Goal: Task Accomplishment & Management: Use online tool/utility

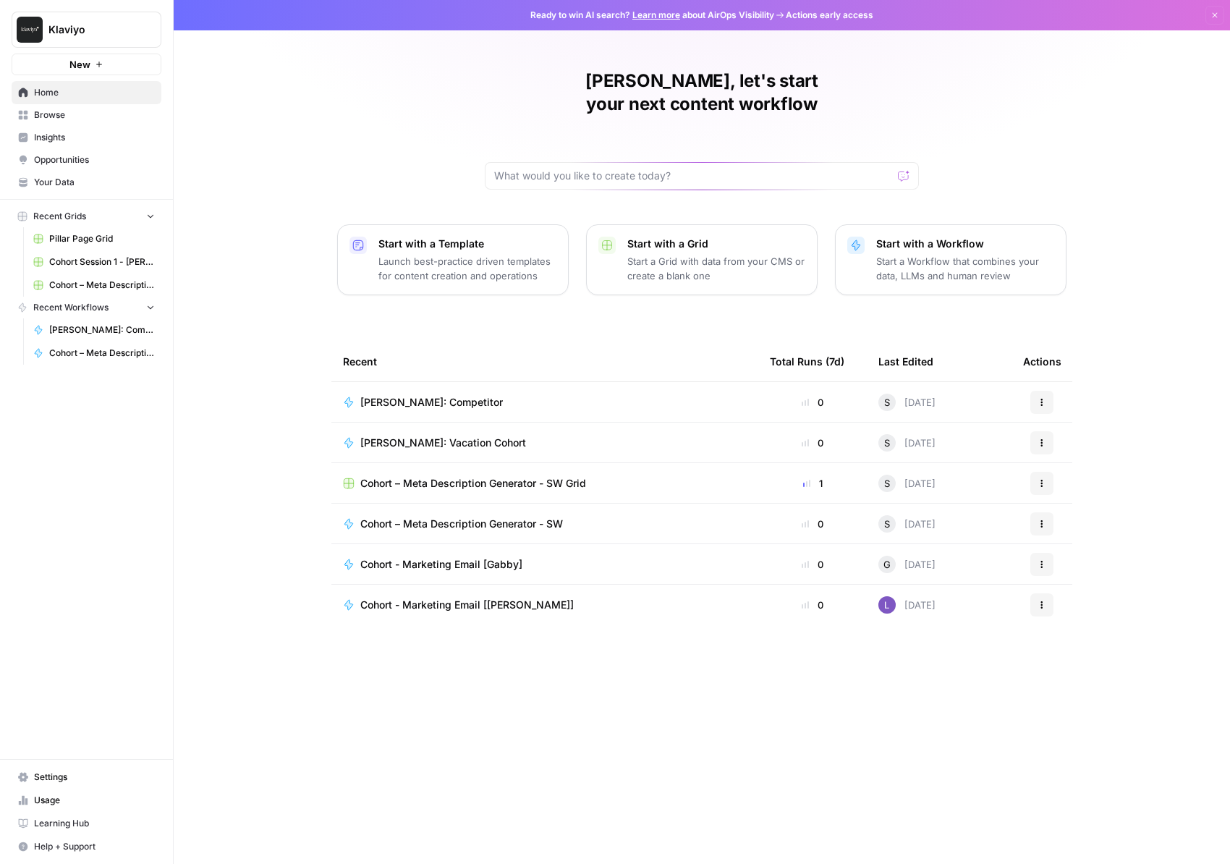
click at [61, 62] on button "New" at bounding box center [87, 65] width 150 height 22
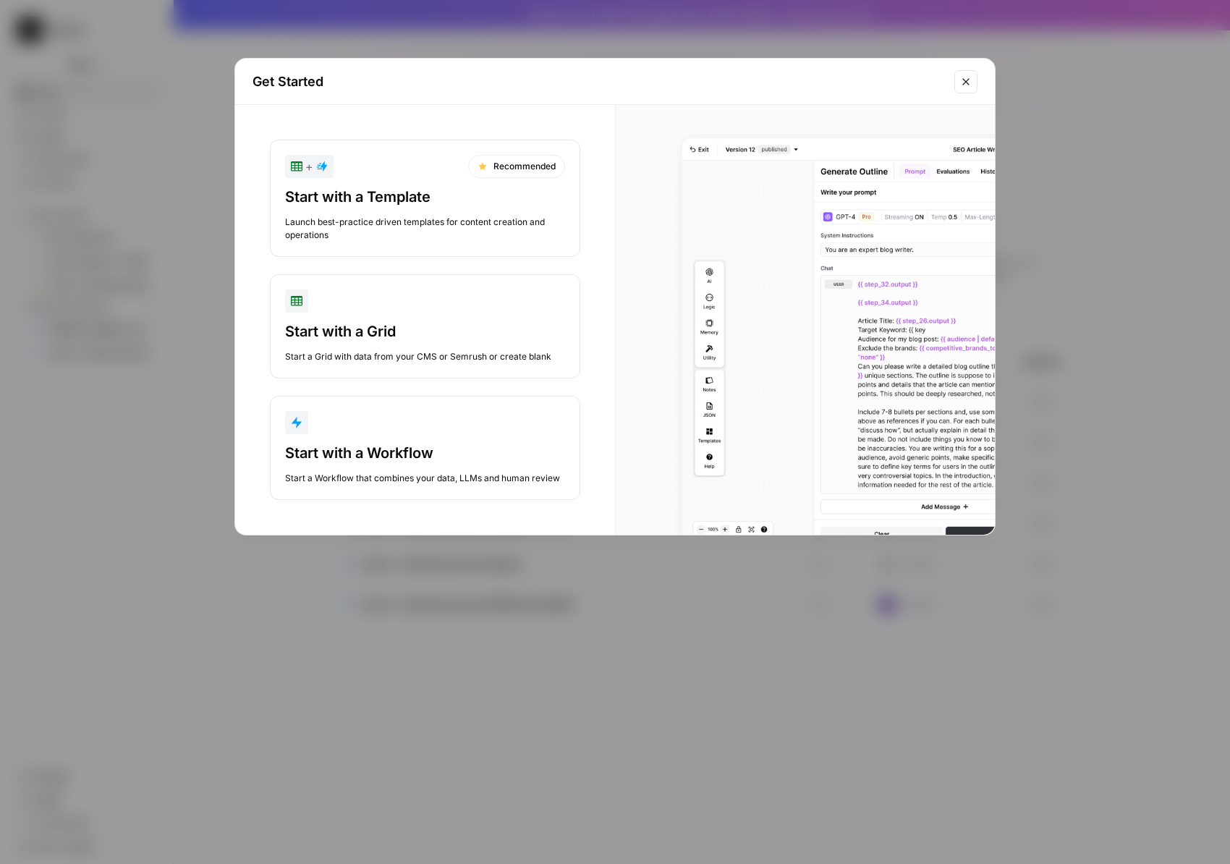
click at [534, 458] on div "Start with a Workflow" at bounding box center [425, 453] width 280 height 20
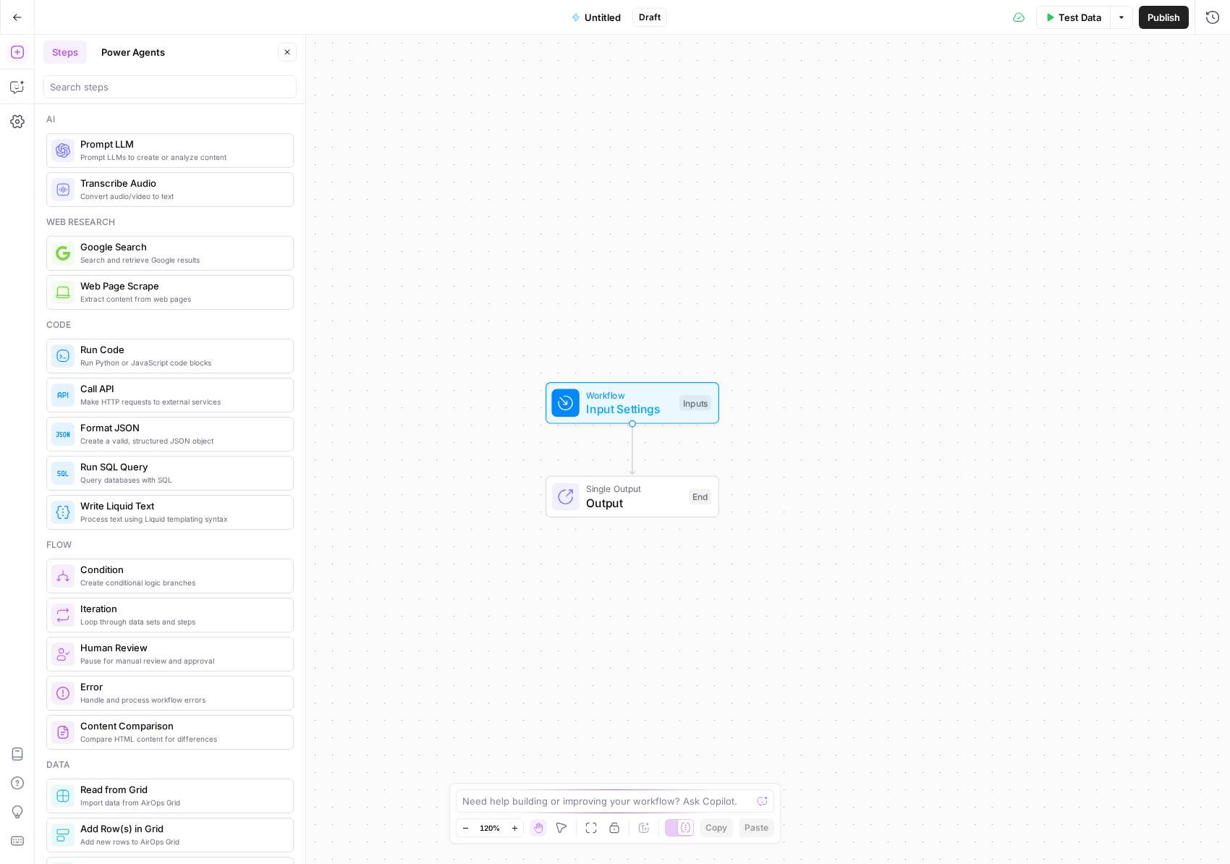
click at [592, 17] on span "Untitled" at bounding box center [603, 17] width 36 height 14
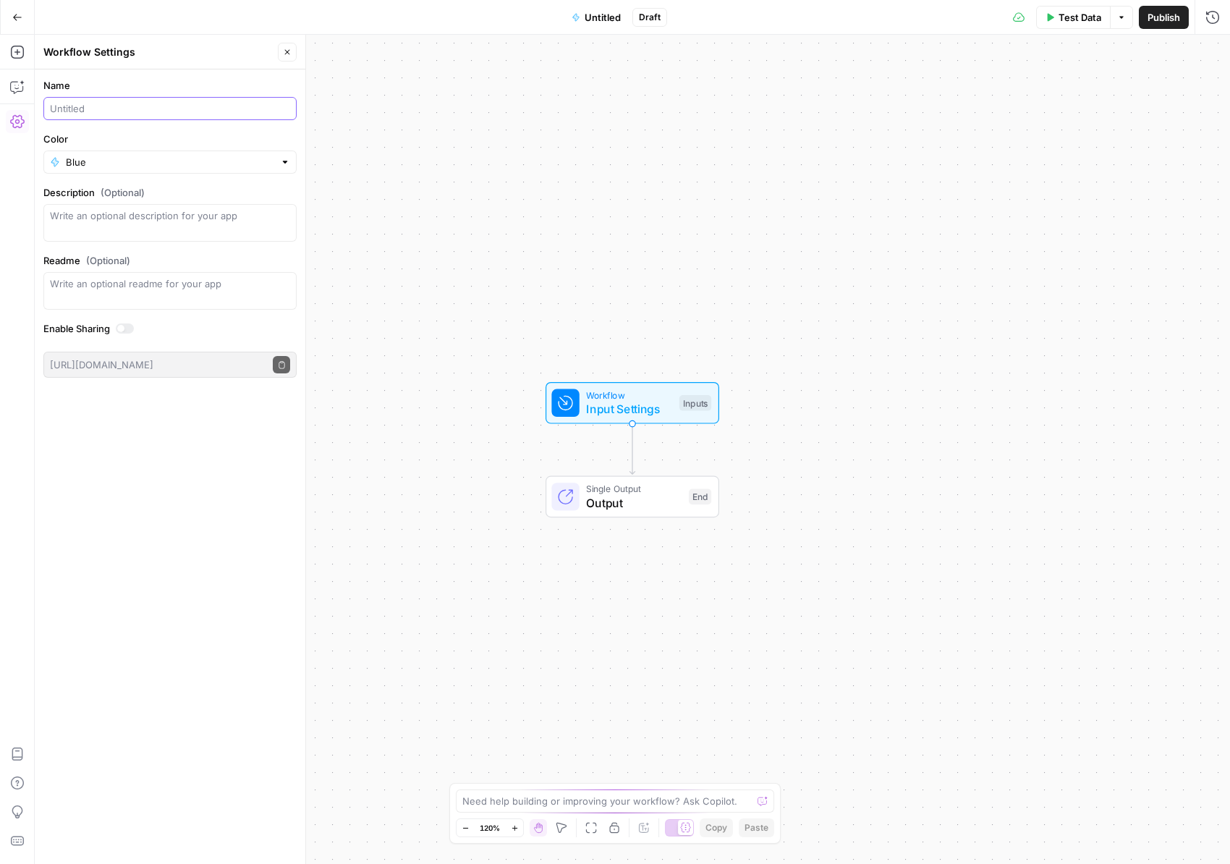
click at [98, 106] on input "Name" at bounding box center [170, 108] width 240 height 14
type input "Cohort- Steven - Marketing email"
click at [387, 102] on div "Workflow Input Settings Inputs Single Output Output End" at bounding box center [633, 449] width 1196 height 829
click at [1118, 17] on icon "button" at bounding box center [1122, 17] width 9 height 9
click at [1081, 20] on span "Test Data" at bounding box center [1080, 17] width 43 height 14
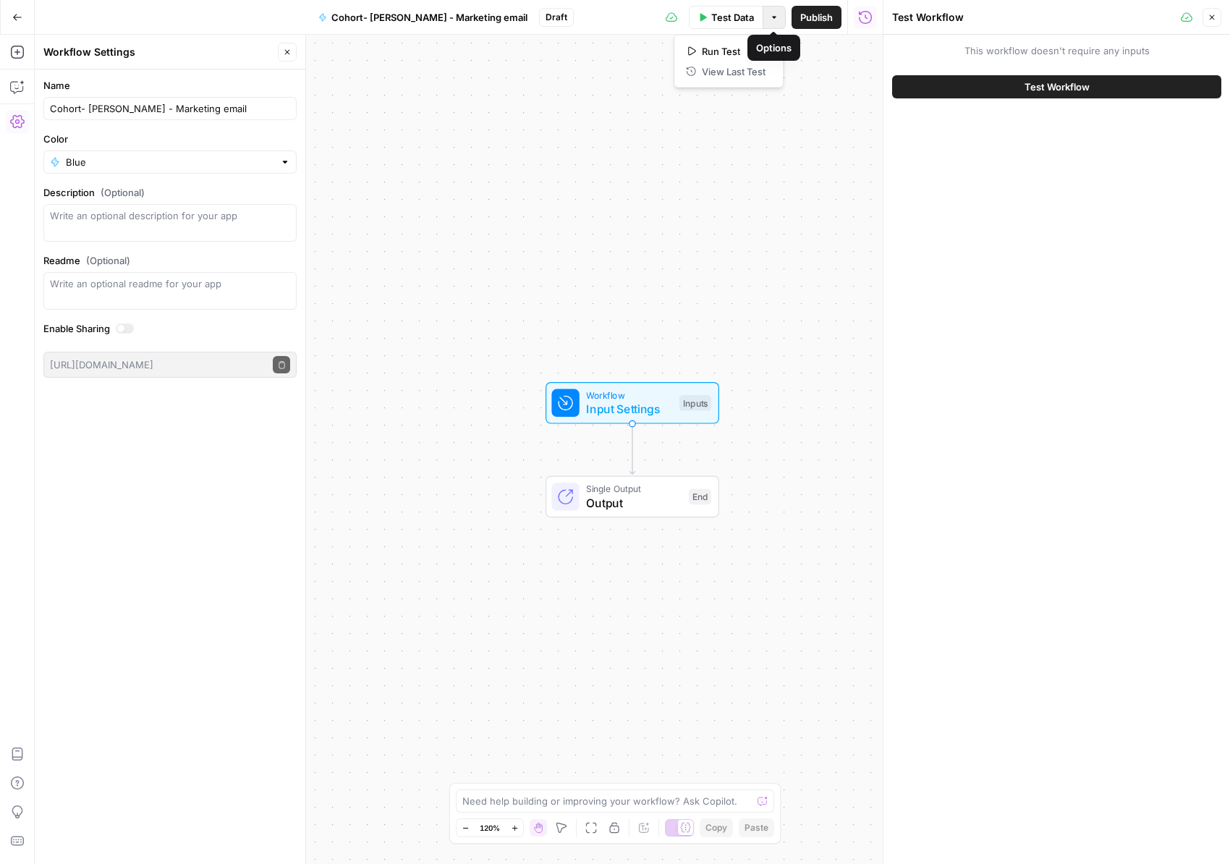
click at [767, 17] on button "Options" at bounding box center [774, 17] width 23 height 23
click at [1020, 92] on button "Test Workflow" at bounding box center [1056, 86] width 329 height 23
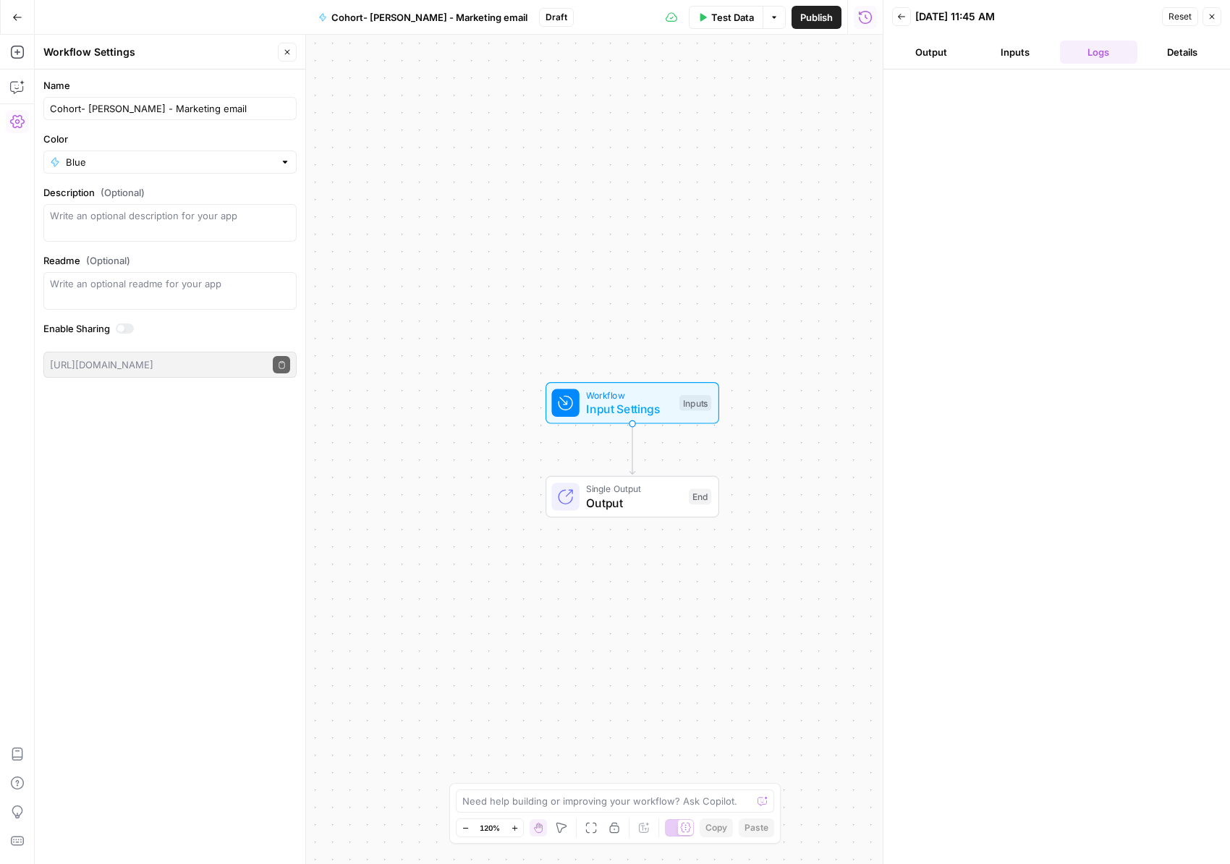
click at [998, 51] on button "Inputs" at bounding box center [1015, 52] width 78 height 23
click at [637, 399] on span "Workflow" at bounding box center [629, 395] width 86 height 14
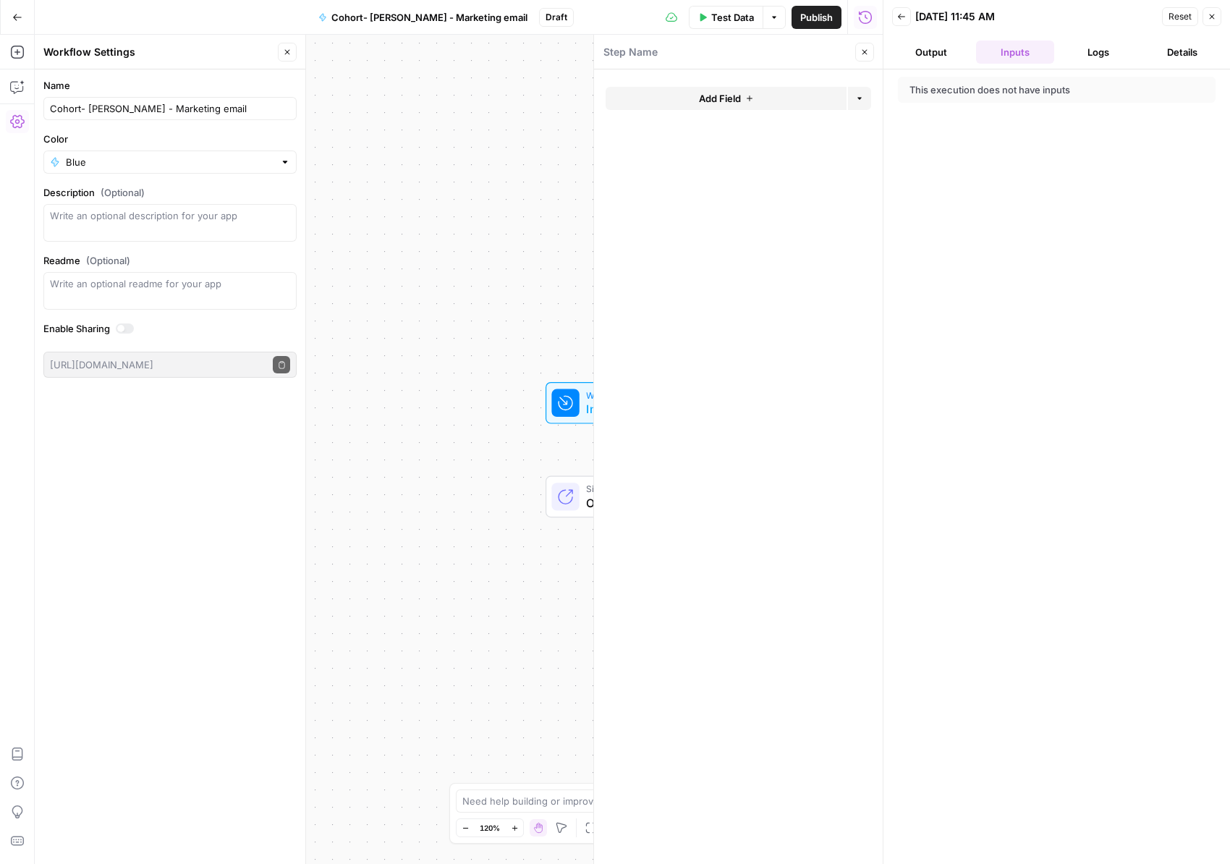
click at [722, 94] on span "Add Field" at bounding box center [720, 98] width 42 height 14
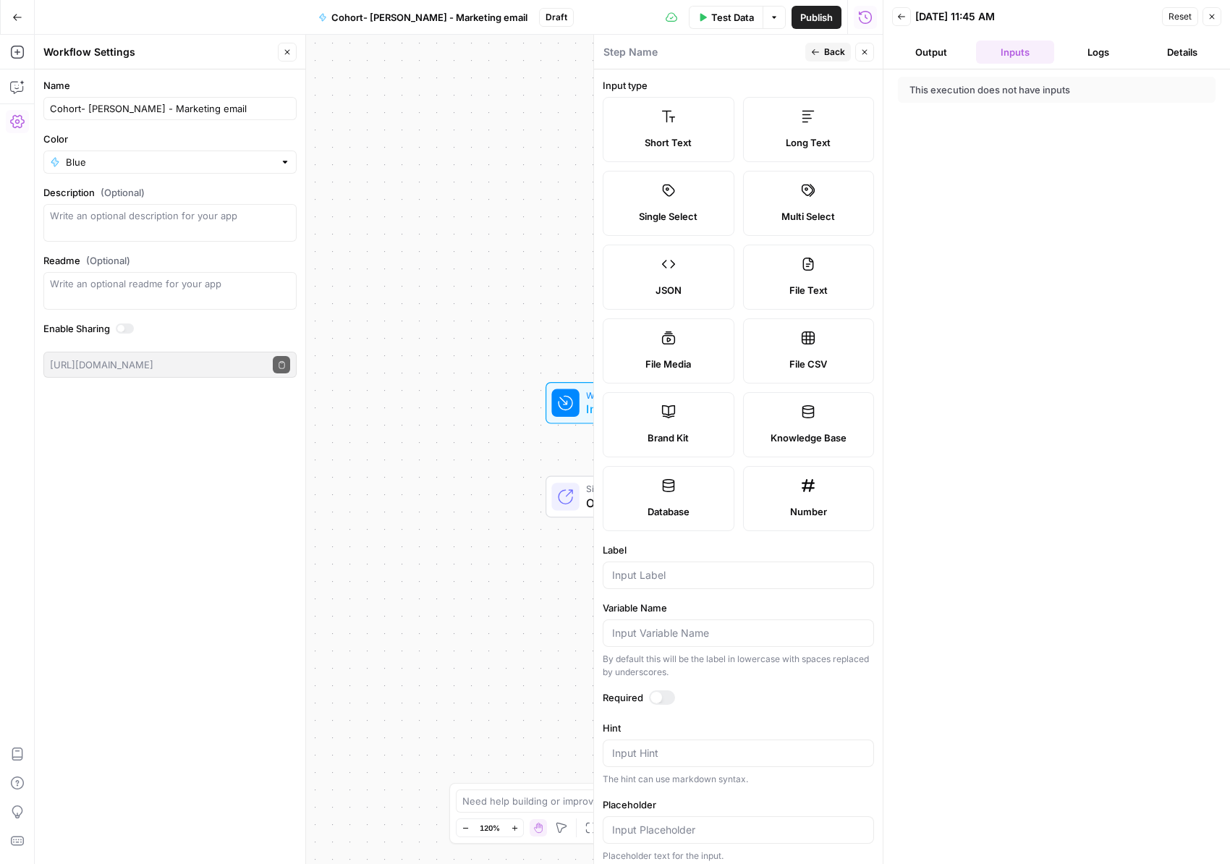
click at [664, 423] on label "Brand Kit" at bounding box center [669, 424] width 132 height 65
type input "Brand Kit"
type input "brand_kit"
click at [829, 57] on span "Back" at bounding box center [834, 52] width 21 height 13
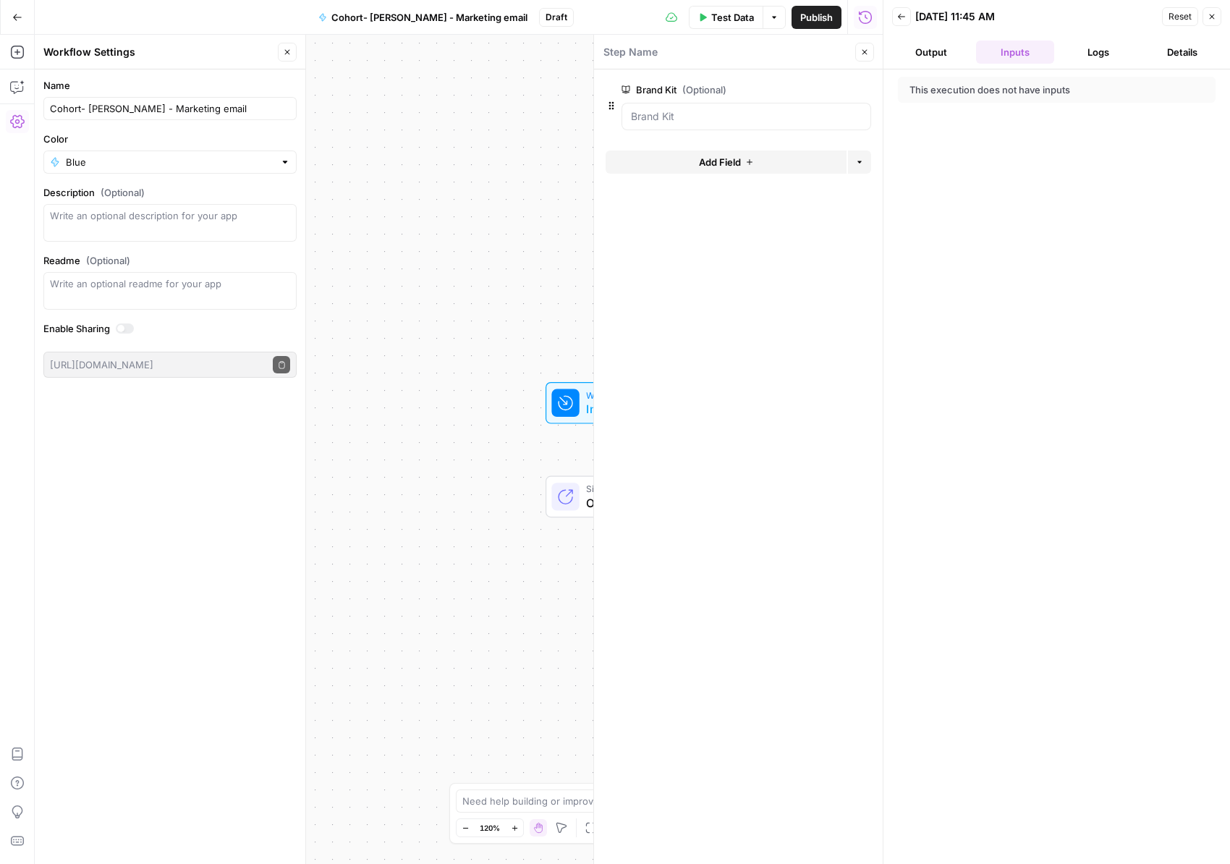
click at [744, 163] on button "Add Field" at bounding box center [726, 162] width 241 height 23
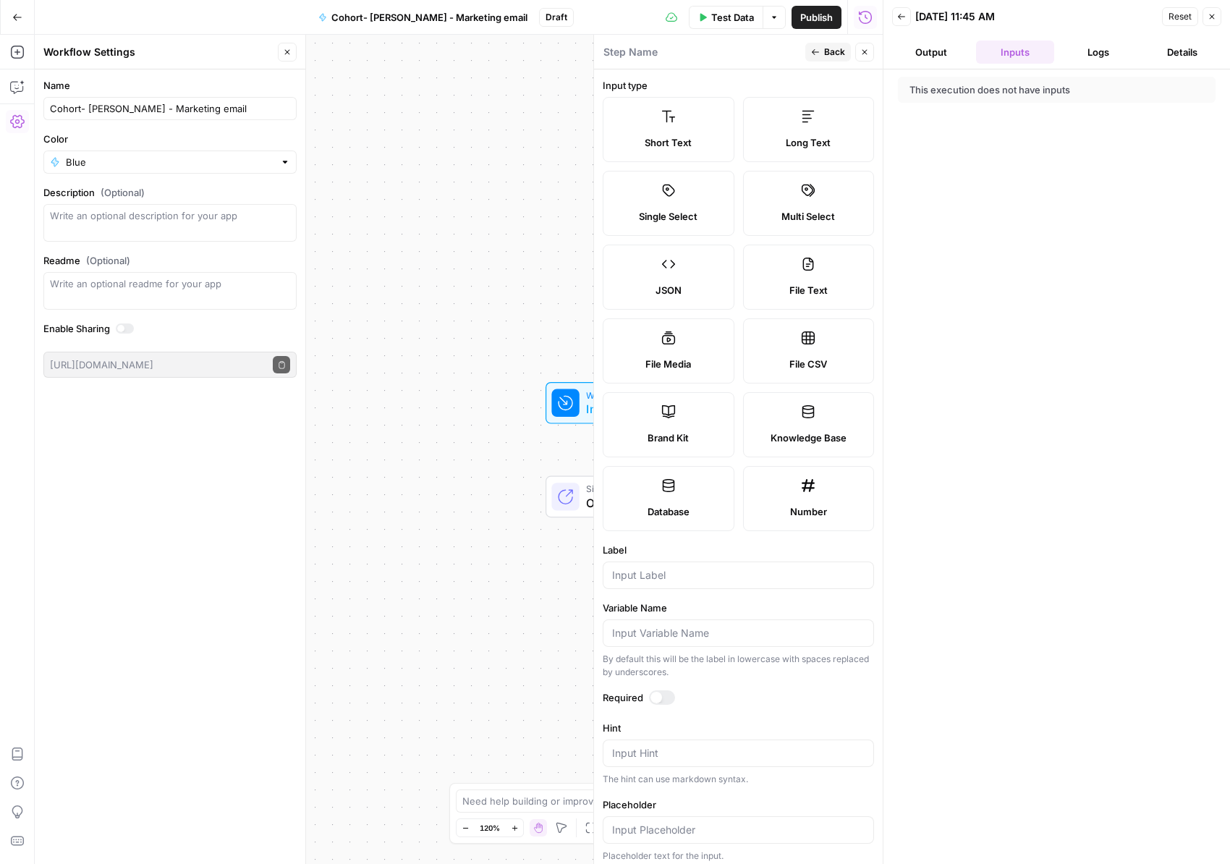
click at [674, 134] on label "Short Text" at bounding box center [669, 129] width 132 height 65
click at [664, 570] on input "Label" at bounding box center [738, 575] width 253 height 14
paste input "Campaign Theme"
type input "Campaign Theme"
click at [822, 44] on button "Back" at bounding box center [829, 52] width 46 height 19
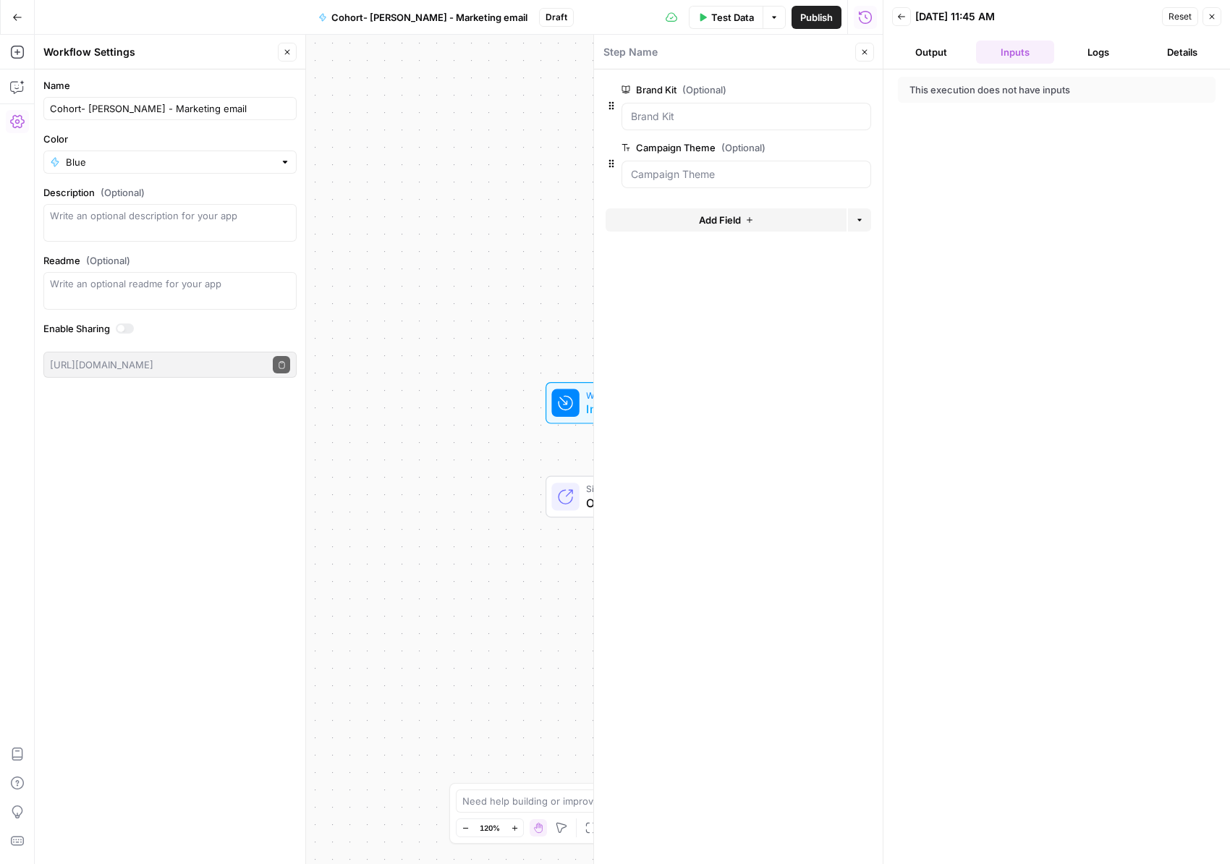
click at [658, 214] on button "Add Field" at bounding box center [726, 219] width 241 height 23
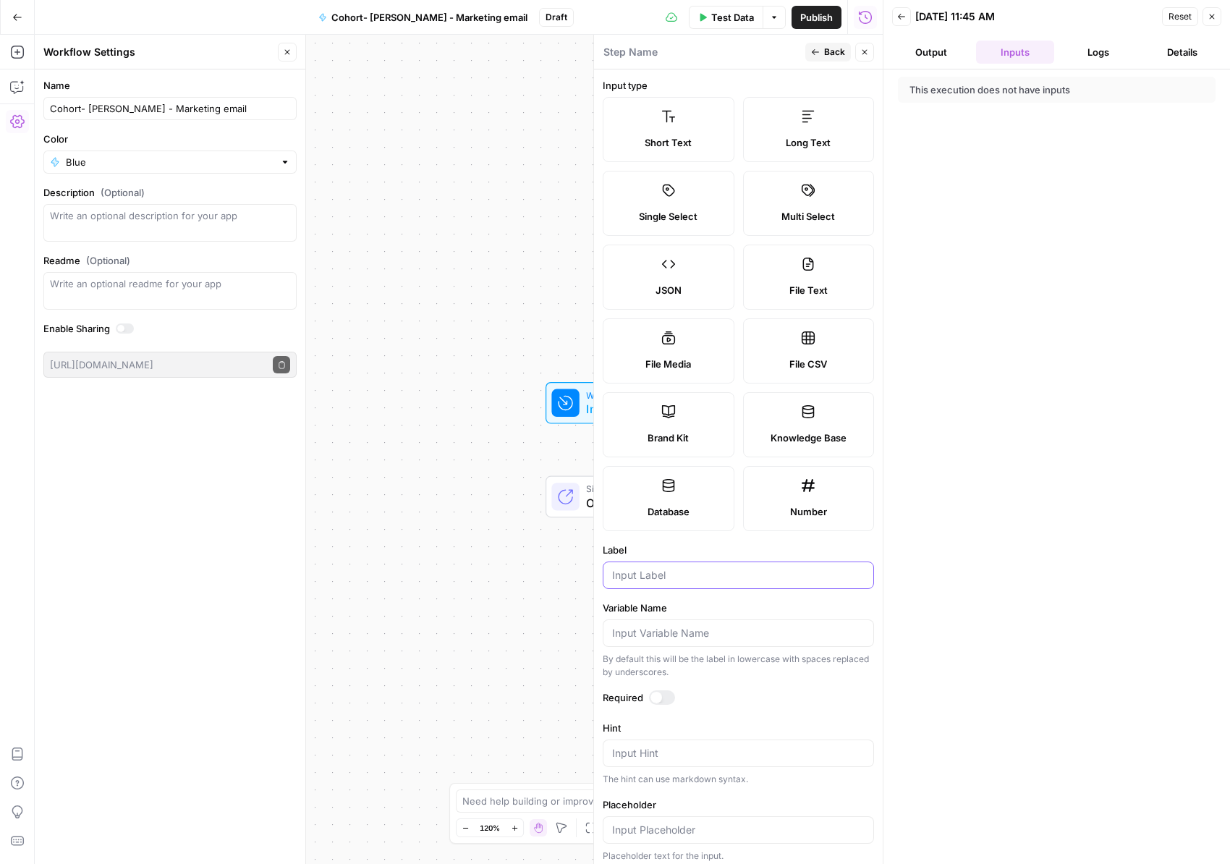
click at [648, 578] on input "Label" at bounding box center [738, 575] width 253 height 14
paste input "Target Audience"
type input "Target Audience"
click at [824, 51] on div "Publish P" at bounding box center [816, 48] width 47 height 14
click at [824, 53] on button "Back" at bounding box center [829, 52] width 46 height 19
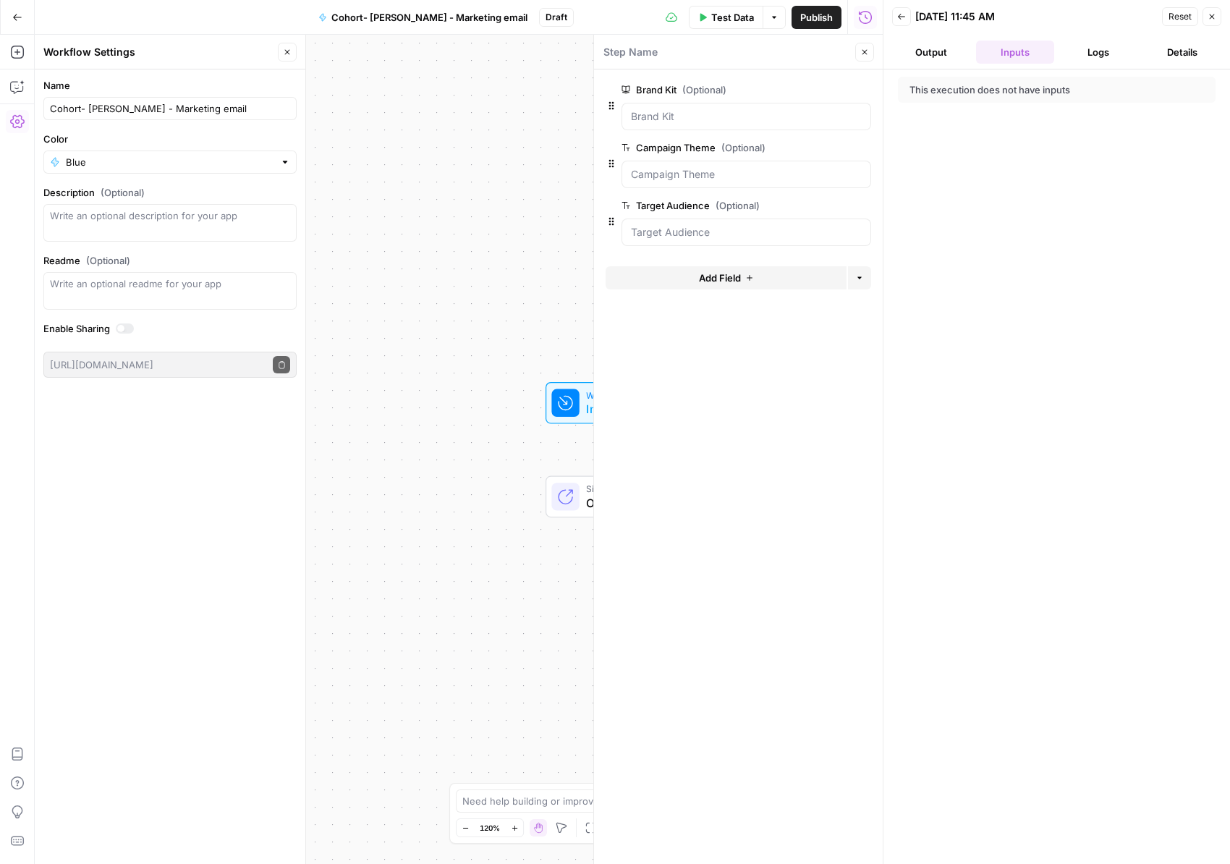
click at [822, 88] on span "edit field" at bounding box center [817, 90] width 32 height 12
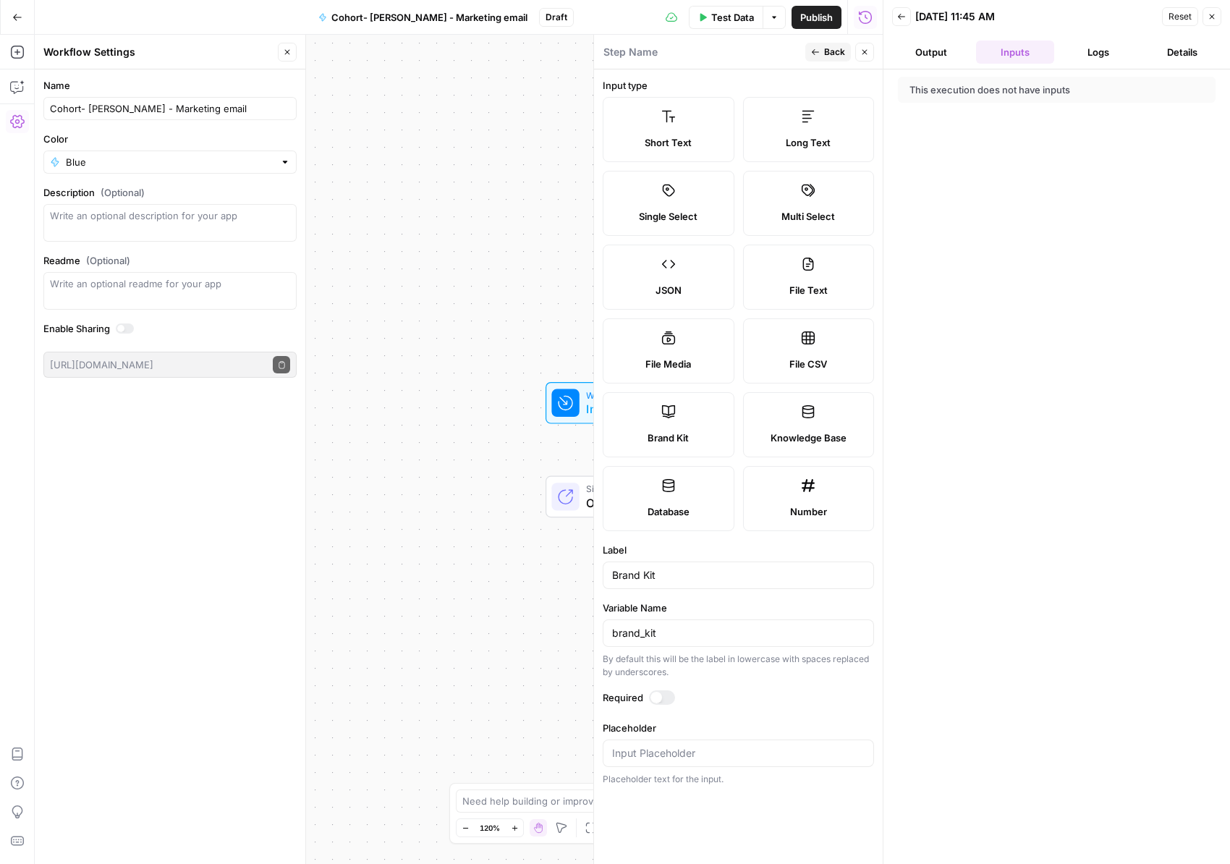
click at [656, 695] on div at bounding box center [657, 698] width 12 height 12
click at [823, 51] on button "Back" at bounding box center [829, 52] width 46 height 19
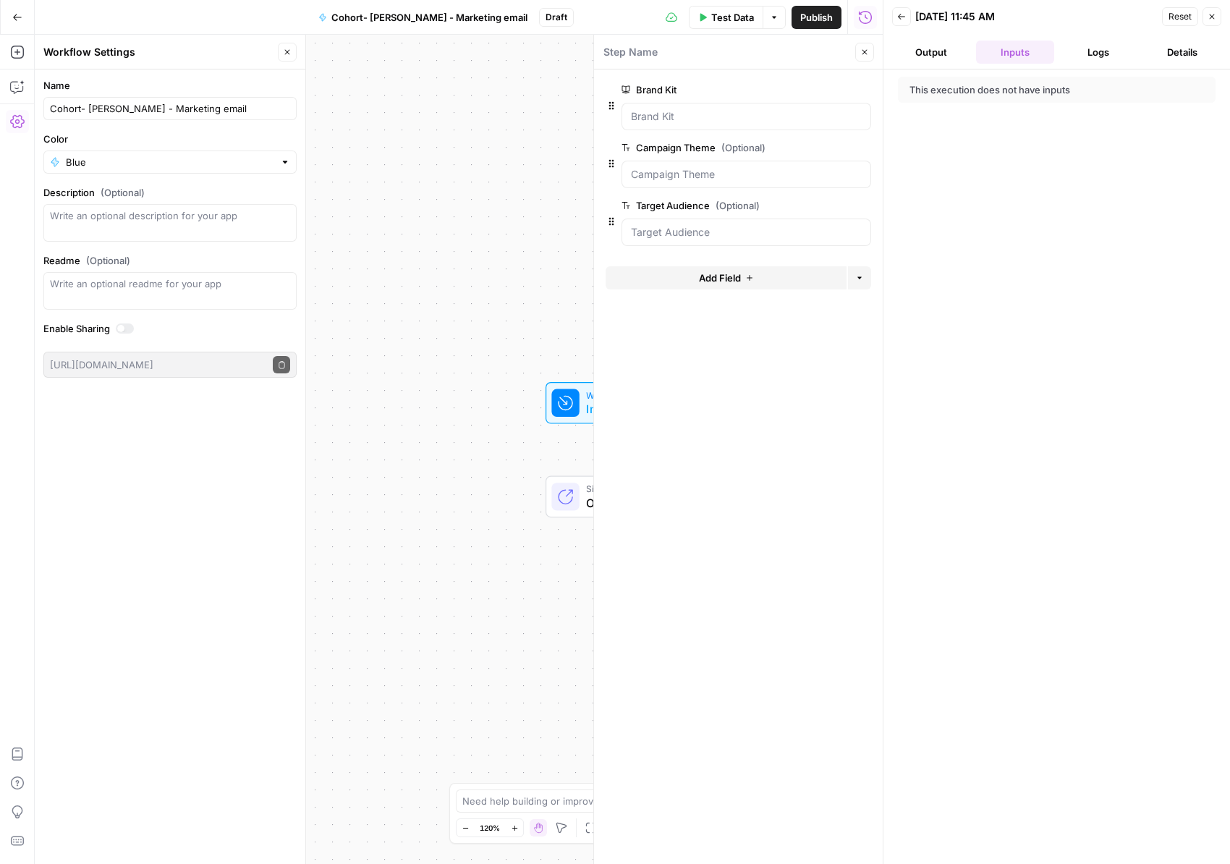
click at [822, 145] on span "edit field" at bounding box center [817, 148] width 32 height 12
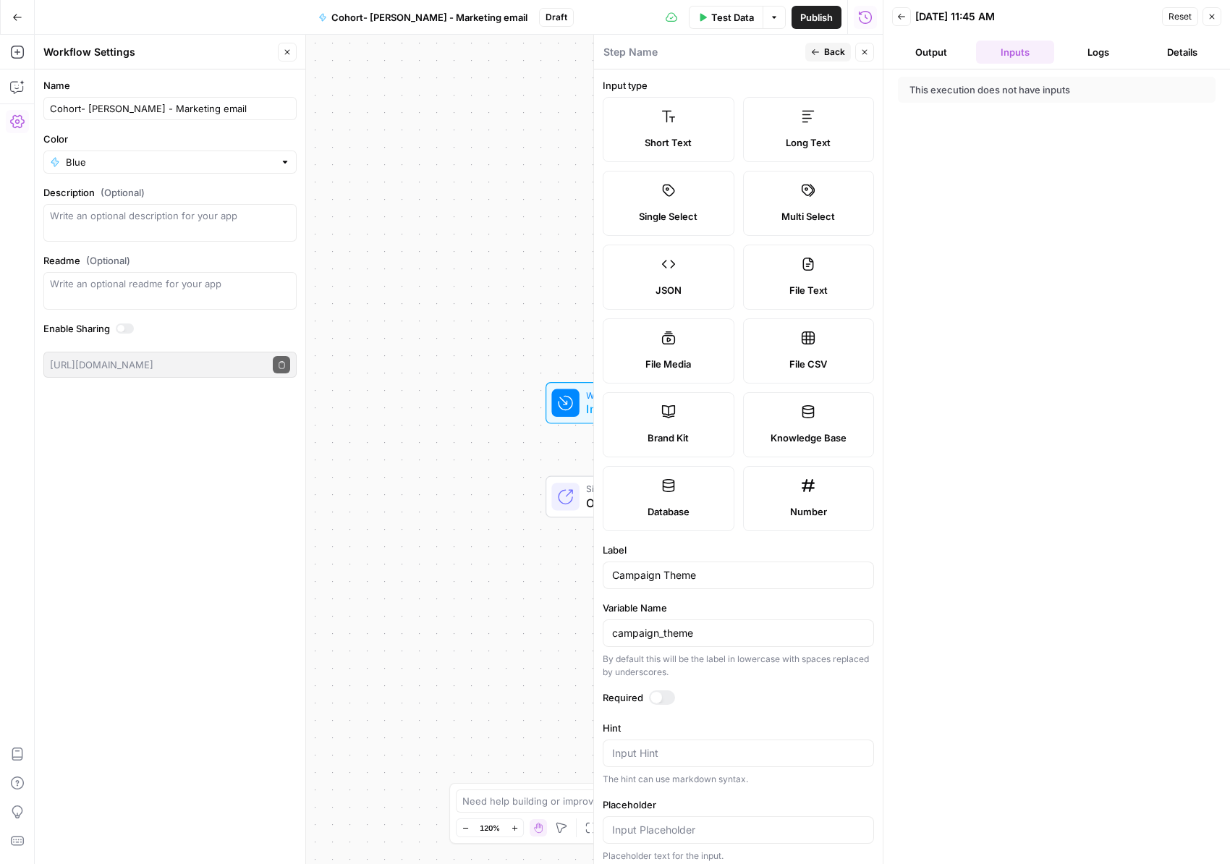
click at [662, 695] on div at bounding box center [662, 698] width 26 height 14
click at [818, 54] on icon "button" at bounding box center [815, 52] width 9 height 9
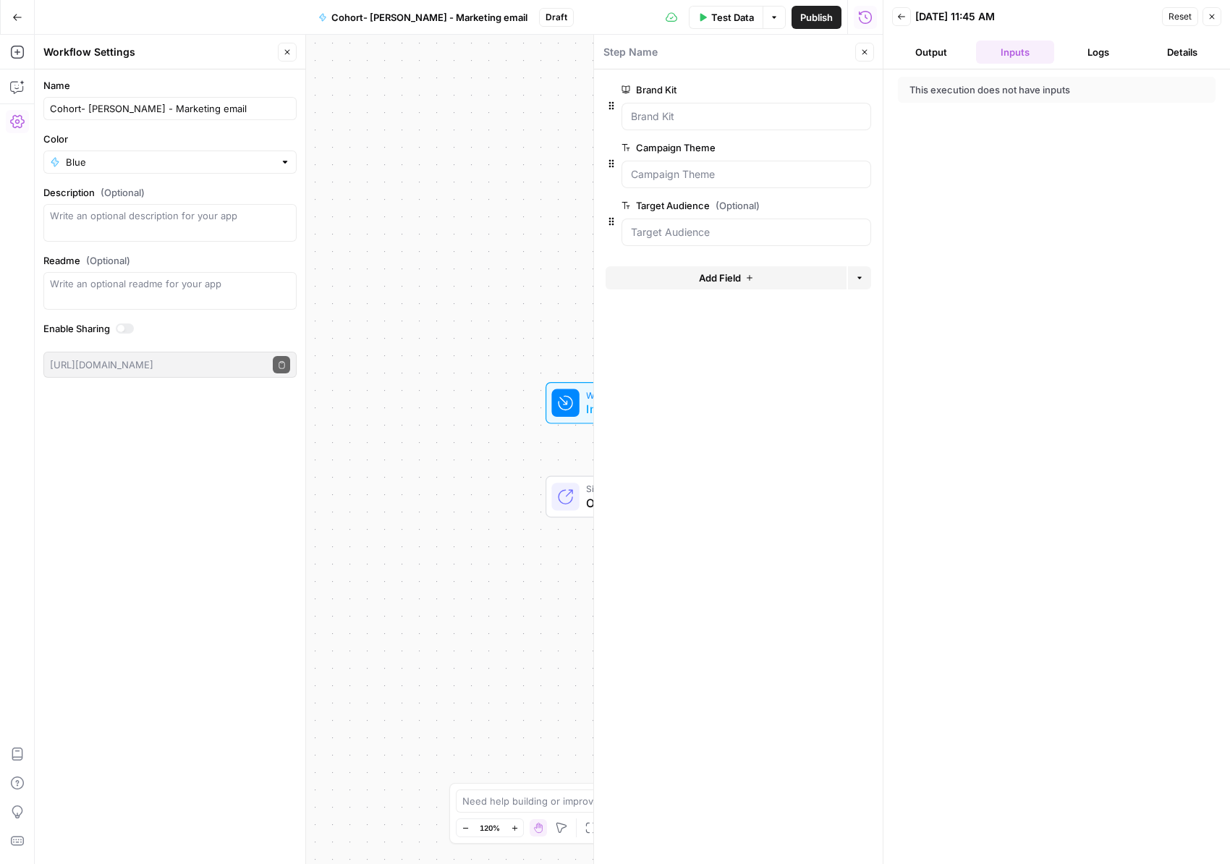
click at [829, 203] on span "edit field" at bounding box center [817, 206] width 32 height 12
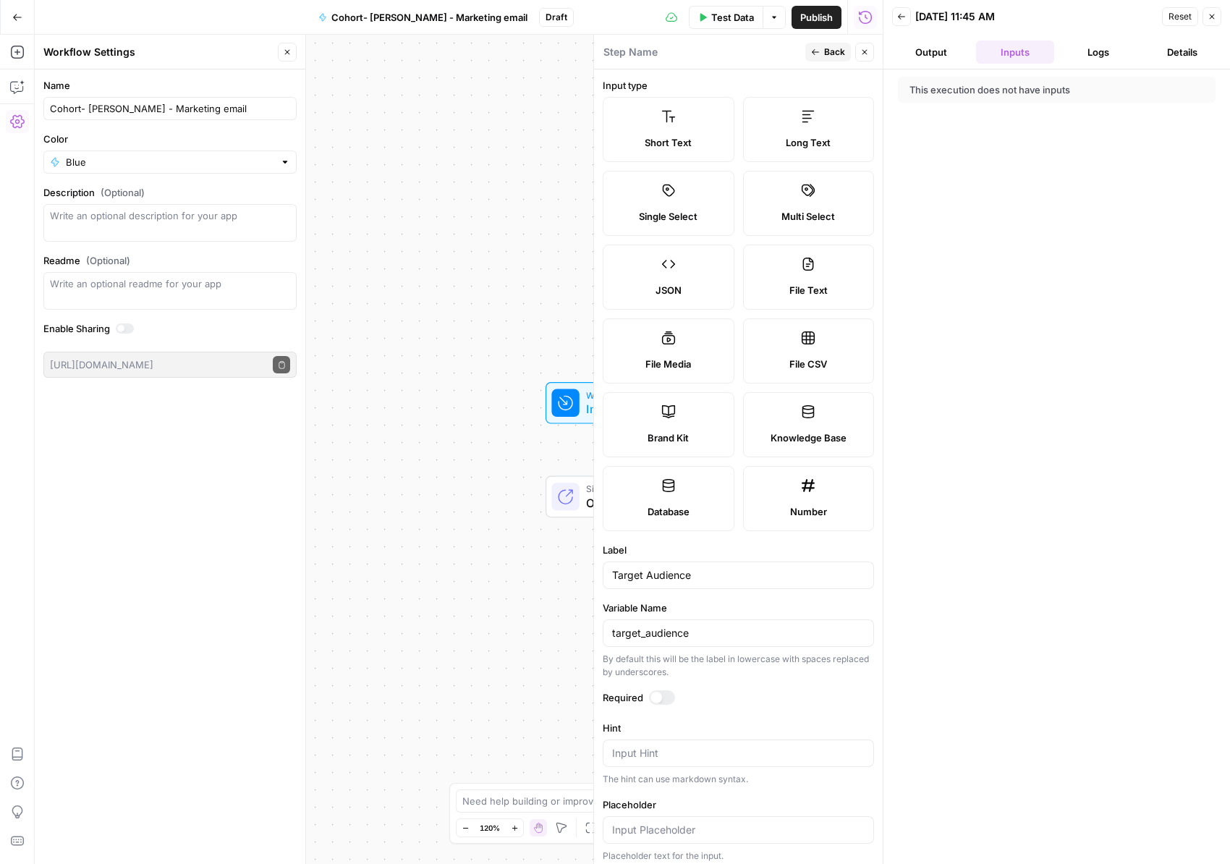
click at [662, 696] on div at bounding box center [662, 698] width 26 height 14
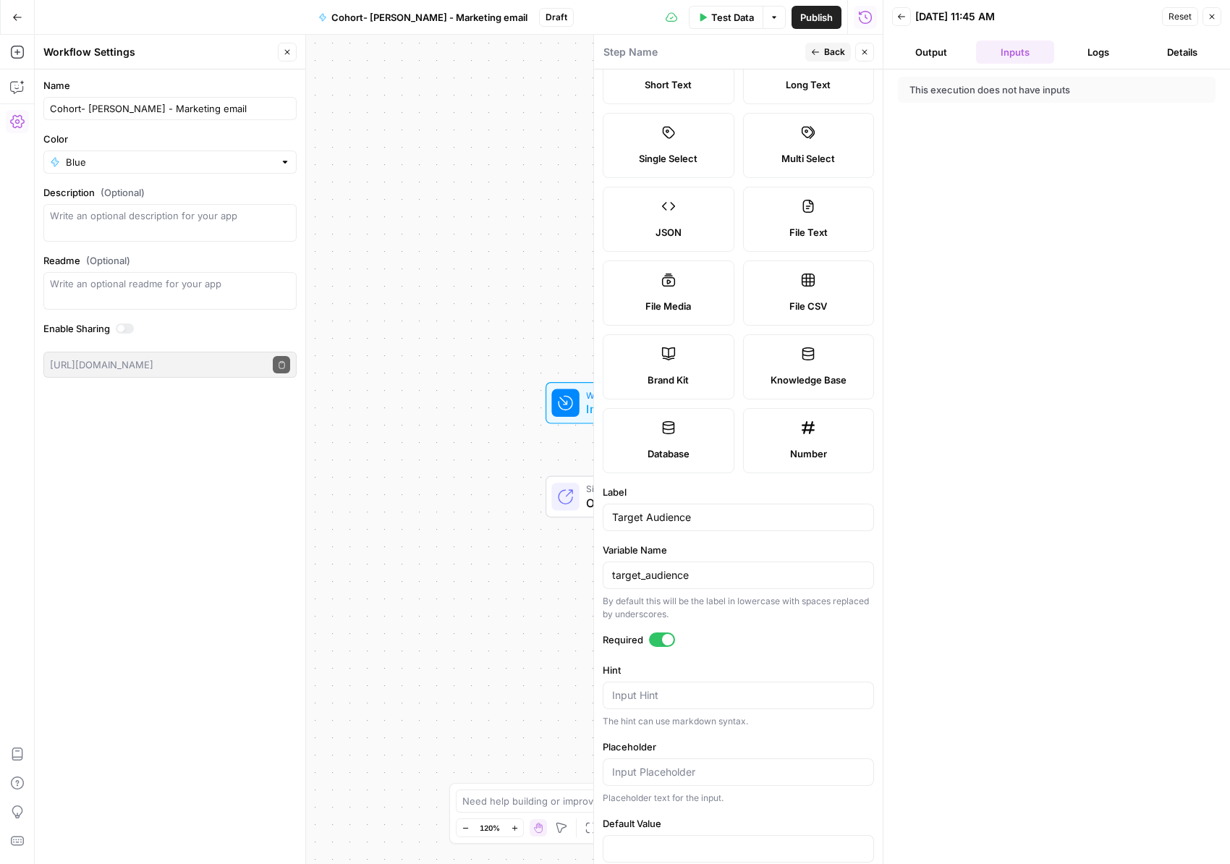
scroll to position [80, 0]
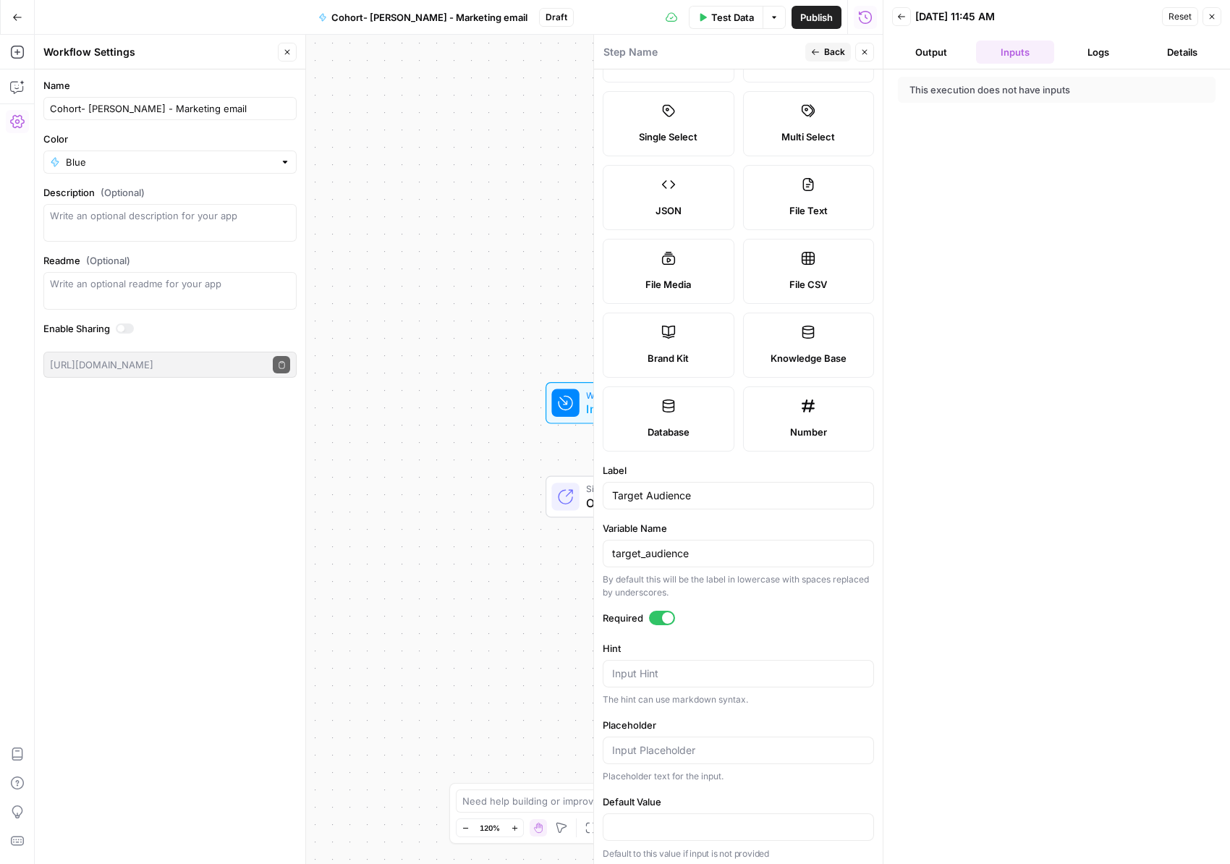
click at [824, 54] on button "Back" at bounding box center [829, 52] width 46 height 19
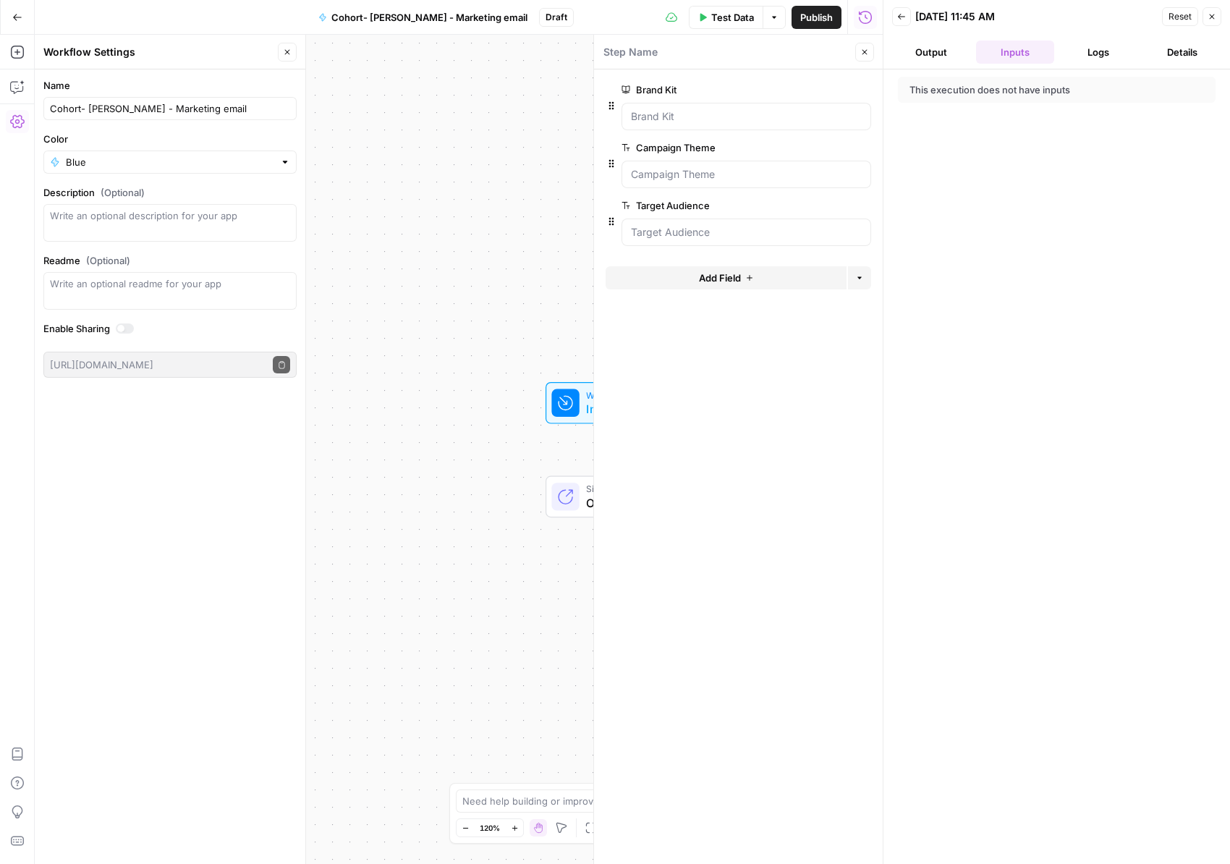
click at [932, 52] on button "Output" at bounding box center [931, 52] width 78 height 23
click at [1010, 54] on button "Inputs" at bounding box center [1015, 52] width 78 height 23
click at [900, 22] on button "Back" at bounding box center [901, 16] width 19 height 19
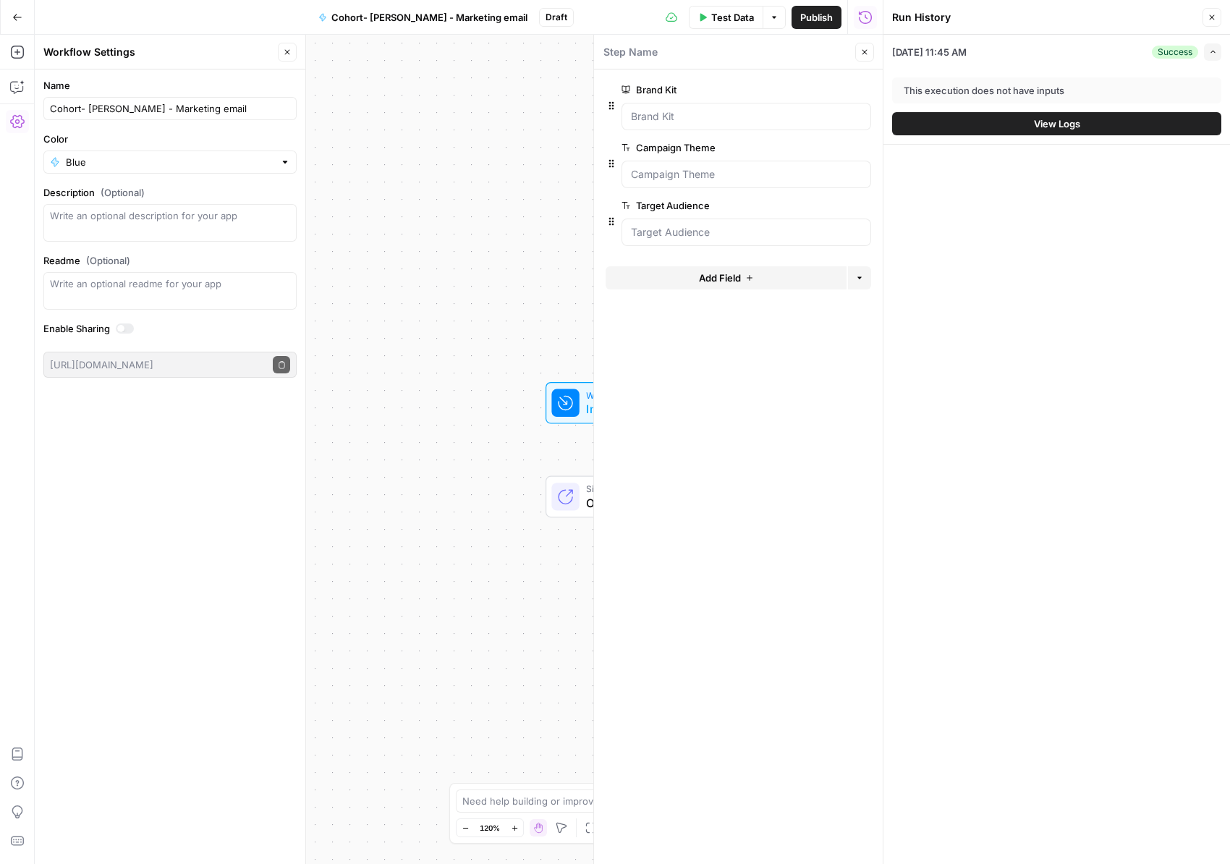
click at [775, 14] on icon "button" at bounding box center [774, 17] width 9 height 9
click at [723, 16] on span "Test Data" at bounding box center [733, 17] width 43 height 14
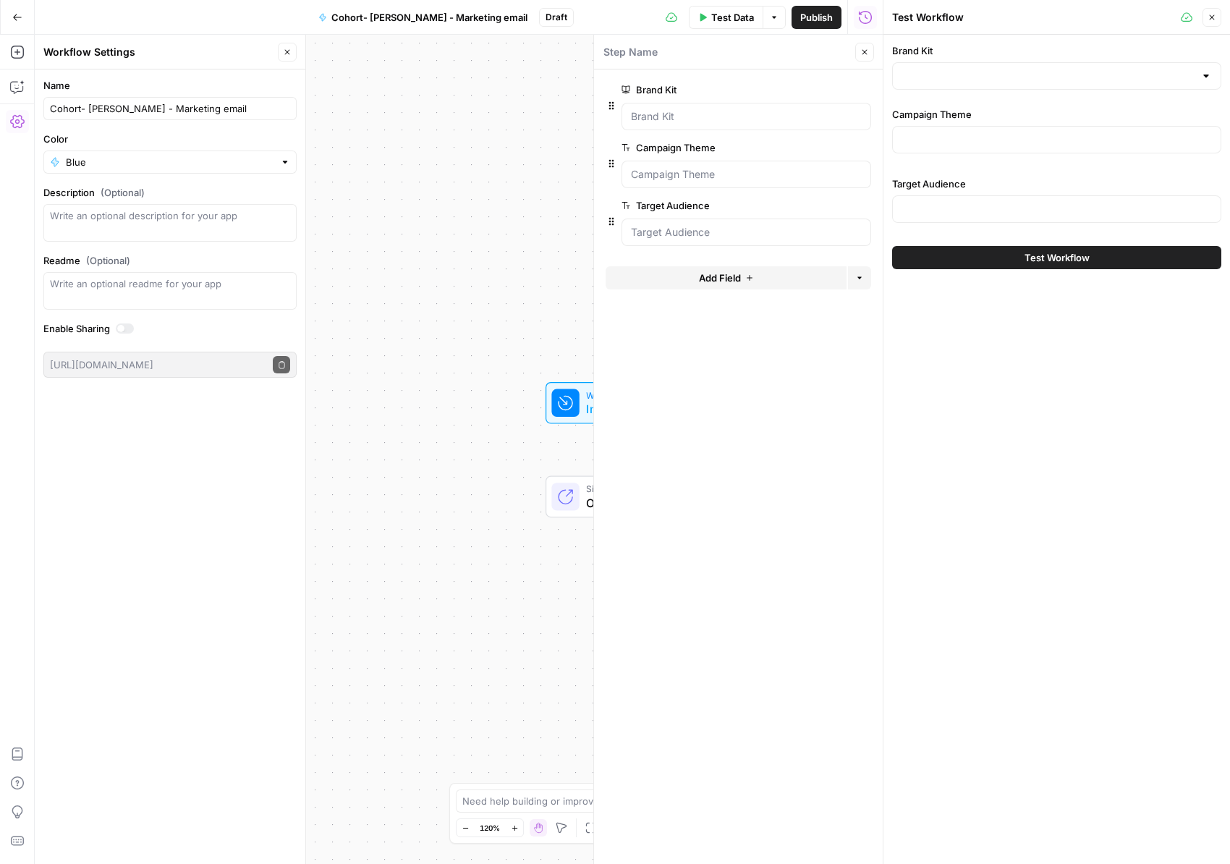
click at [943, 67] on div at bounding box center [1056, 76] width 329 height 28
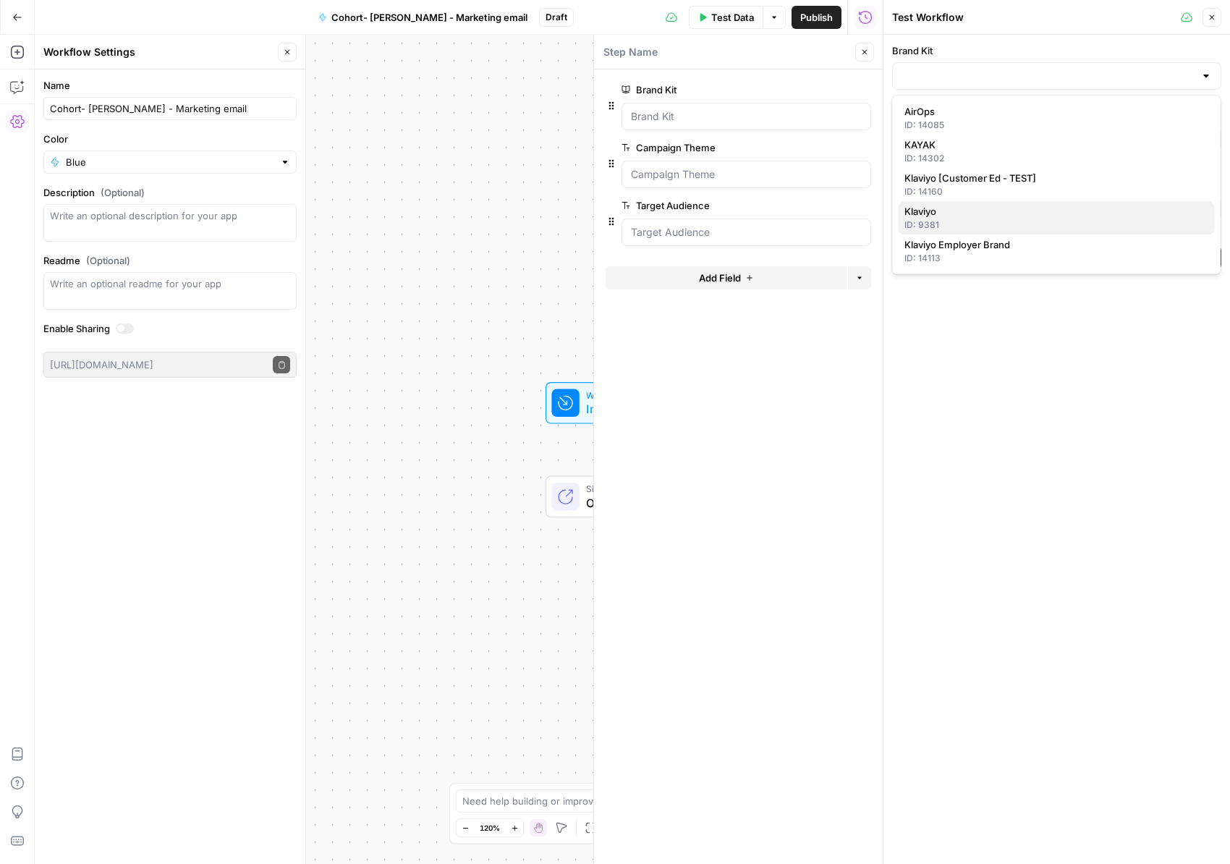
click at [969, 219] on div "ID: 9381" at bounding box center [1057, 225] width 305 height 13
type input "Klaviyo"
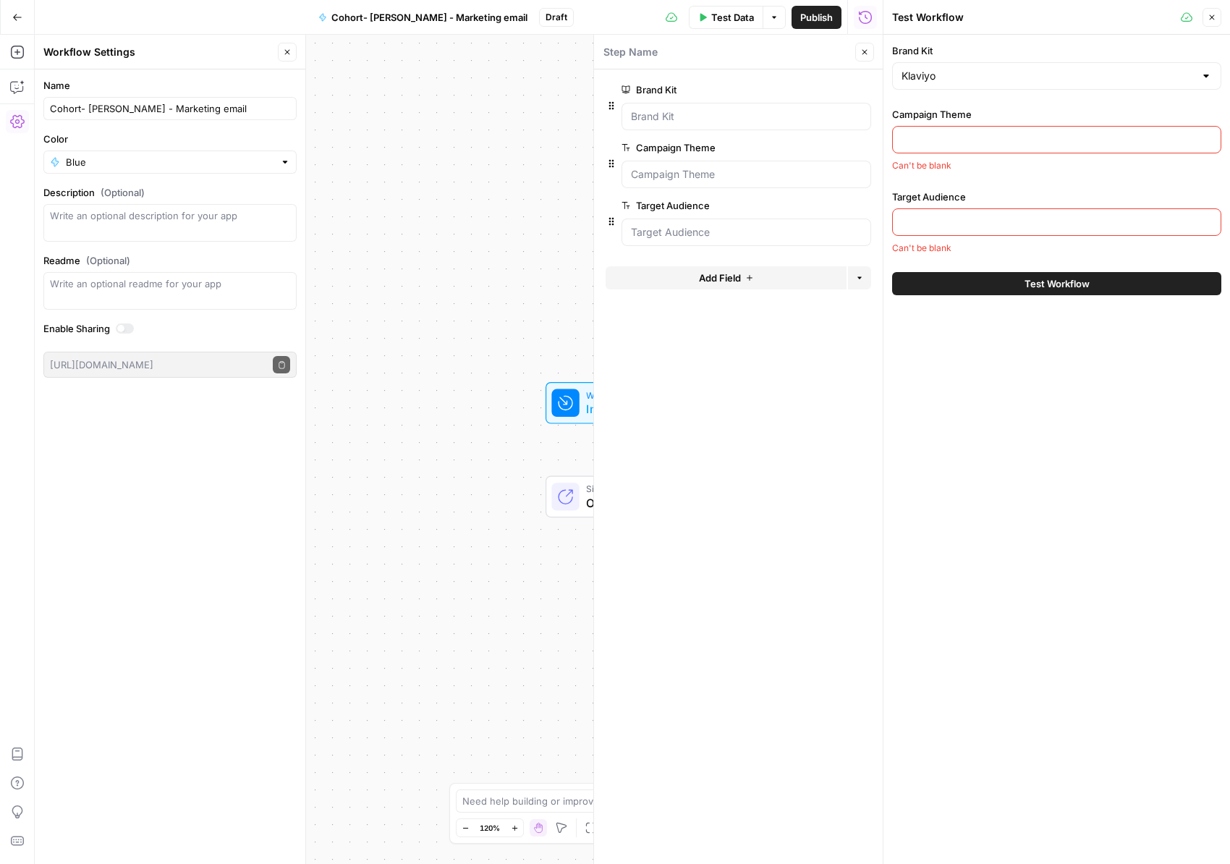
click at [1041, 448] on div "Brand Kit Klaviyo Campaign Theme Can't be blank Target Audience Can't be blank …" at bounding box center [1057, 449] width 347 height 829
click at [12, 46] on icon "button" at bounding box center [17, 52] width 14 height 14
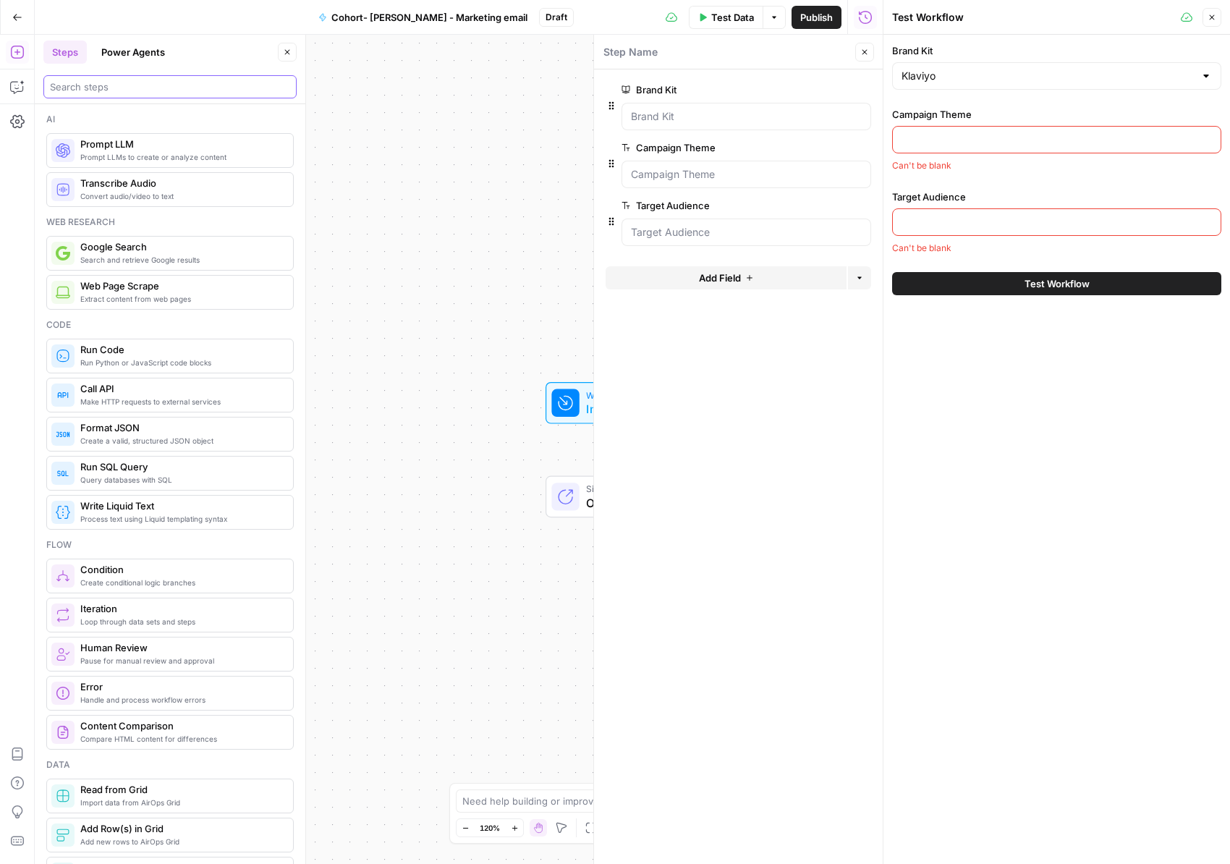
click at [101, 91] on input "search" at bounding box center [170, 87] width 240 height 14
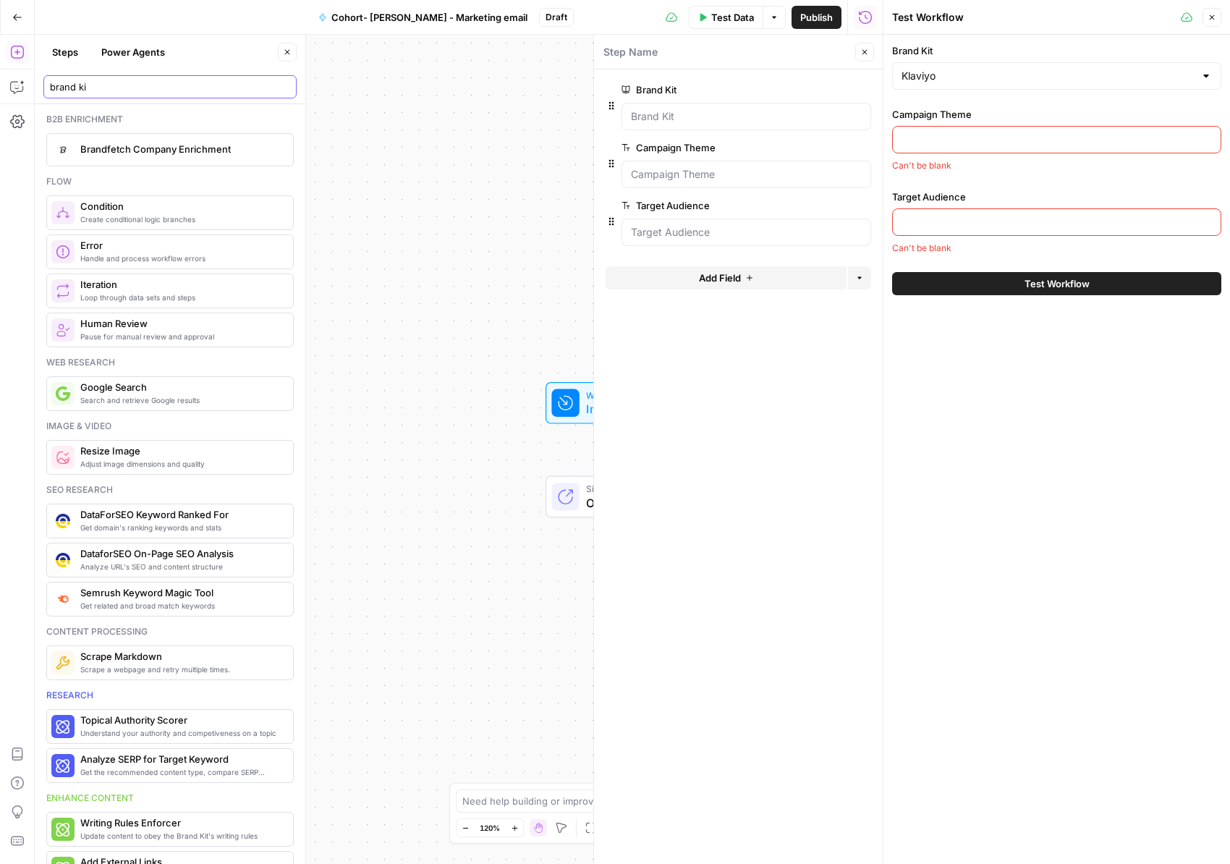
type input "brand kit"
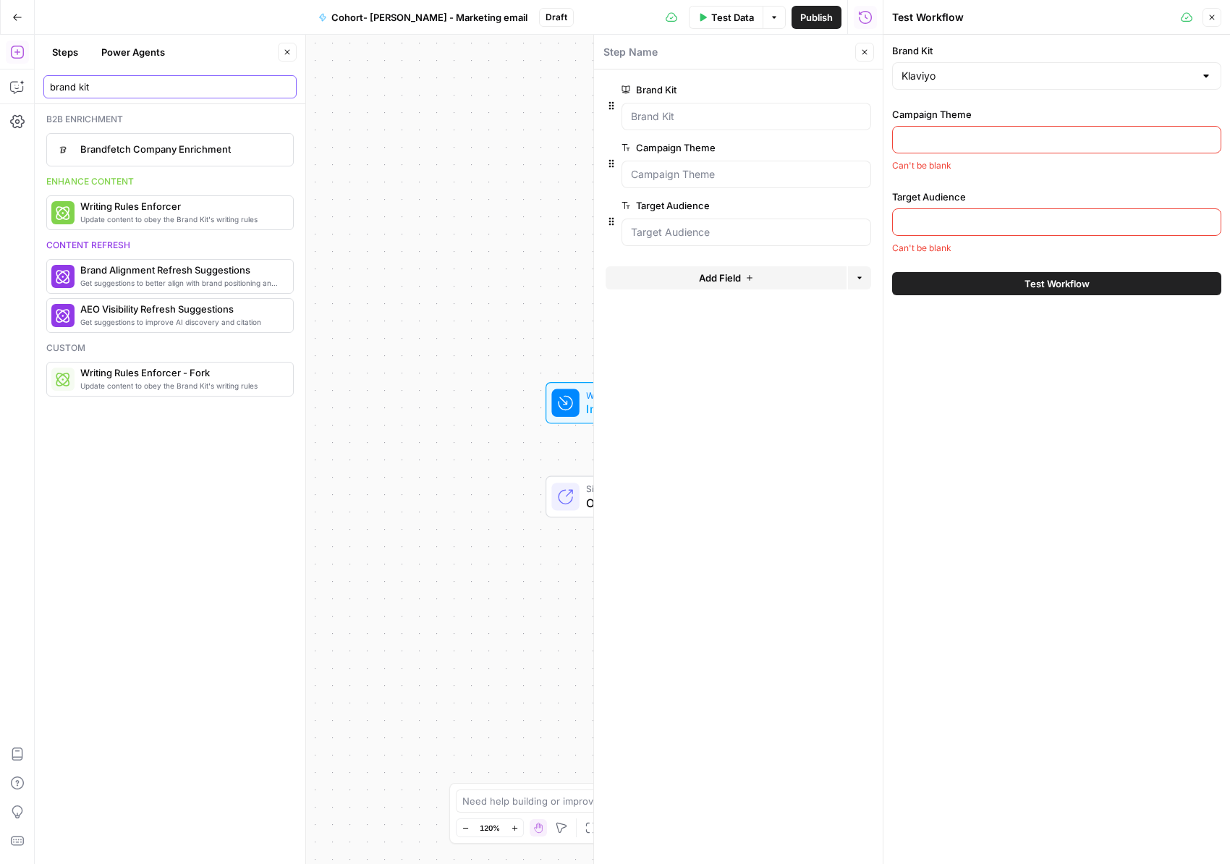
click at [288, 89] on input "brand kit" at bounding box center [170, 87] width 240 height 14
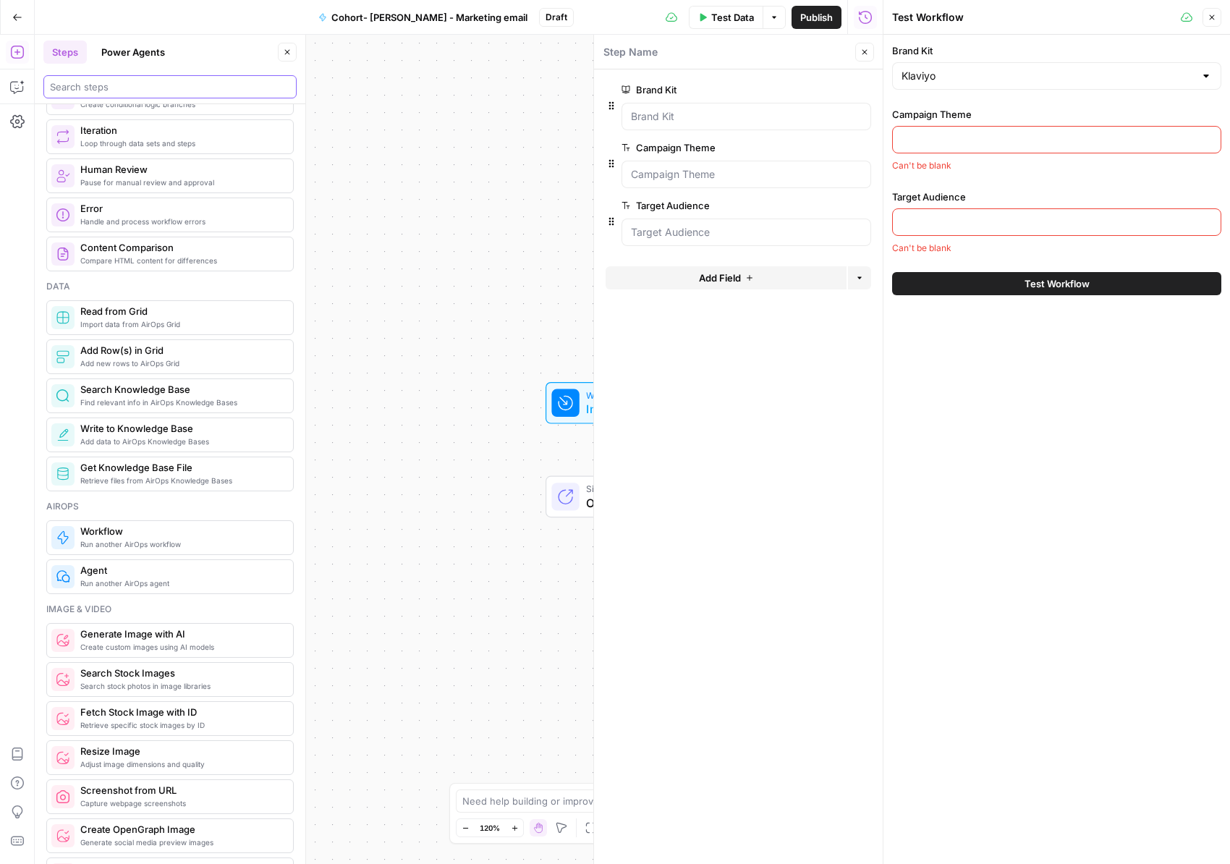
scroll to position [0, 0]
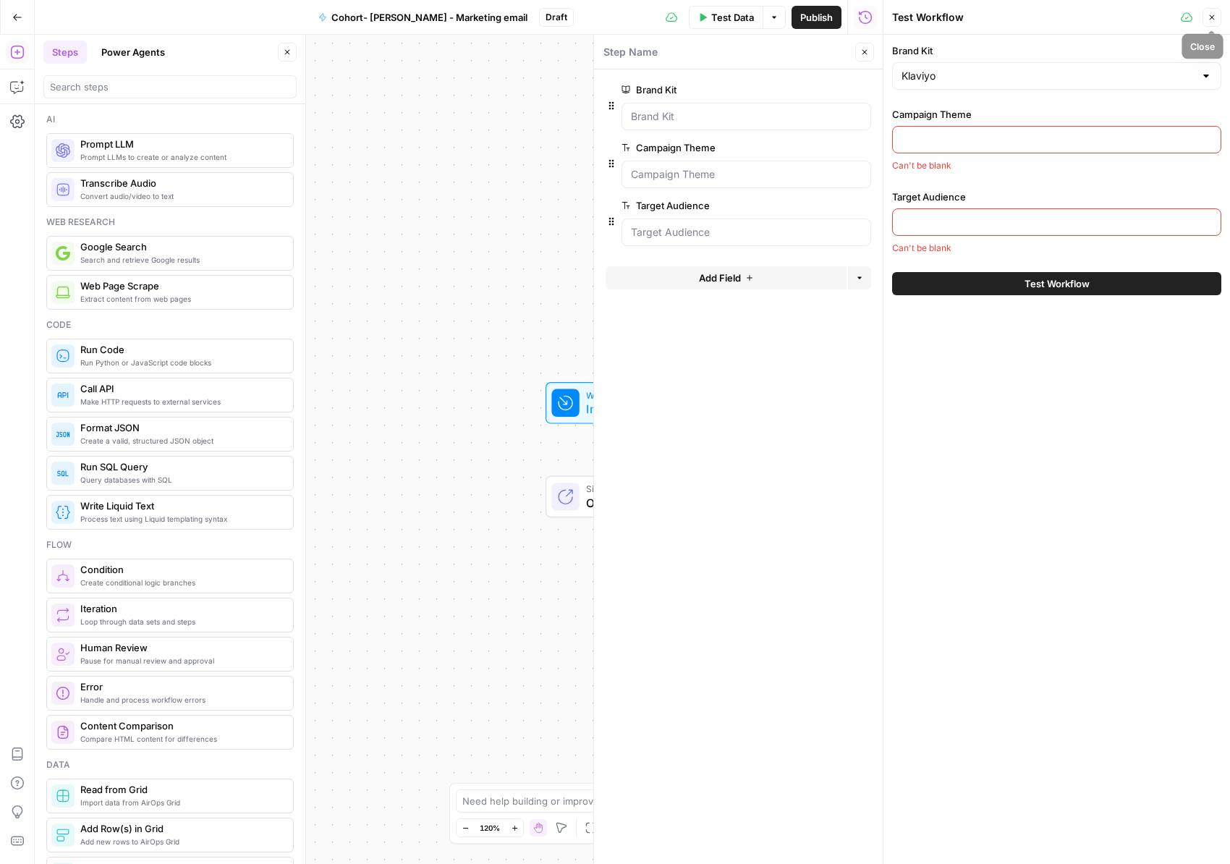
click at [1218, 16] on button "Close" at bounding box center [1212, 17] width 19 height 19
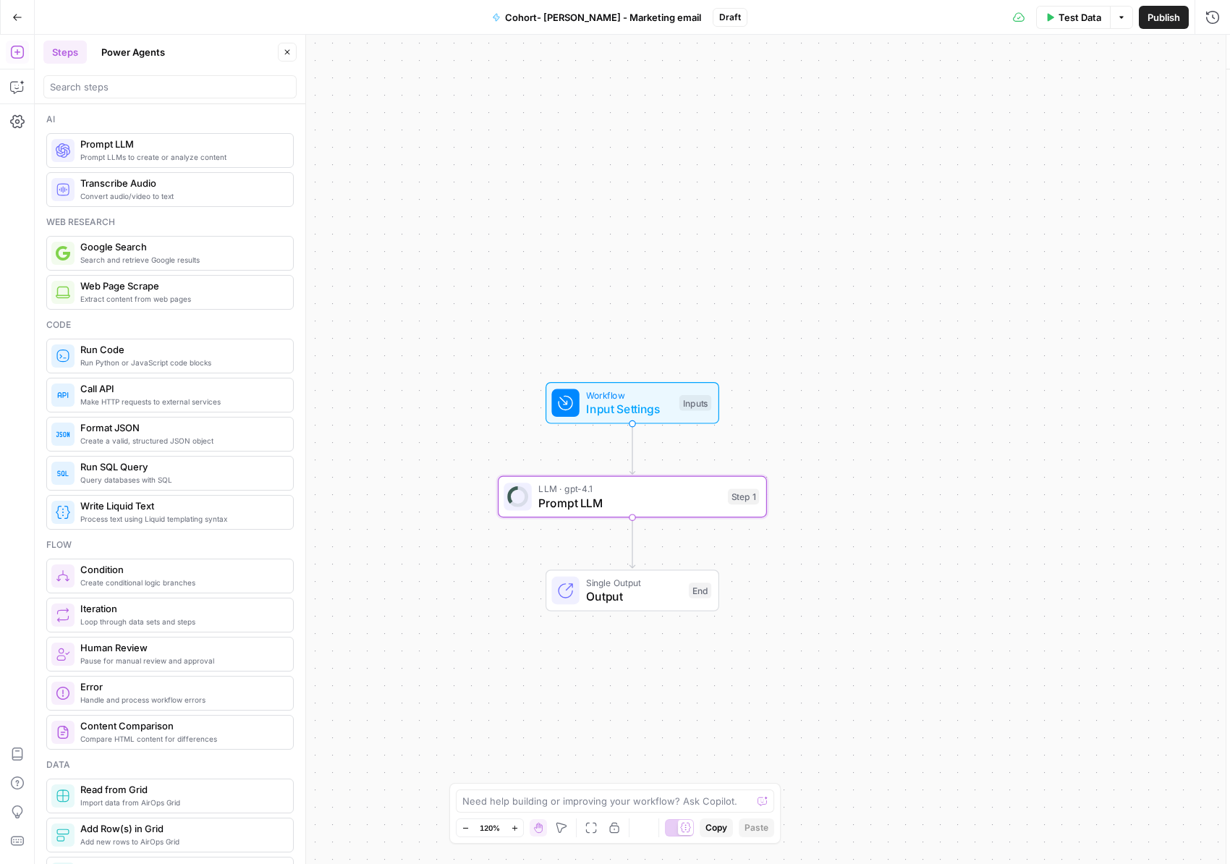
type textarea "Prompt LLM"
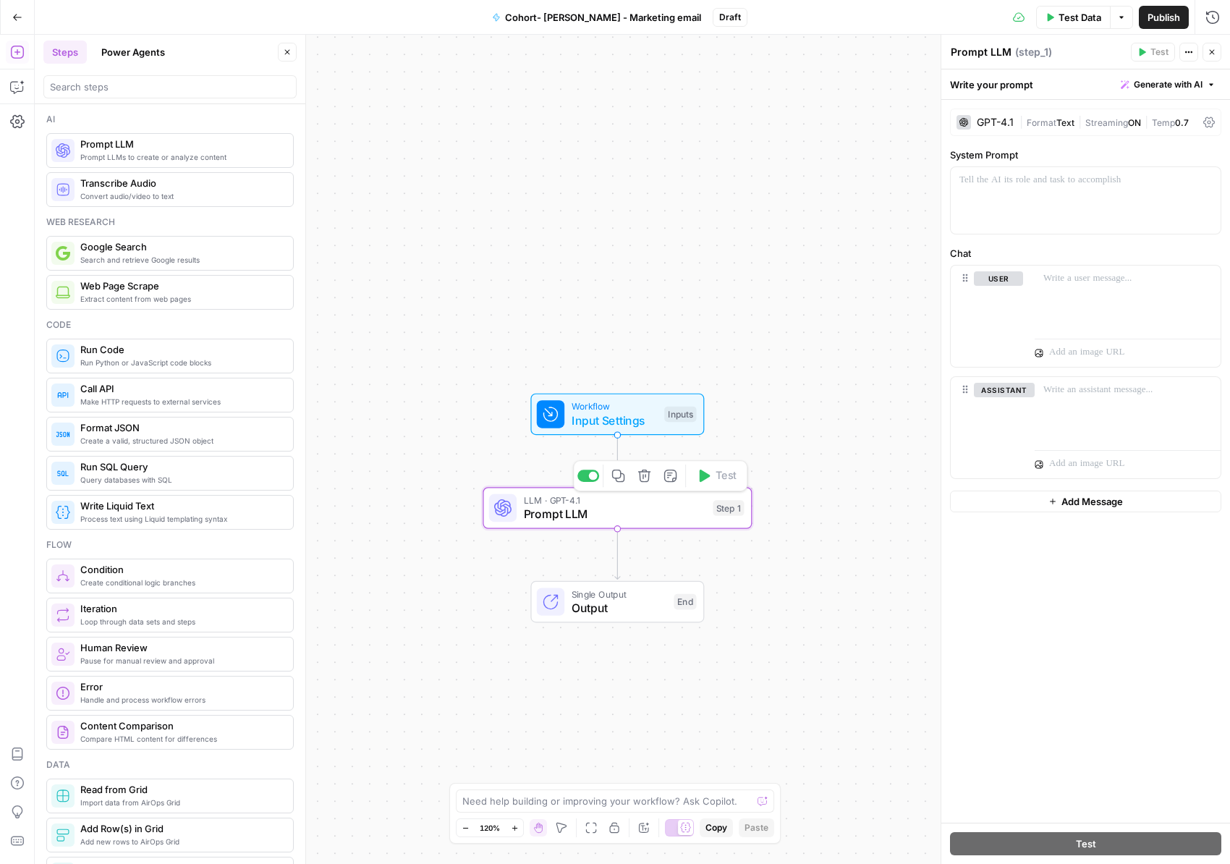
click at [572, 512] on span "Prompt LLM" at bounding box center [615, 513] width 182 height 17
click at [643, 511] on span "Prompt LLM" at bounding box center [615, 513] width 182 height 17
click at [819, 640] on div "Workflow Input Settings Inputs LLM · GPT-4.1 Prompt LLM Step 1 Copy step Delete…" at bounding box center [633, 449] width 1196 height 829
click at [615, 507] on span "Prompt LLM" at bounding box center [616, 513] width 182 height 17
click at [1037, 184] on p at bounding box center [1086, 180] width 253 height 14
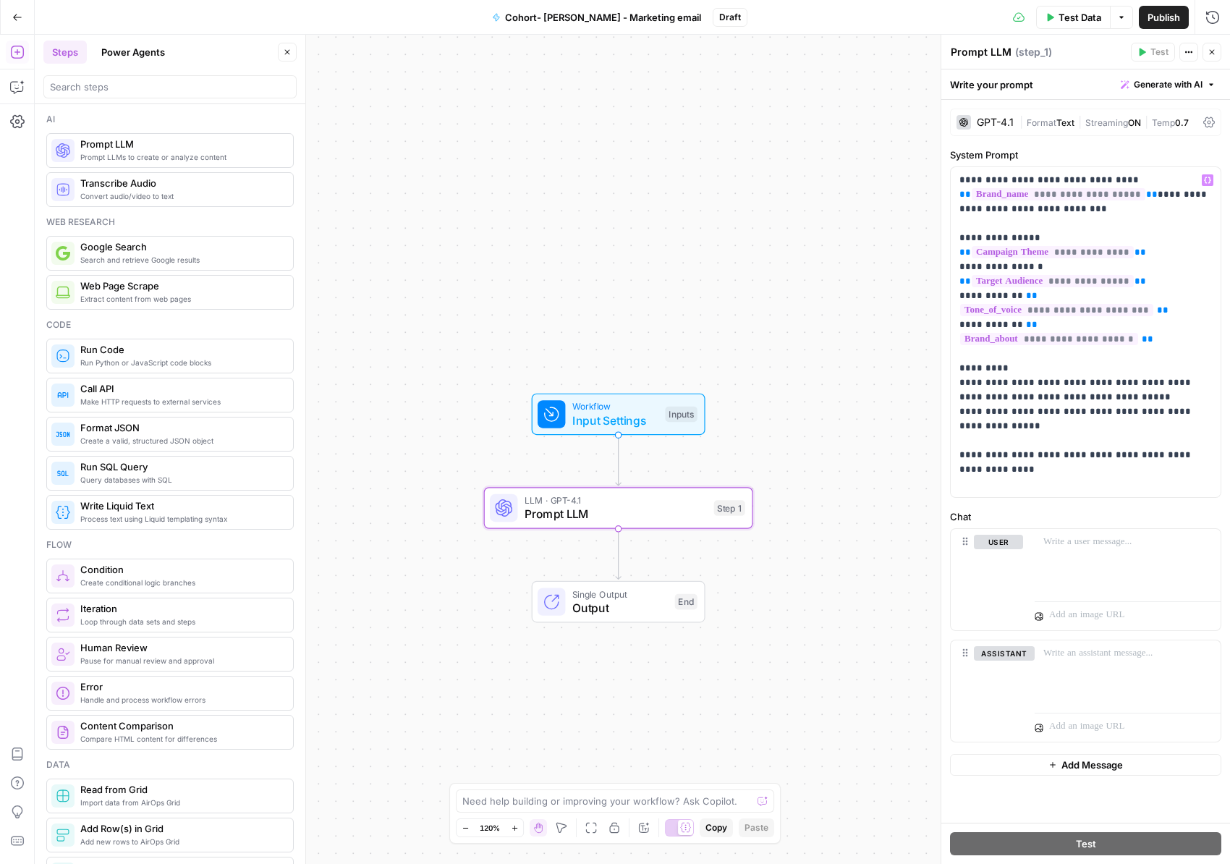
click at [1008, 125] on div "GPT-4.1" at bounding box center [995, 122] width 37 height 10
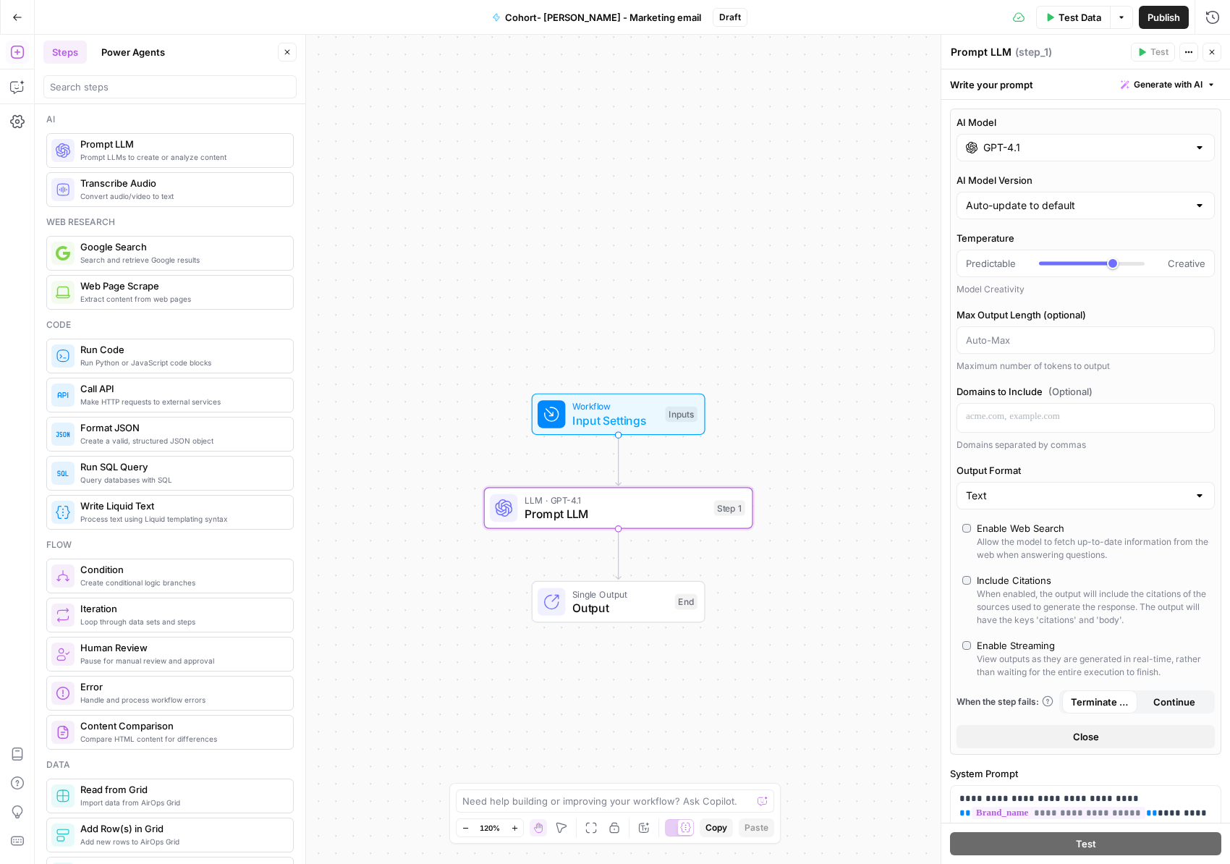
click at [1027, 146] on input "GPT-4.1" at bounding box center [1086, 147] width 205 height 14
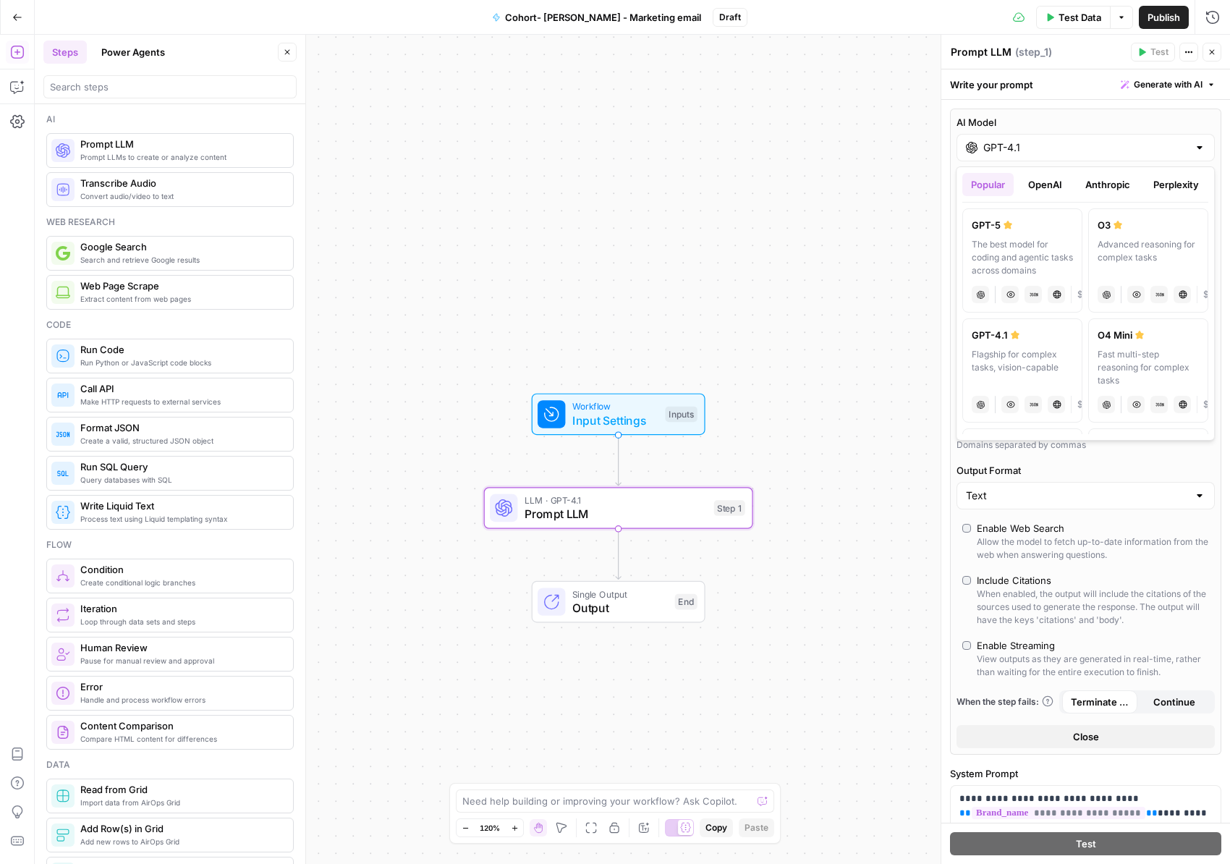
scroll to position [0, 104]
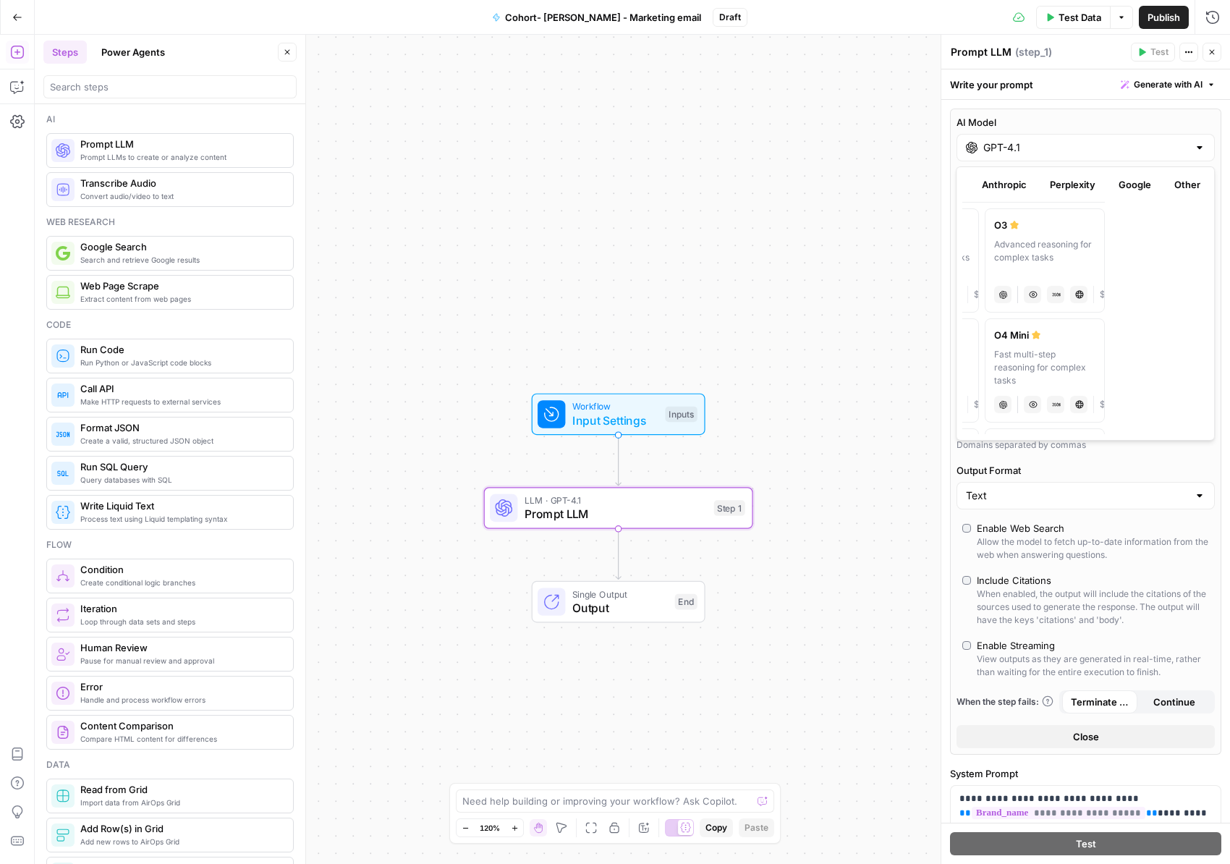
click at [1196, 181] on button "Other" at bounding box center [1187, 184] width 43 height 23
click at [1155, 182] on button "Perplexity" at bounding box center [1176, 184] width 63 height 23
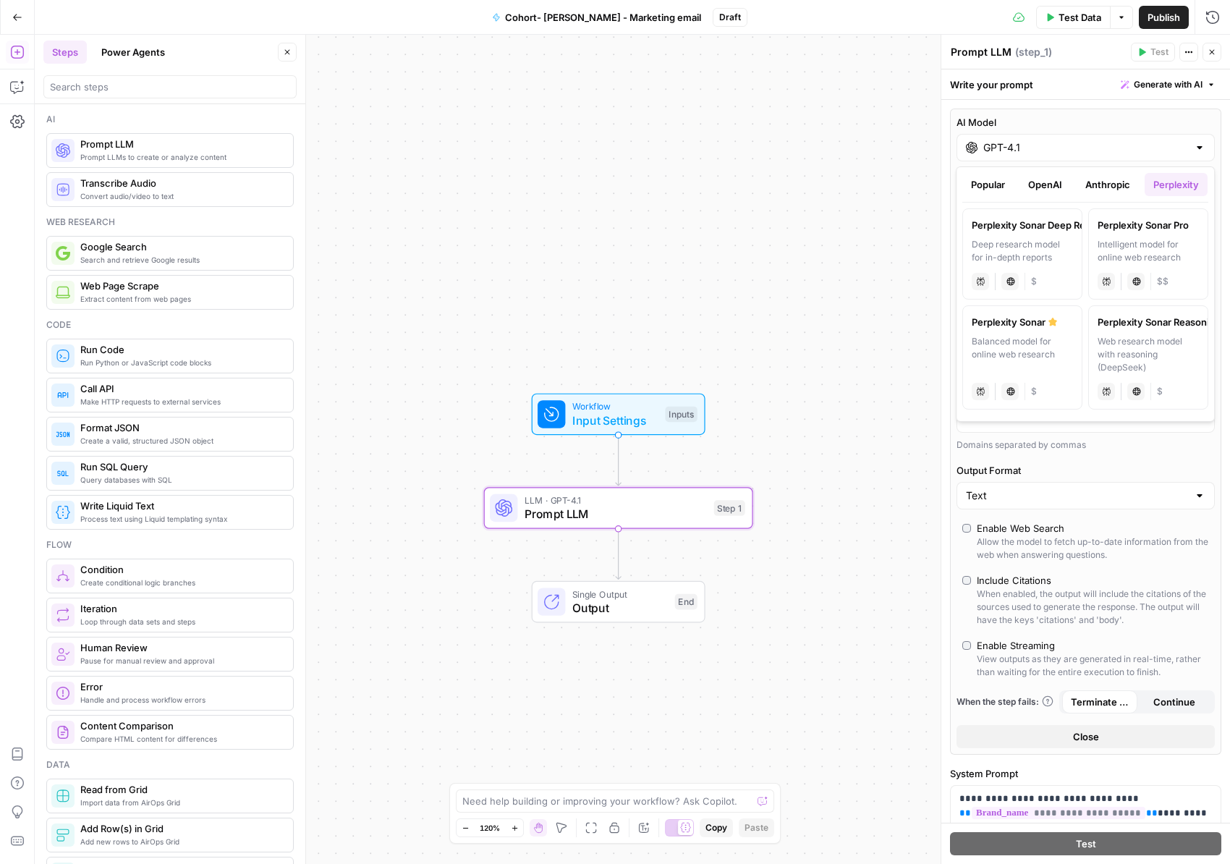
click at [1091, 185] on button "Anthropic" at bounding box center [1108, 184] width 62 height 23
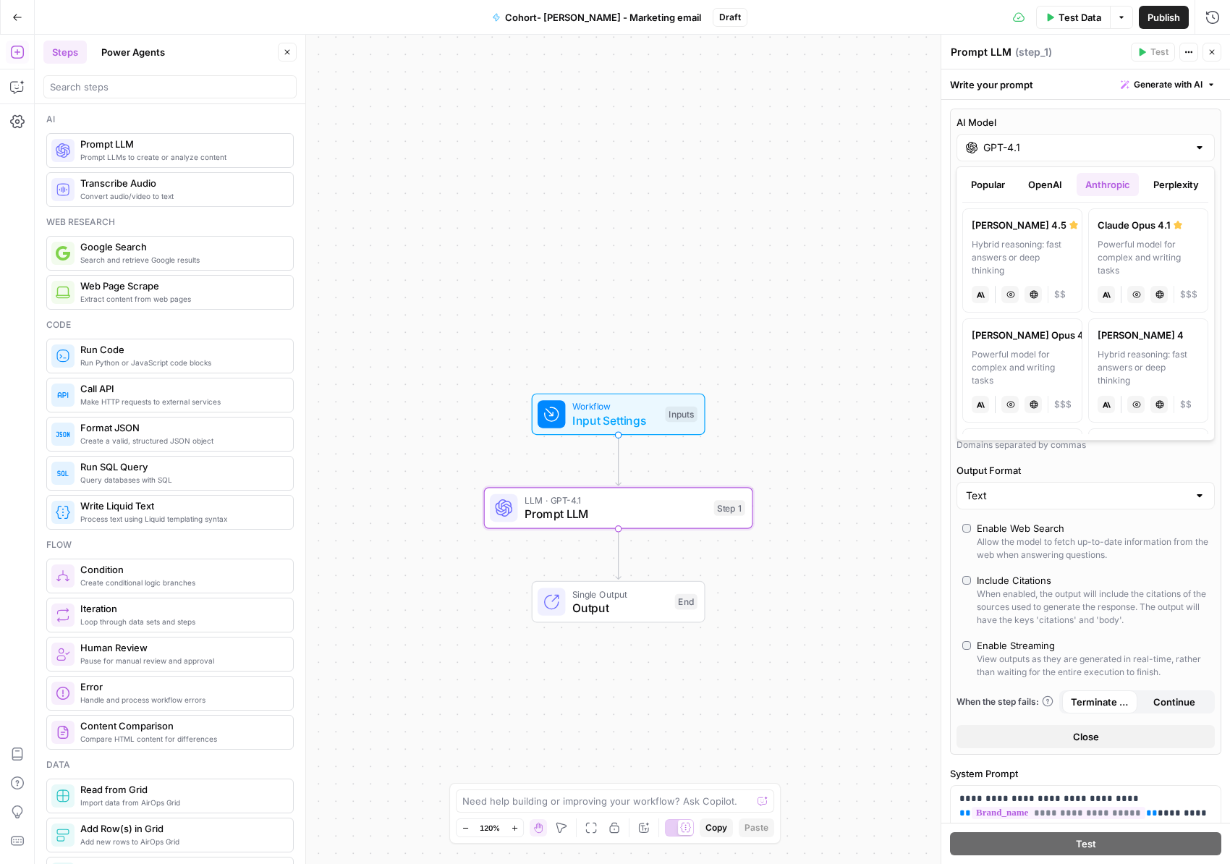
click at [1043, 184] on button "OpenAI" at bounding box center [1045, 184] width 51 height 23
click at [981, 185] on button "Popular" at bounding box center [988, 184] width 51 height 23
click at [1020, 155] on div "GPT-4.1" at bounding box center [1086, 148] width 258 height 28
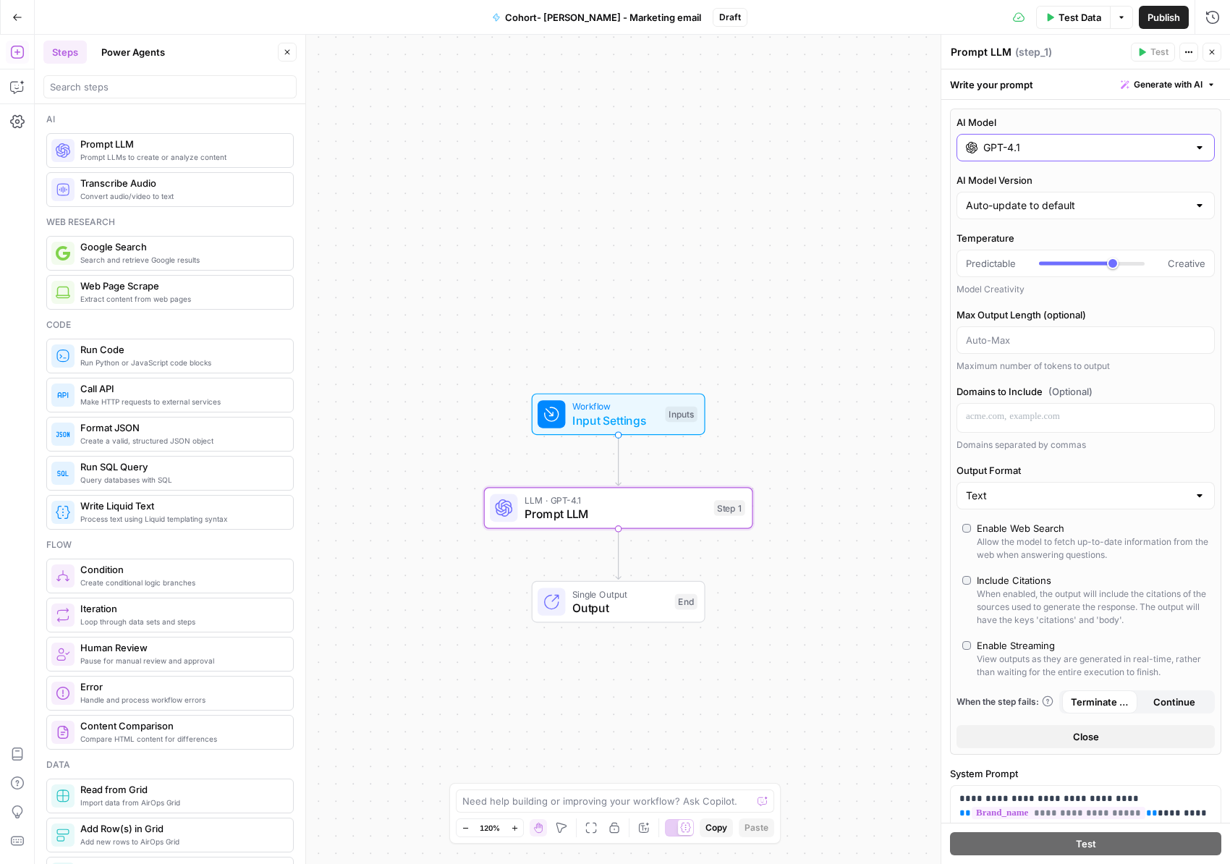
click at [1027, 146] on input "GPT-4.1" at bounding box center [1086, 147] width 205 height 14
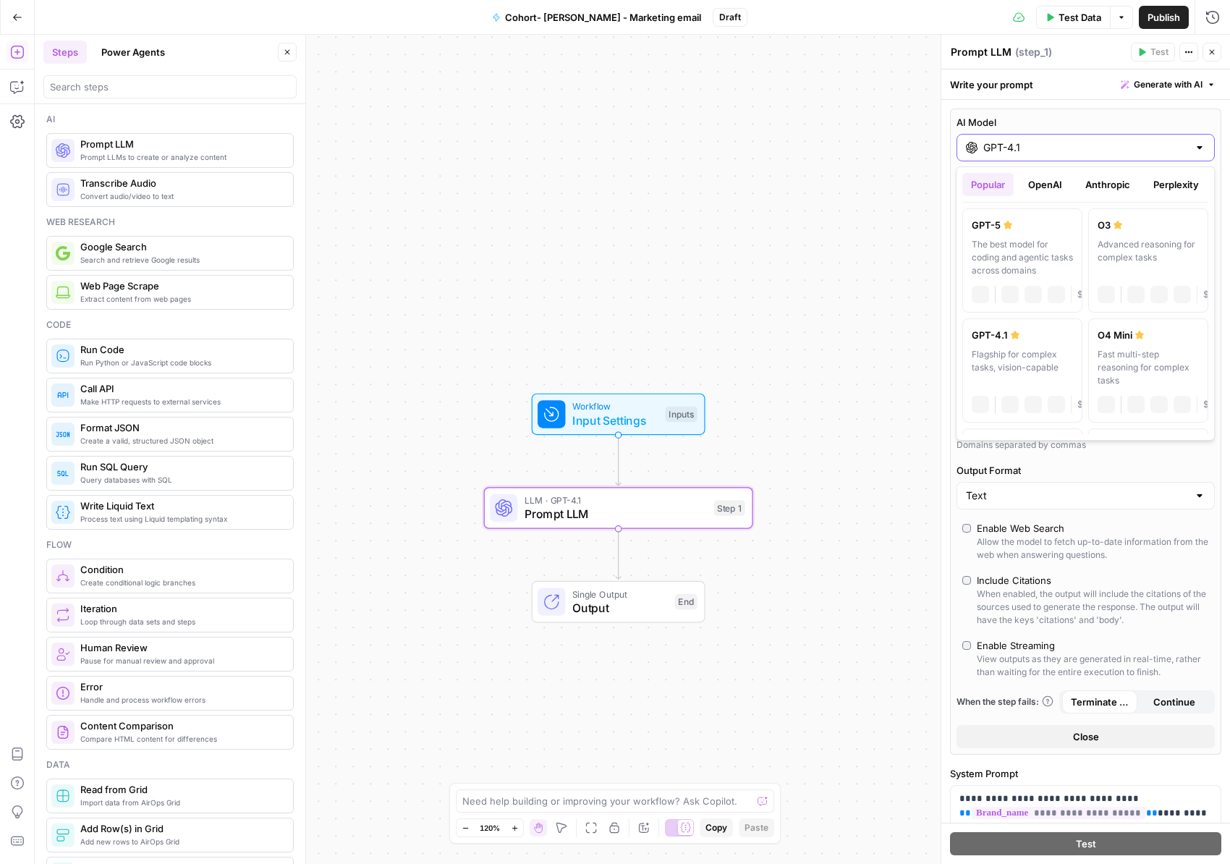
click at [1027, 146] on input "GPT-4.1" at bounding box center [1086, 147] width 205 height 14
click at [1157, 122] on label "AI Model" at bounding box center [1086, 122] width 258 height 14
click at [1157, 140] on input "GPT-4.1" at bounding box center [1086, 147] width 205 height 14
click at [1121, 115] on label "AI Model" at bounding box center [1086, 122] width 258 height 14
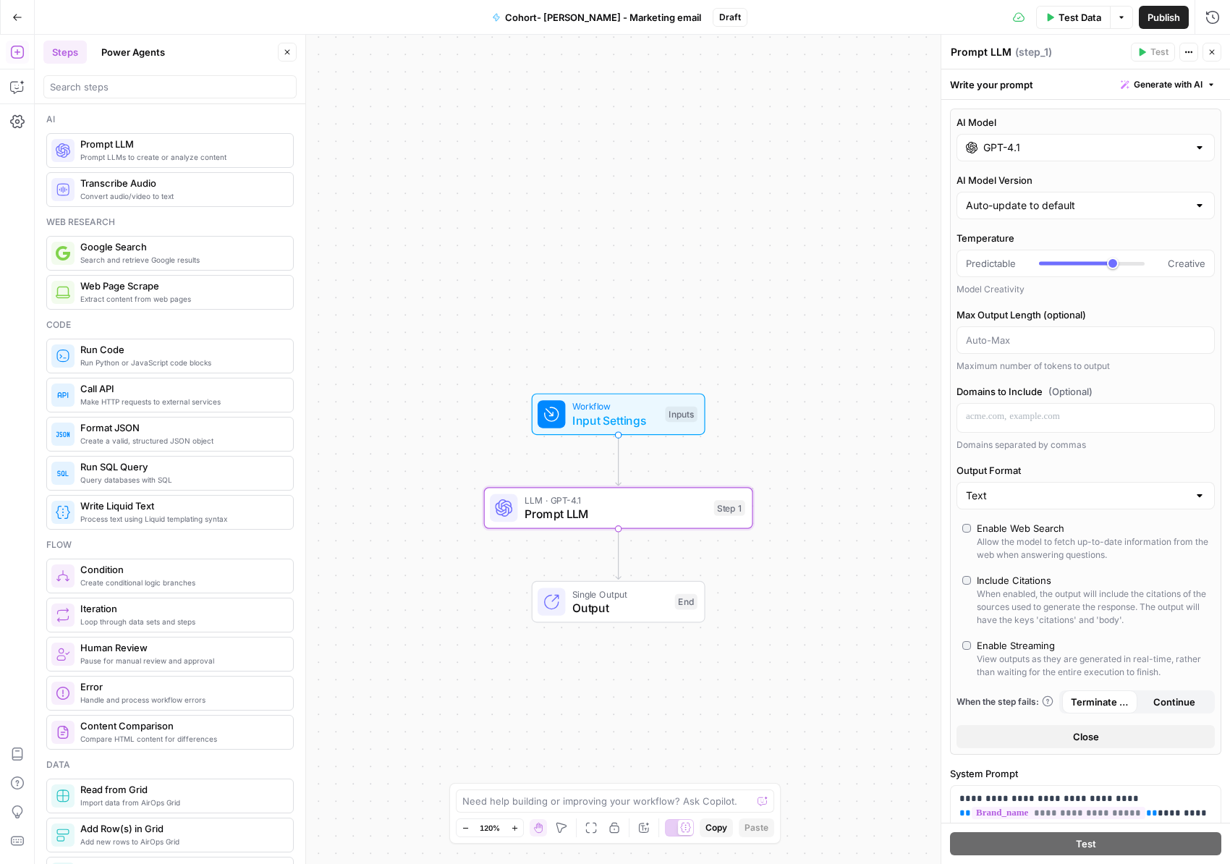
click at [732, 192] on div "Workflow Input Settings Inputs LLM · GPT-4.1 Prompt LLM Step 1 Single Output Ou…" at bounding box center [633, 449] width 1196 height 829
click at [641, 513] on span "Prompt LLM" at bounding box center [616, 516] width 182 height 17
click at [1204, 148] on div at bounding box center [1200, 147] width 12 height 14
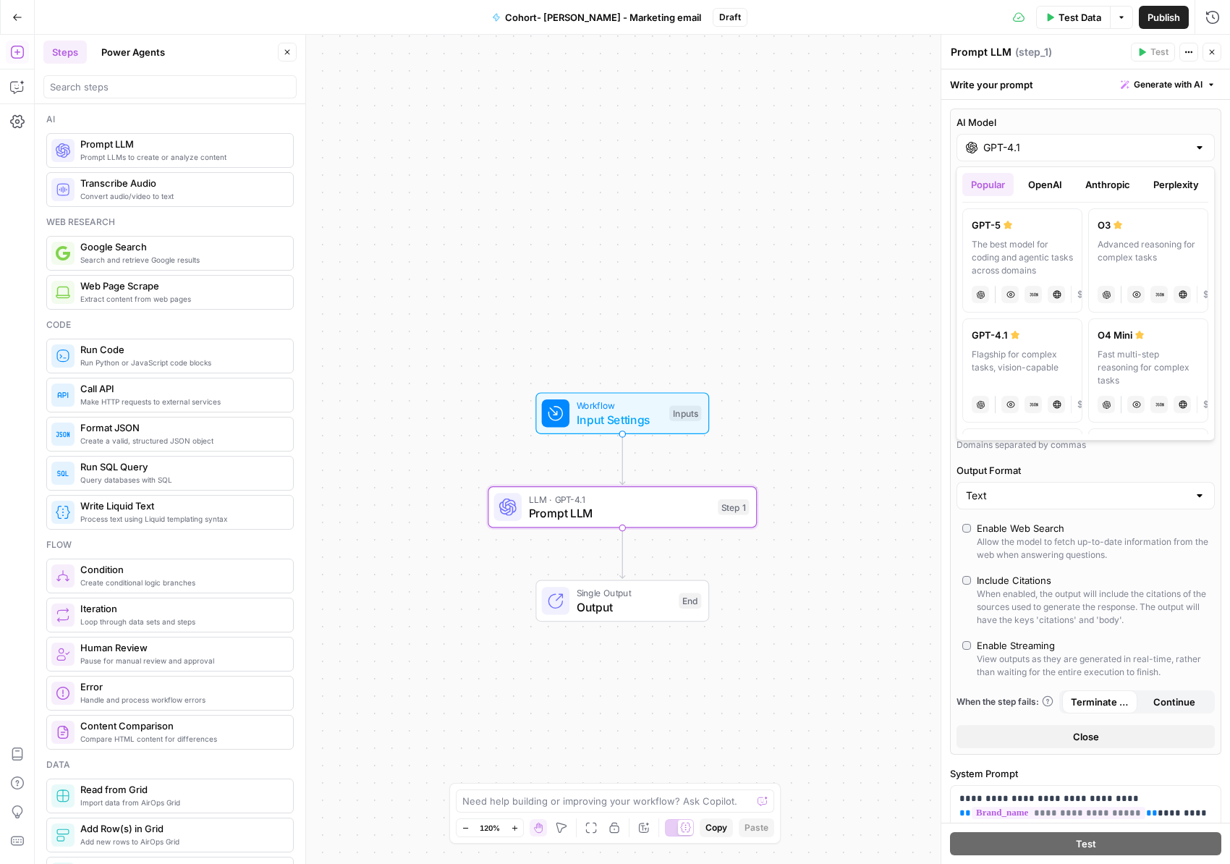
click at [1039, 184] on button "OpenAI" at bounding box center [1045, 184] width 51 height 23
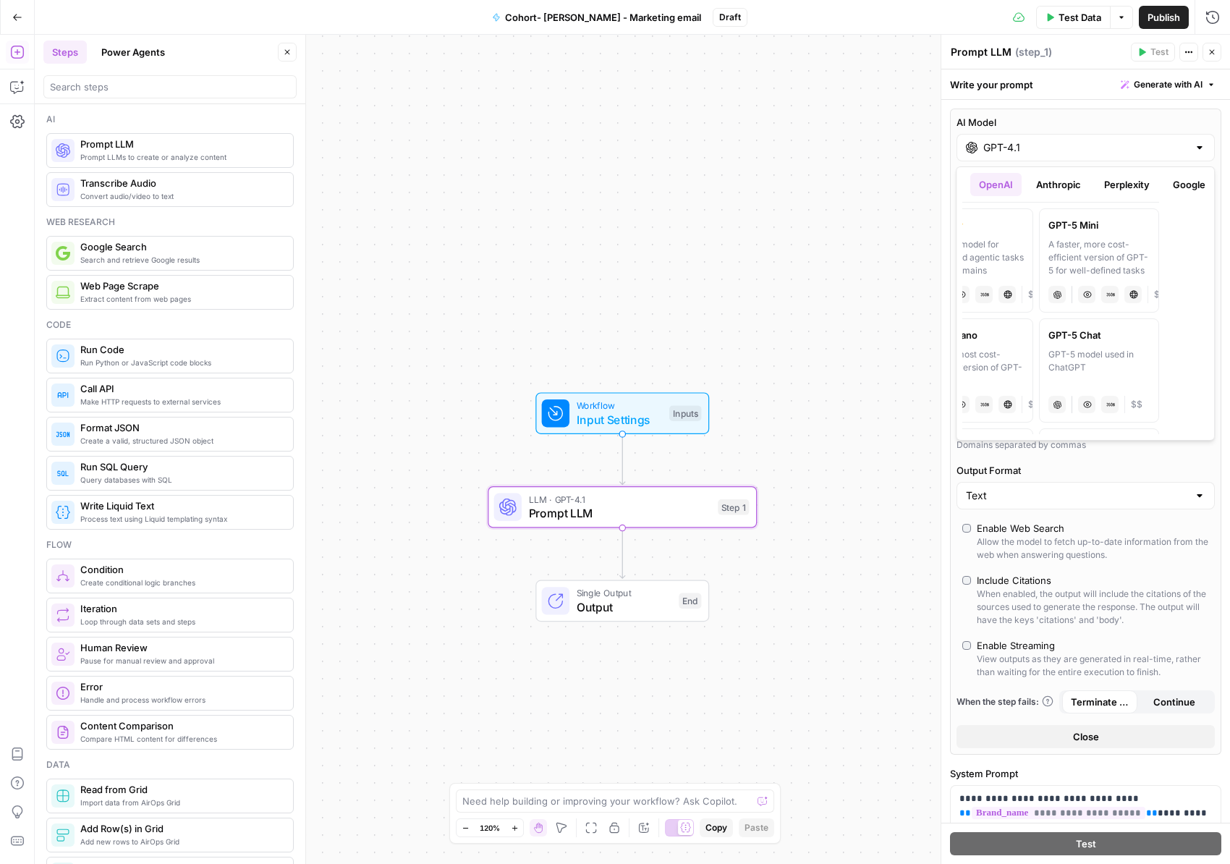
scroll to position [0, 104]
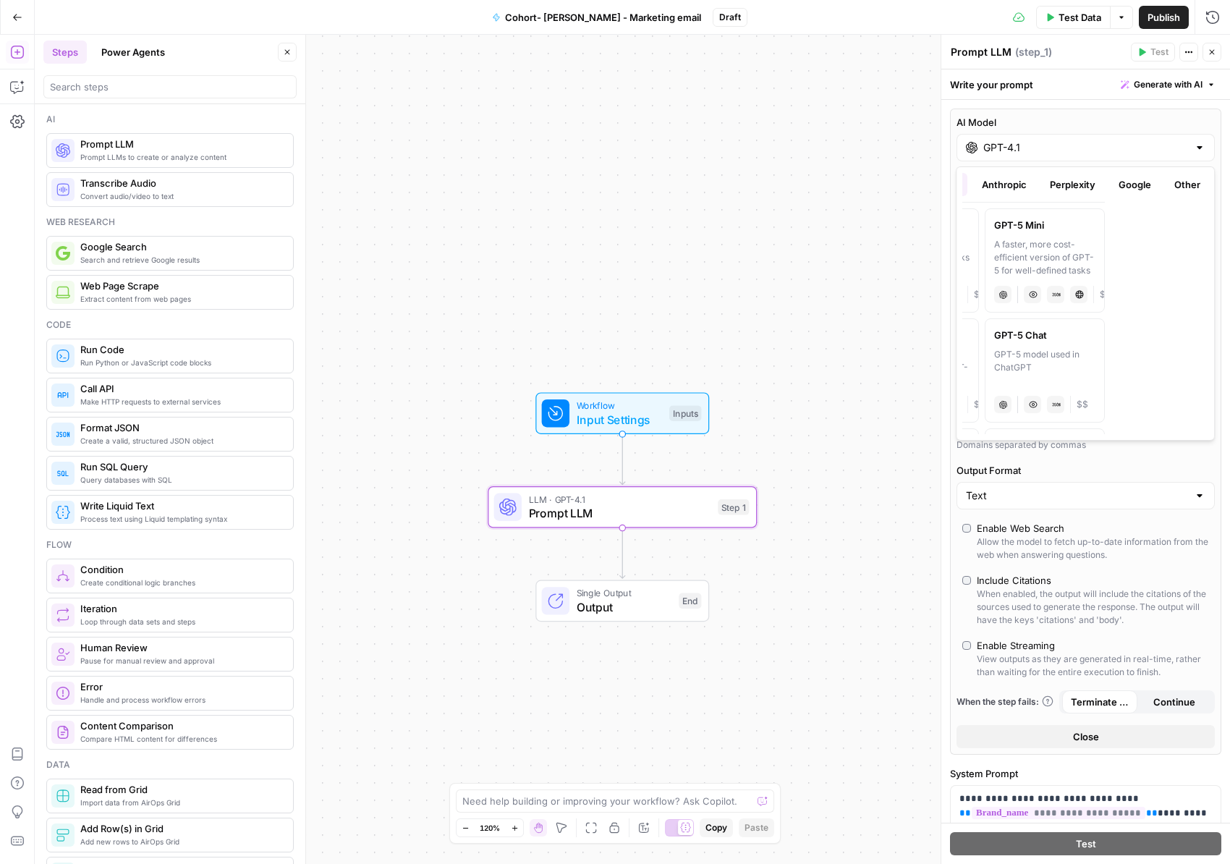
click at [1001, 185] on button "Anthropic" at bounding box center [1005, 184] width 62 height 23
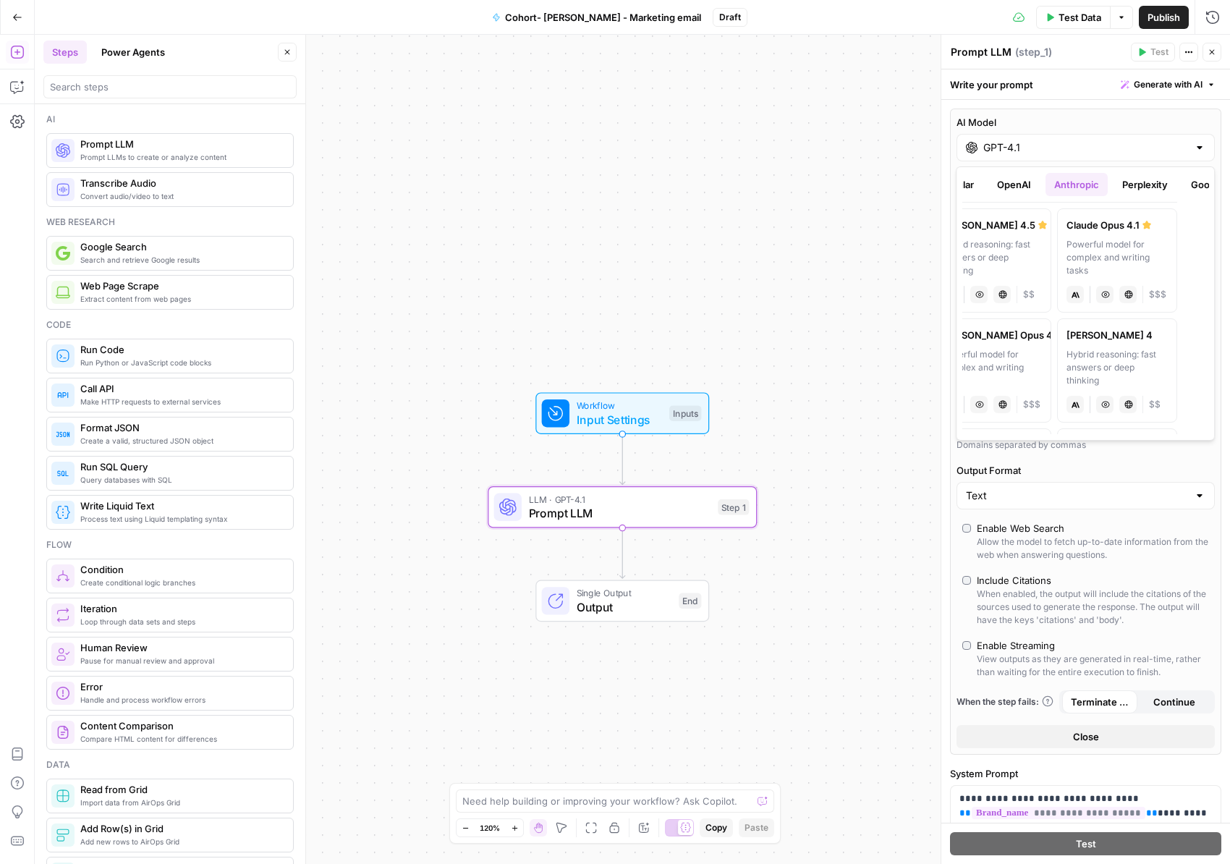
scroll to position [0, 0]
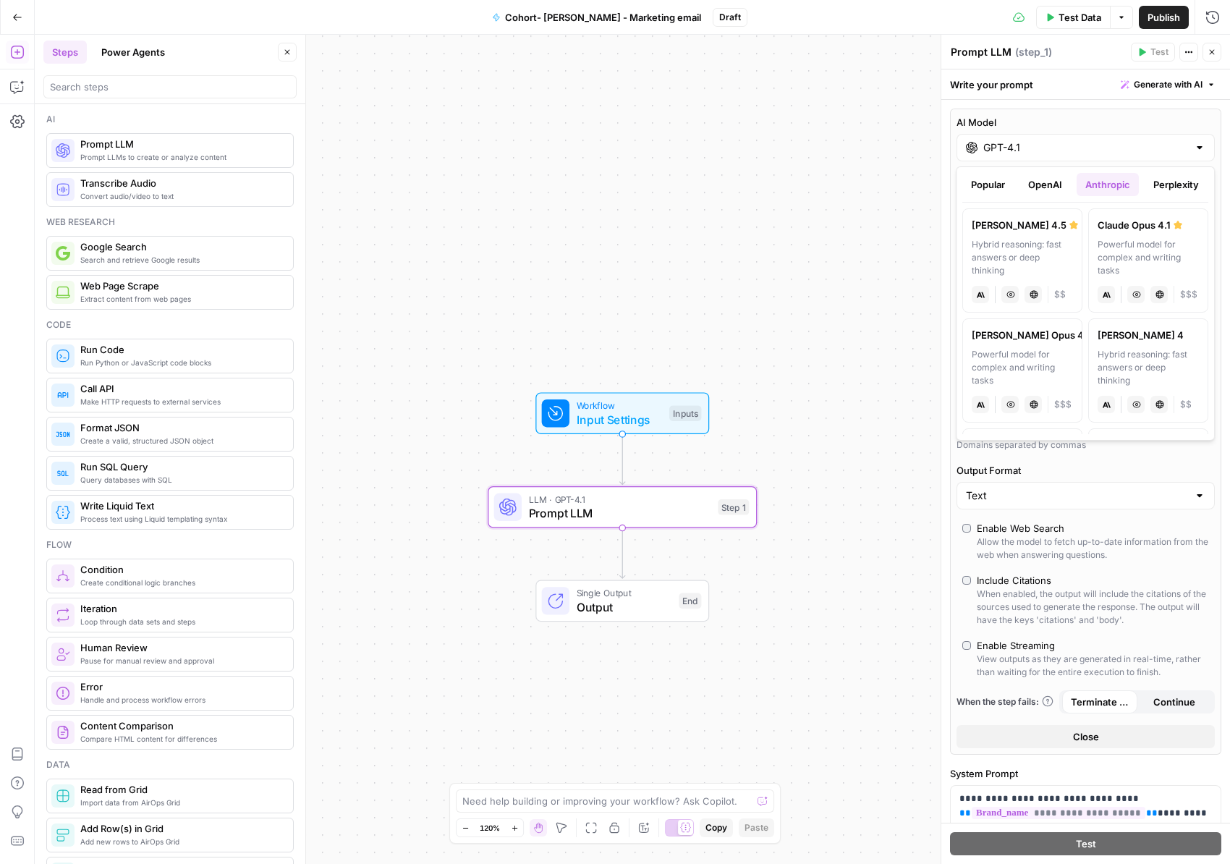
click at [991, 238] on div "Hybrid reasoning: fast answers or deep thinking" at bounding box center [1022, 257] width 101 height 39
type input "Claude Sonnet 4.5"
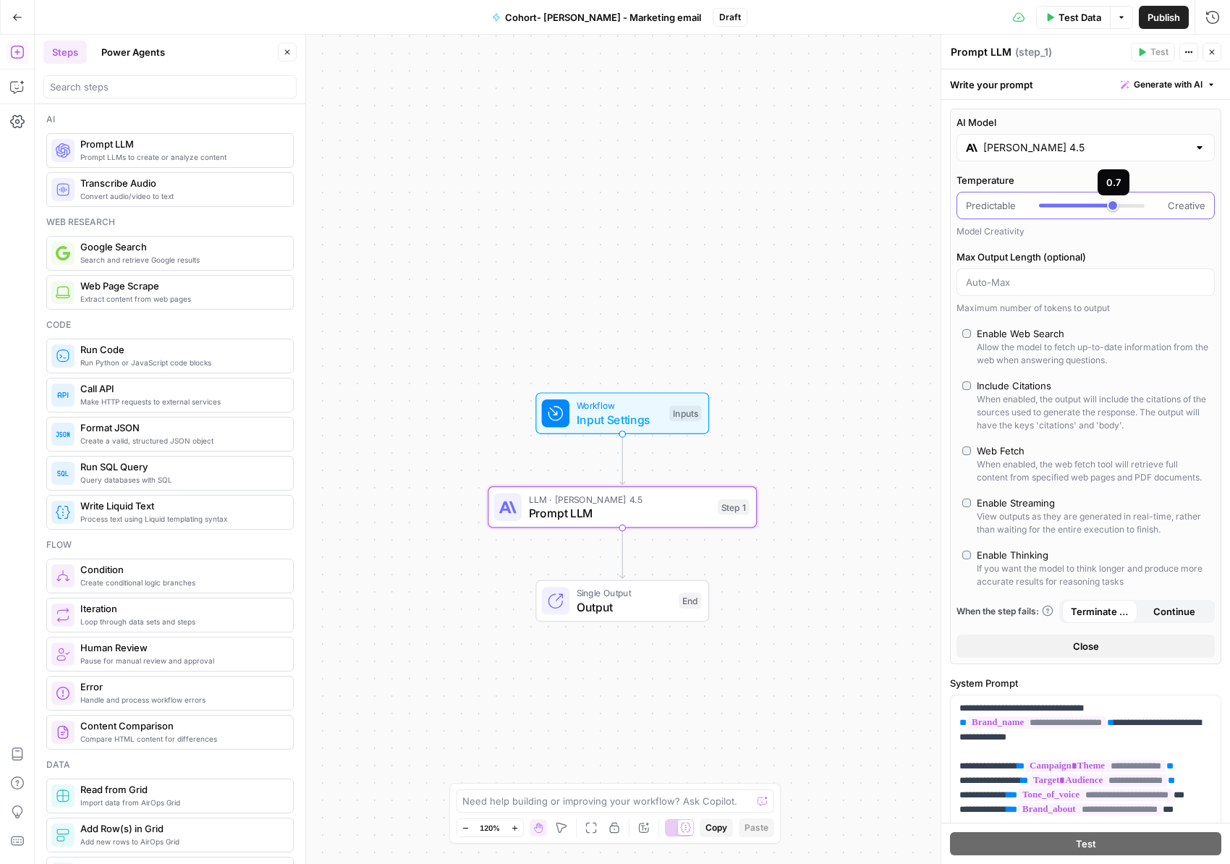
type input "***"
drag, startPoint x: 1115, startPoint y: 206, endPoint x: 1126, endPoint y: 206, distance: 11.6
click at [1126, 206] on div at bounding box center [1092, 205] width 106 height 14
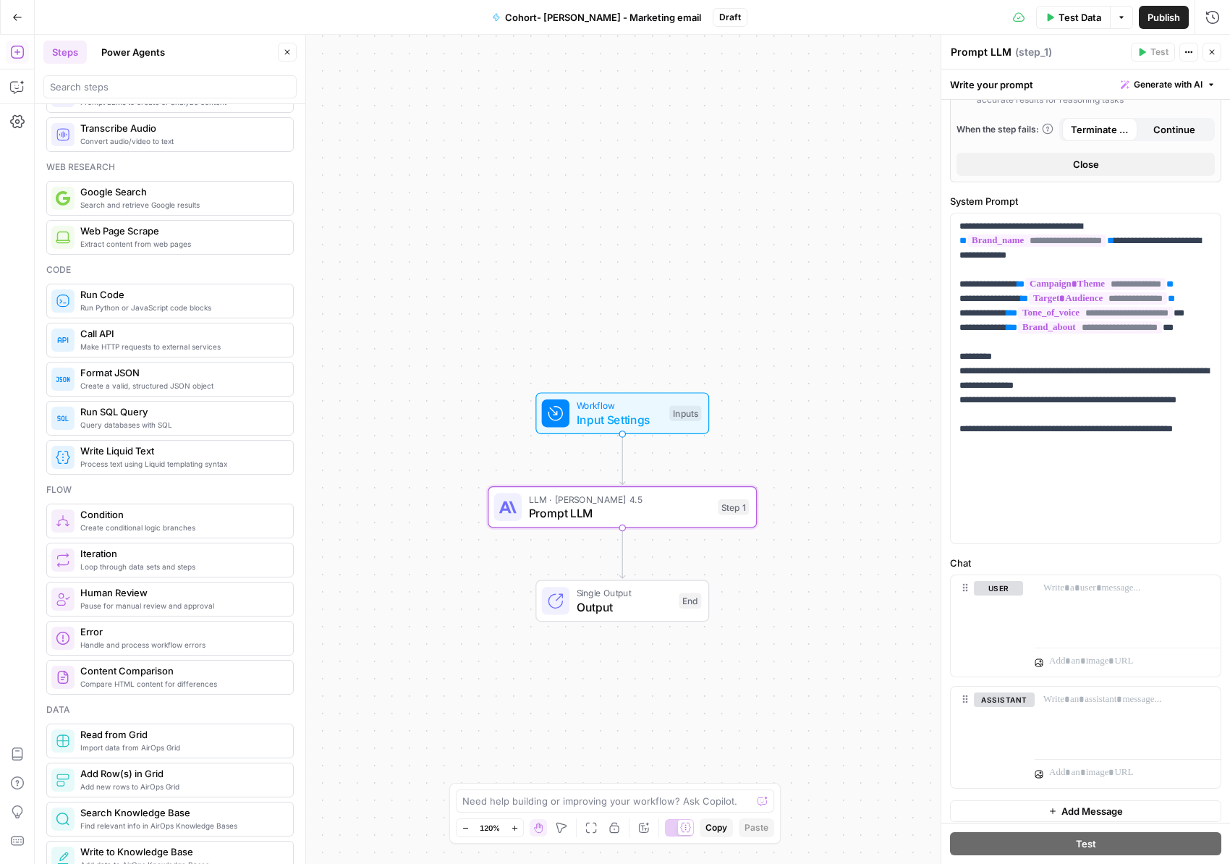
scroll to position [67, 0]
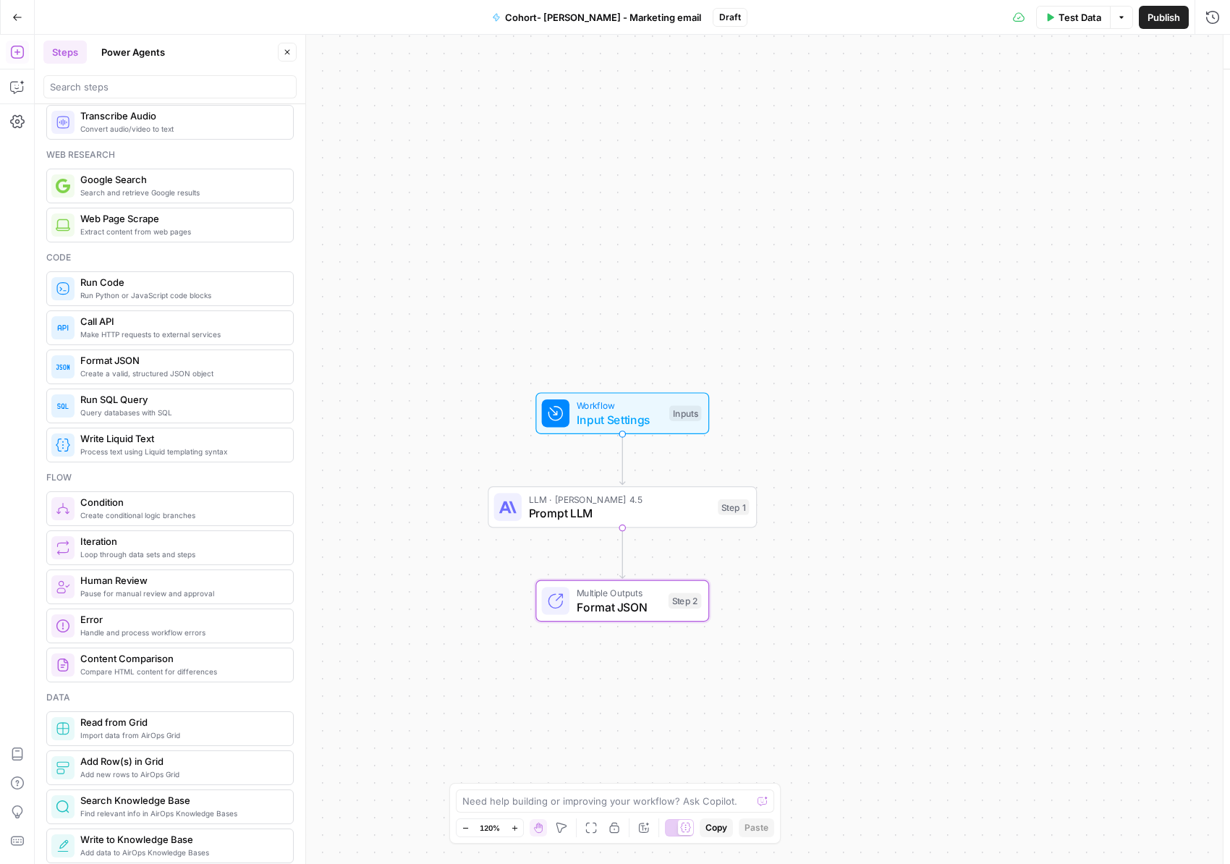
type textarea "Format JSON"
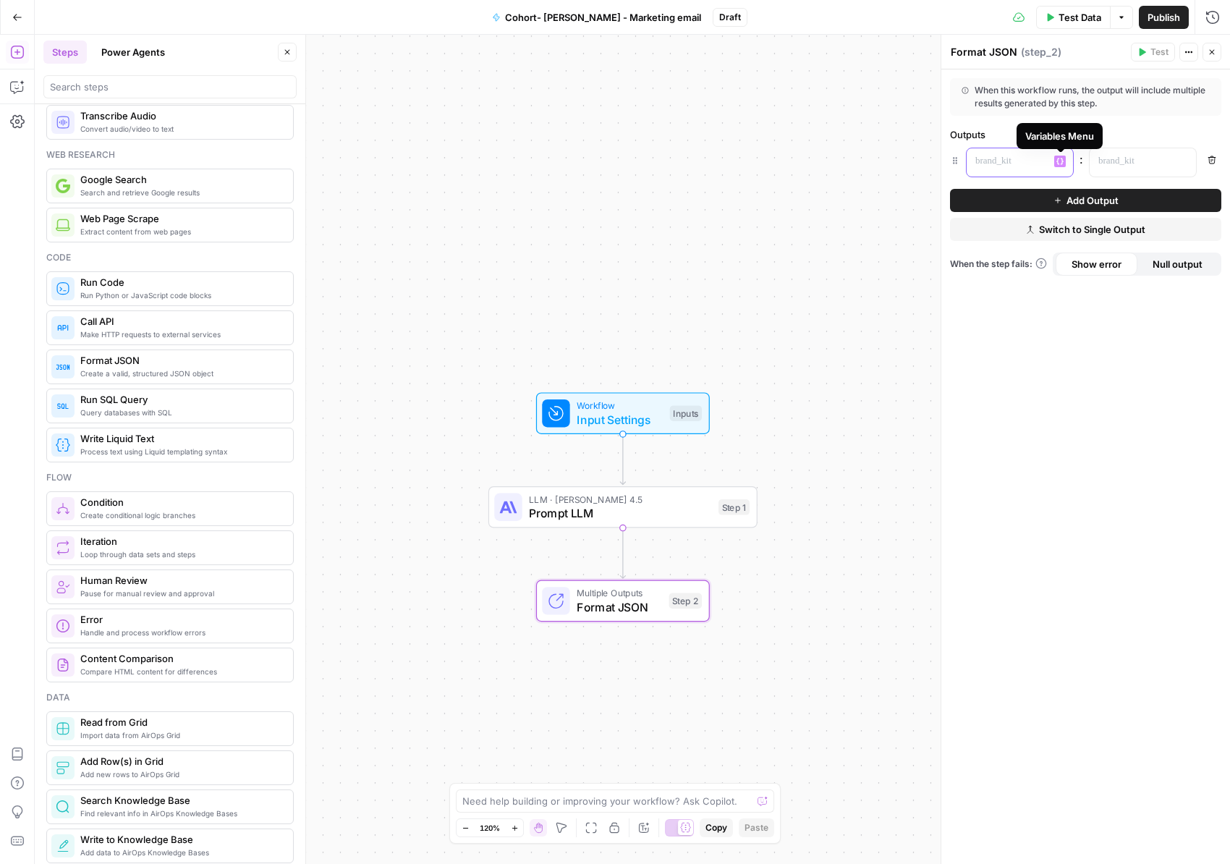
click at [1019, 163] on p at bounding box center [1009, 161] width 66 height 14
click at [1062, 159] on icon "button" at bounding box center [1060, 162] width 7 height 7
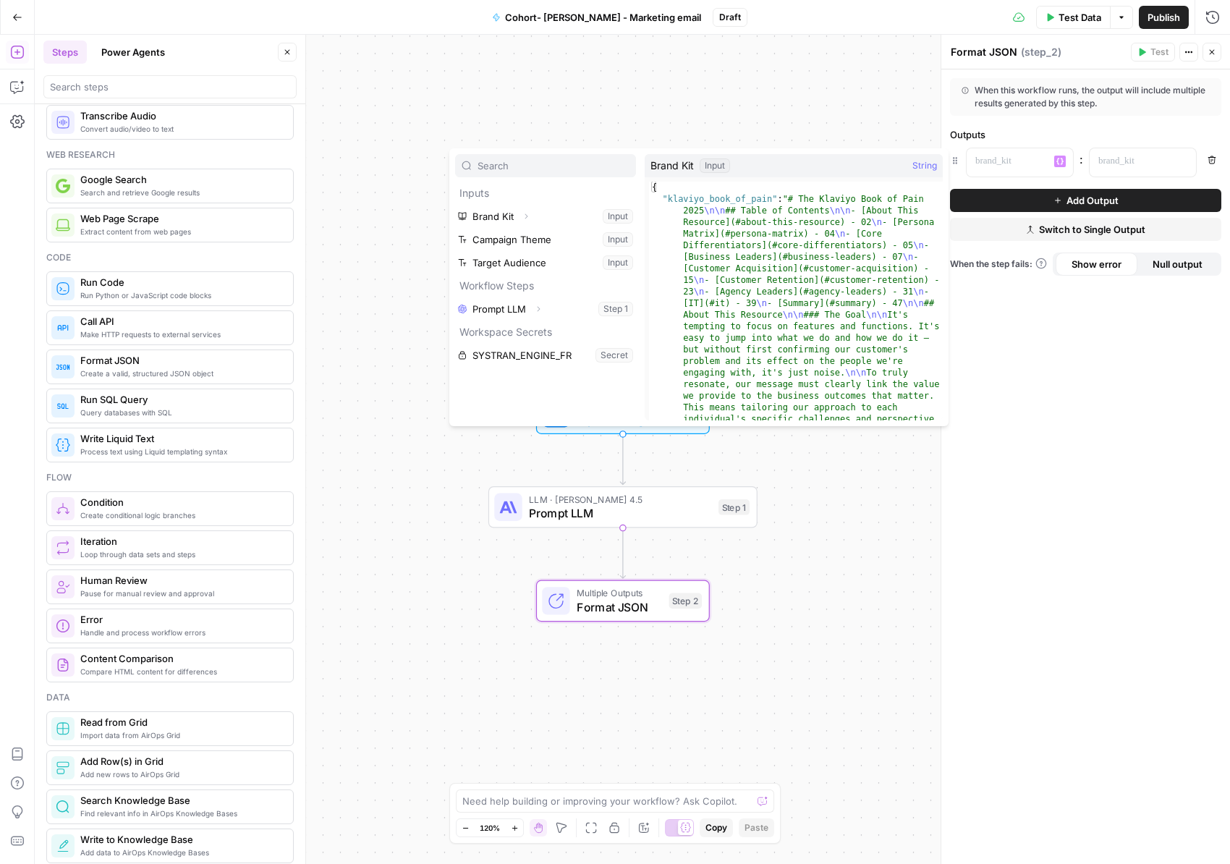
click at [1015, 200] on button "Add Output" at bounding box center [1085, 200] width 271 height 23
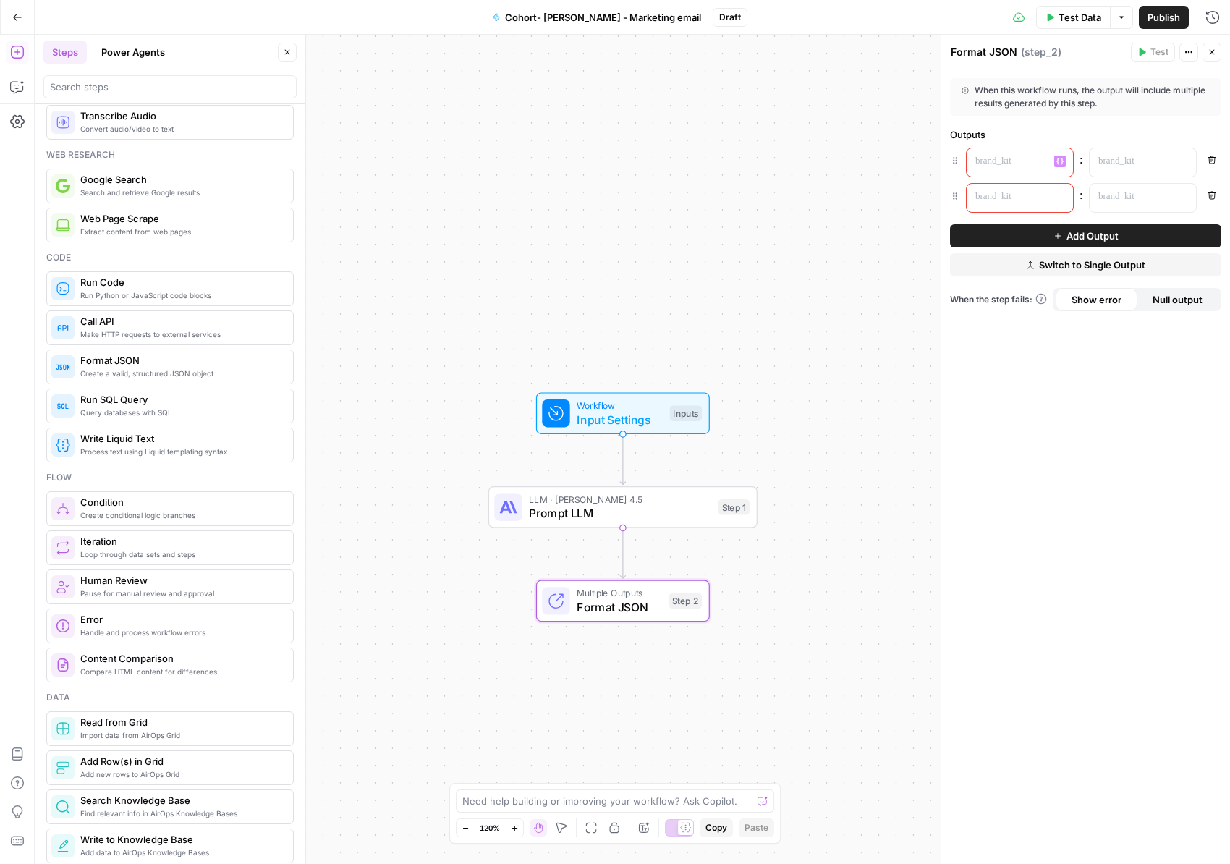
click at [1011, 164] on p at bounding box center [1009, 161] width 66 height 14
click at [998, 170] on div at bounding box center [1008, 162] width 83 height 28
click at [1002, 193] on p at bounding box center [1009, 197] width 66 height 14
click at [1183, 161] on icon "button" at bounding box center [1183, 161] width 7 height 7
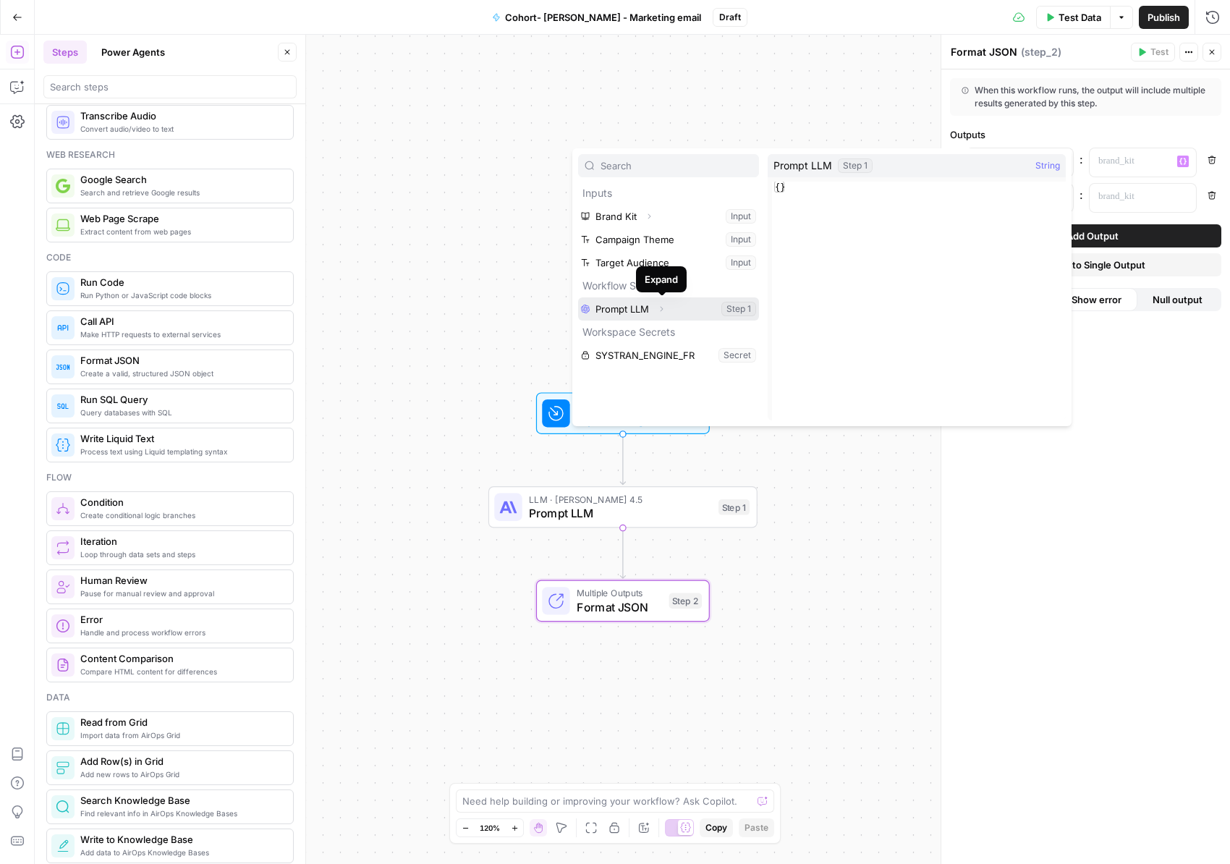
click at [672, 303] on button "Select variable Prompt LLM" at bounding box center [668, 308] width 181 height 23
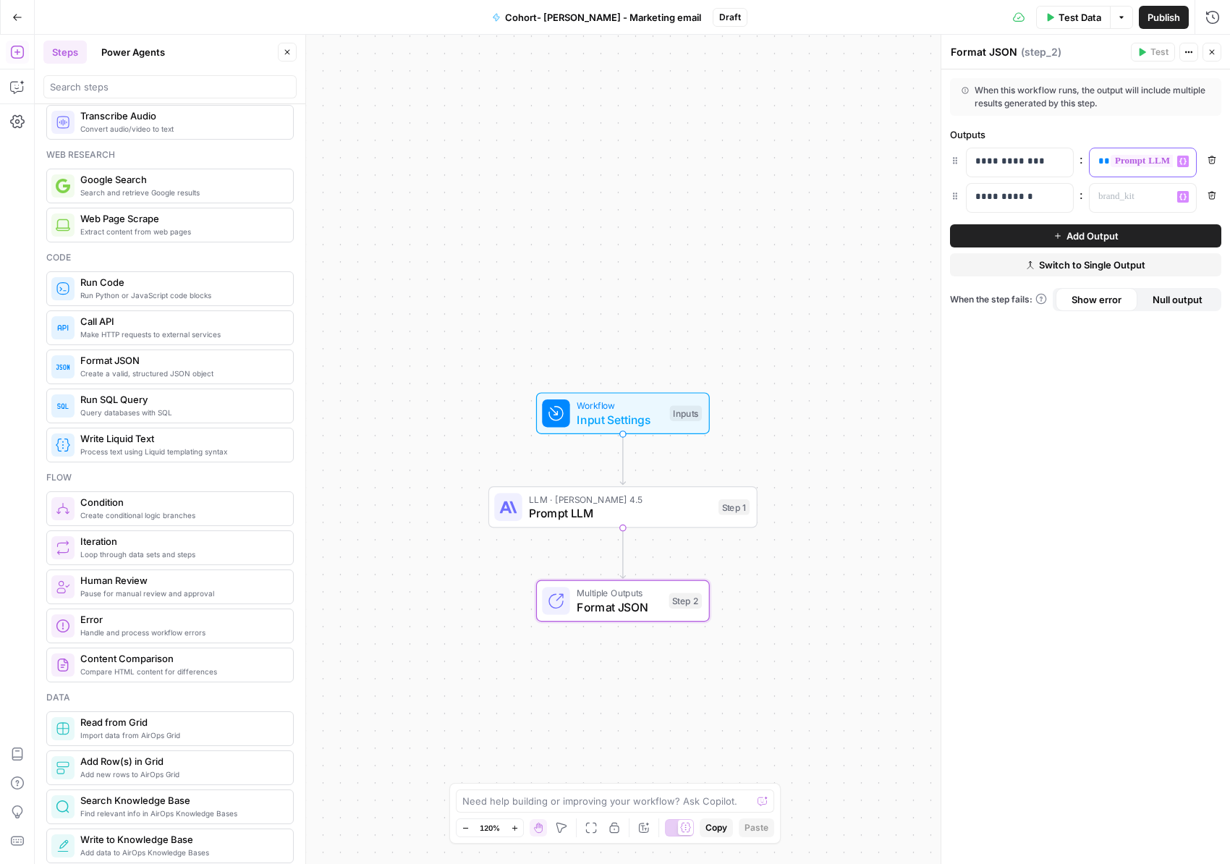
click at [1141, 165] on span "**********" at bounding box center [1180, 161] width 139 height 12
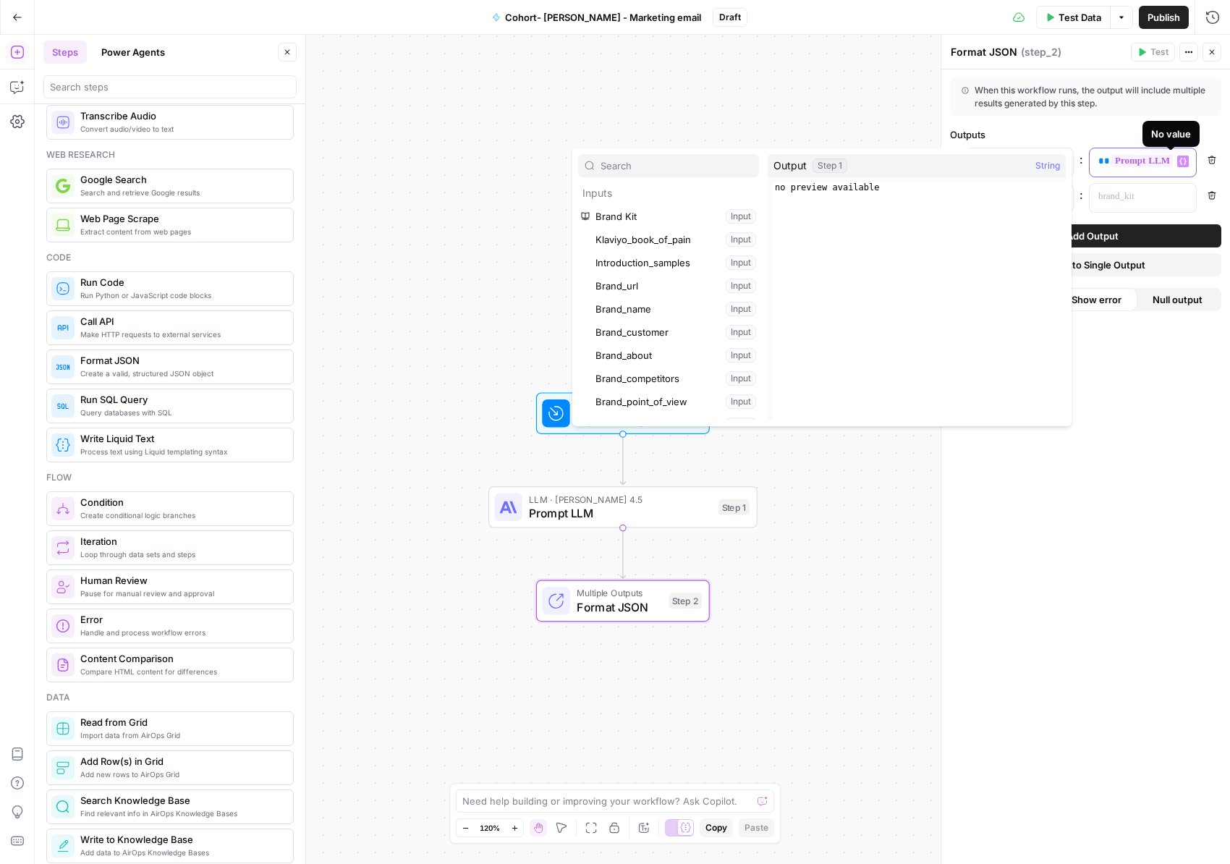
scroll to position [409, 0]
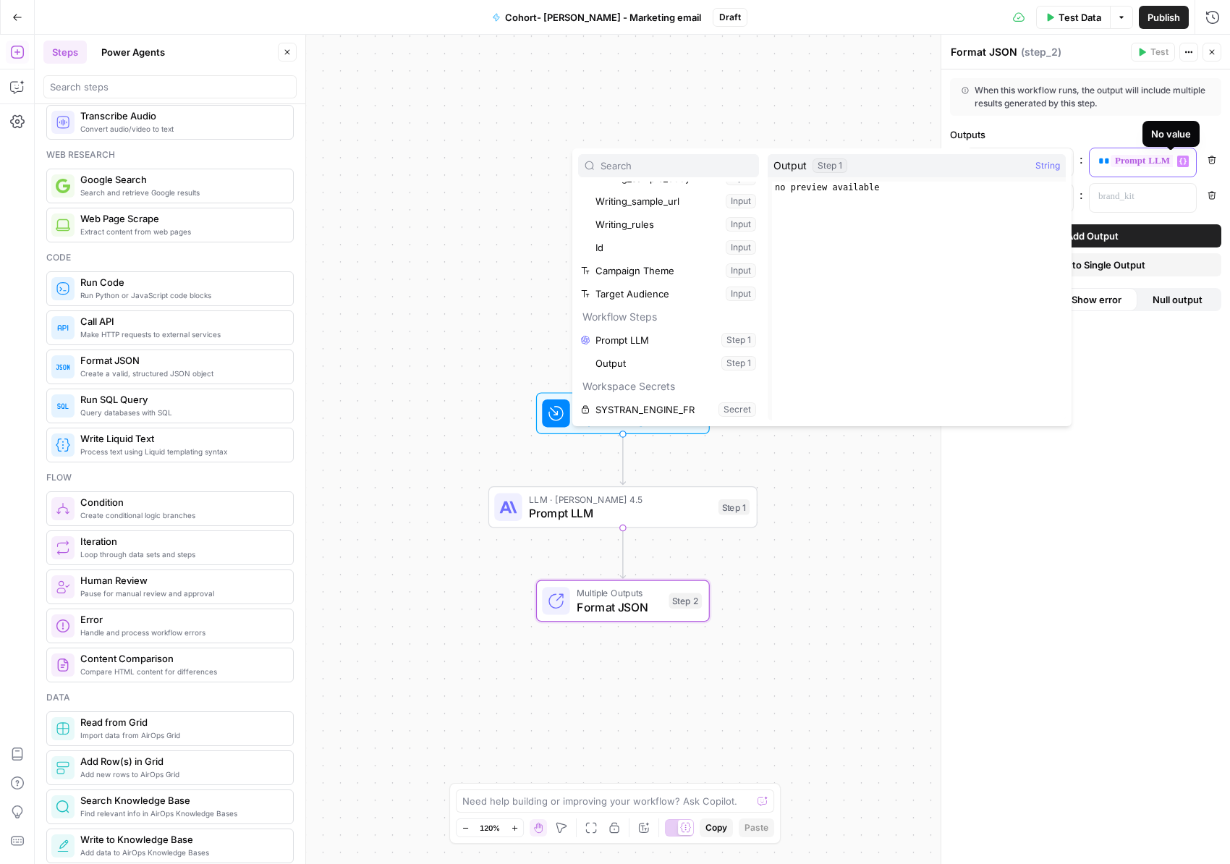
click at [1142, 161] on span "**********" at bounding box center [1180, 161] width 139 height 12
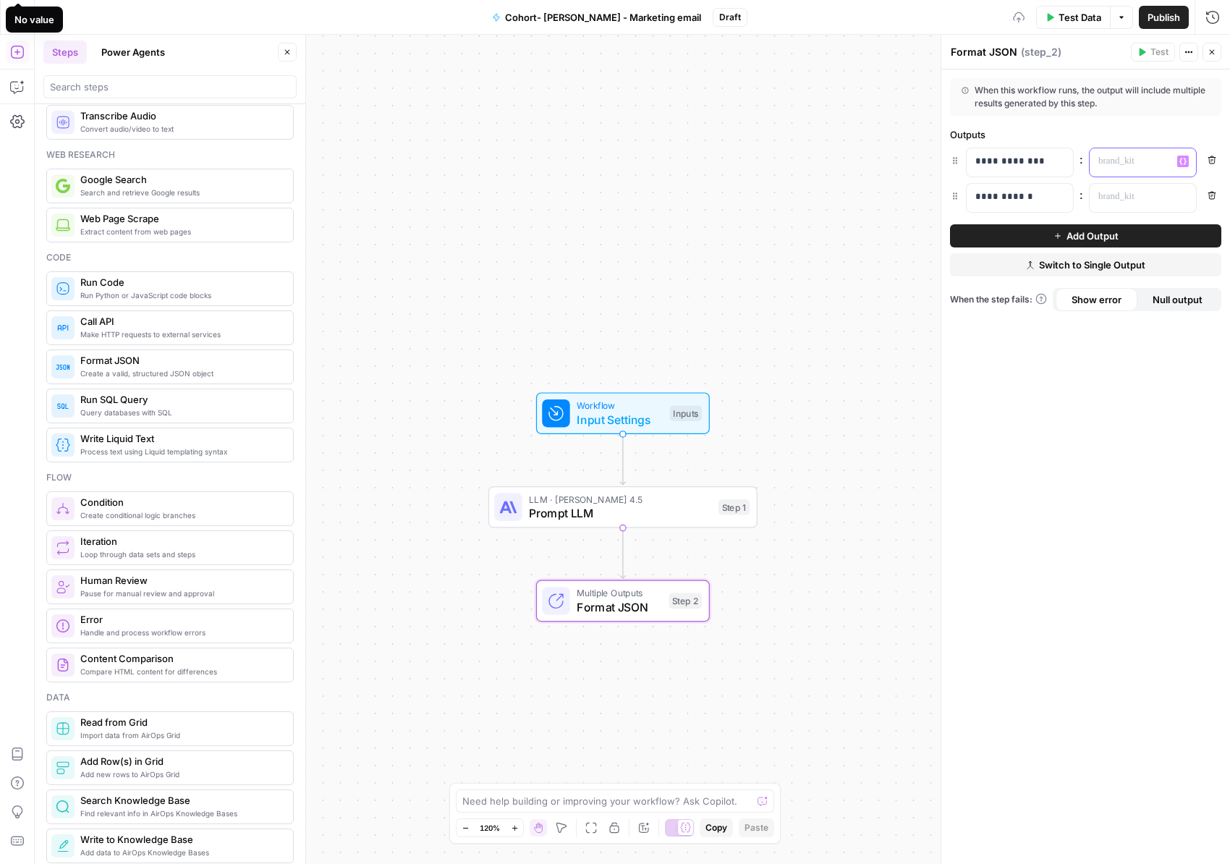
click at [1183, 161] on icon "button" at bounding box center [1183, 161] width 7 height 7
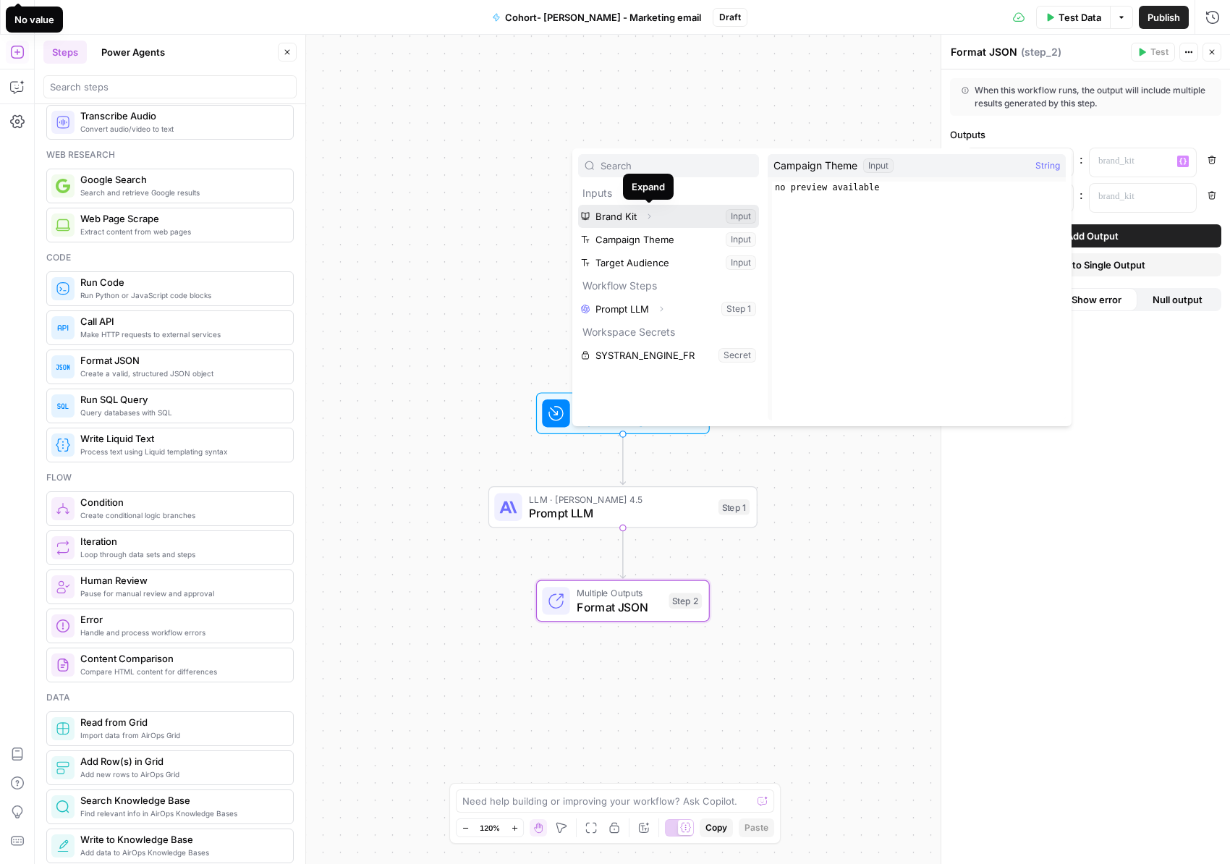
click at [655, 207] on button "Expand" at bounding box center [649, 216] width 19 height 19
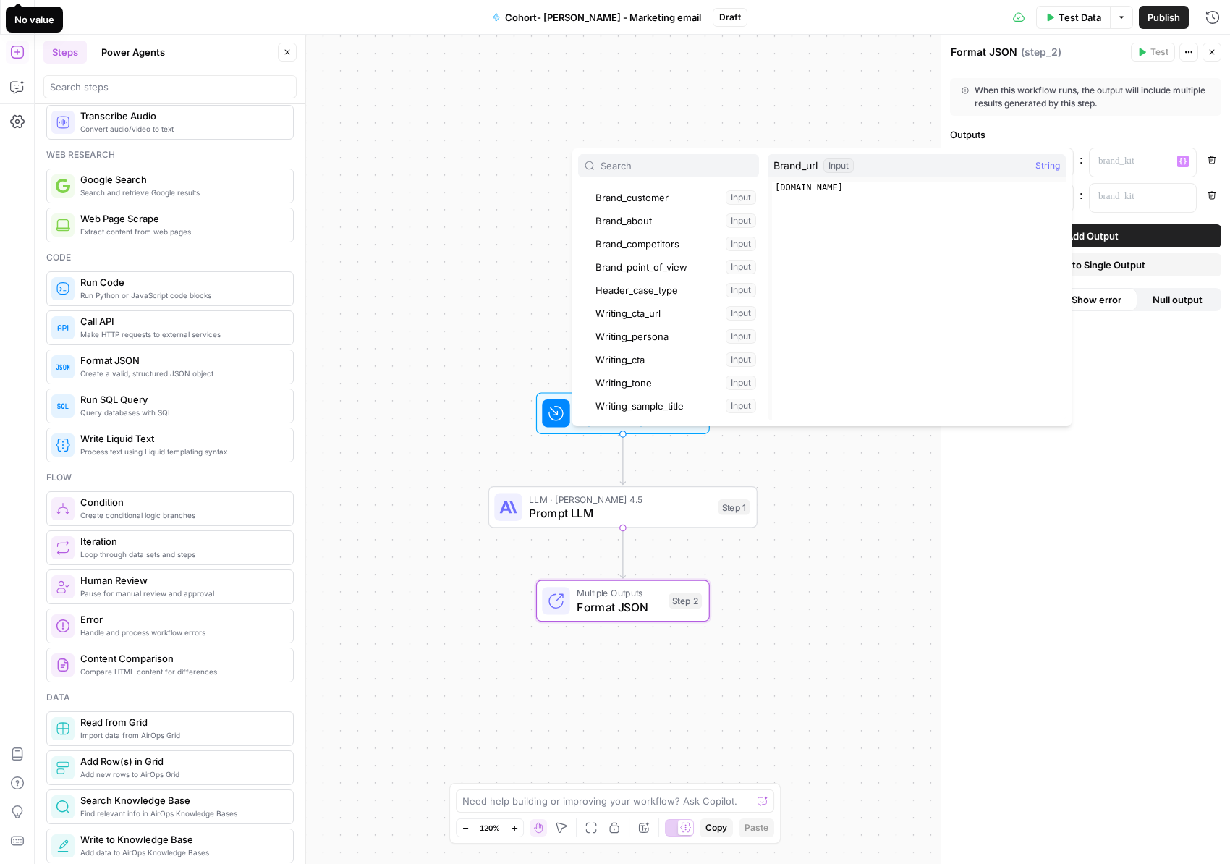
scroll to position [0, 0]
click at [642, 166] on input "text" at bounding box center [677, 166] width 152 height 14
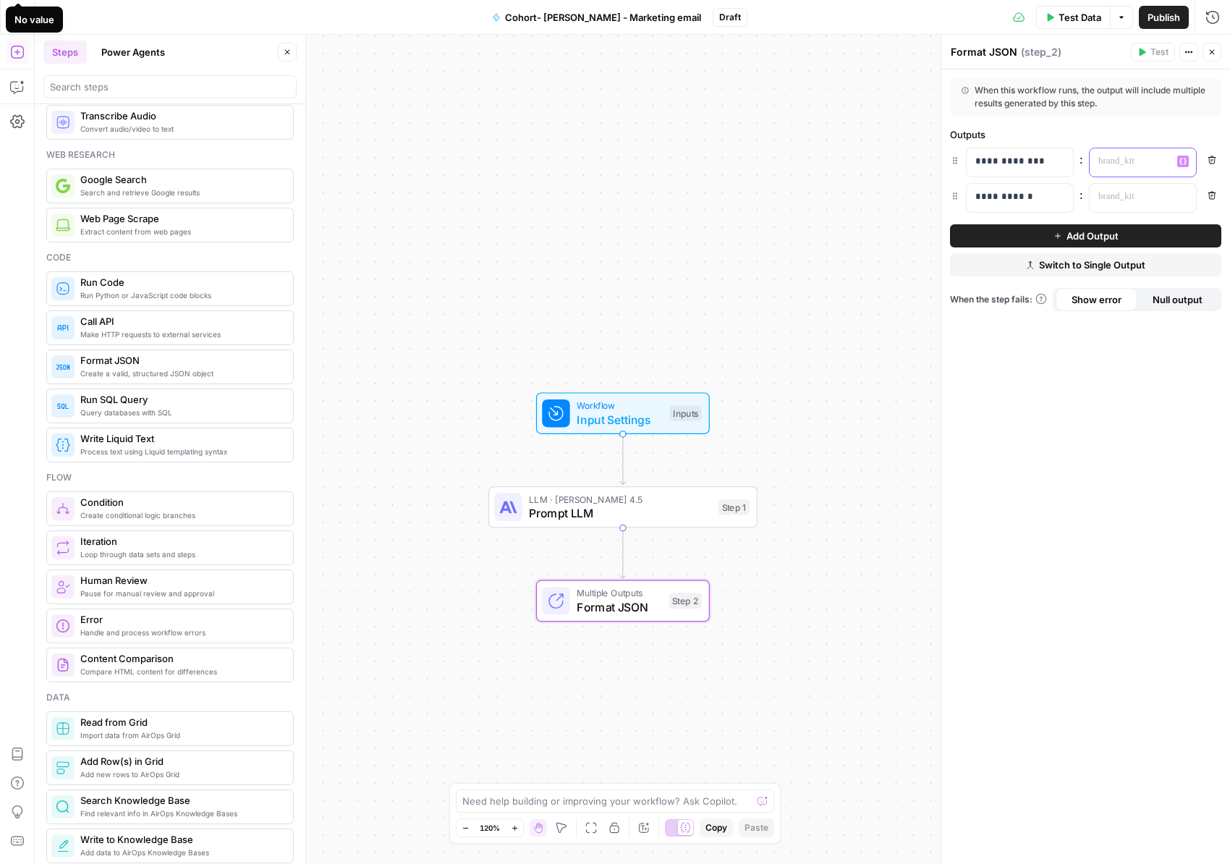
click at [1188, 157] on button "Variables Menu" at bounding box center [1184, 162] width 12 height 12
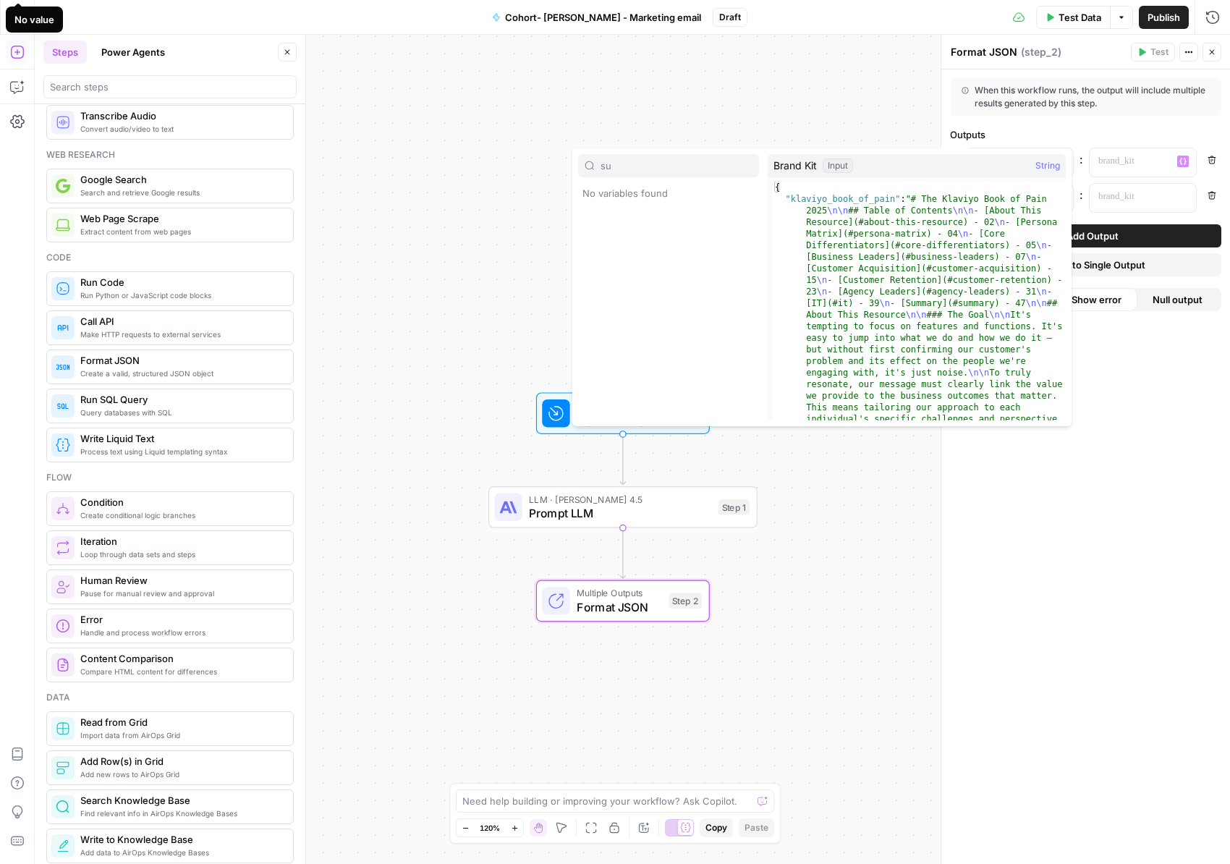
type input "s"
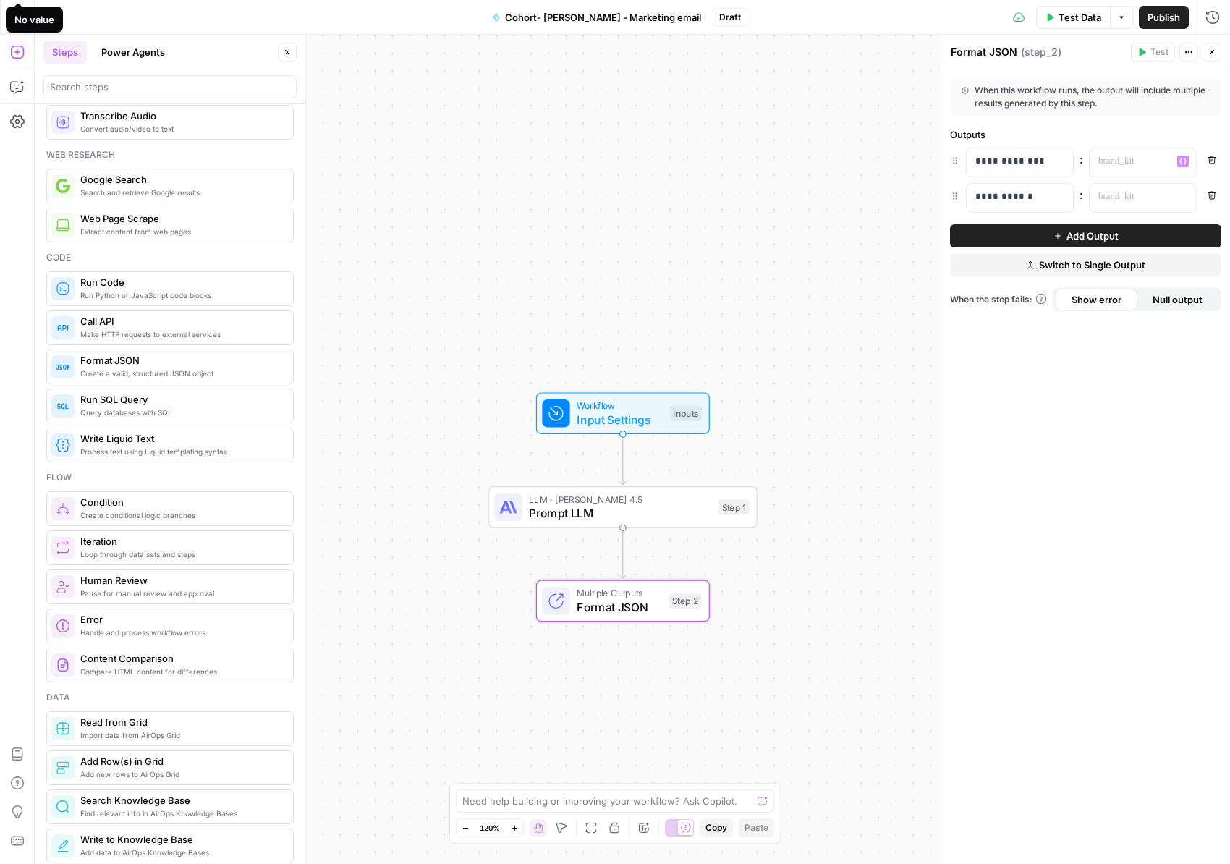
click at [1077, 483] on div "**********" at bounding box center [1086, 466] width 289 height 795
click at [1085, 16] on span "Test Data" at bounding box center [1080, 17] width 43 height 14
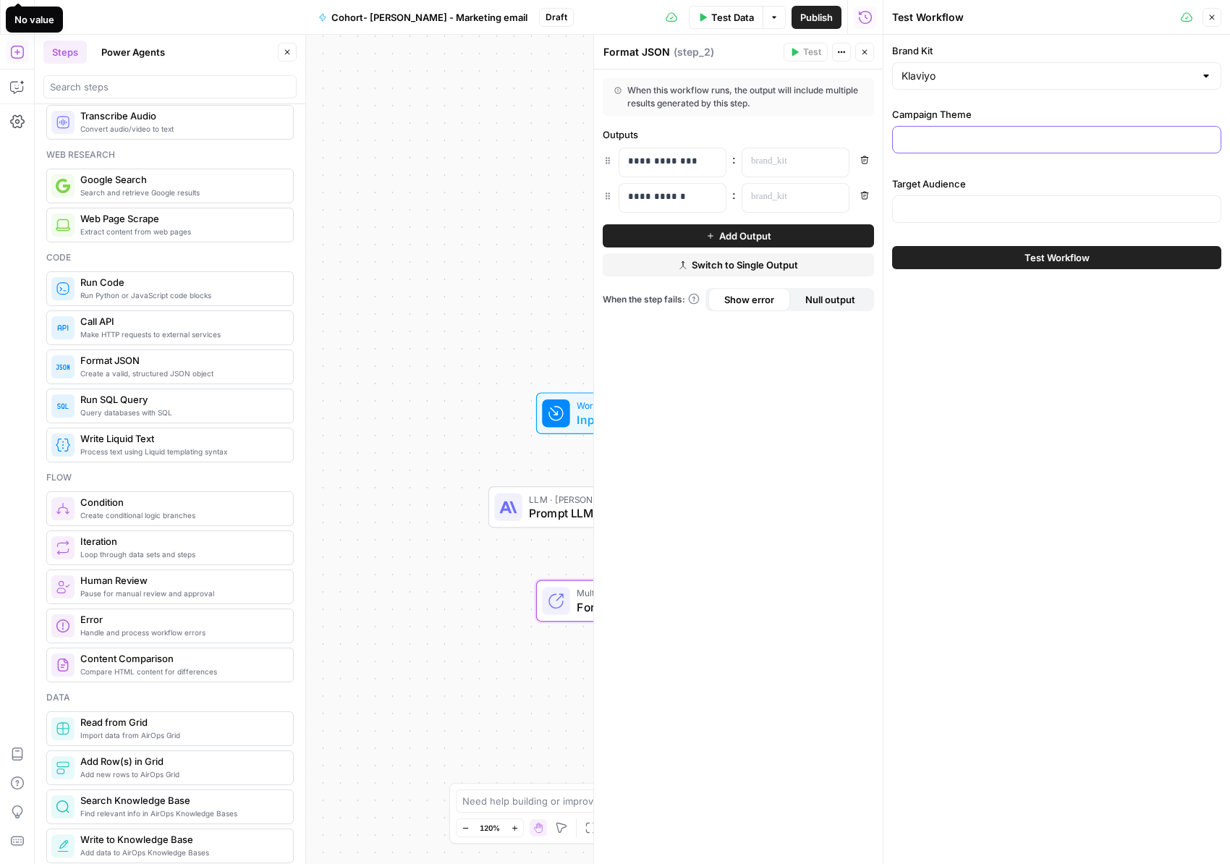
click at [937, 145] on input "Campaign Theme" at bounding box center [1057, 139] width 311 height 14
click at [922, 208] on input "Target Audience" at bounding box center [1057, 209] width 311 height 14
click at [1038, 134] on input "Campaign Theme" at bounding box center [1057, 139] width 311 height 14
paste input "Q1 Product Launch" or "Holiday Sale 2025"
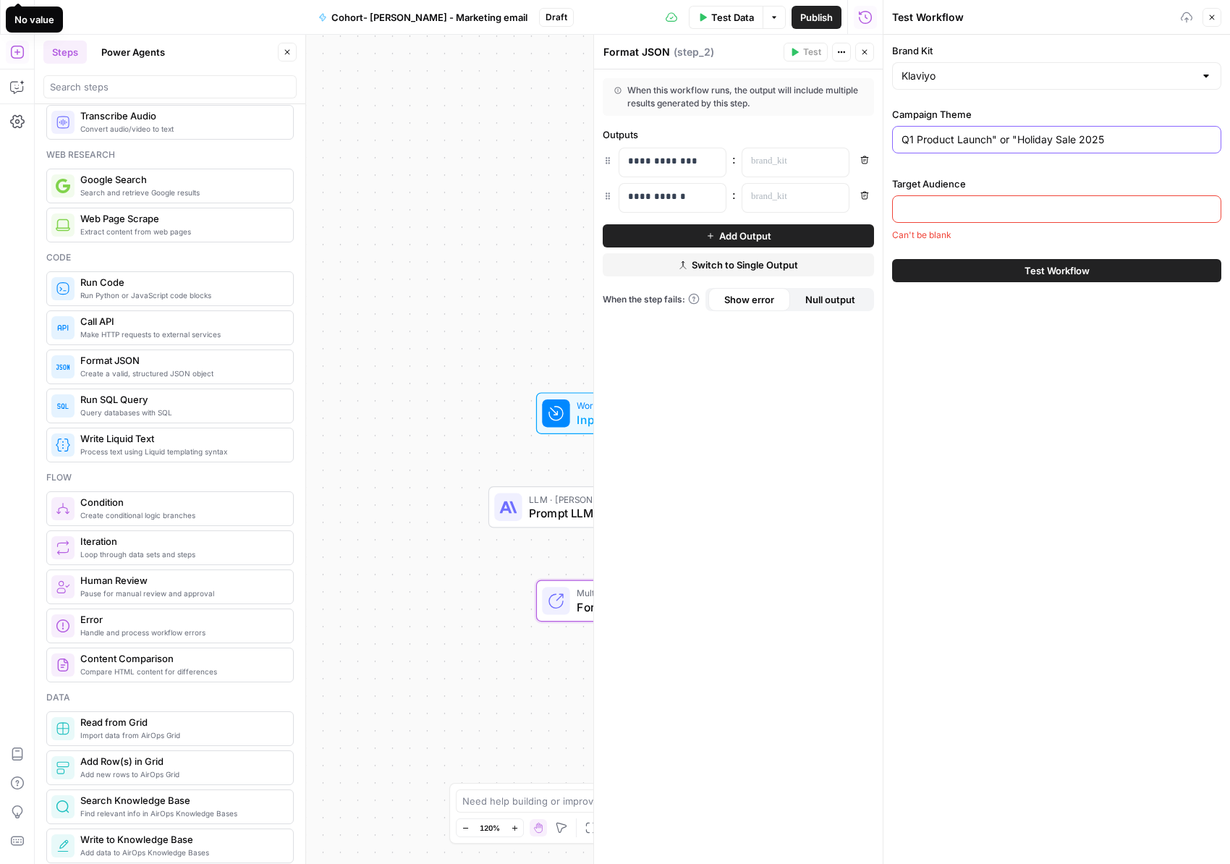
type input "Q1 Product Launch" or "Holiday Sale 2025"
click at [1023, 206] on input "Target Audience" at bounding box center [1057, 209] width 311 height 14
paste input "Small business owners in retail"
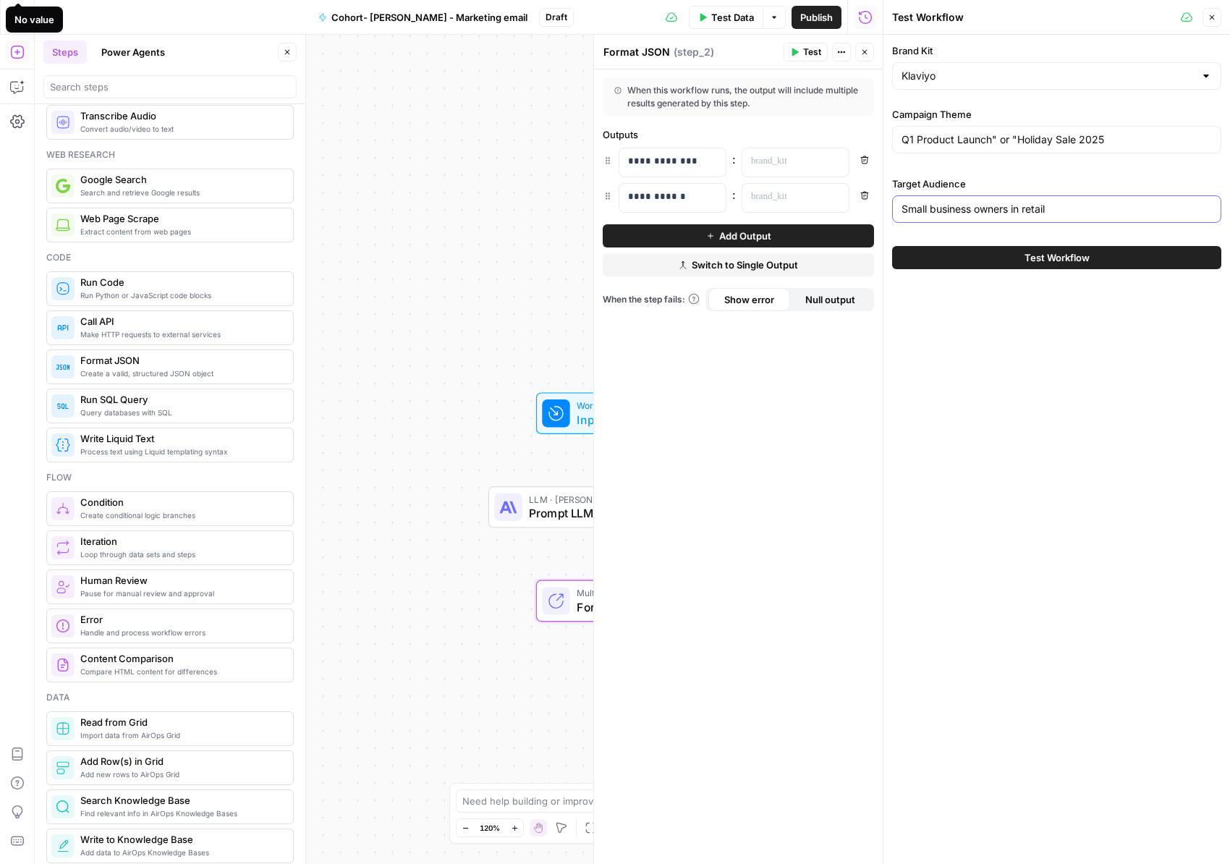
type input "Small business owners in retail"
drag, startPoint x: 1017, startPoint y: 137, endPoint x: 770, endPoint y: 122, distance: 247.2
click at [770, 122] on body "Klaviyo New Home Browse Insights Opportunities Your Data Recent Grids Pillar Pa…" at bounding box center [615, 432] width 1230 height 864
type input "Holiday Sale 2025"
click at [1035, 256] on span "Test Workflow" at bounding box center [1057, 257] width 65 height 14
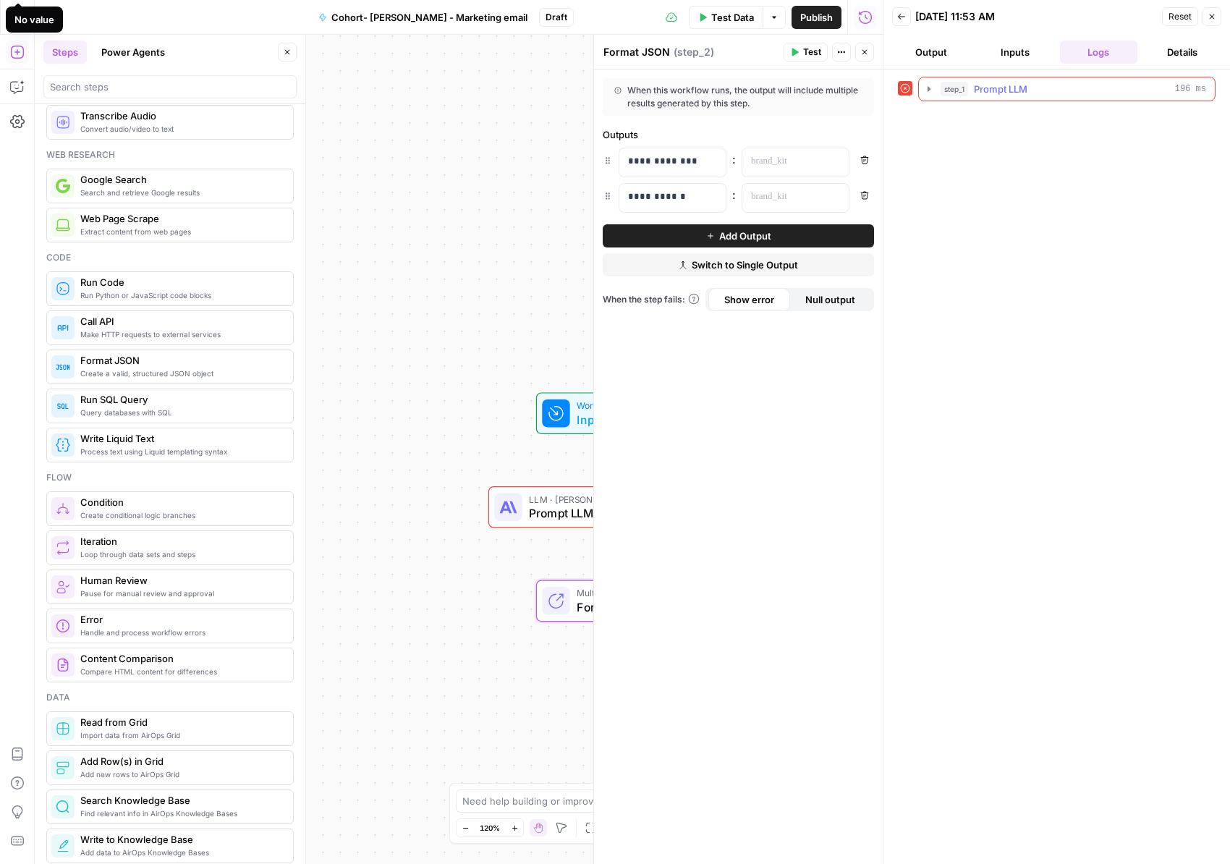
click at [1014, 85] on span "Prompt LLM" at bounding box center [1001, 89] width 54 height 14
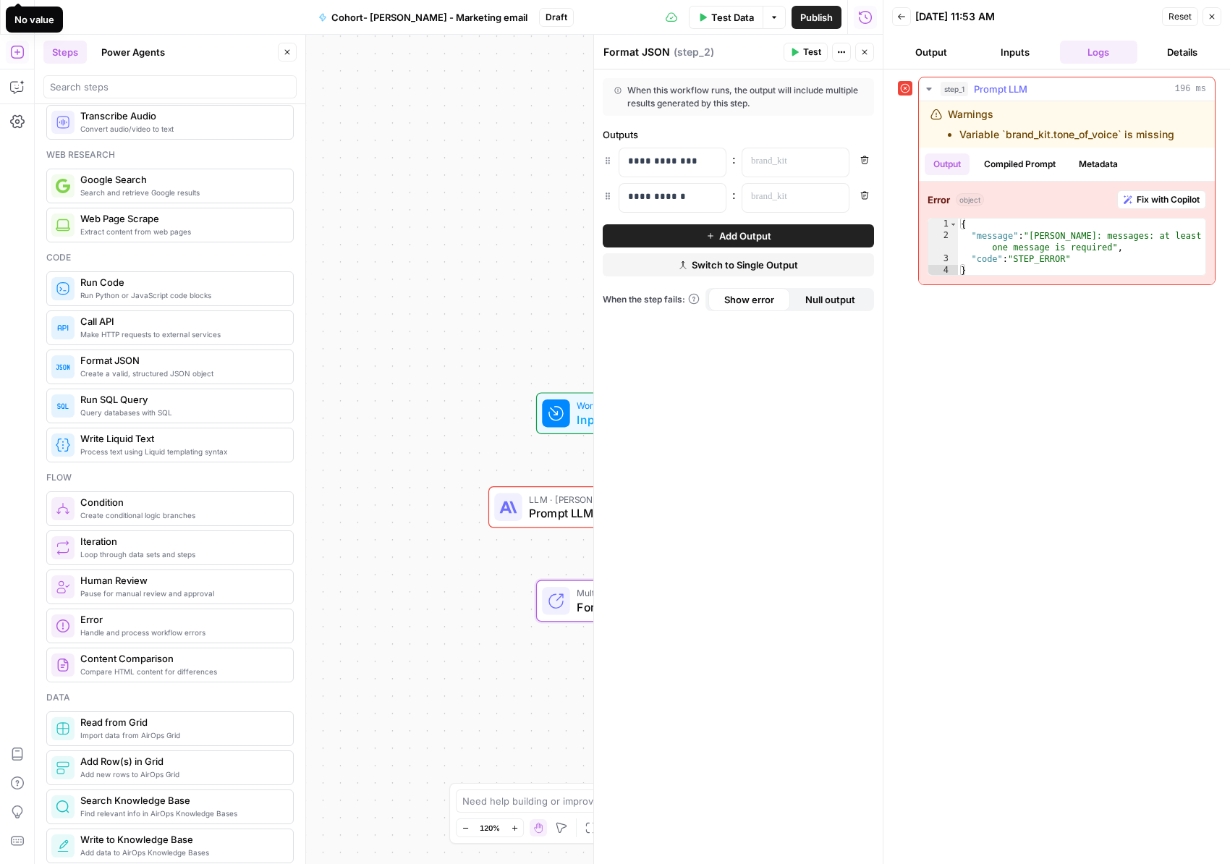
click at [1152, 203] on span "Fix with Copilot" at bounding box center [1168, 199] width 63 height 13
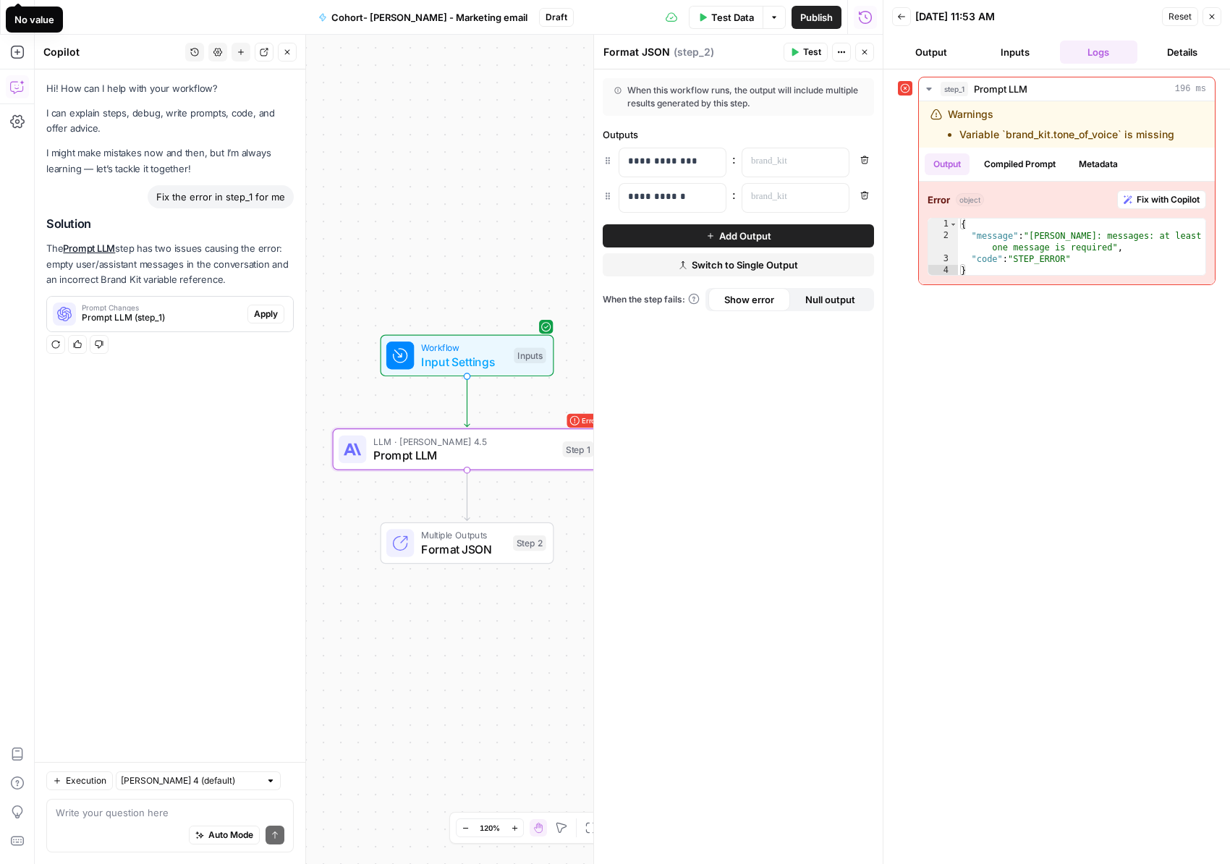
click at [259, 312] on span "Apply" at bounding box center [266, 314] width 24 height 13
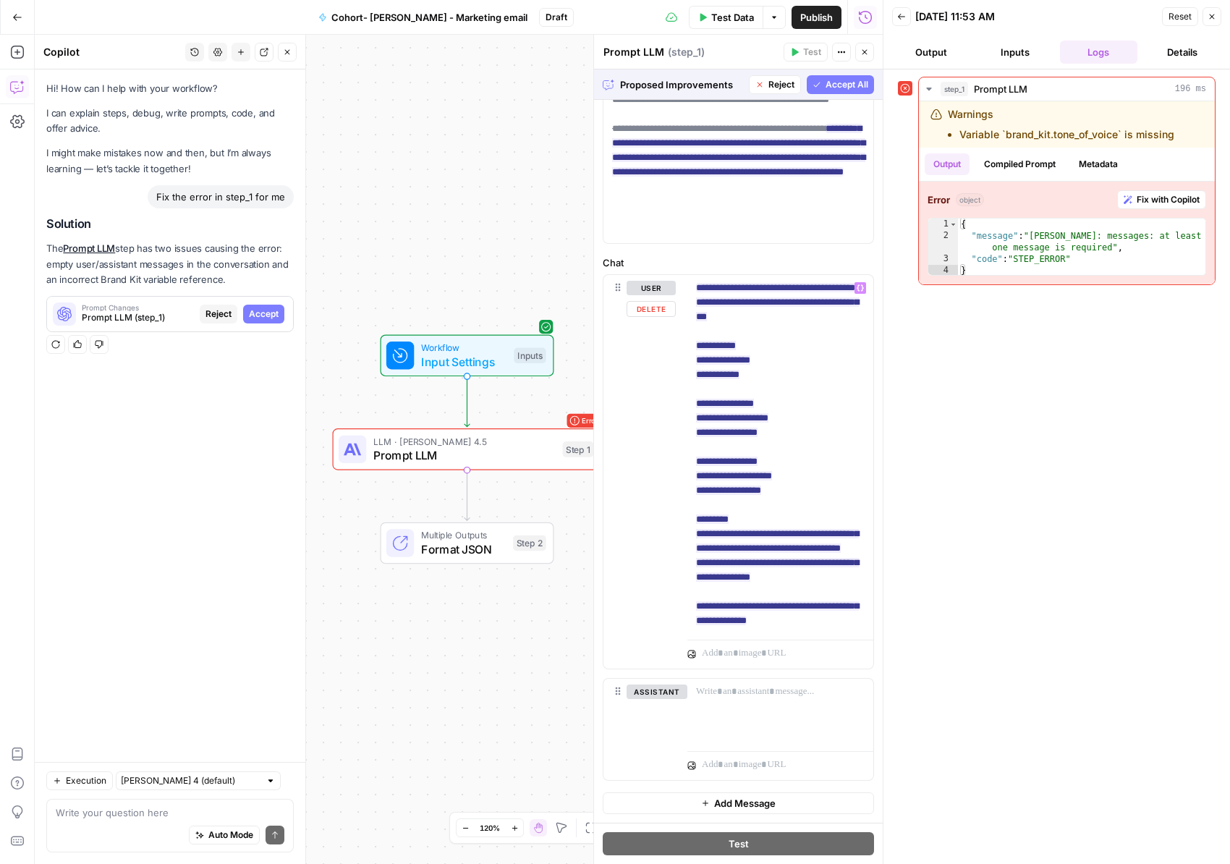
scroll to position [250, 0]
click at [977, 474] on div "step_1 Prompt LLM 196 ms Warnings Variable `brand_kit.tone_of_voice` is missing…" at bounding box center [1057, 467] width 318 height 780
click at [837, 83] on span "Accept All" at bounding box center [847, 84] width 43 height 13
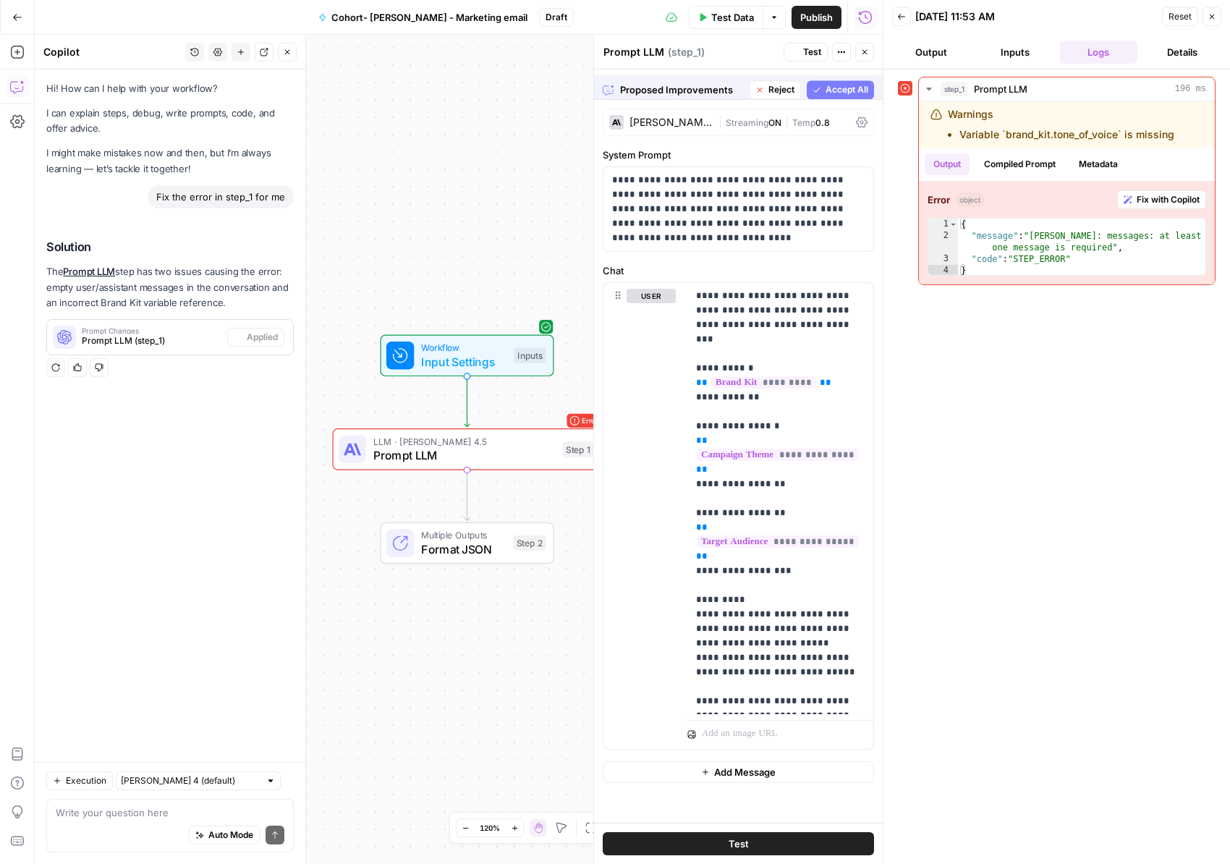
scroll to position [0, 0]
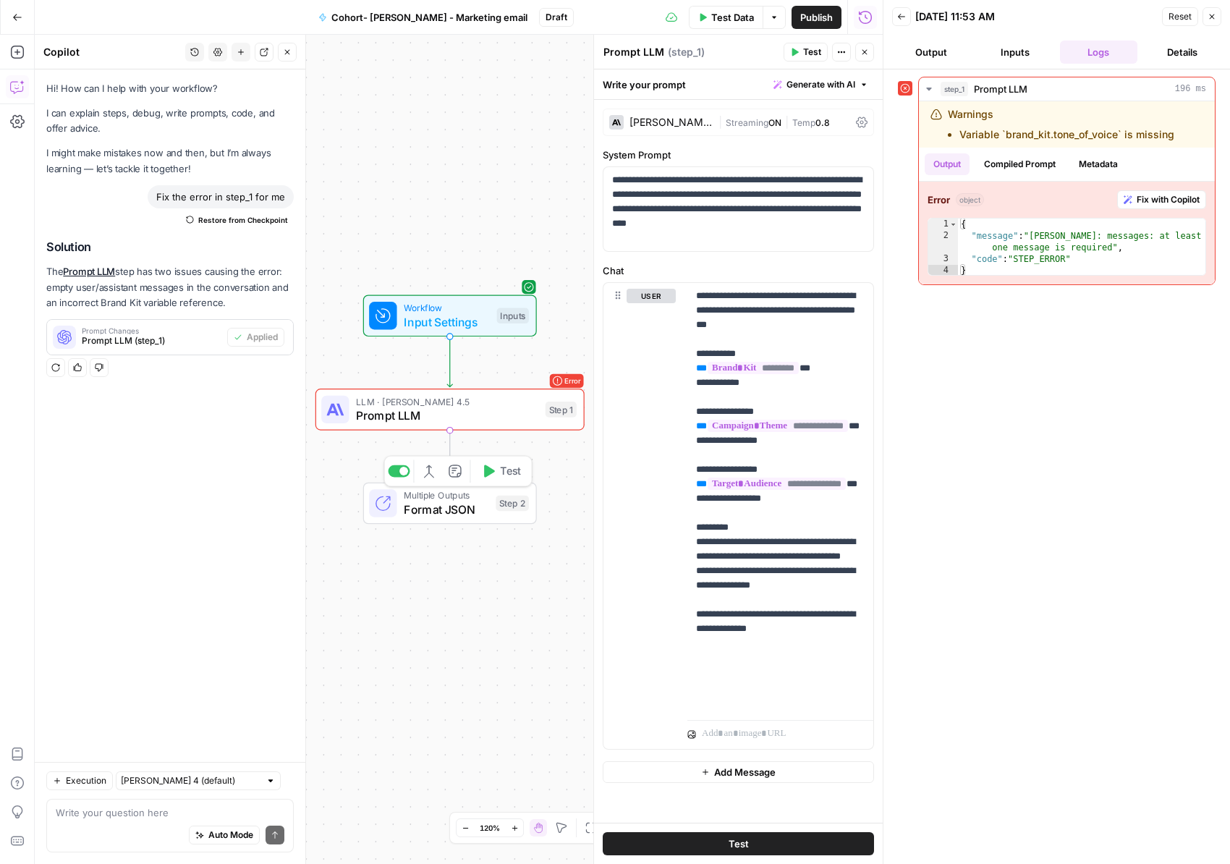
click at [455, 502] on span "Format JSON" at bounding box center [446, 509] width 85 height 17
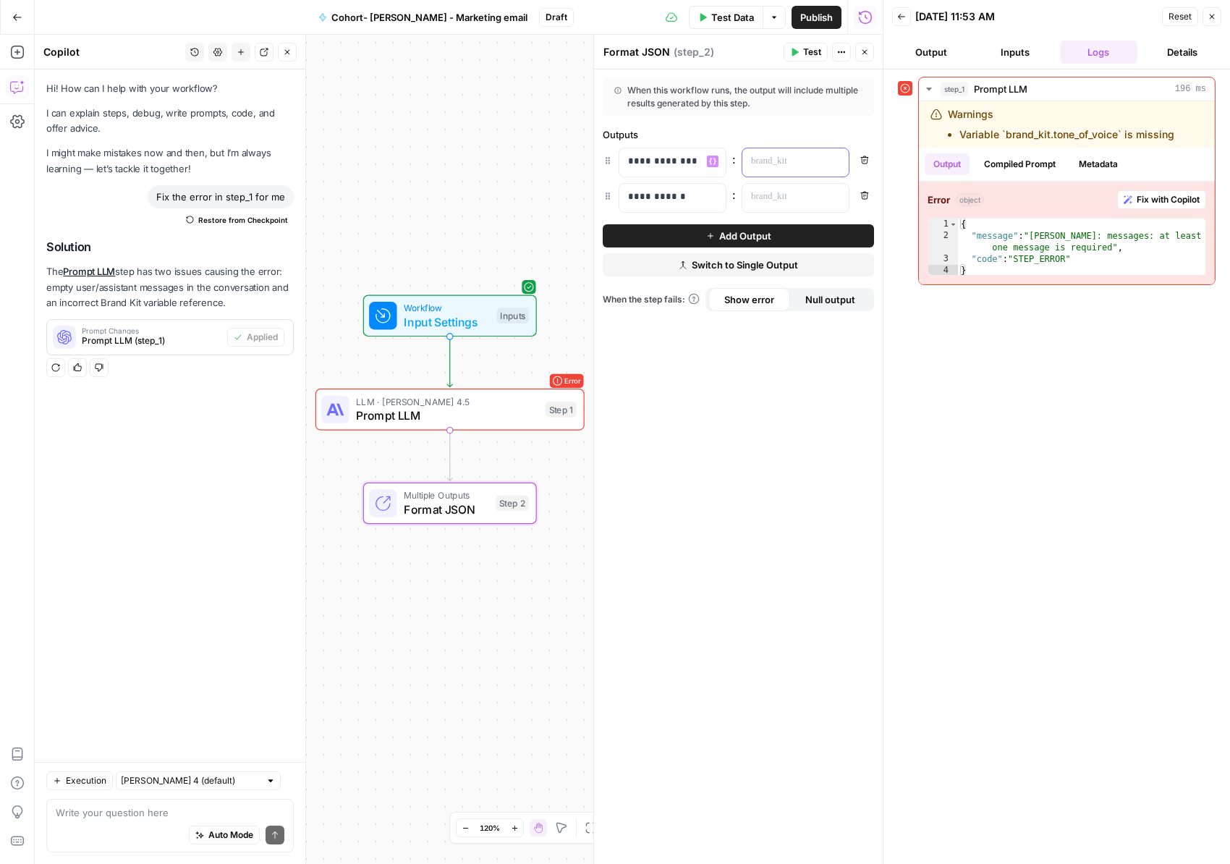
click at [760, 161] on p at bounding box center [784, 161] width 66 height 14
click at [736, 300] on span "Show error" at bounding box center [750, 299] width 50 height 14
click at [798, 294] on button "Null output" at bounding box center [831, 299] width 82 height 23
click at [741, 298] on span "Show error" at bounding box center [750, 299] width 50 height 14
click at [839, 160] on icon "button" at bounding box center [835, 161] width 7 height 7
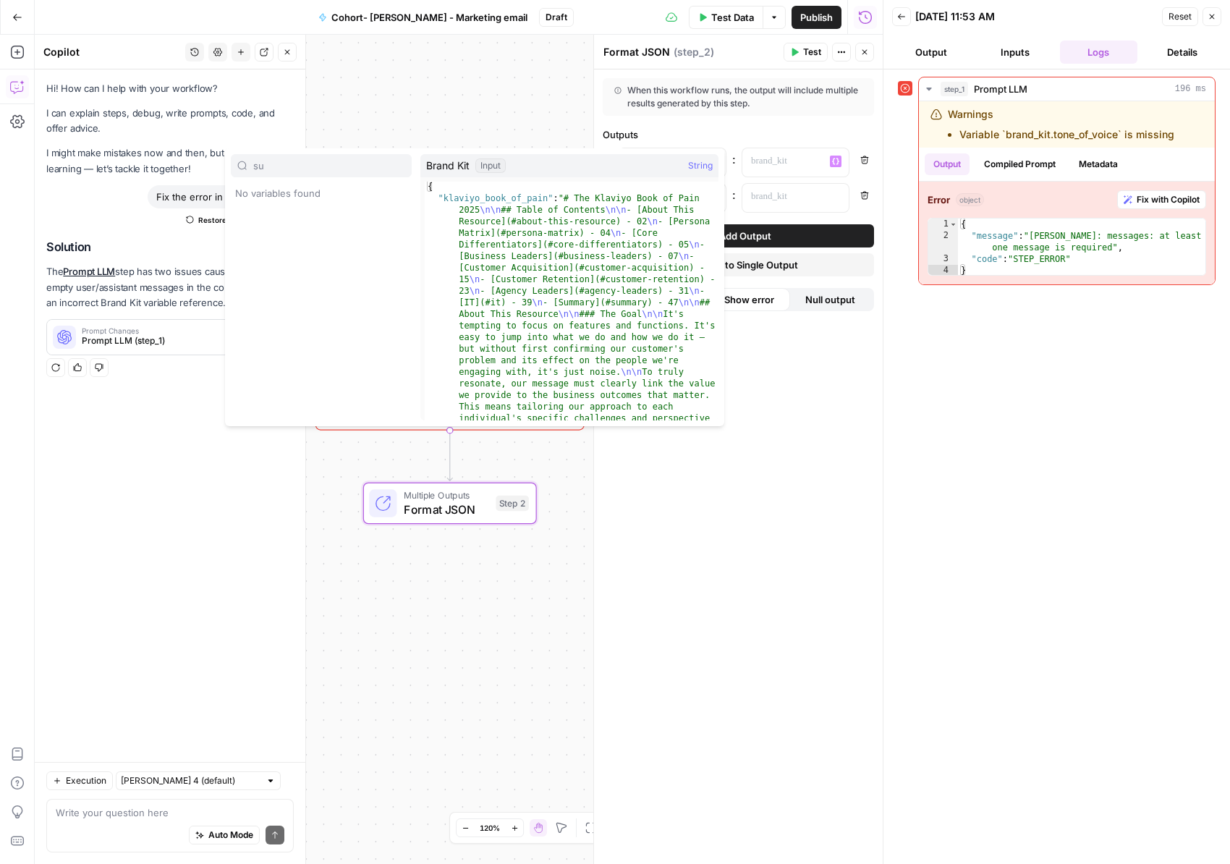
type input "s"
type input "S"
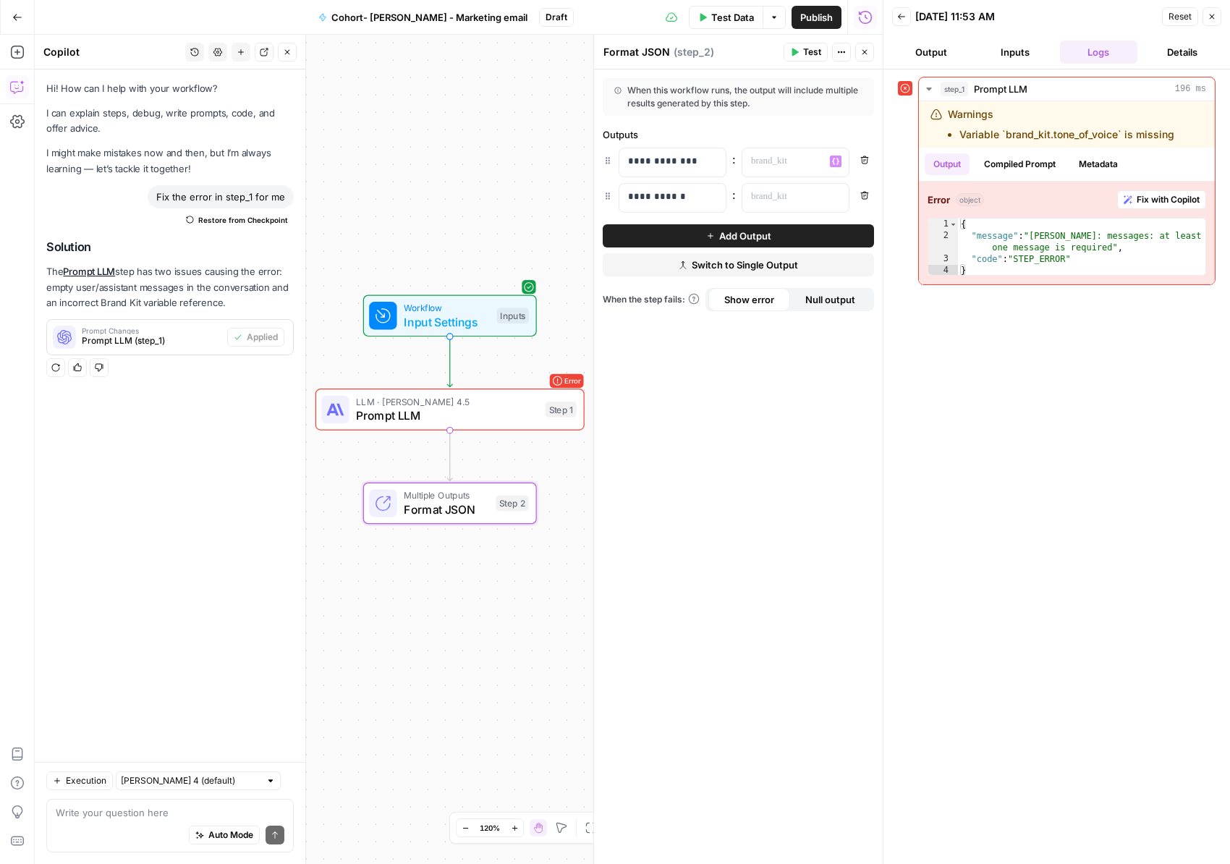
drag, startPoint x: 898, startPoint y: 505, endPoint x: 537, endPoint y: 495, distance: 361.3
click at [887, 504] on div "Back 10/08/25 at 11:53 AM Reset Close Output Inputs Logs Details step_1 Prompt …" at bounding box center [1056, 432] width 347 height 864
click at [424, 502] on span "Format JSON" at bounding box center [446, 509] width 85 height 17
click at [861, 155] on button "Remove" at bounding box center [865, 160] width 19 height 19
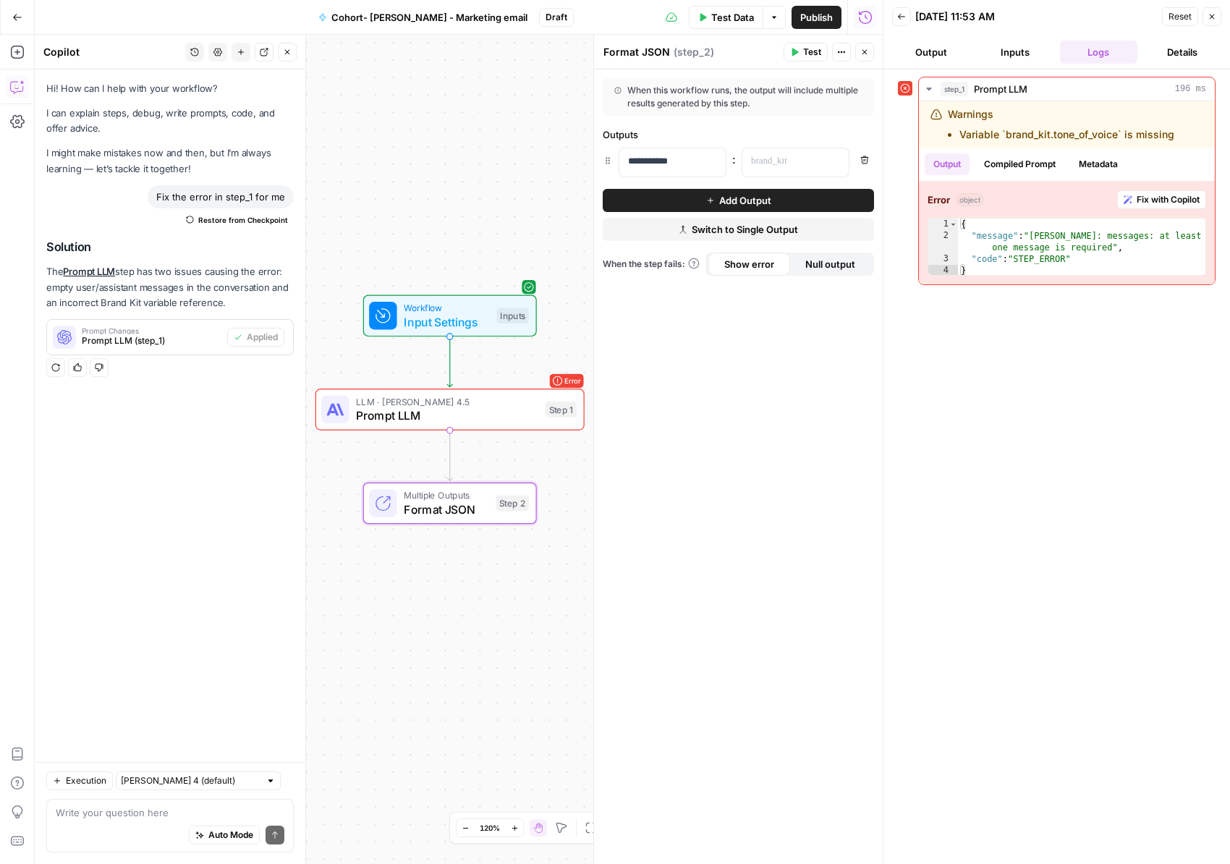
click at [867, 156] on icon "button" at bounding box center [865, 160] width 9 height 9
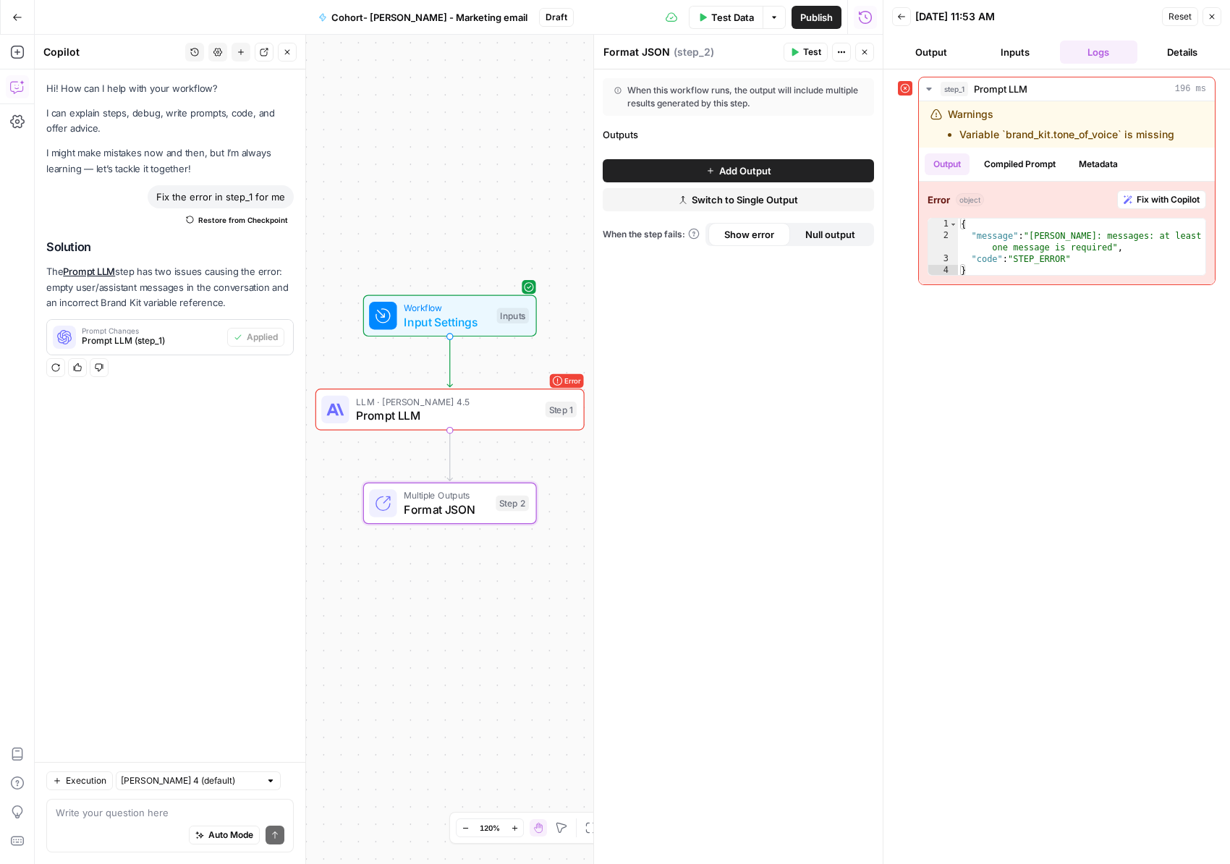
click at [867, 421] on div "When this workflow runs, the output will include multiple results generated by …" at bounding box center [738, 466] width 289 height 795
click at [866, 51] on icon "button" at bounding box center [865, 52] width 9 height 9
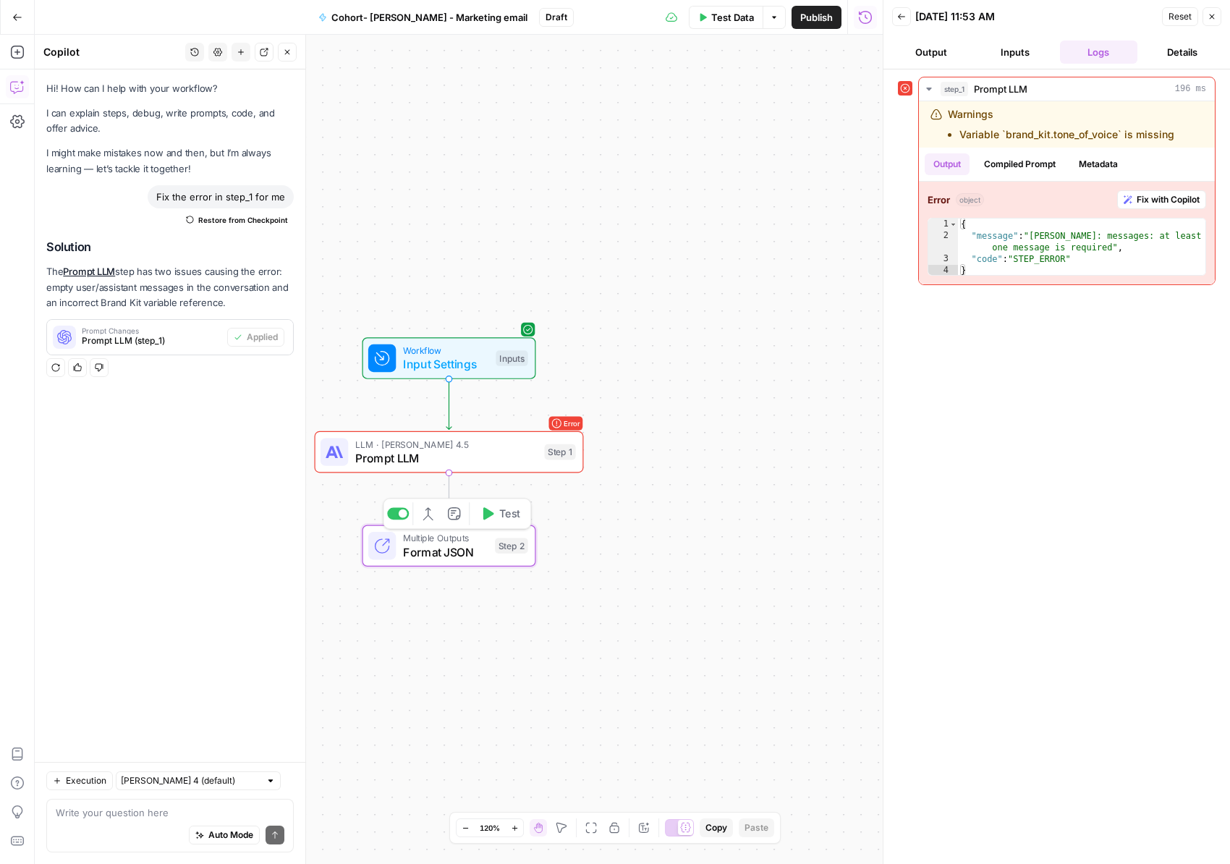
click at [449, 553] on span "Format JSON" at bounding box center [445, 552] width 85 height 17
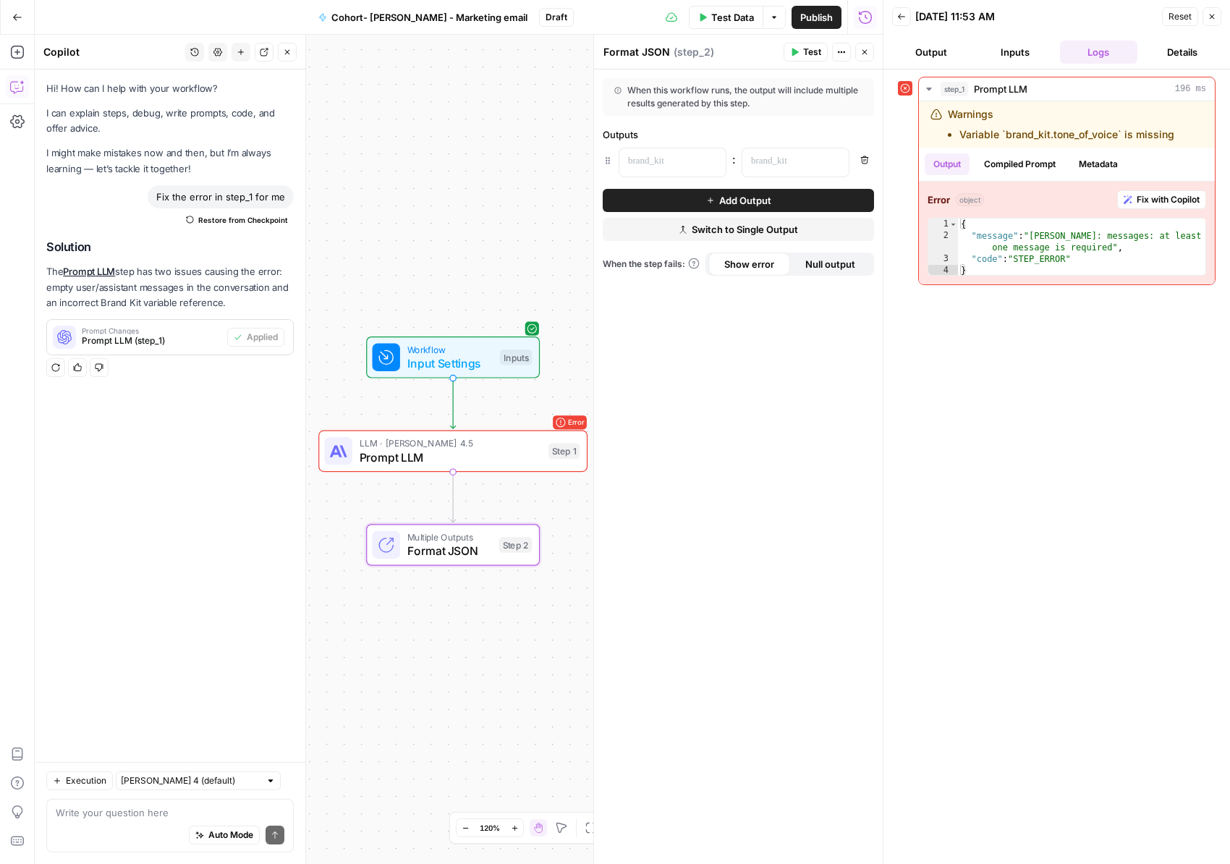
click at [864, 52] on icon "button" at bounding box center [865, 52] width 5 height 5
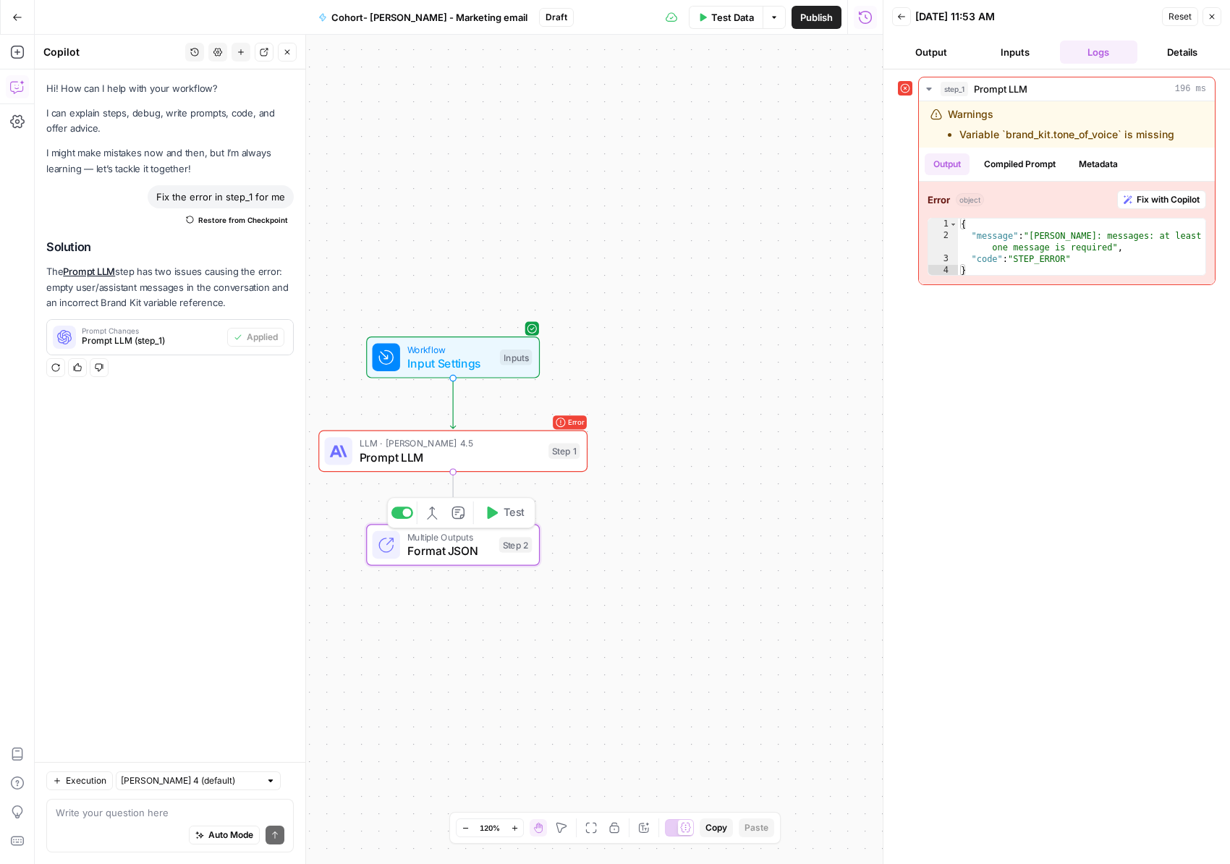
click at [525, 510] on button "Test" at bounding box center [505, 513] width 54 height 22
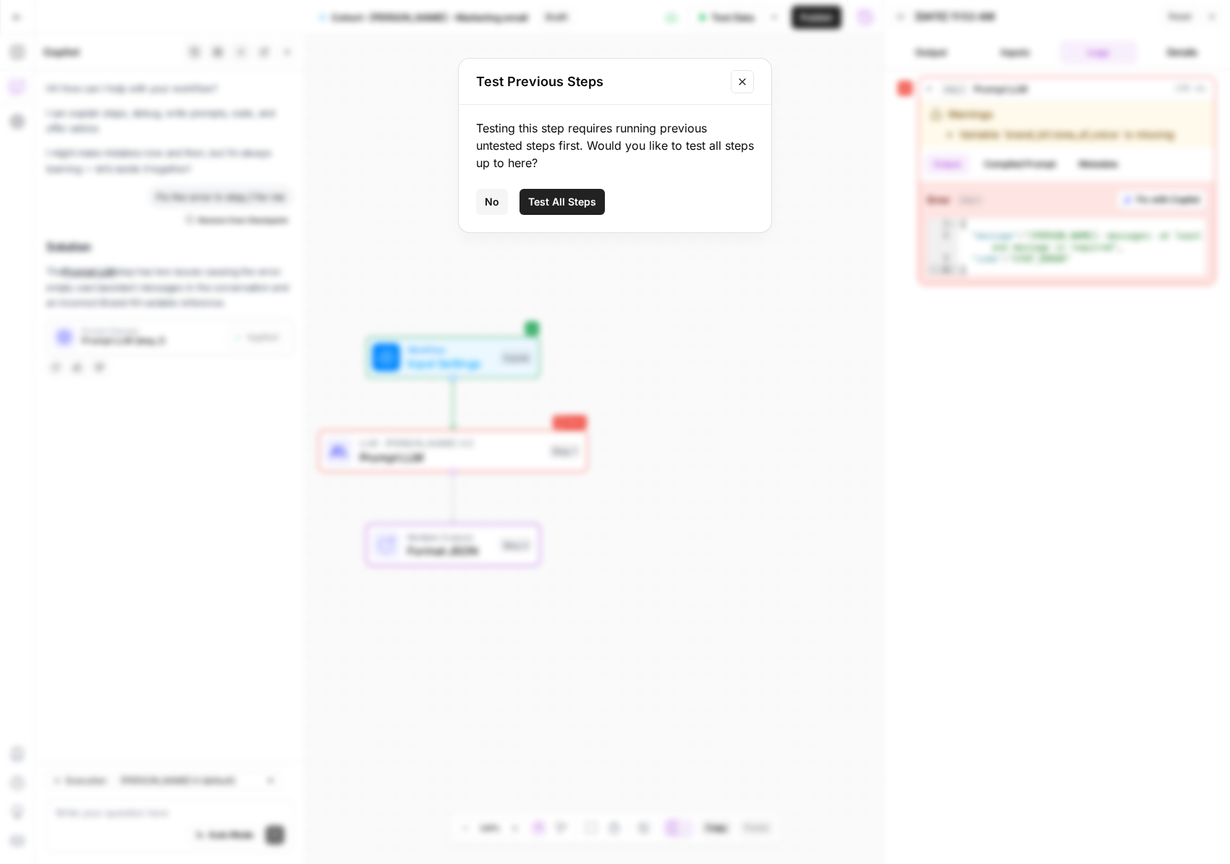
click at [559, 208] on span "Test All Steps" at bounding box center [562, 202] width 68 height 14
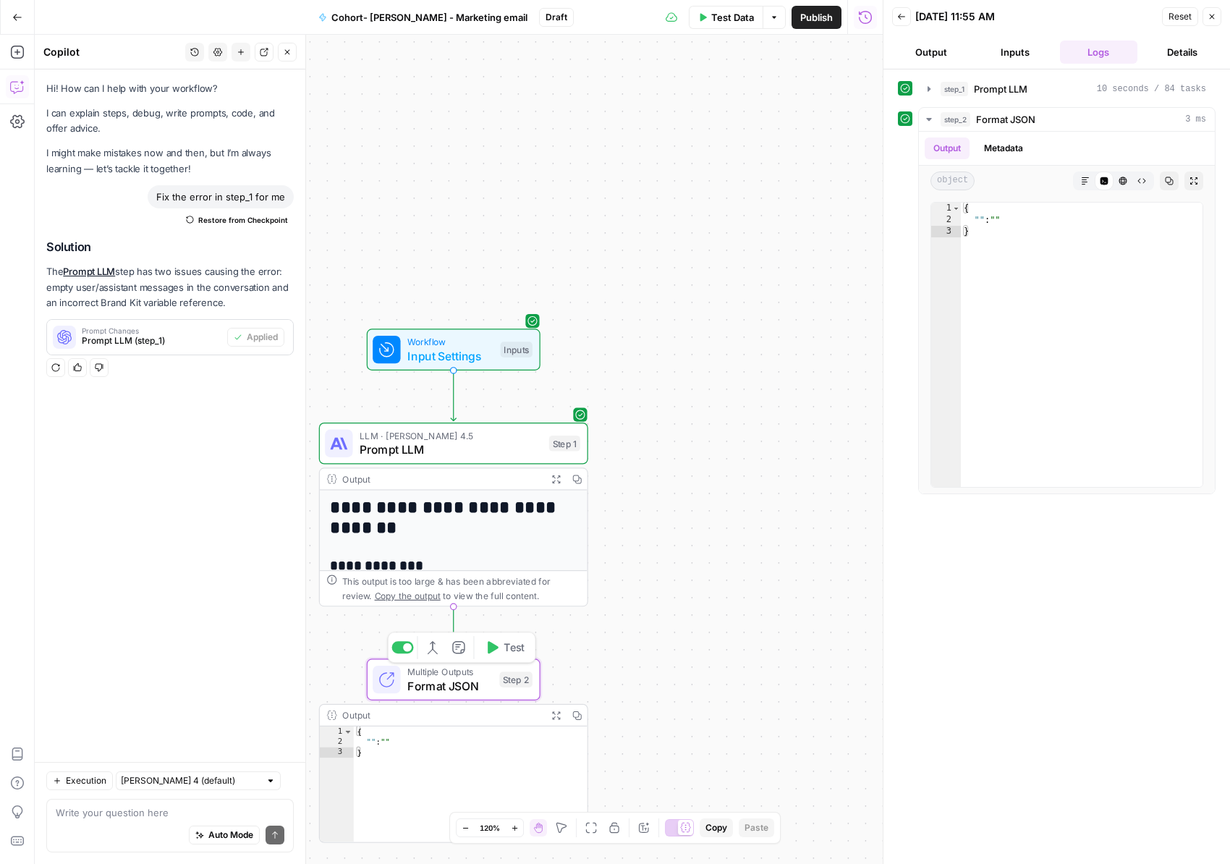
click at [478, 677] on span "Format JSON" at bounding box center [449, 685] width 85 height 17
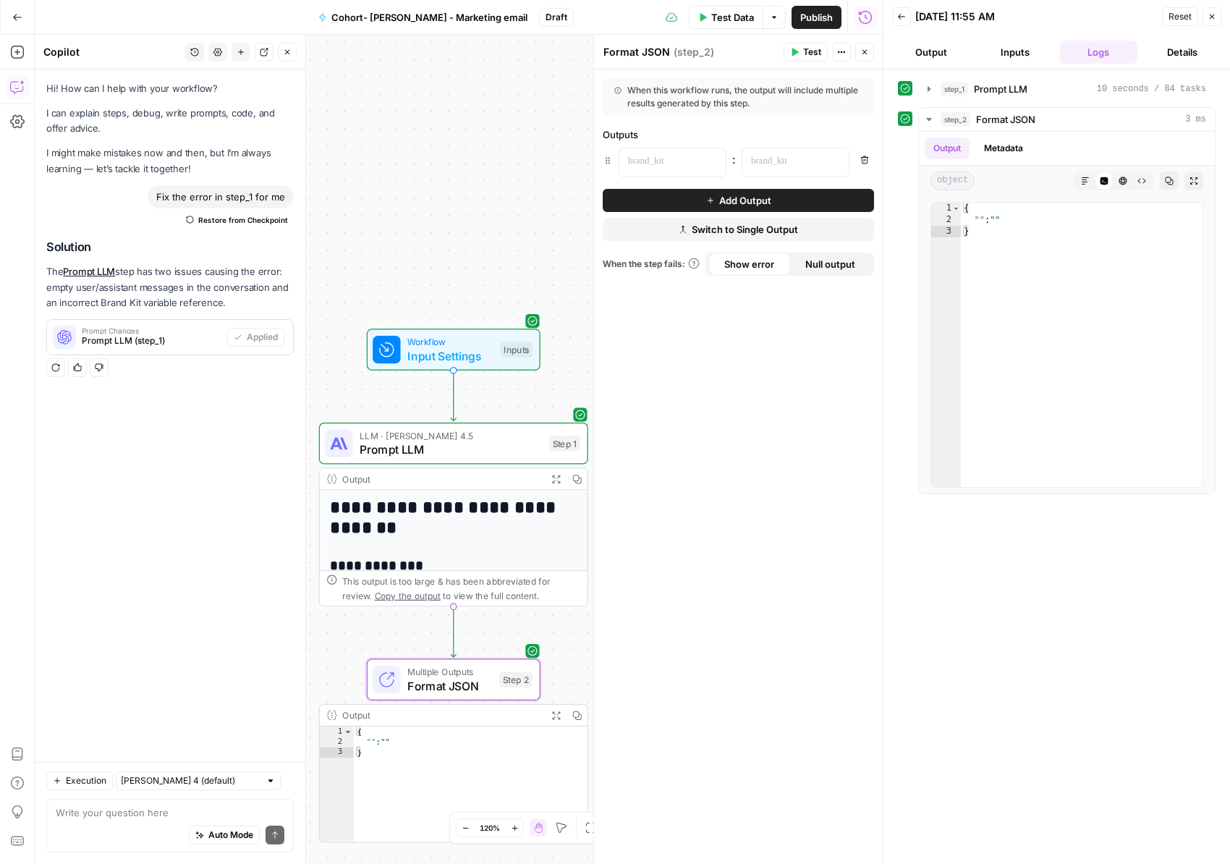
click at [806, 198] on button "Add Output" at bounding box center [738, 200] width 271 height 23
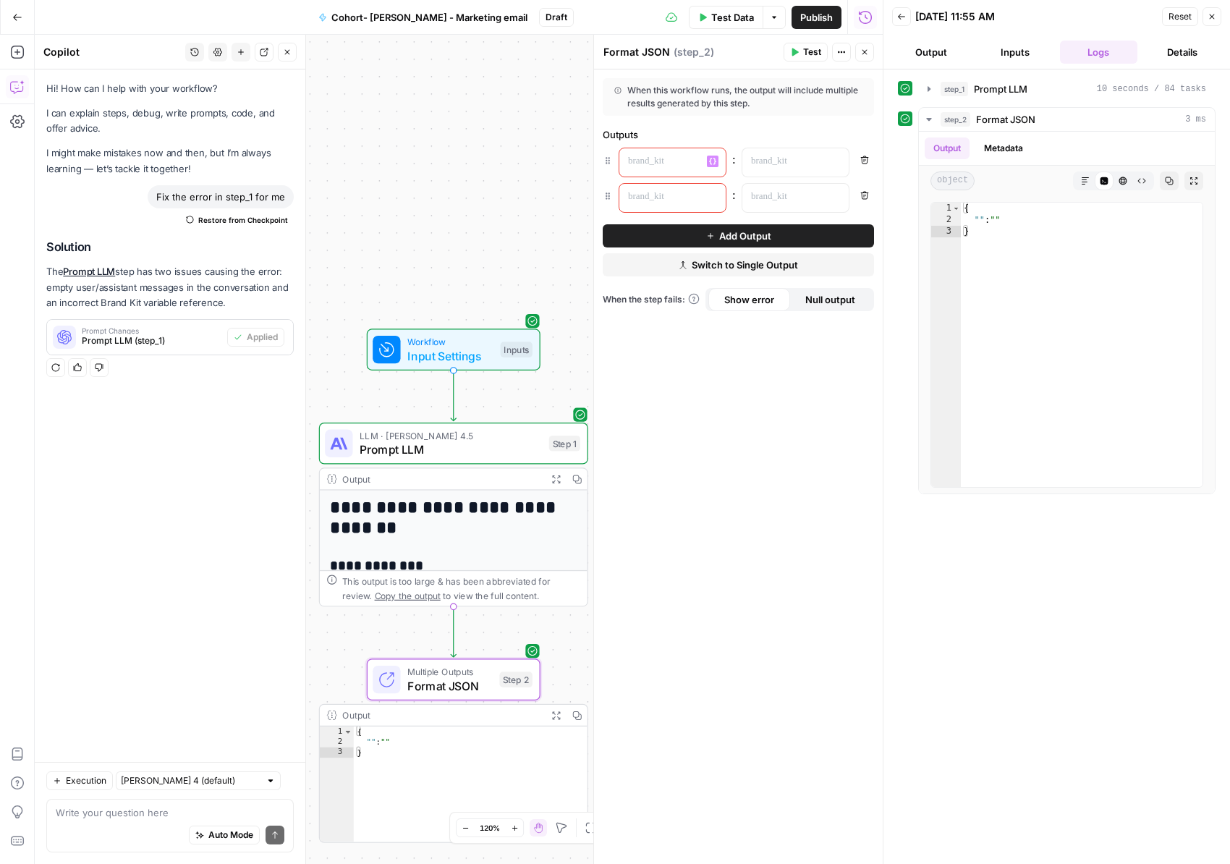
click at [659, 162] on p at bounding box center [661, 161] width 66 height 14
click at [672, 164] on p at bounding box center [661, 161] width 66 height 14
click at [654, 201] on p at bounding box center [661, 197] width 66 height 14
drag, startPoint x: 798, startPoint y: 160, endPoint x: 822, endPoint y: 159, distance: 23.2
click at [810, 159] on p at bounding box center [784, 161] width 66 height 14
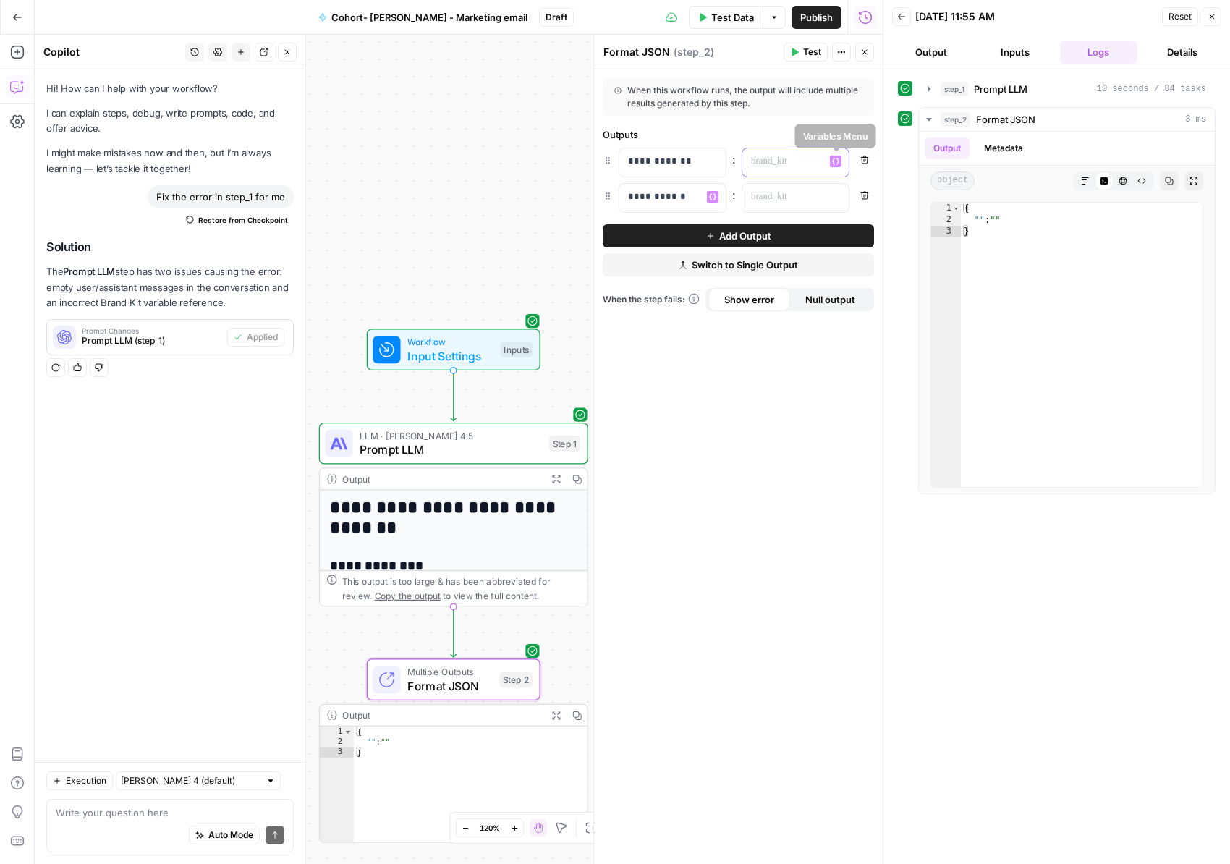
click at [834, 159] on icon "button" at bounding box center [835, 162] width 7 height 7
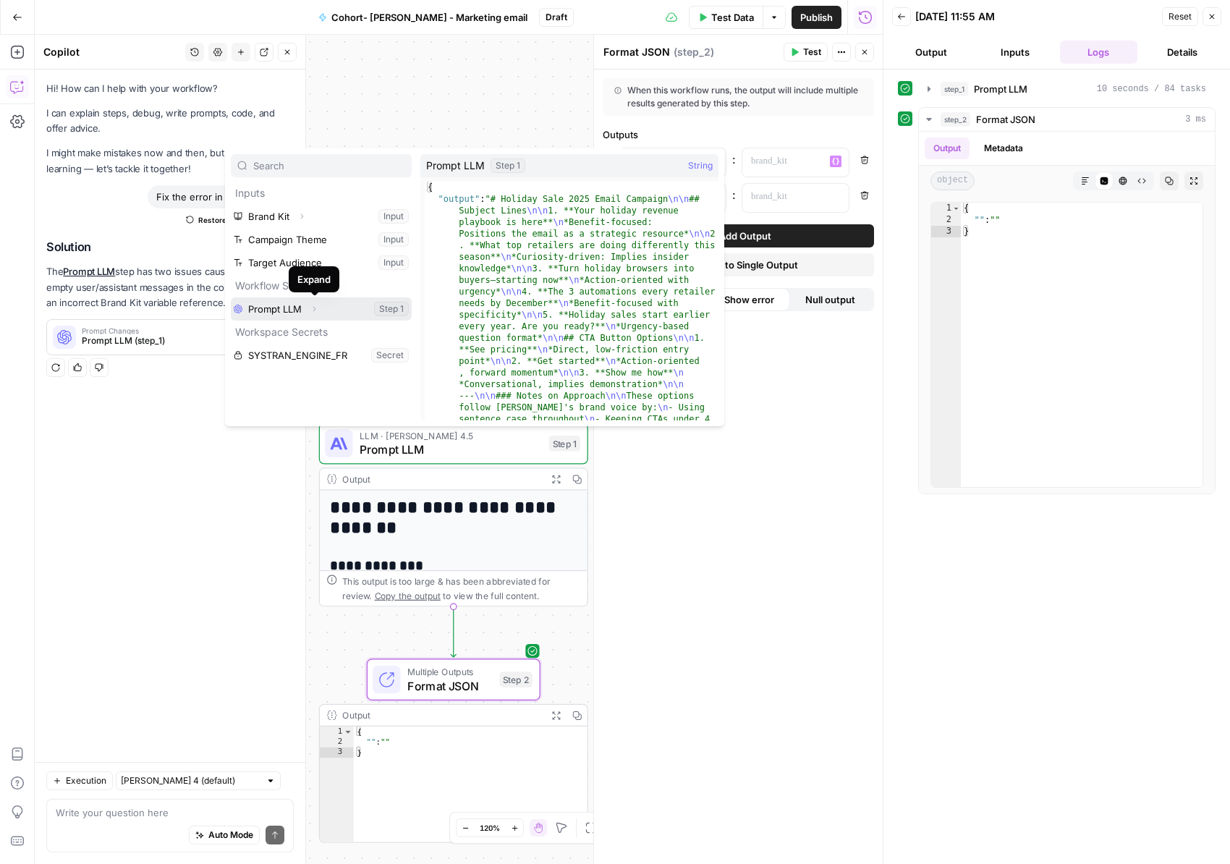
click at [320, 309] on button "Expand" at bounding box center [314, 309] width 19 height 19
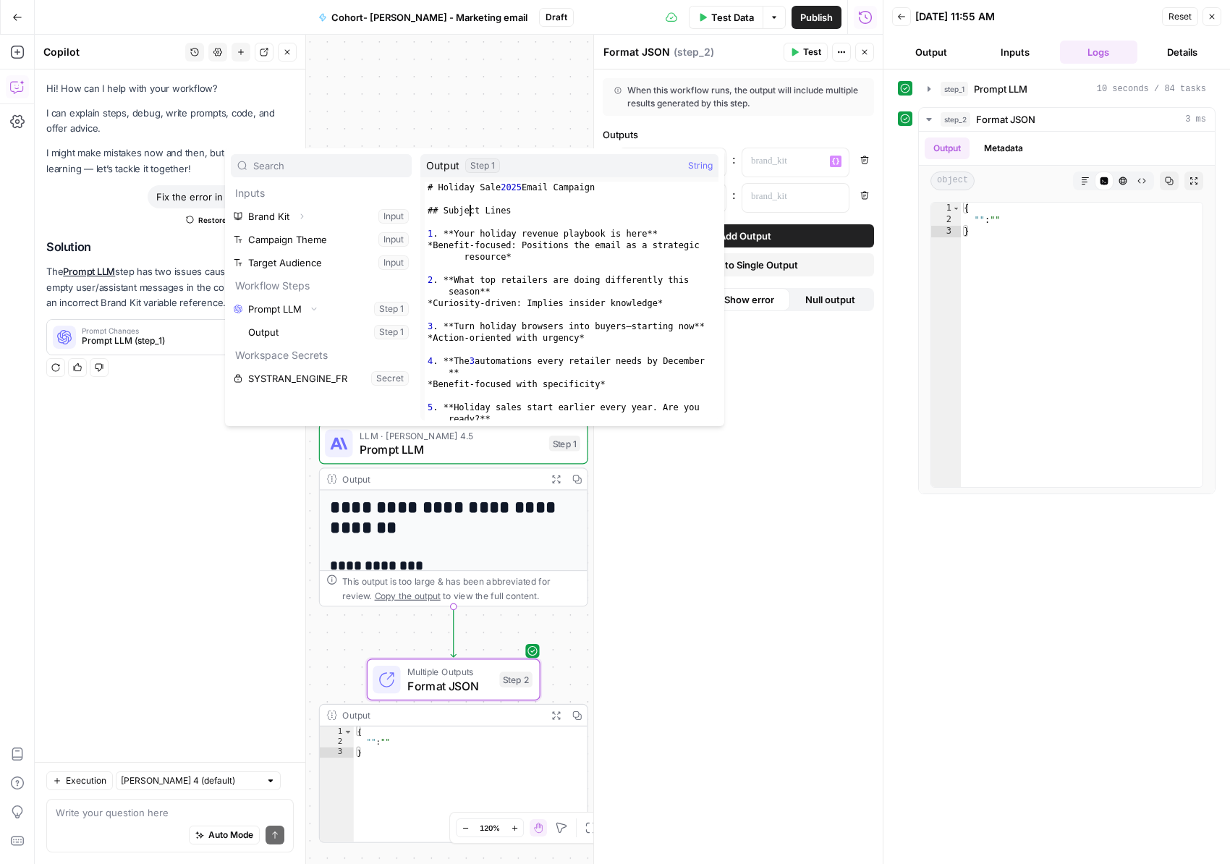
click at [471, 212] on div "# Holiday Sale 2025 Email Campaign ## Subject Lines 1 . **Your holiday revenue …" at bounding box center [572, 313] width 294 height 262
click at [478, 207] on div "# Holiday Sale 2025 Email Campaign ## Subject Lines 1 . **Your holiday revenue …" at bounding box center [572, 313] width 294 height 262
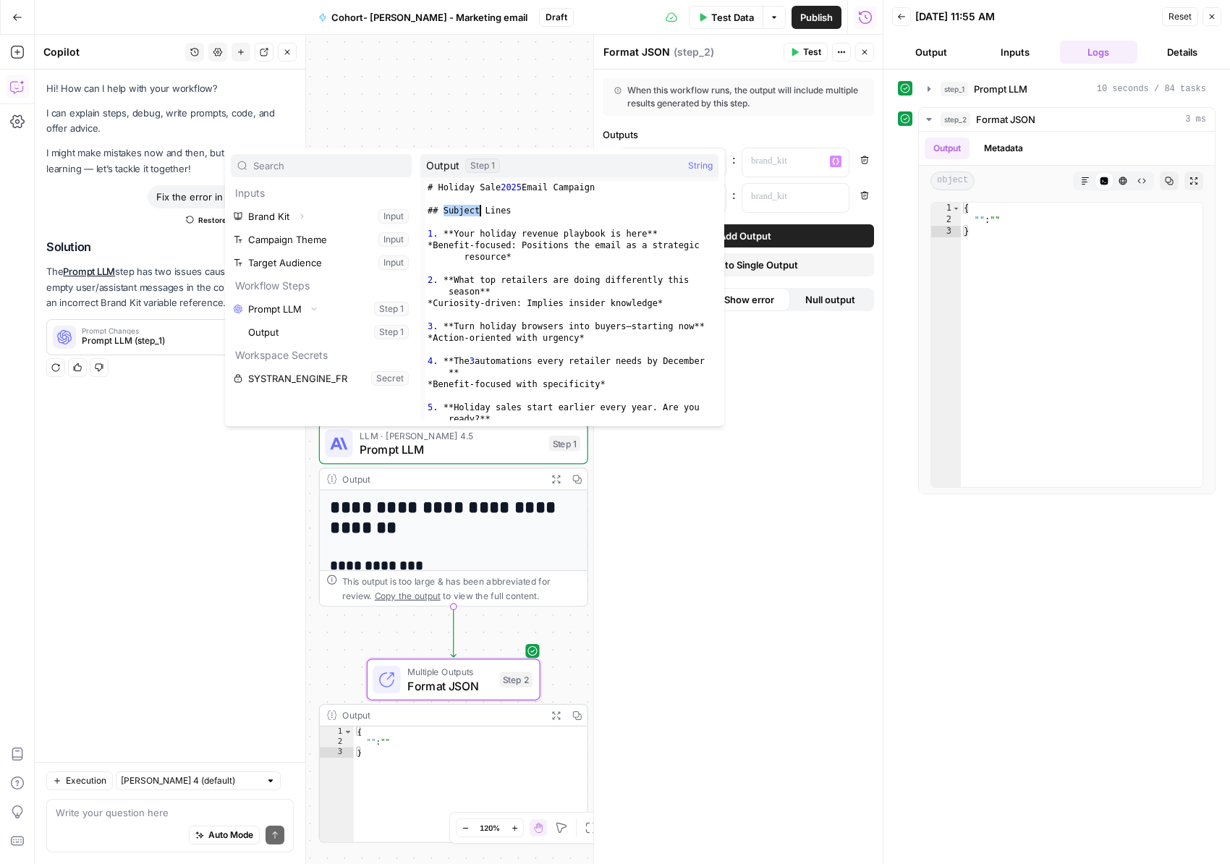
click at [478, 207] on div "# Holiday Sale 2025 Email Campaign ## Subject Lines 1 . **Your holiday revenue …" at bounding box center [572, 313] width 294 height 262
type textarea "**********"
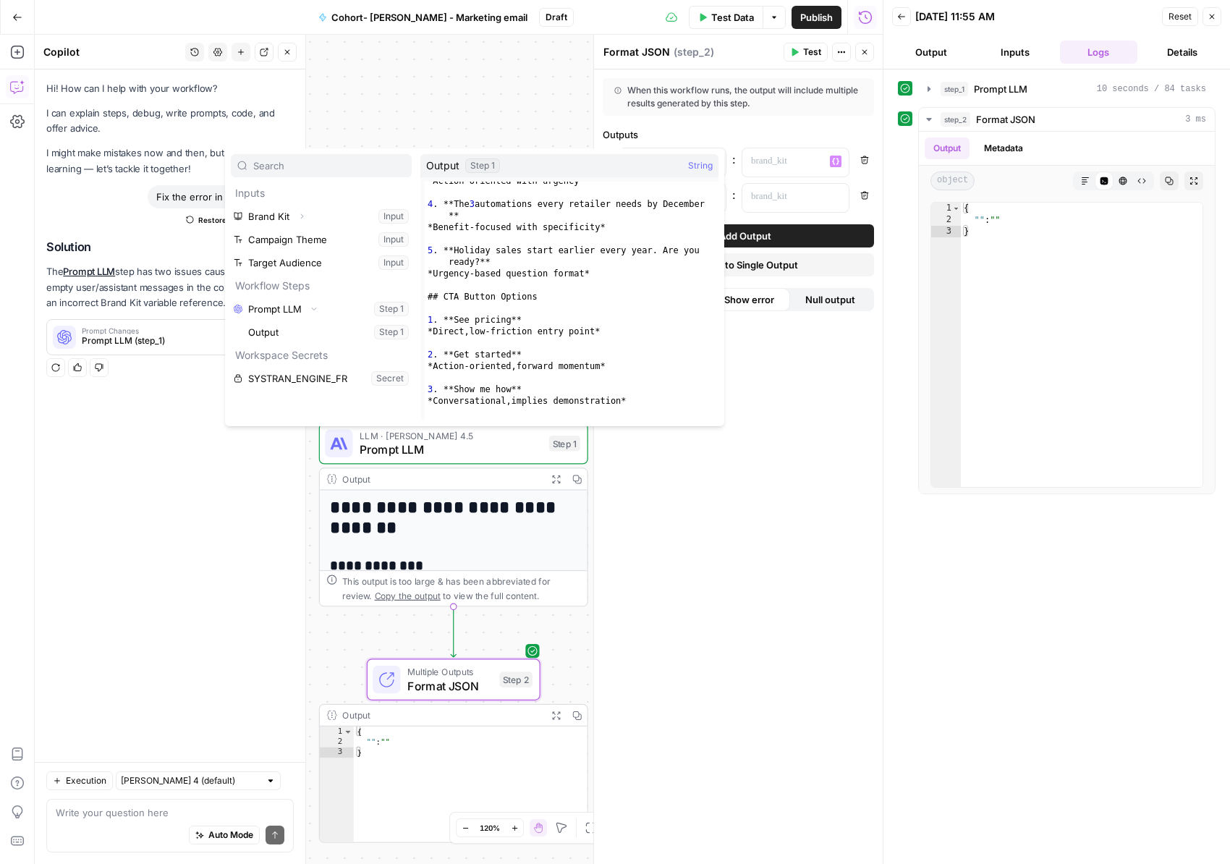
scroll to position [305, 0]
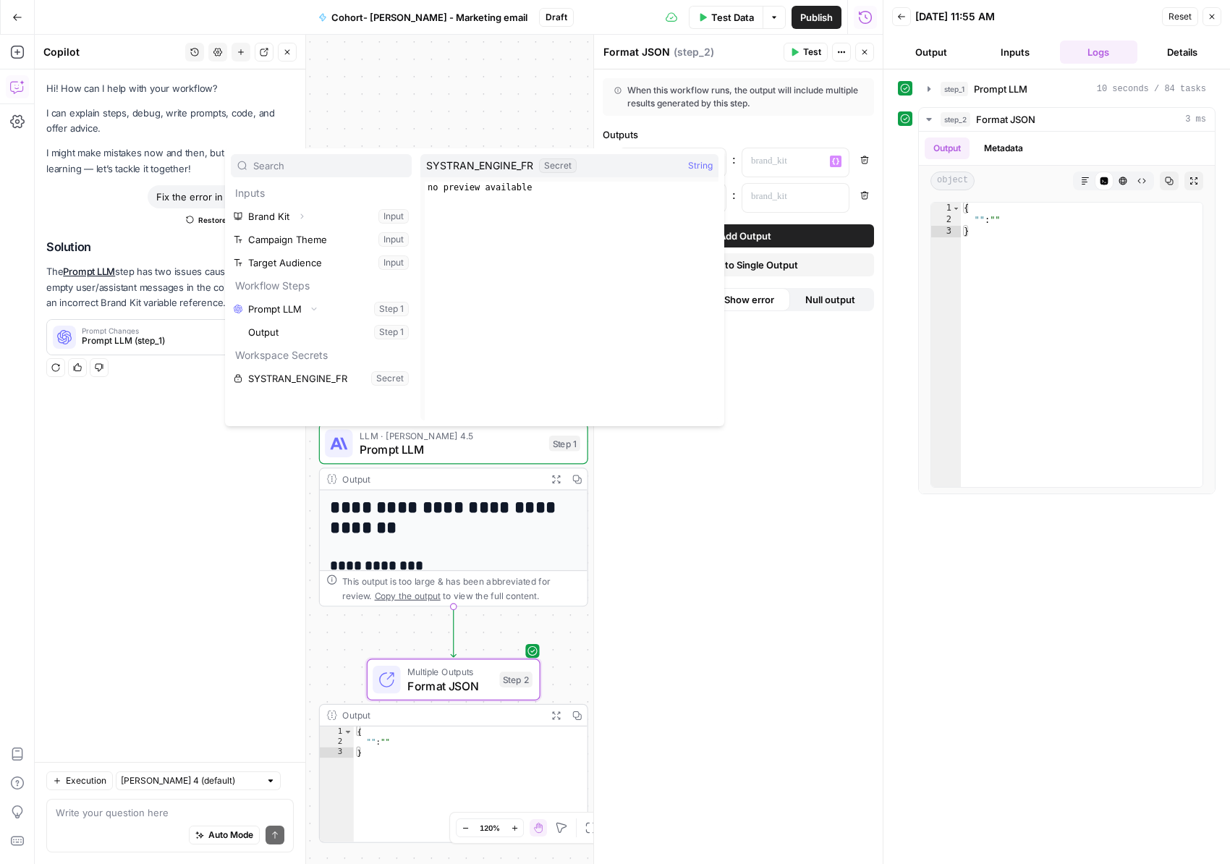
click at [832, 625] on div "**********" at bounding box center [738, 466] width 289 height 795
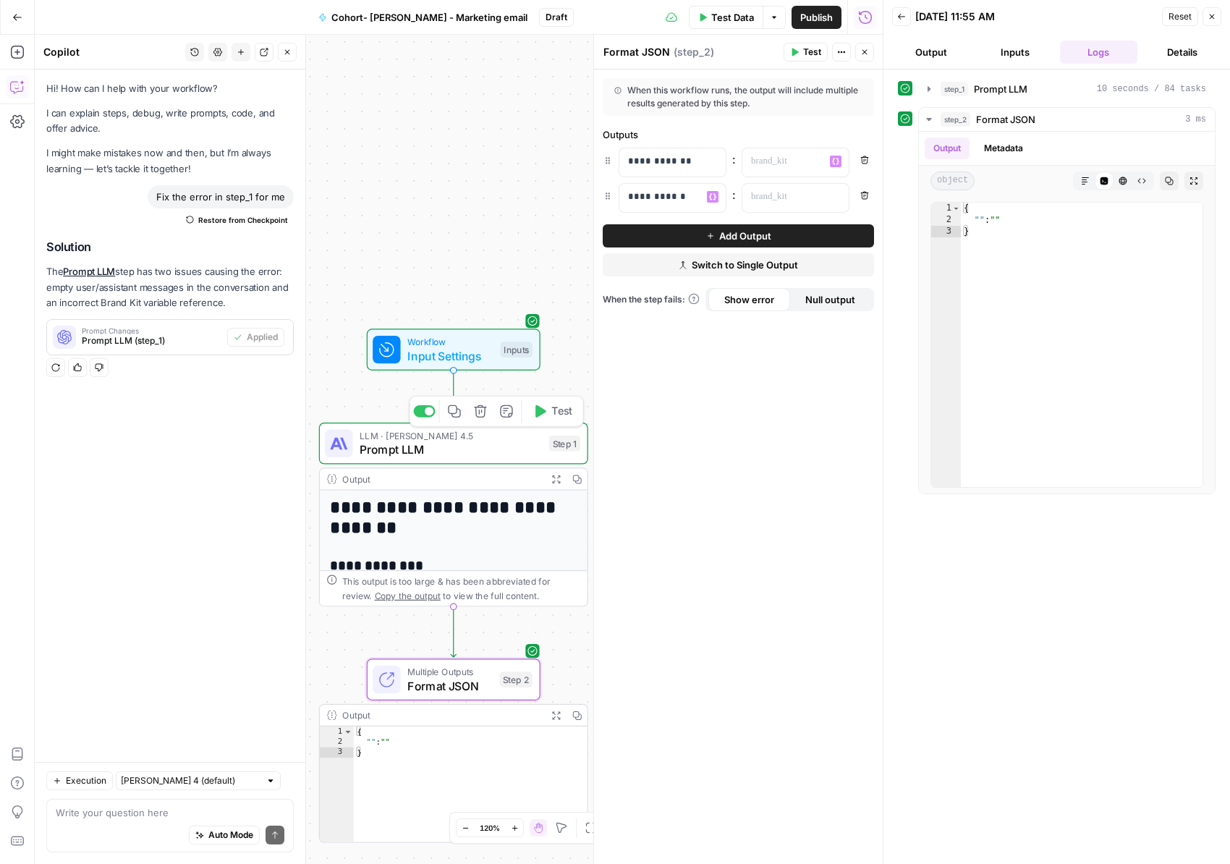
click at [470, 442] on span "Prompt LLM" at bounding box center [451, 449] width 182 height 17
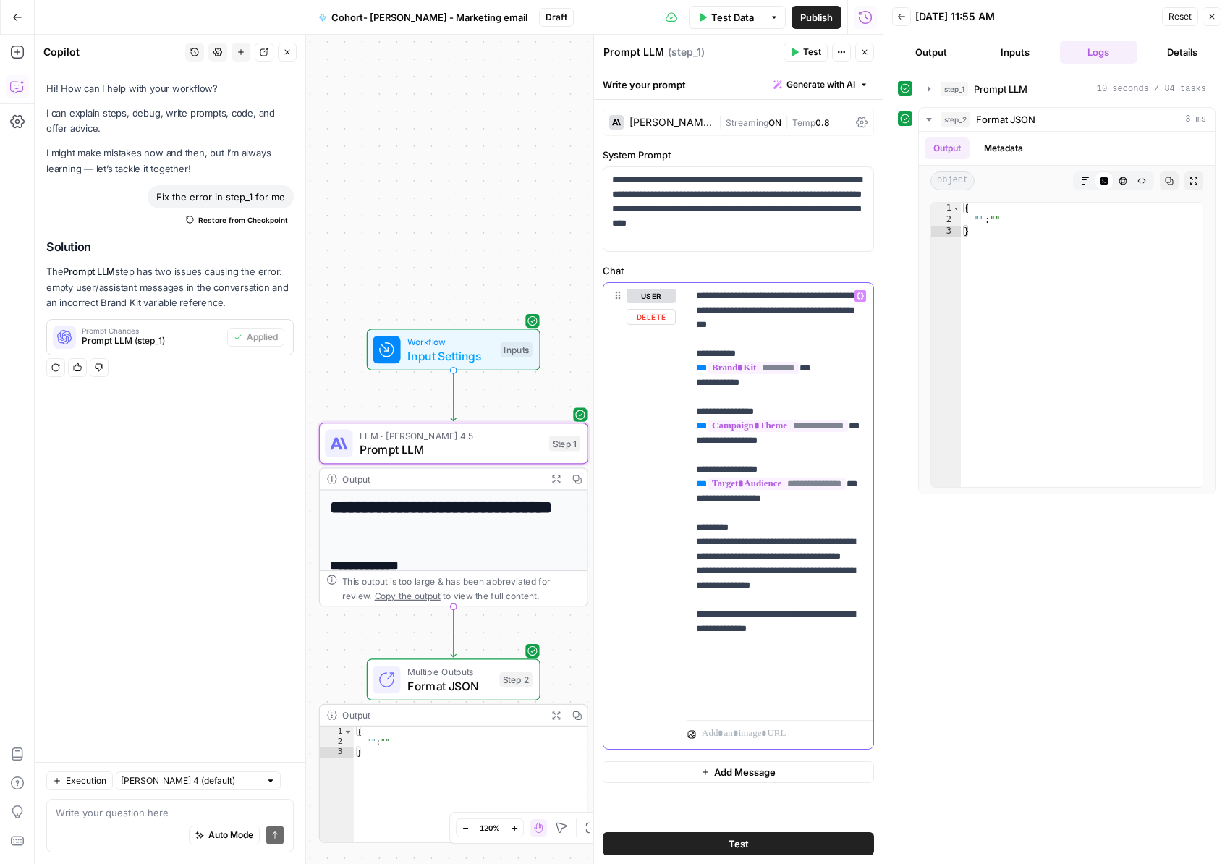
click at [738, 594] on p "**********" at bounding box center [780, 499] width 169 height 420
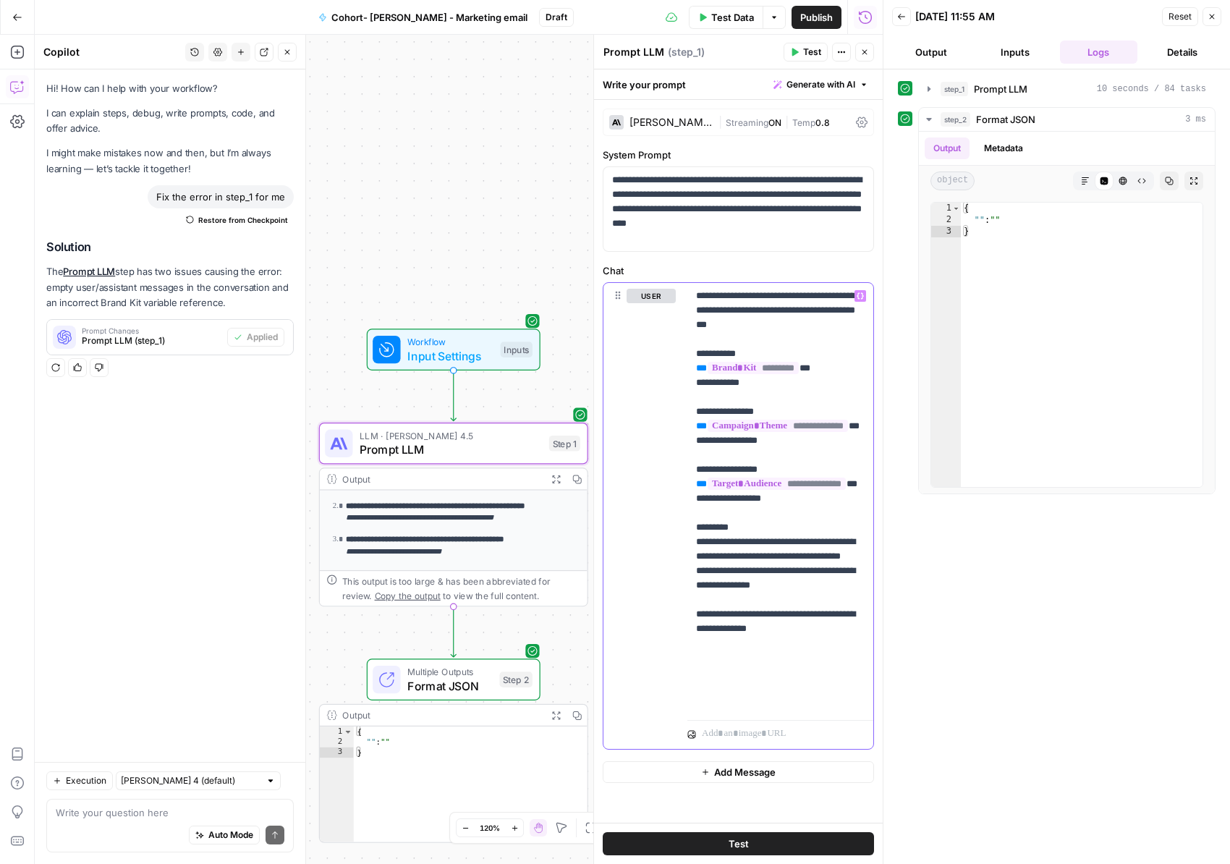
scroll to position [109, 0]
click at [1215, 14] on icon "button" at bounding box center [1212, 16] width 9 height 9
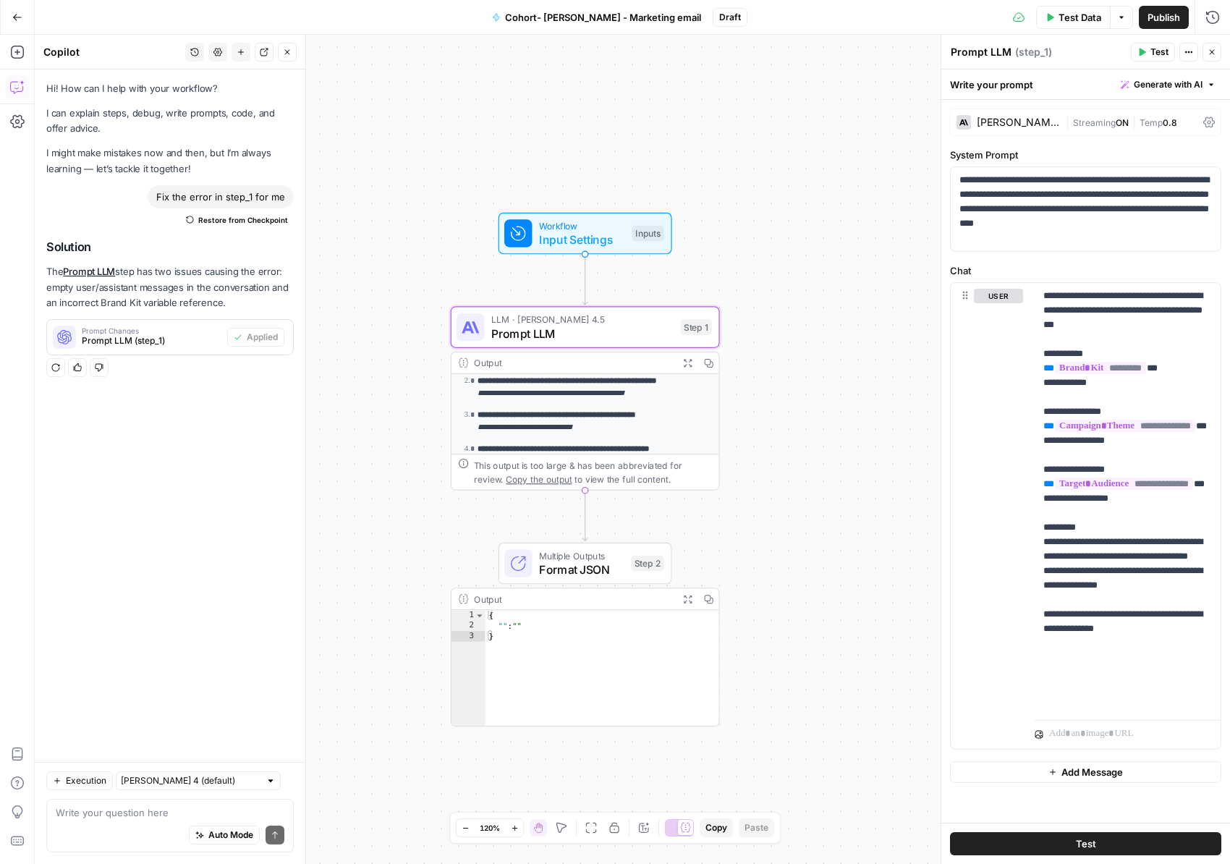
scroll to position [0, 0]
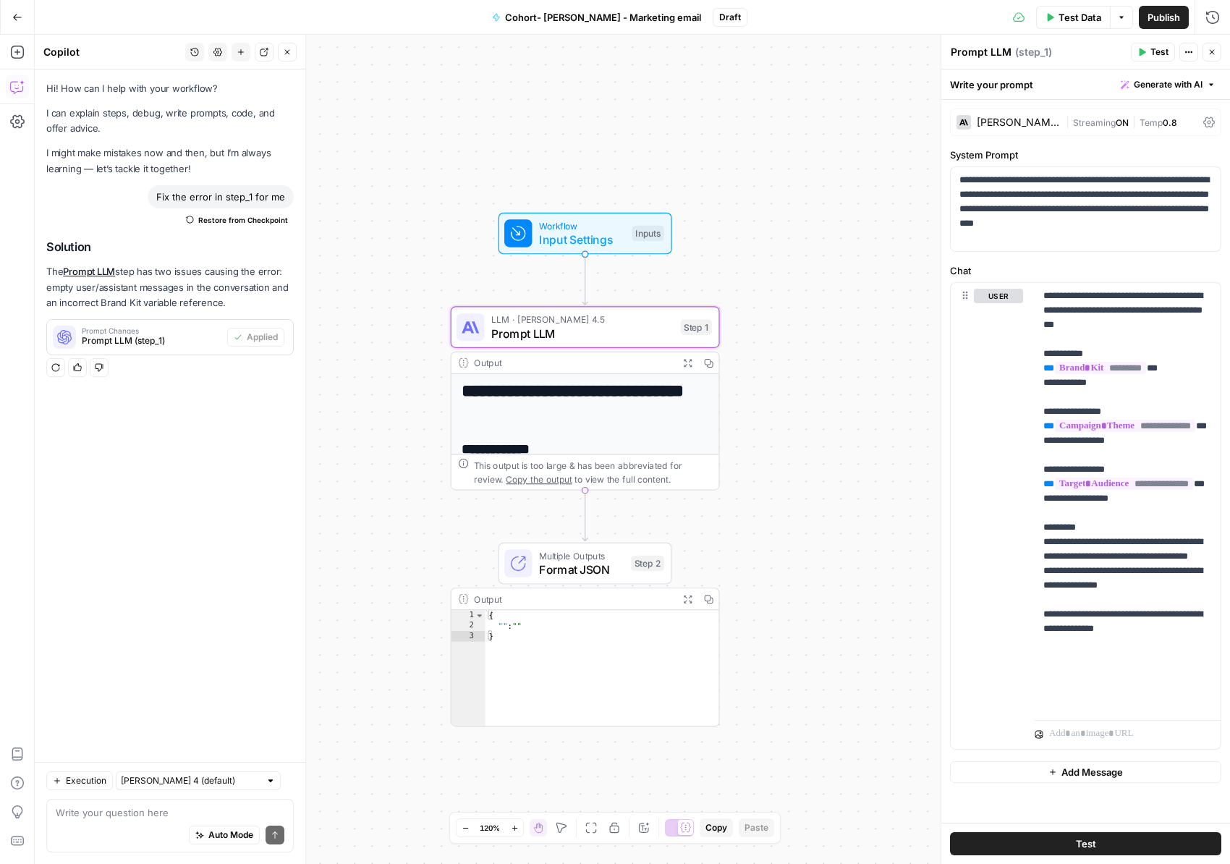
click at [20, 14] on icon "button" at bounding box center [17, 17] width 10 height 10
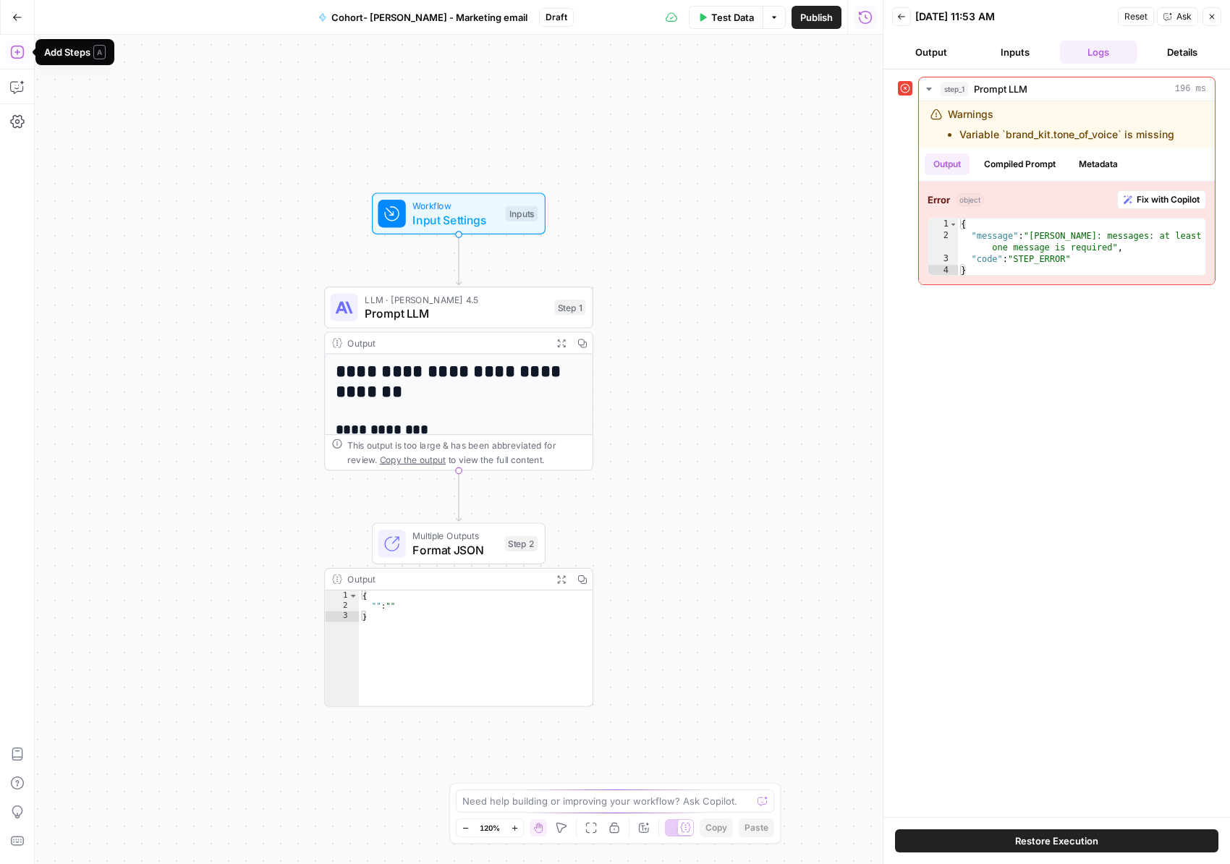
click at [20, 54] on icon "button" at bounding box center [17, 52] width 14 height 14
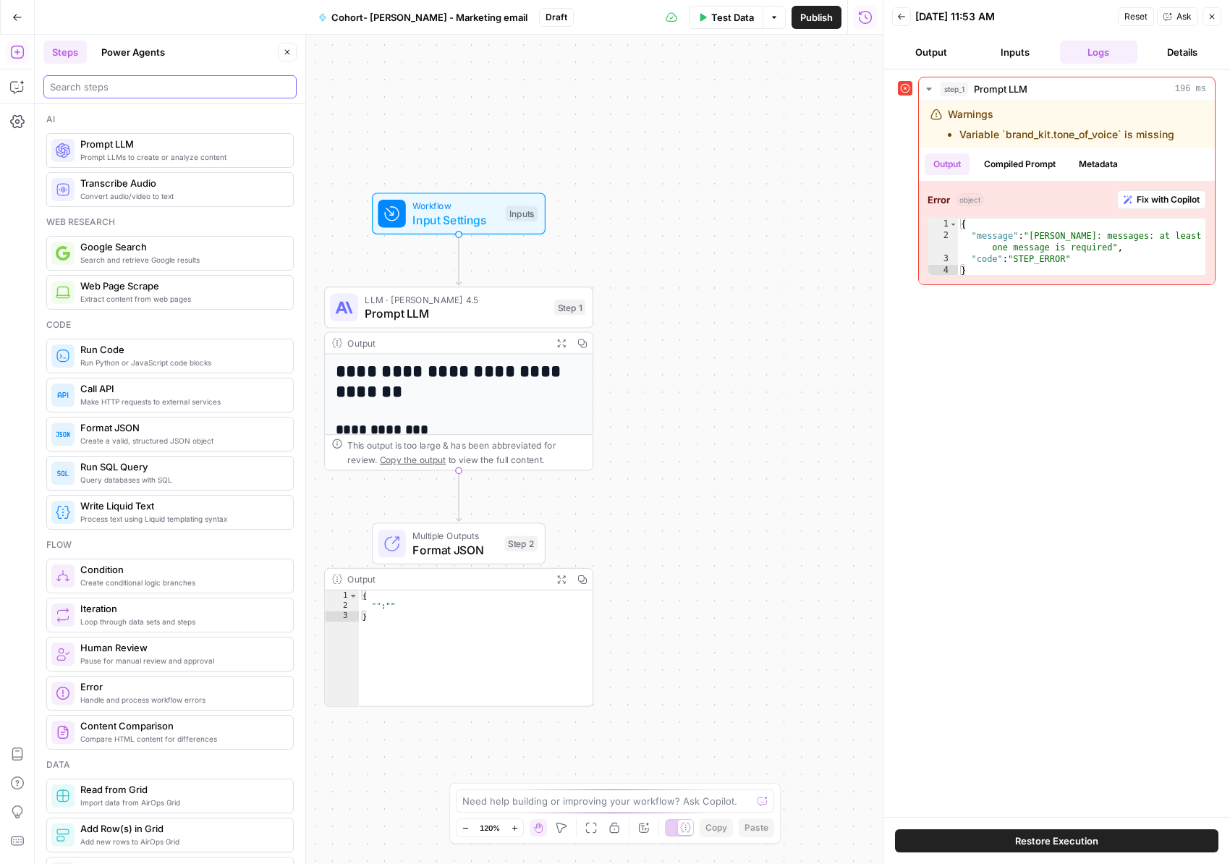
click at [113, 91] on input "search" at bounding box center [170, 87] width 240 height 14
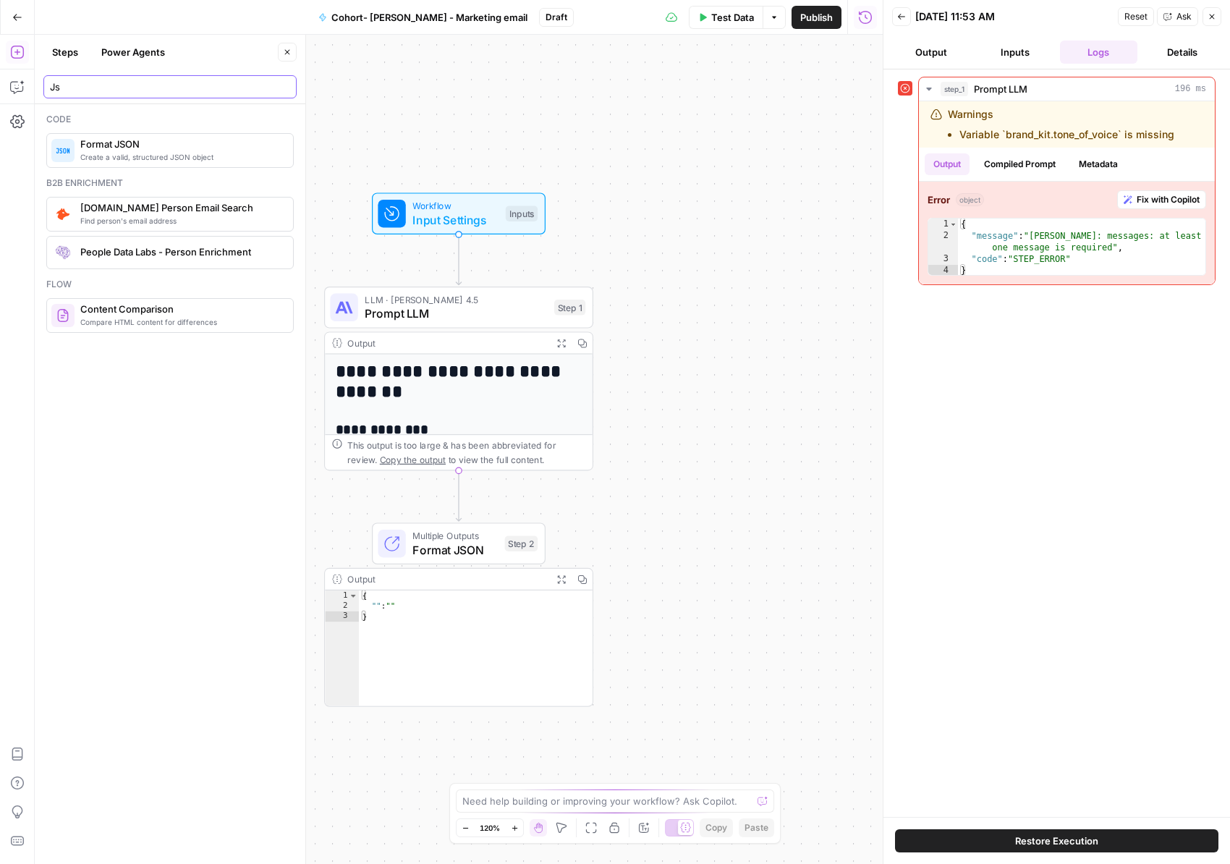
type input "J"
type input "E"
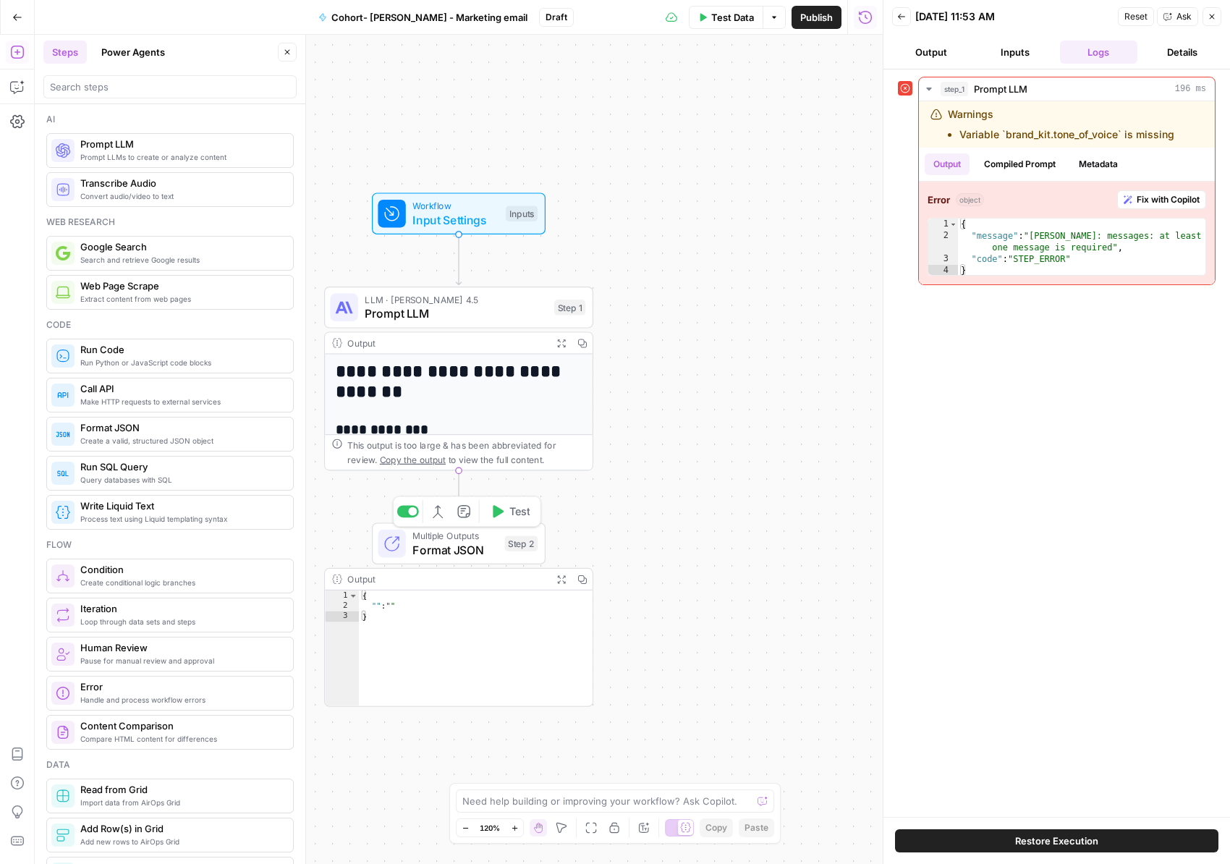
click at [455, 546] on span "Format JSON" at bounding box center [455, 549] width 85 height 17
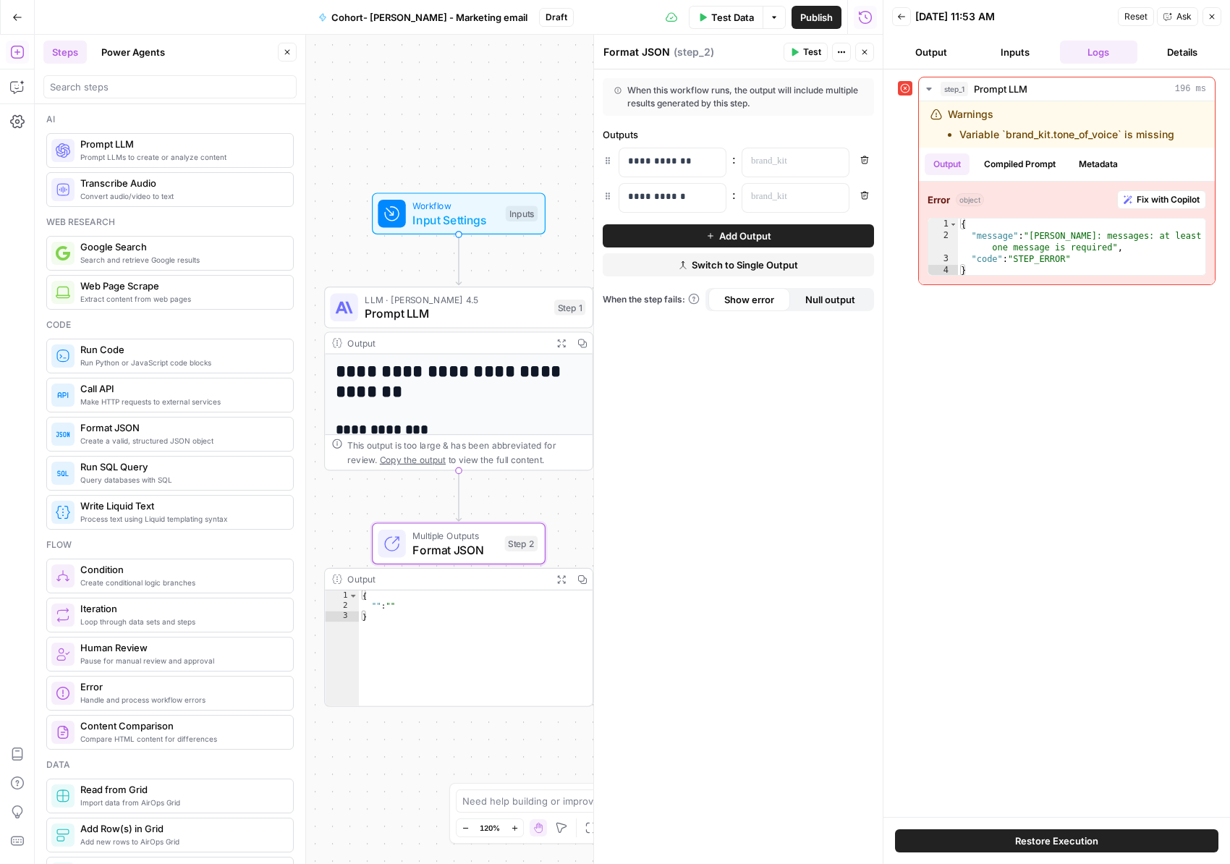
click at [688, 53] on span "( step_2 )" at bounding box center [694, 52] width 41 height 14
click at [845, 49] on icon "button" at bounding box center [841, 52] width 9 height 9
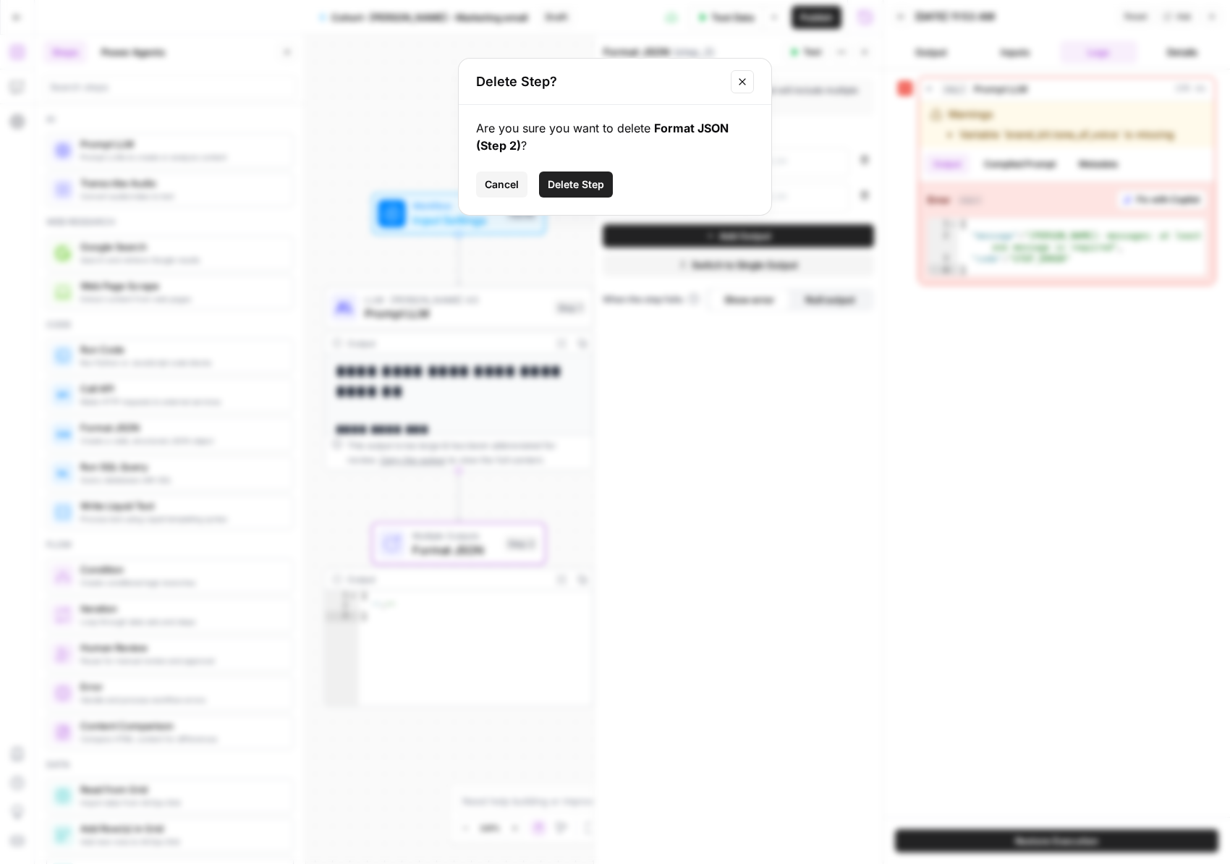
click at [575, 178] on span "Delete Step" at bounding box center [576, 184] width 56 height 14
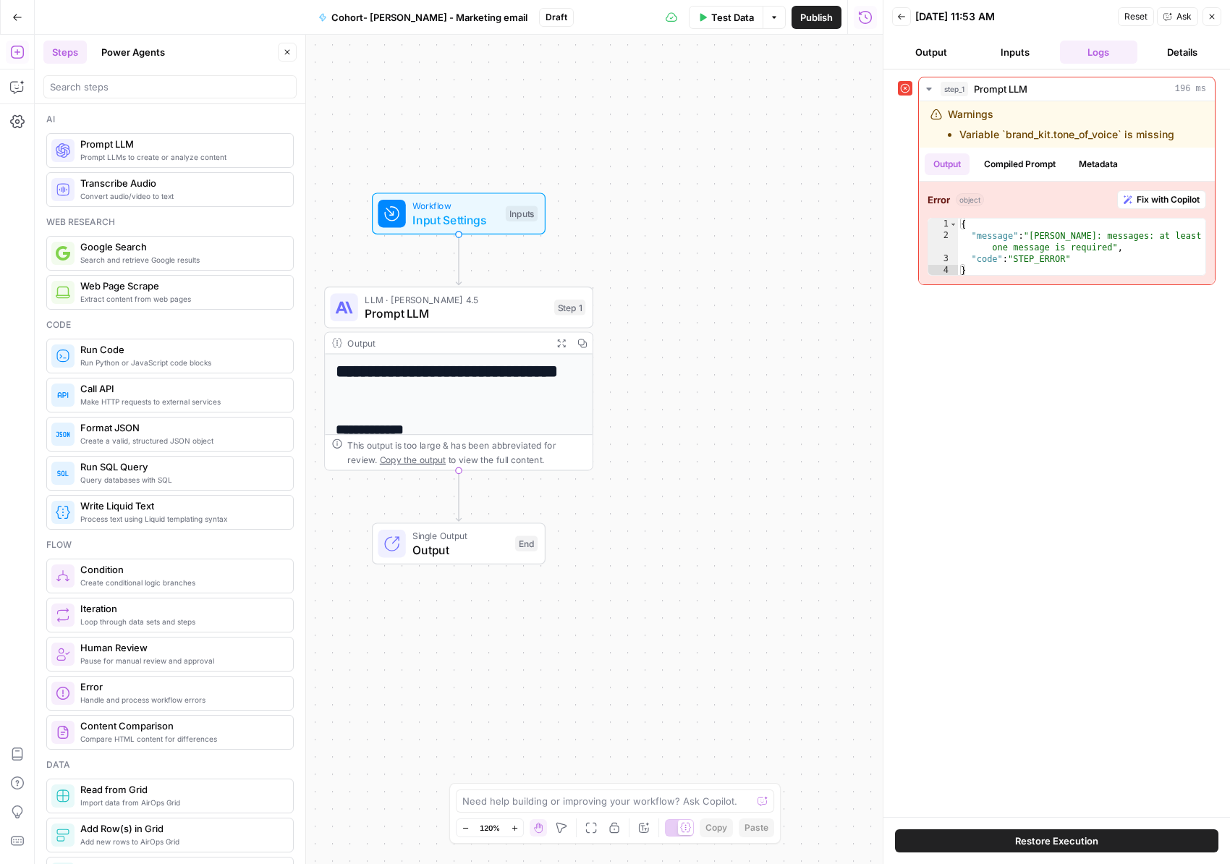
click at [711, 17] on span "Test Data" at bounding box center [732, 17] width 43 height 14
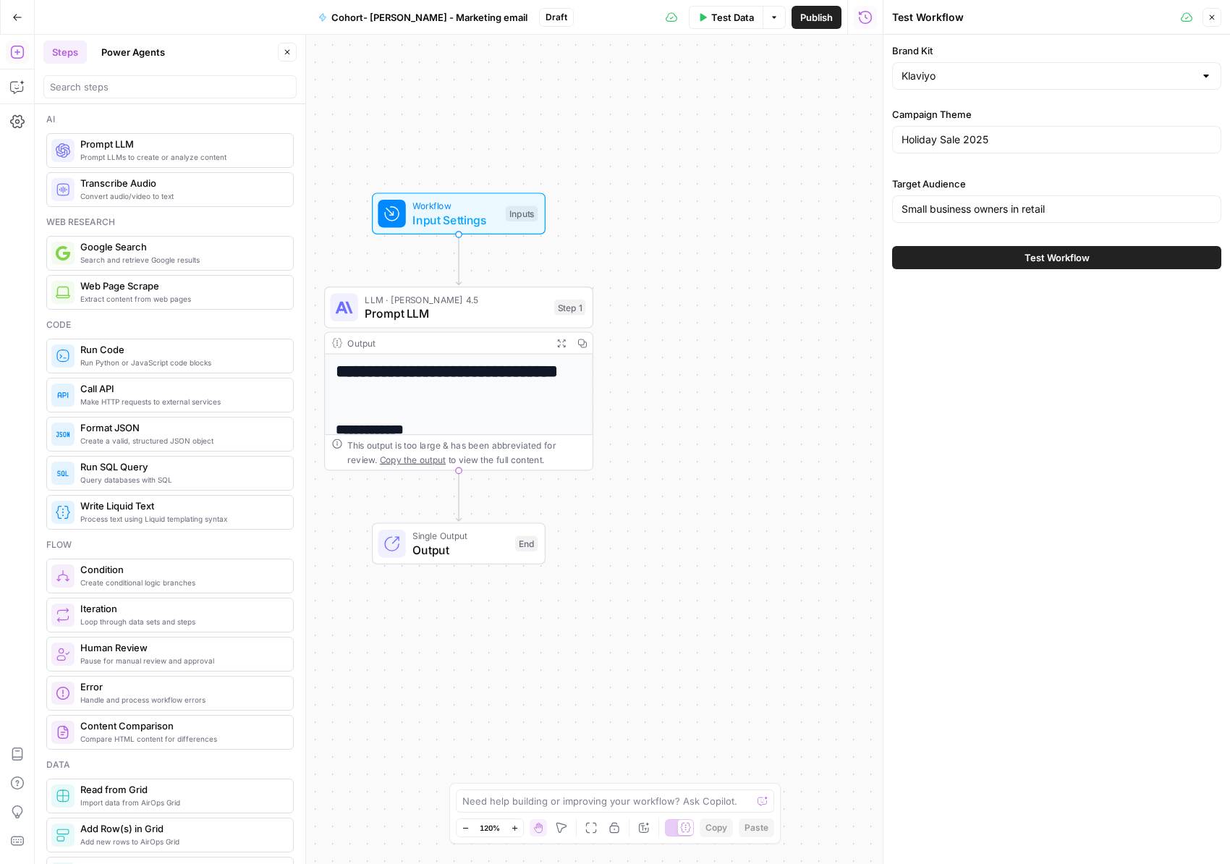
click at [932, 254] on button "Test Workflow" at bounding box center [1056, 257] width 329 height 23
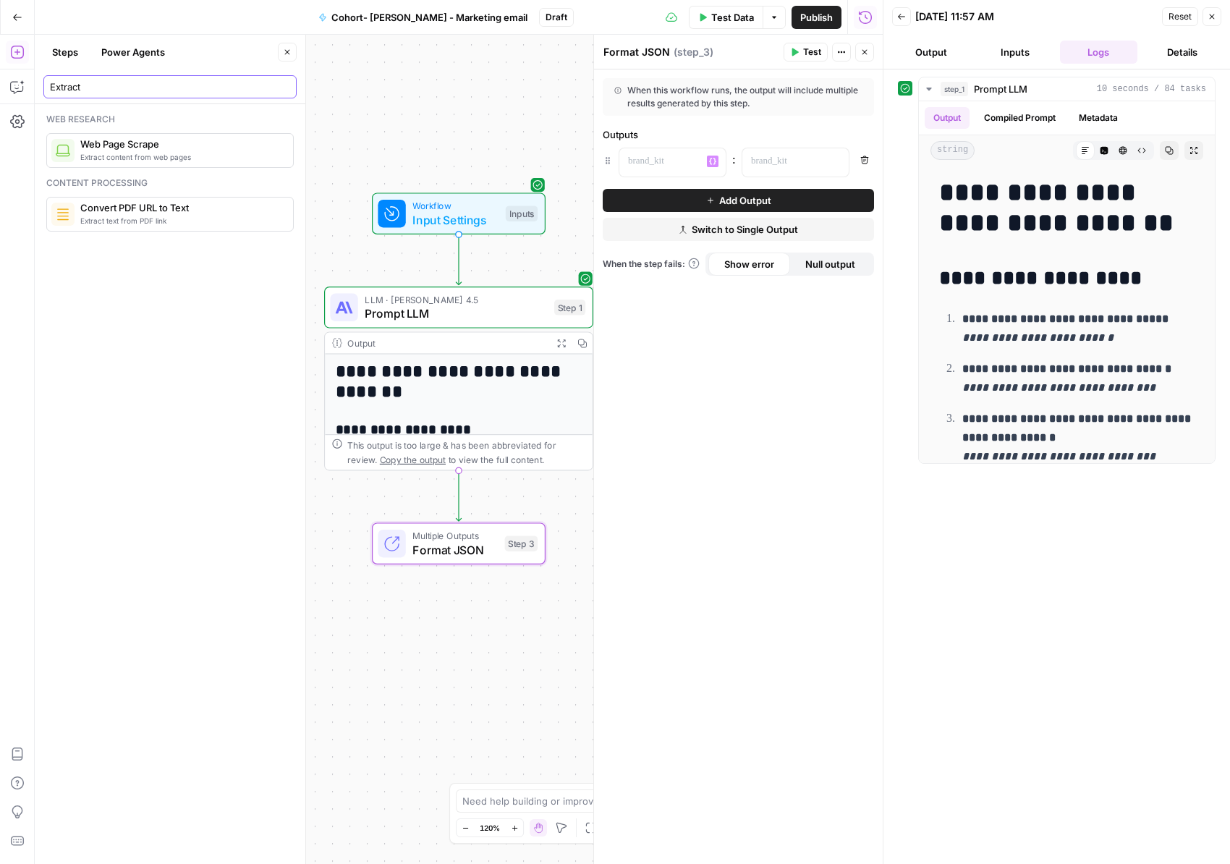
type input "Extract"
click at [662, 161] on p at bounding box center [661, 161] width 66 height 14
click at [673, 197] on button "Add Output" at bounding box center [738, 200] width 271 height 23
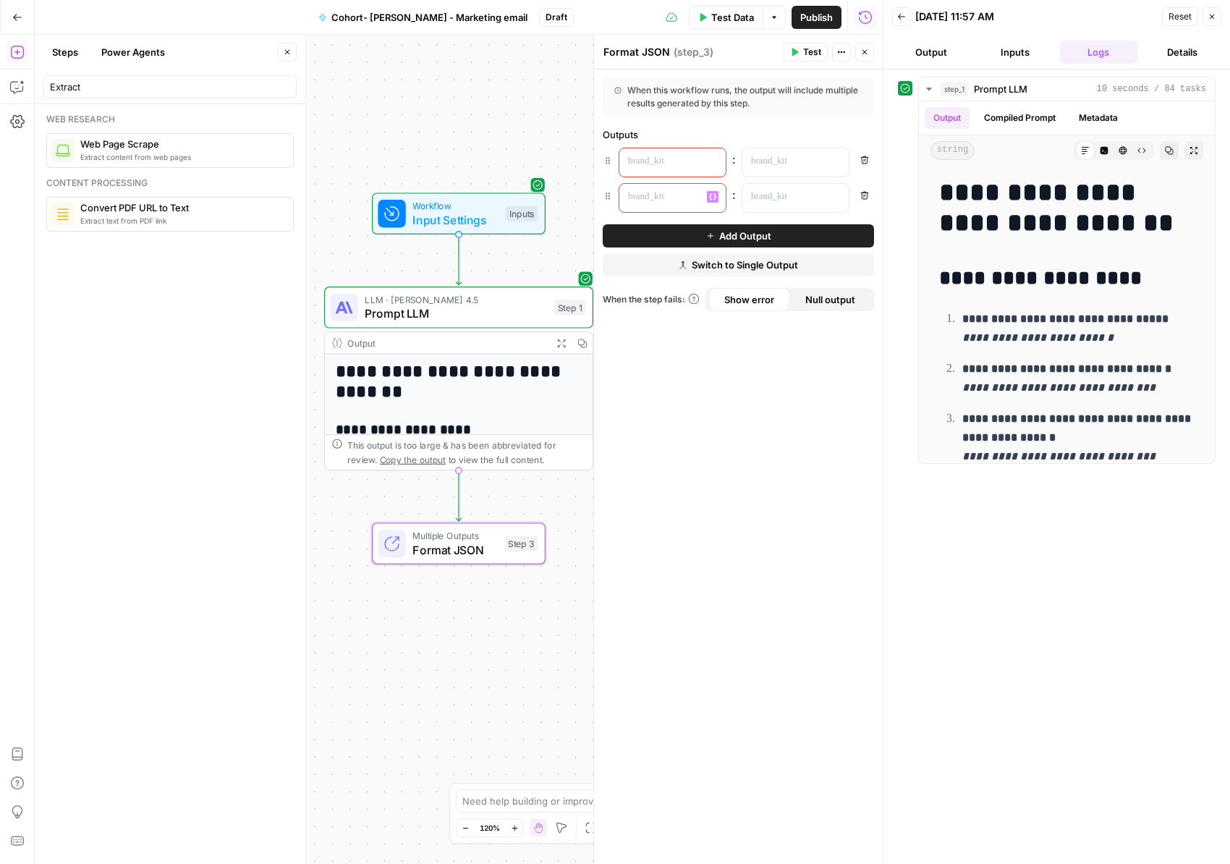
click at [662, 163] on p at bounding box center [661, 161] width 66 height 14
click at [648, 192] on p at bounding box center [661, 197] width 66 height 14
click at [707, 195] on button "Variables Menu" at bounding box center [713, 197] width 12 height 12
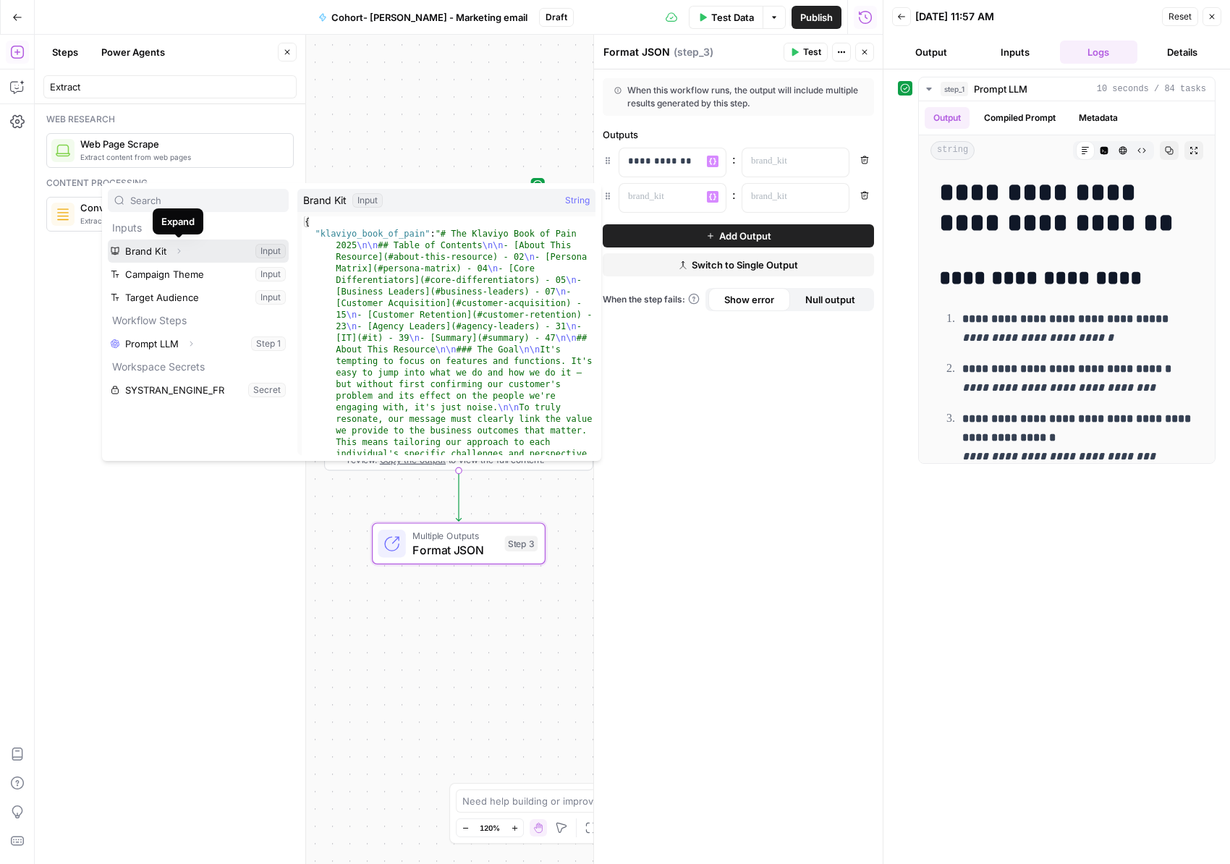
click at [182, 249] on icon "button" at bounding box center [178, 251] width 9 height 9
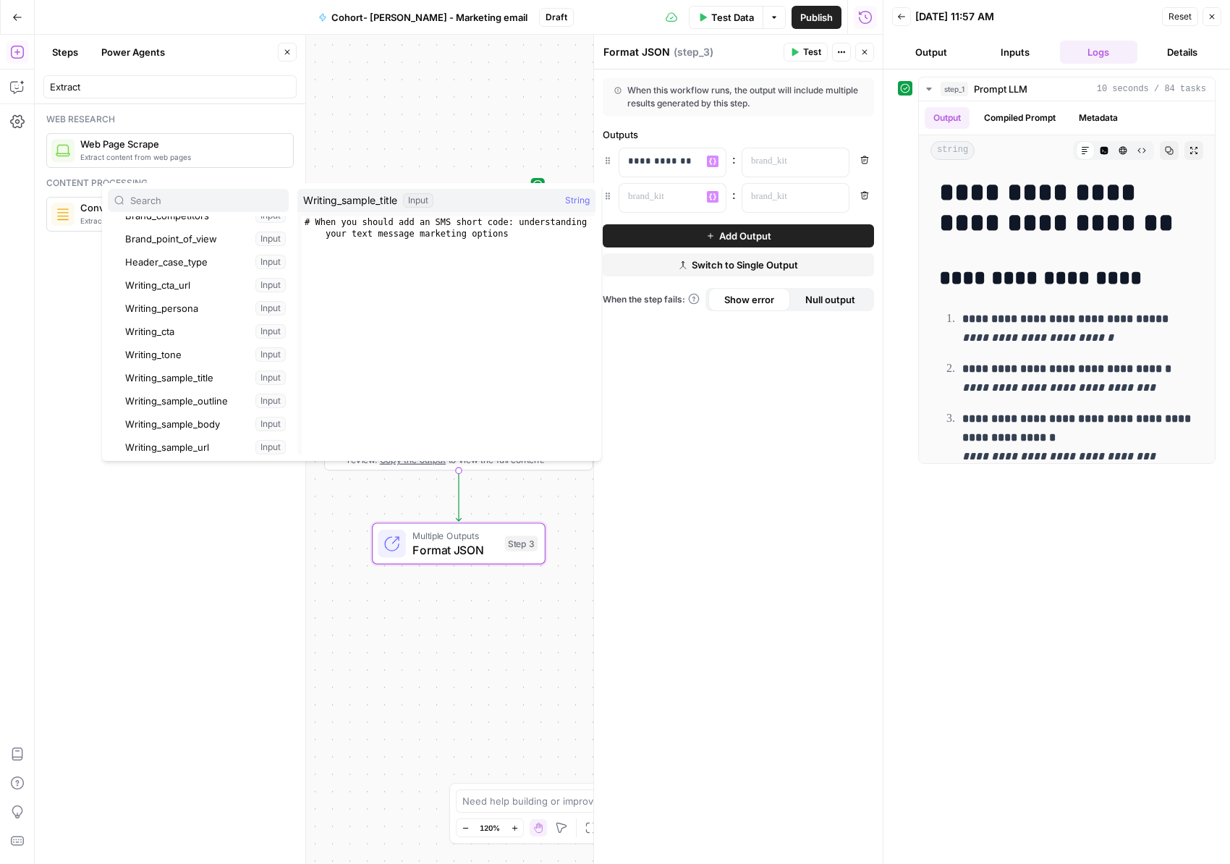
scroll to position [197, 0]
click at [752, 383] on div "**********" at bounding box center [738, 466] width 289 height 795
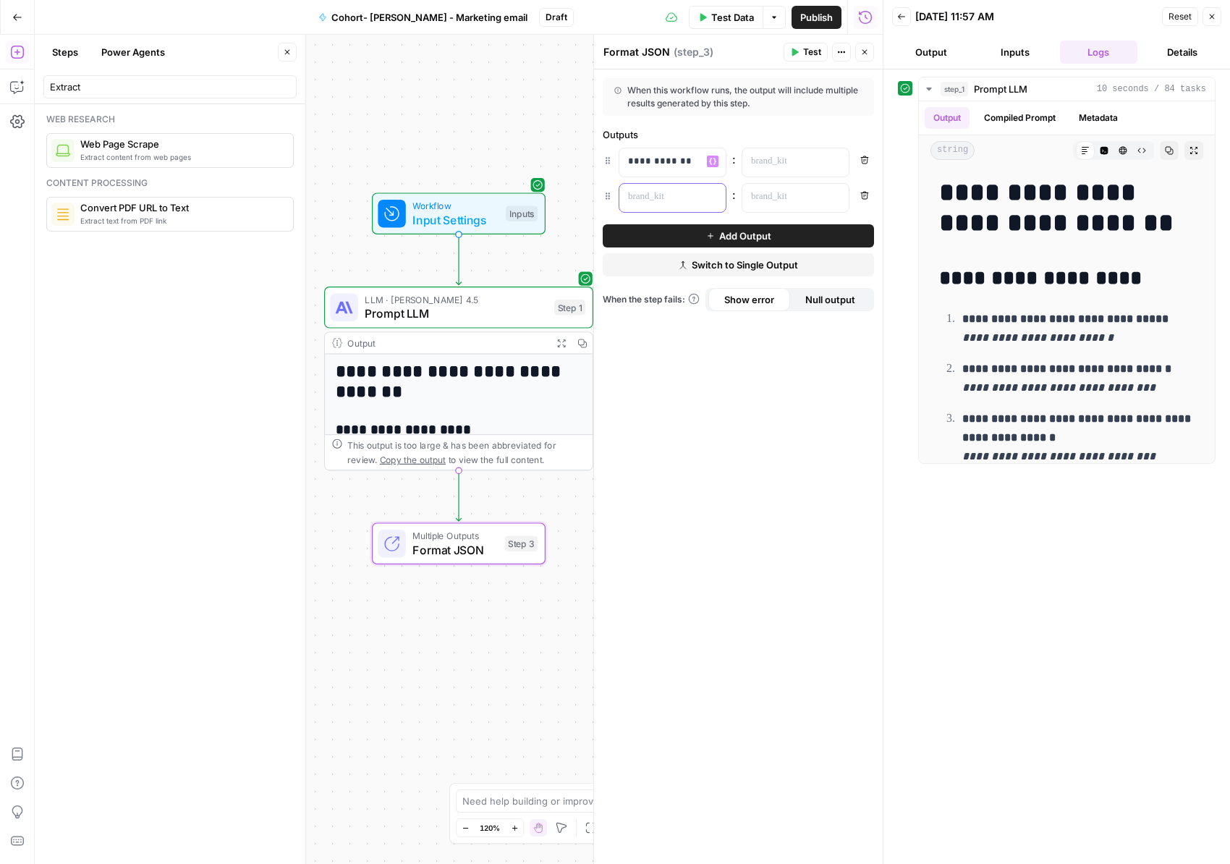
click at [639, 185] on div at bounding box center [661, 198] width 83 height 28
click at [731, 429] on div "**********" at bounding box center [738, 466] width 289 height 795
click at [777, 157] on p at bounding box center [784, 161] width 66 height 14
click at [835, 161] on icon "button" at bounding box center [835, 161] width 7 height 7
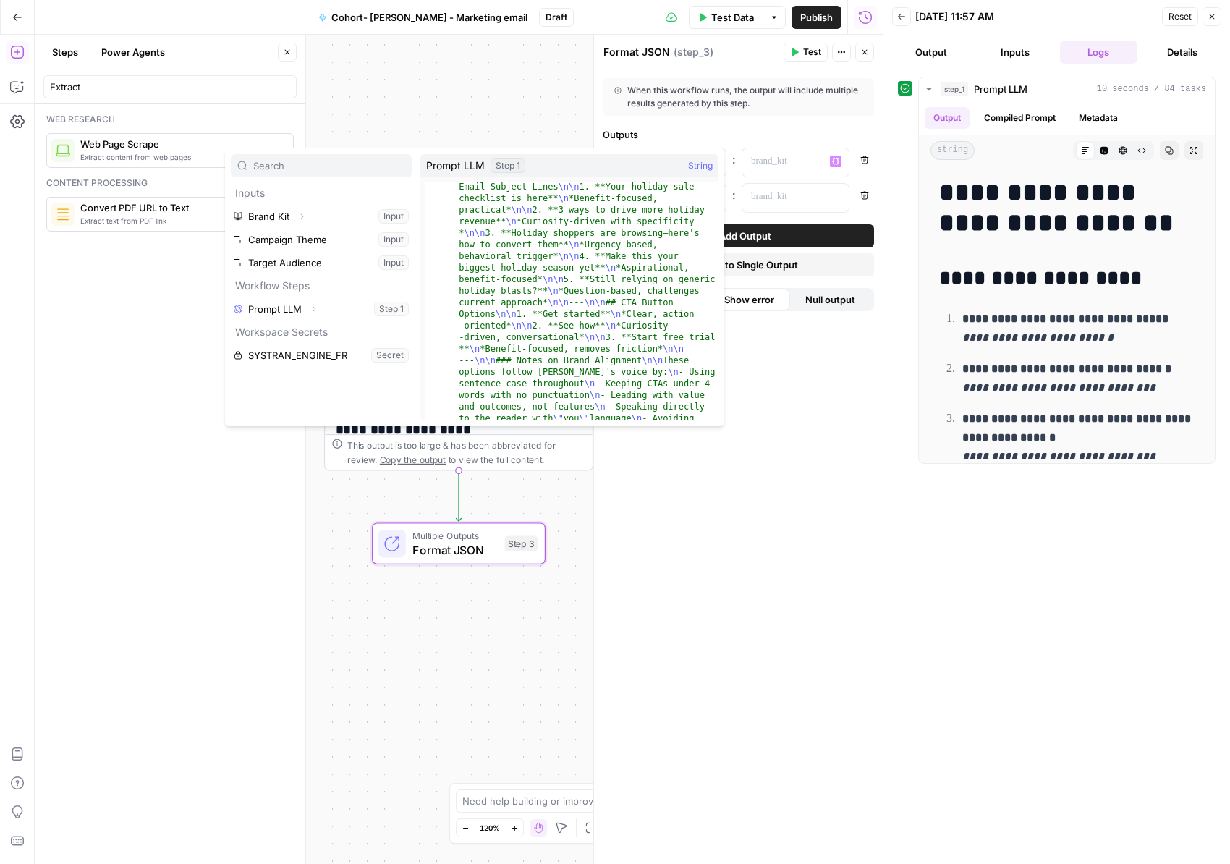
scroll to position [32, 0]
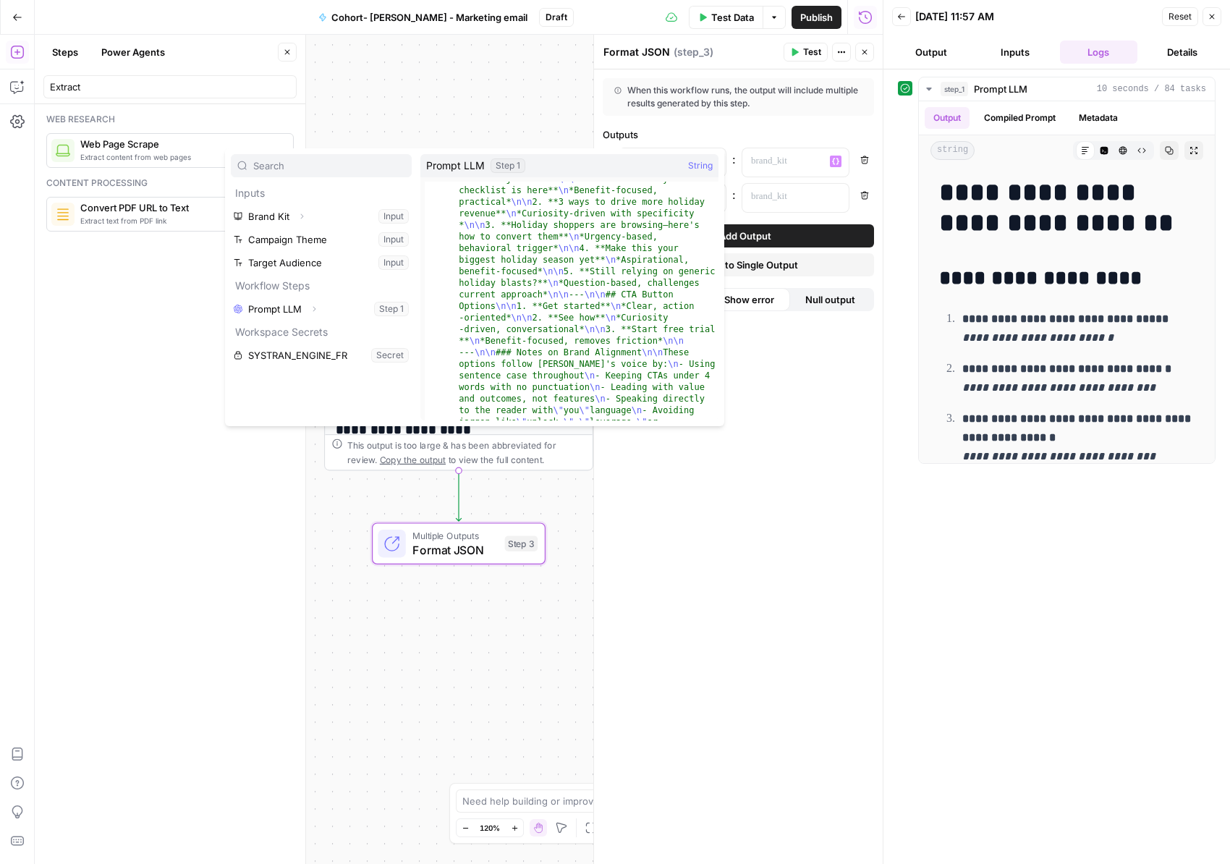
click at [402, 95] on div "**********" at bounding box center [459, 449] width 848 height 829
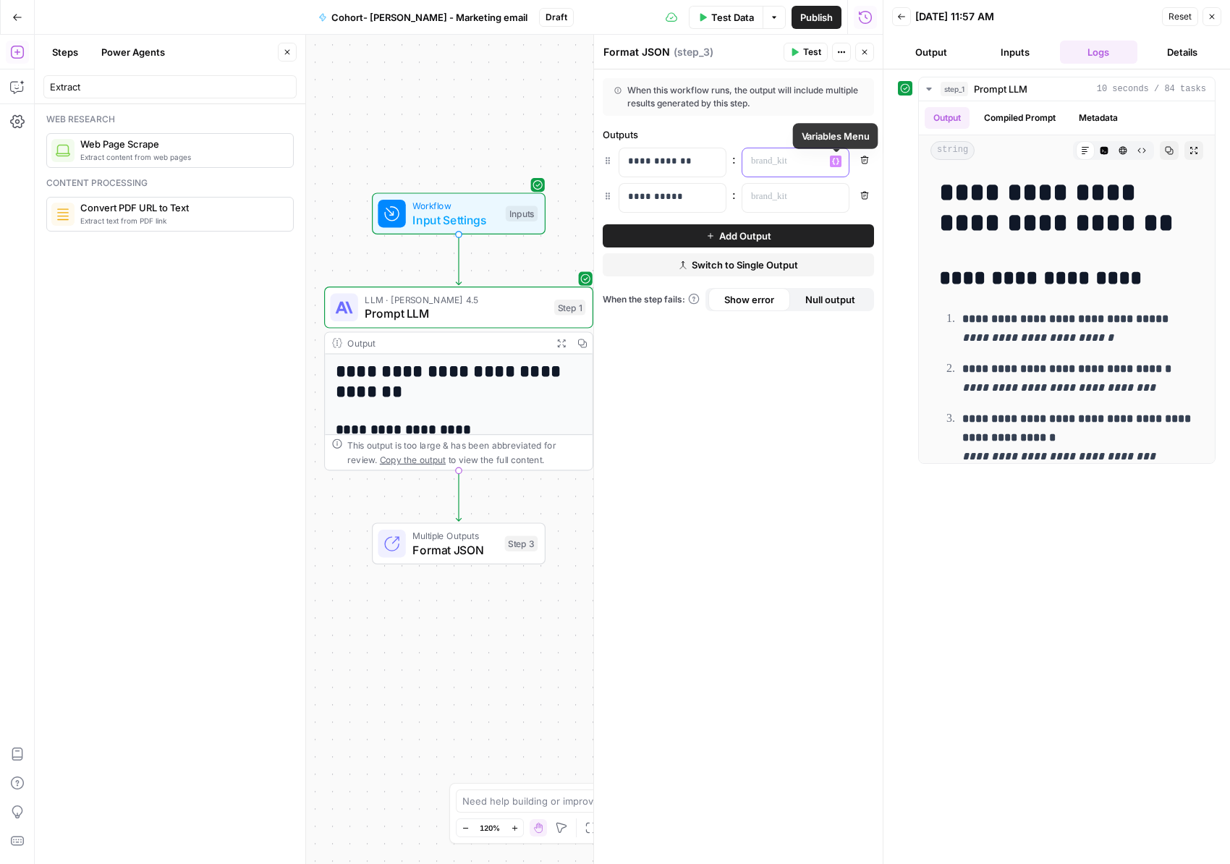
click at [835, 159] on icon "button" at bounding box center [835, 162] width 7 height 7
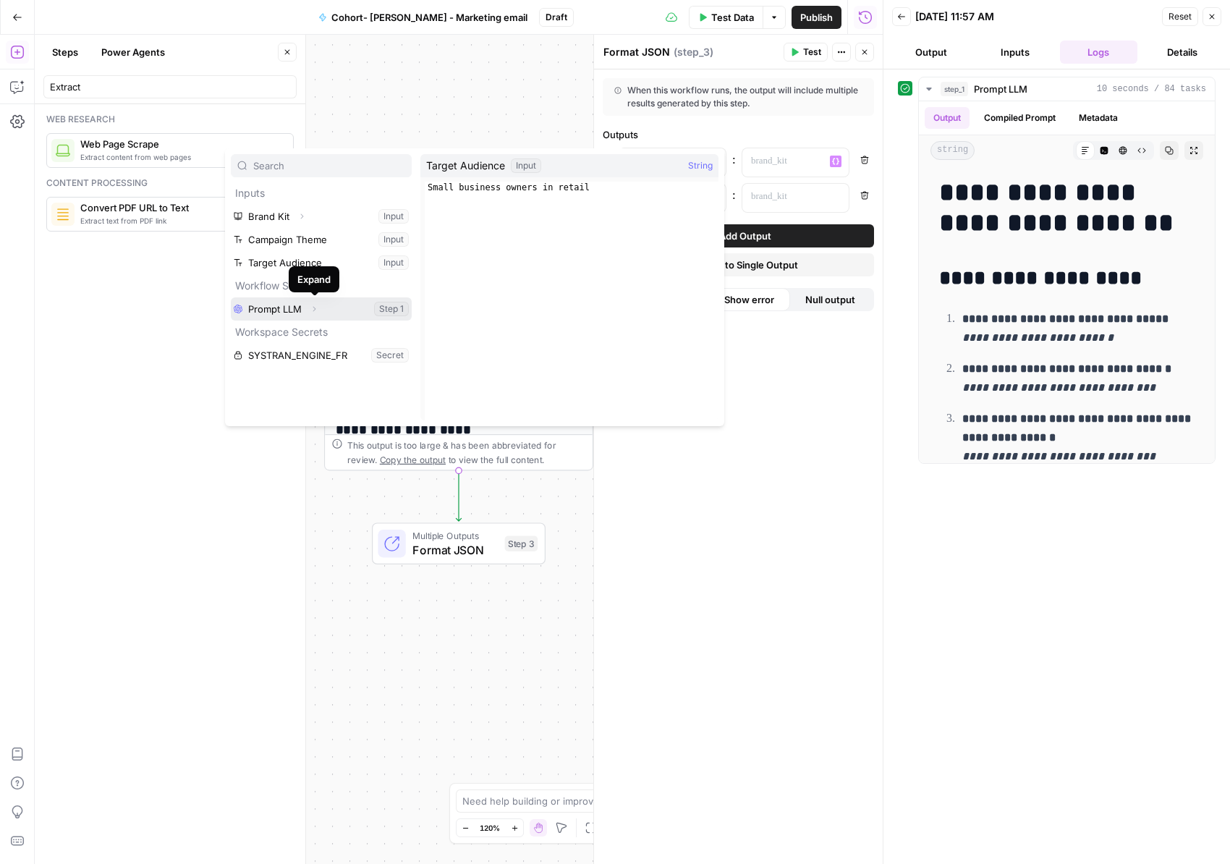
click at [314, 308] on icon "button" at bounding box center [314, 309] width 9 height 9
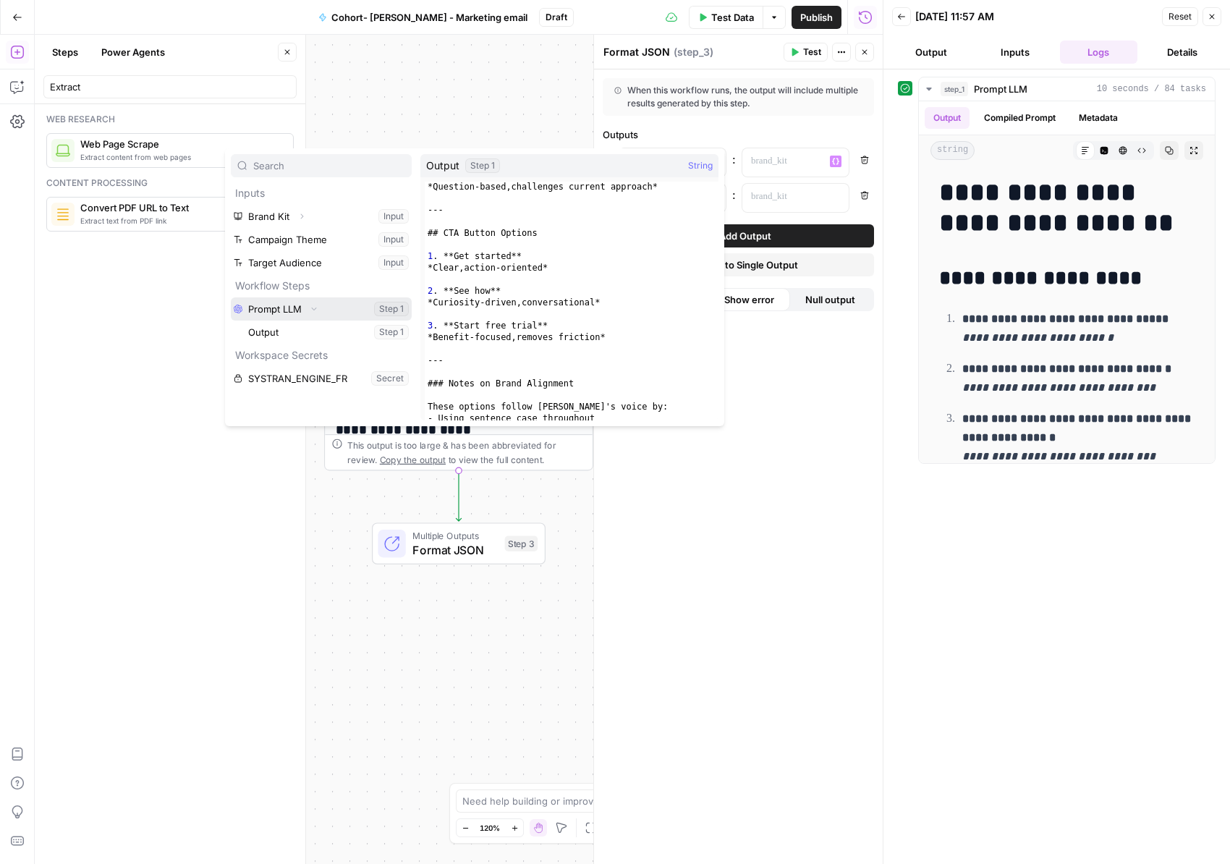
scroll to position [211, 0]
click at [485, 229] on div "*Question-based , challenges current approach* --- ## CTA Button Options 1 . **…" at bounding box center [572, 310] width 294 height 262
type textarea "**********"
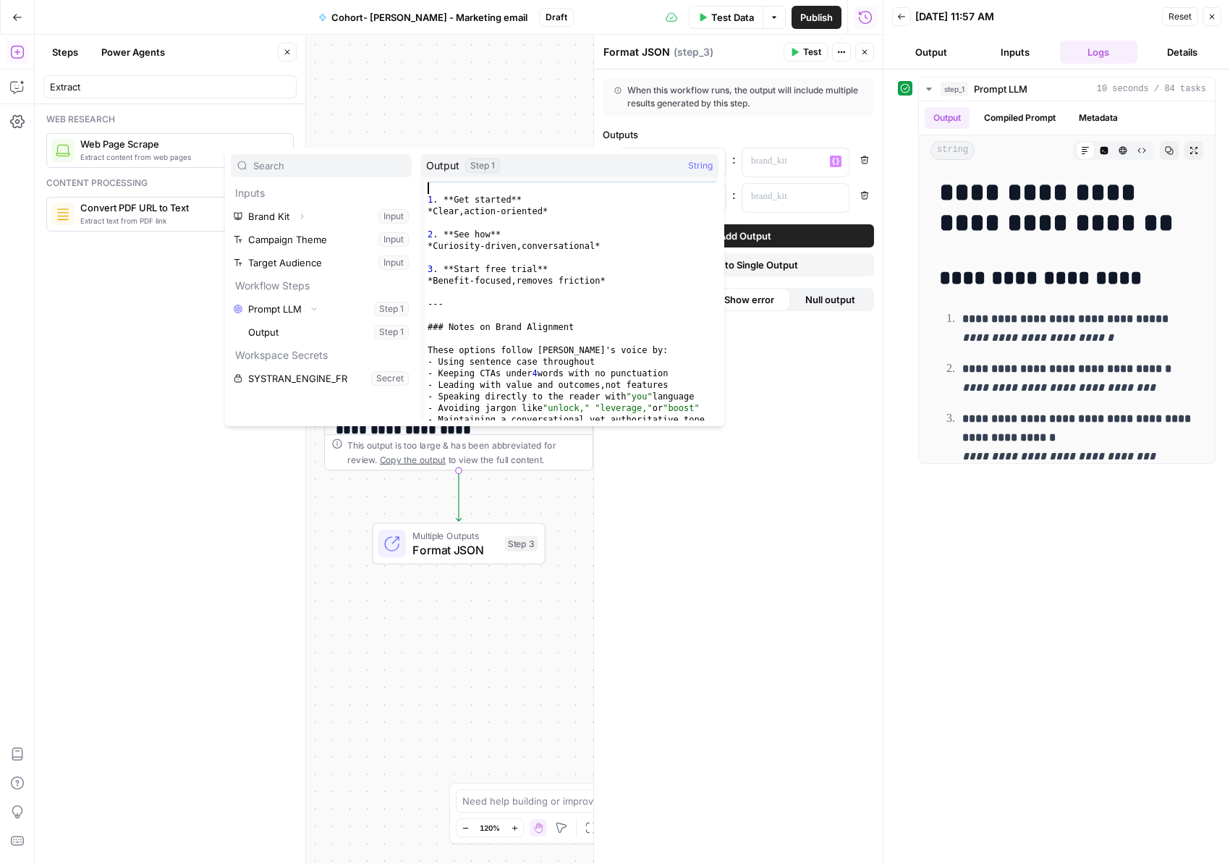
scroll to position [0, 0]
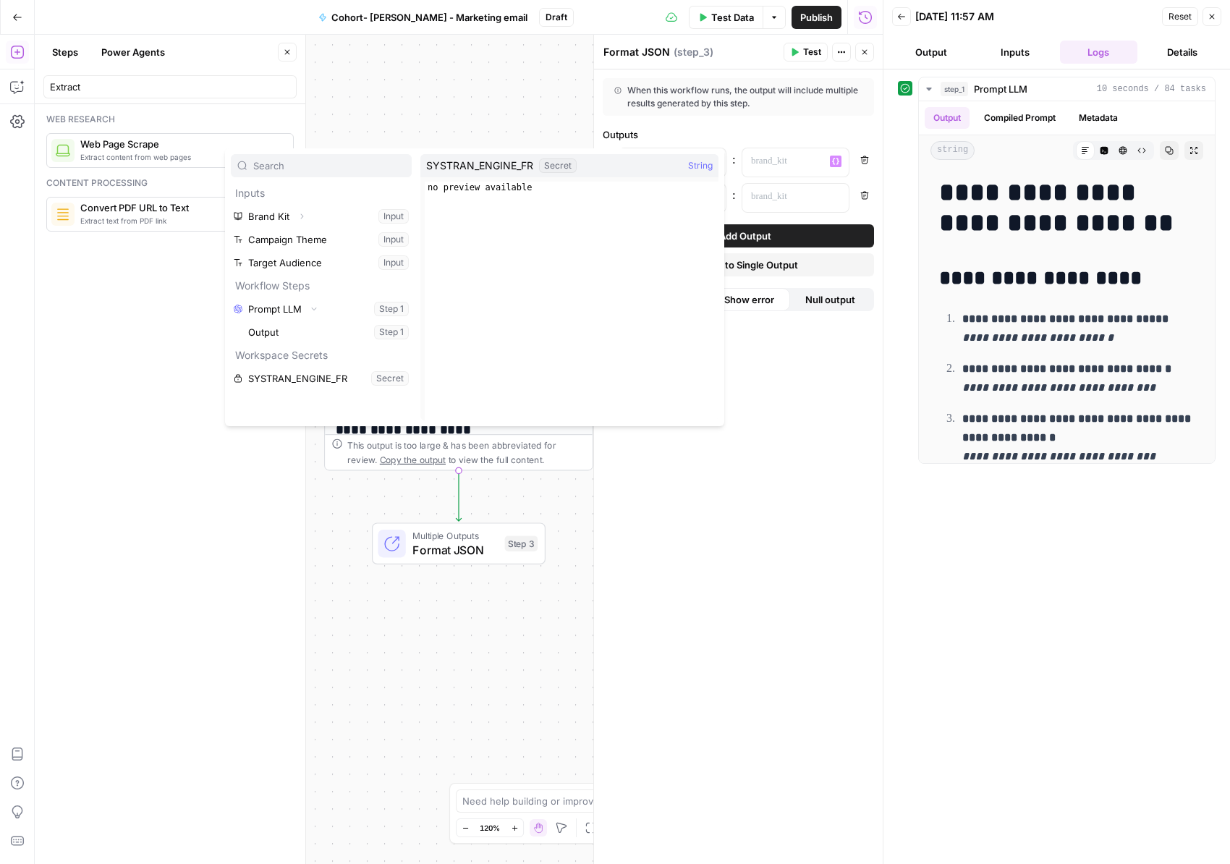
click at [715, 502] on div "**********" at bounding box center [738, 466] width 289 height 795
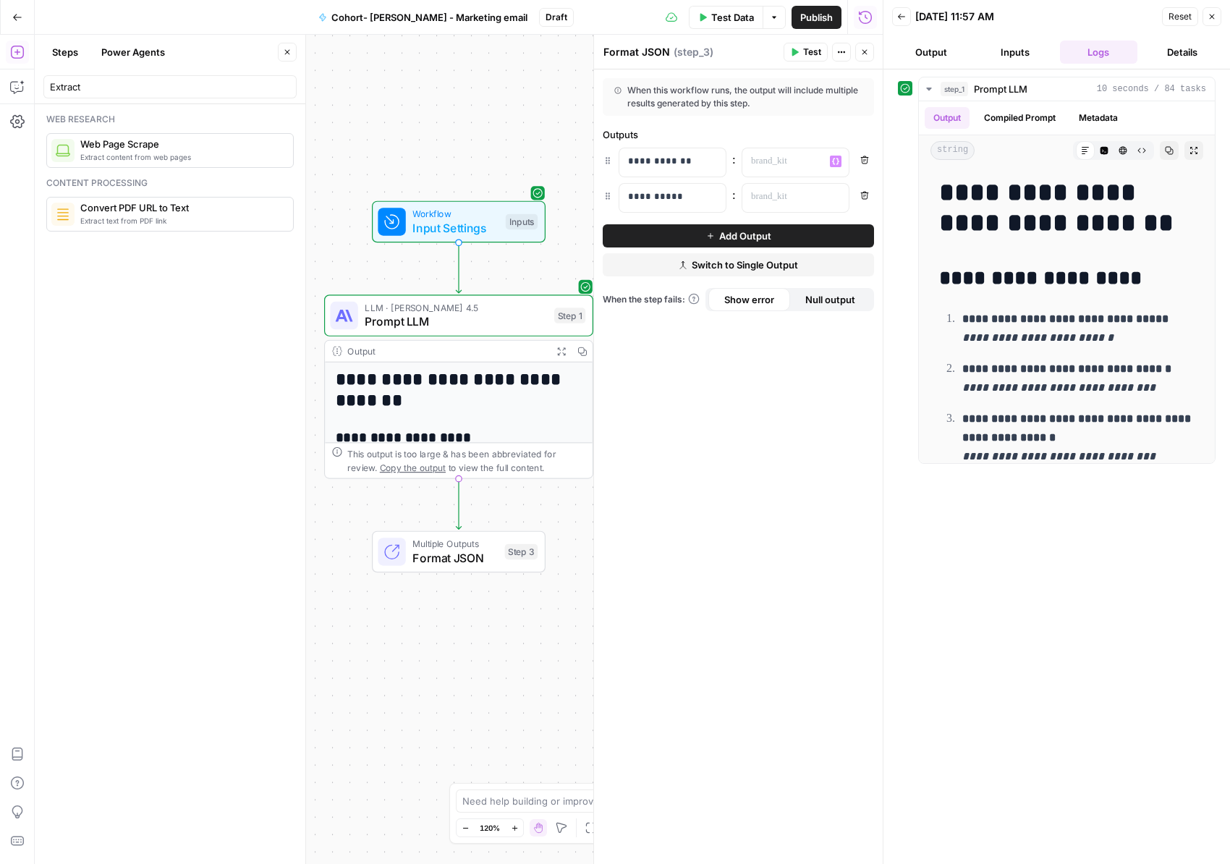
click at [429, 227] on span "Input Settings" at bounding box center [456, 227] width 86 height 17
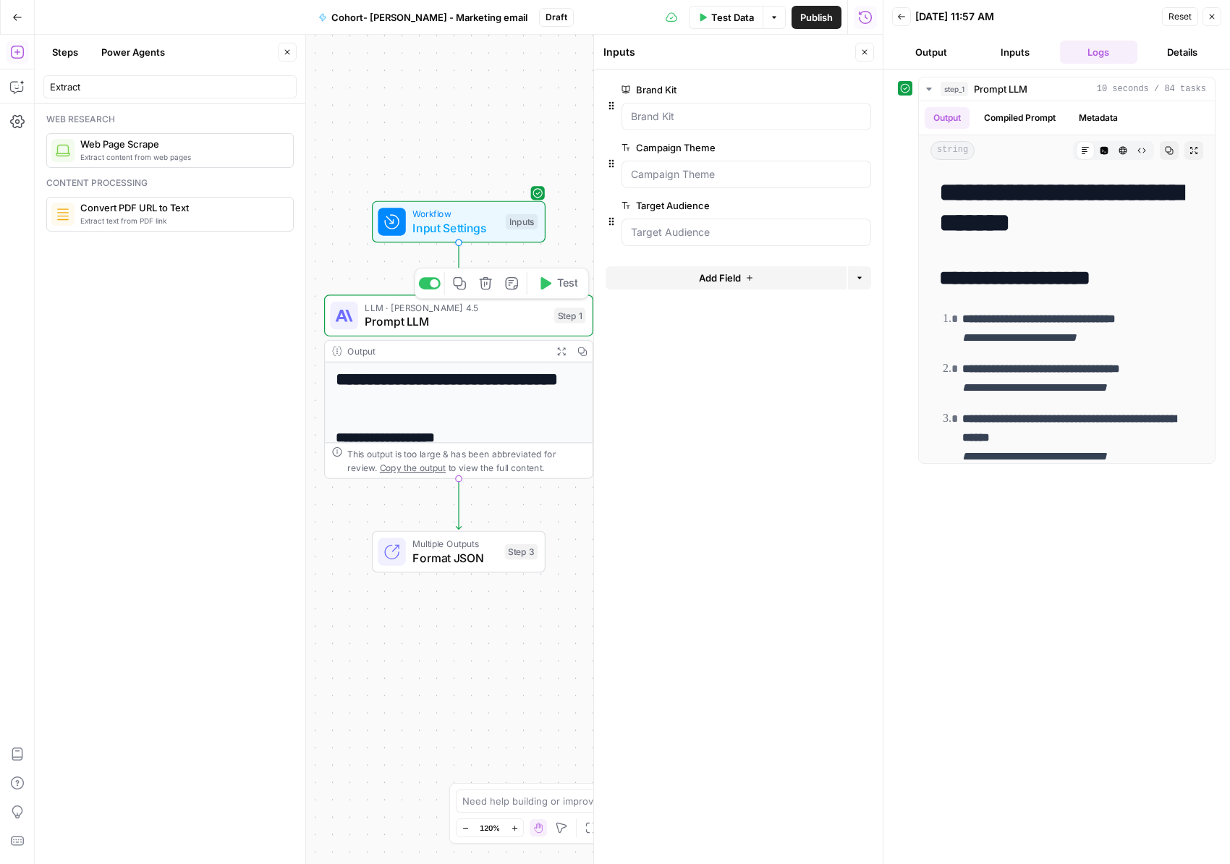
click at [428, 316] on span "Prompt LLM" at bounding box center [456, 321] width 182 height 17
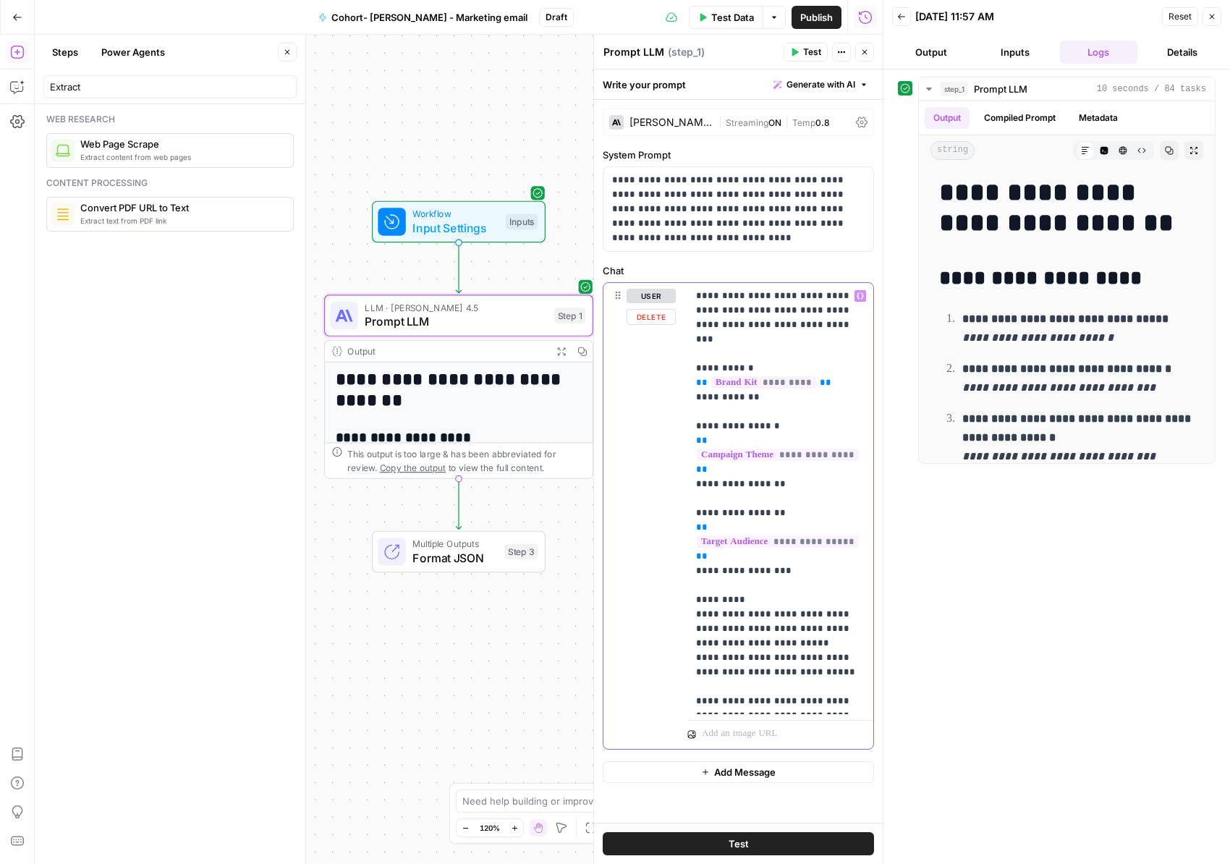
click at [704, 601] on p "**********" at bounding box center [780, 499] width 169 height 420
click at [429, 549] on span "Format JSON" at bounding box center [455, 557] width 85 height 17
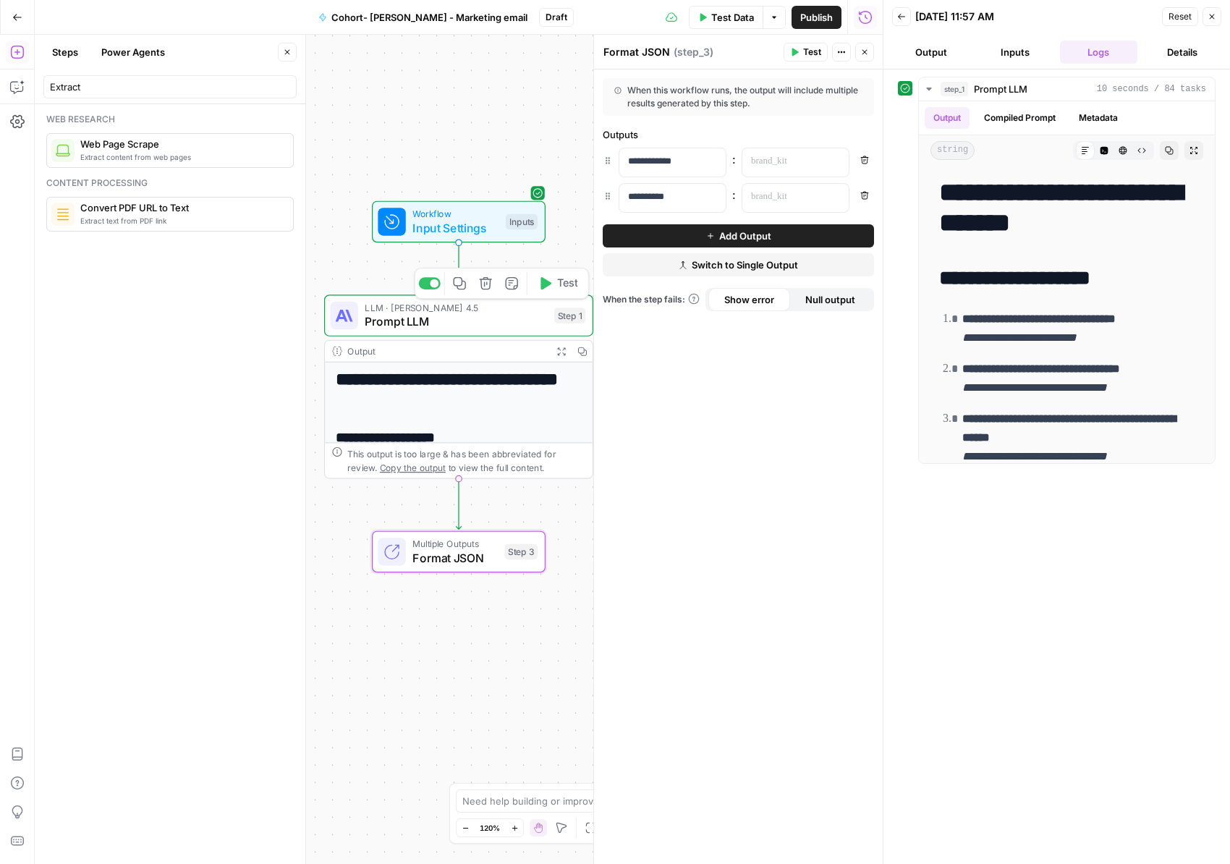
click at [456, 321] on span "Prompt LLM" at bounding box center [456, 321] width 182 height 17
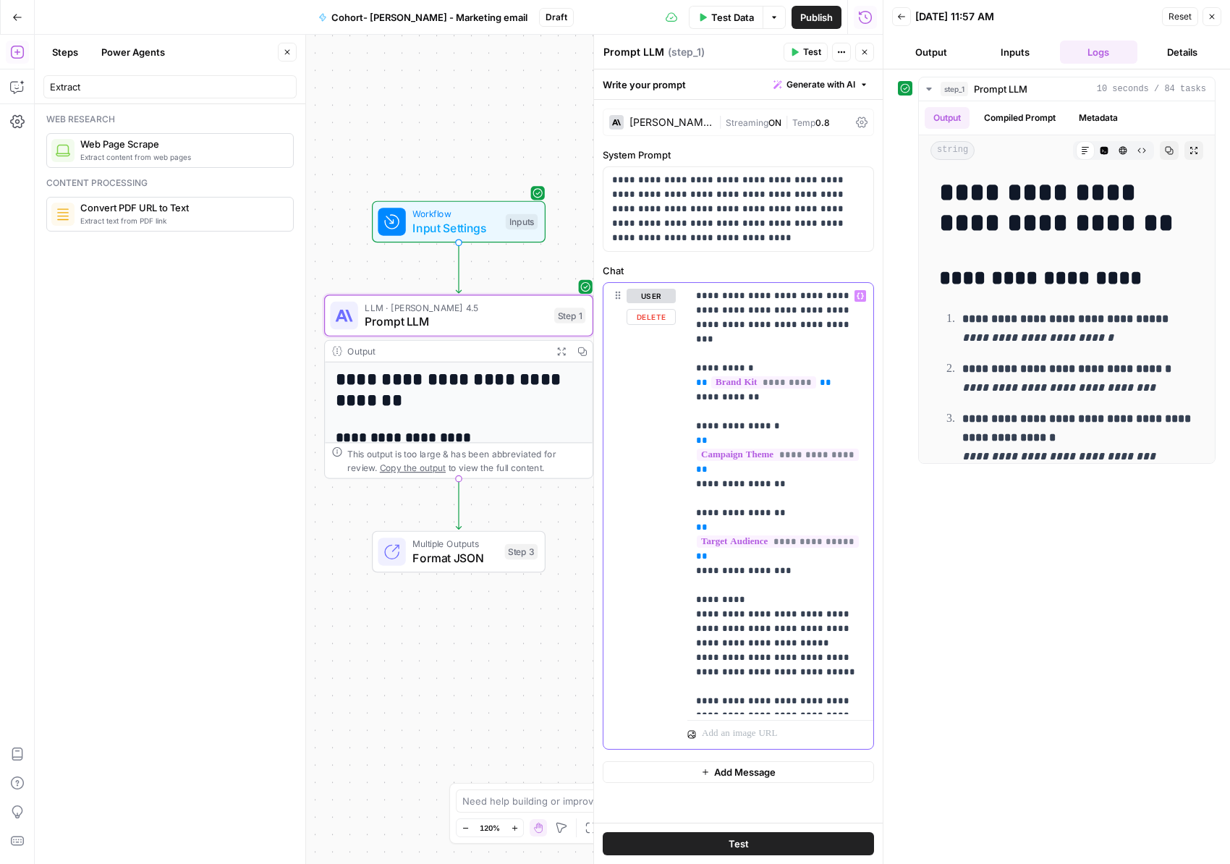
drag, startPoint x: 703, startPoint y: 598, endPoint x: 730, endPoint y: 643, distance: 52.6
click at [837, 604] on p "**********" at bounding box center [780, 499] width 169 height 420
drag, startPoint x: 706, startPoint y: 643, endPoint x: 848, endPoint y: 657, distance: 142.5
click at [848, 657] on p "**********" at bounding box center [780, 499] width 169 height 420
click at [704, 600] on p "**********" at bounding box center [780, 499] width 169 height 420
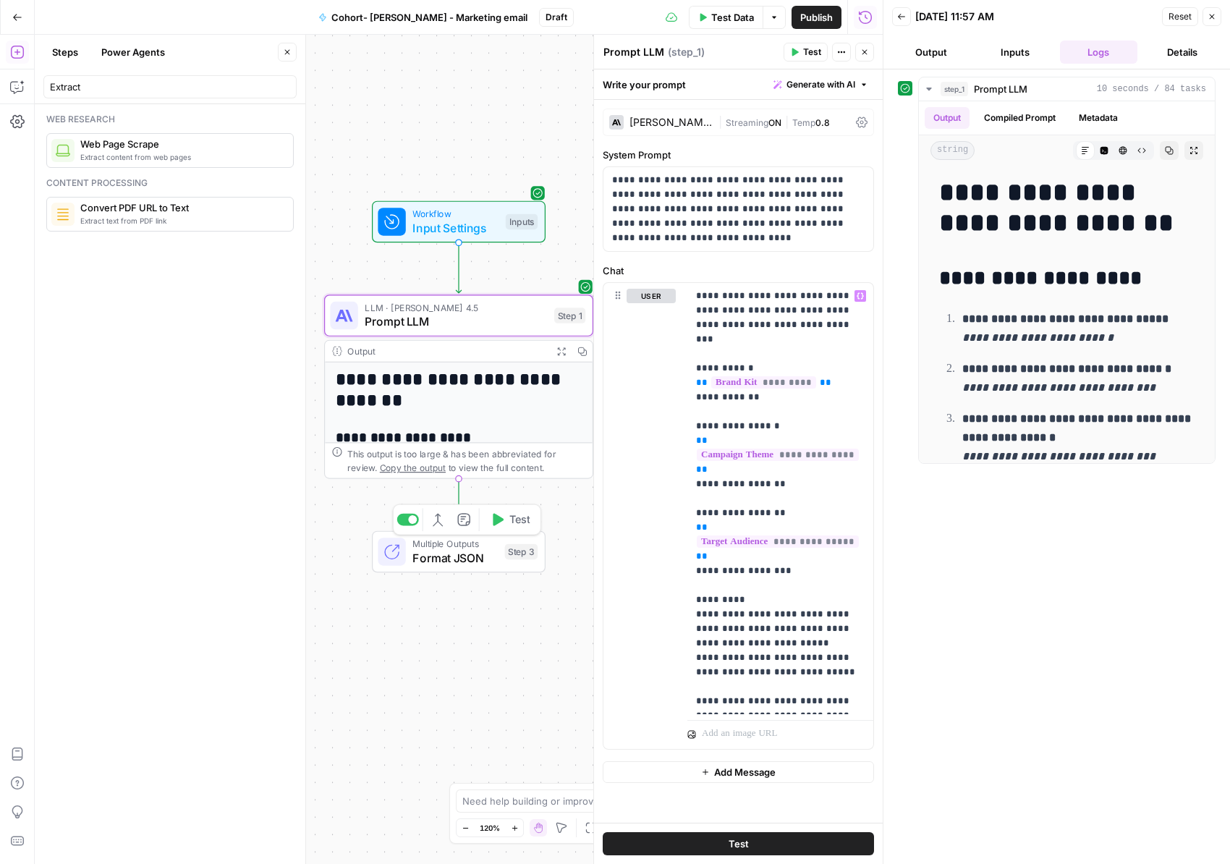
click at [422, 539] on span "Multiple Outputs" at bounding box center [455, 544] width 85 height 14
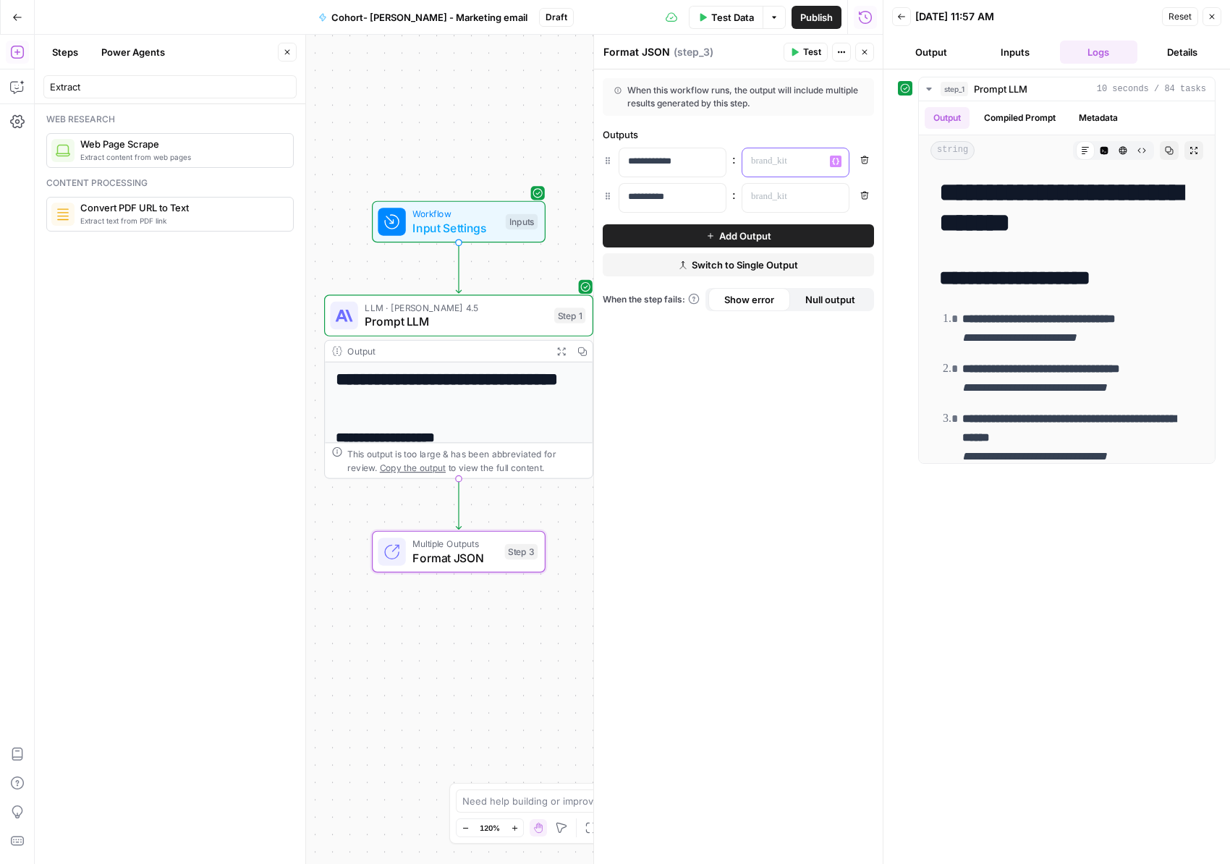
click at [836, 156] on button "Variables Menu" at bounding box center [836, 162] width 12 height 12
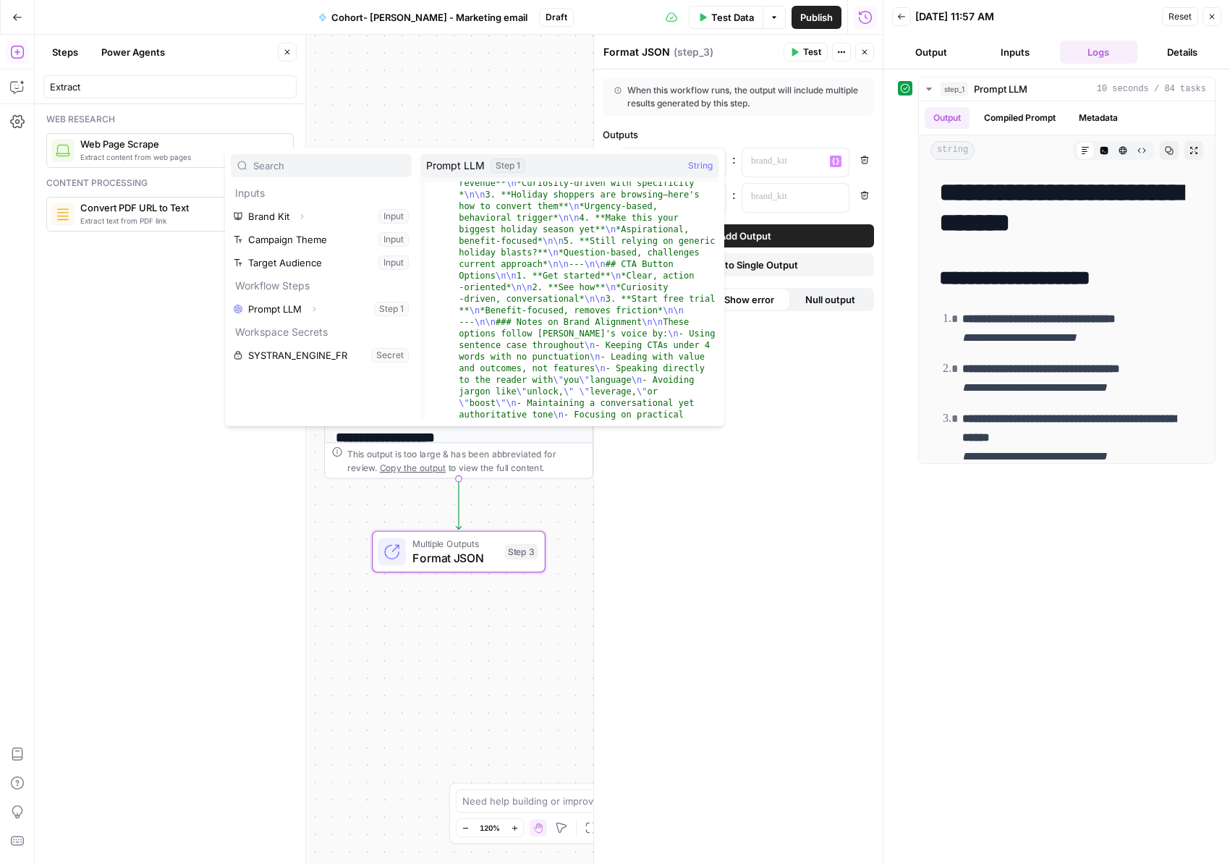
scroll to position [96, 0]
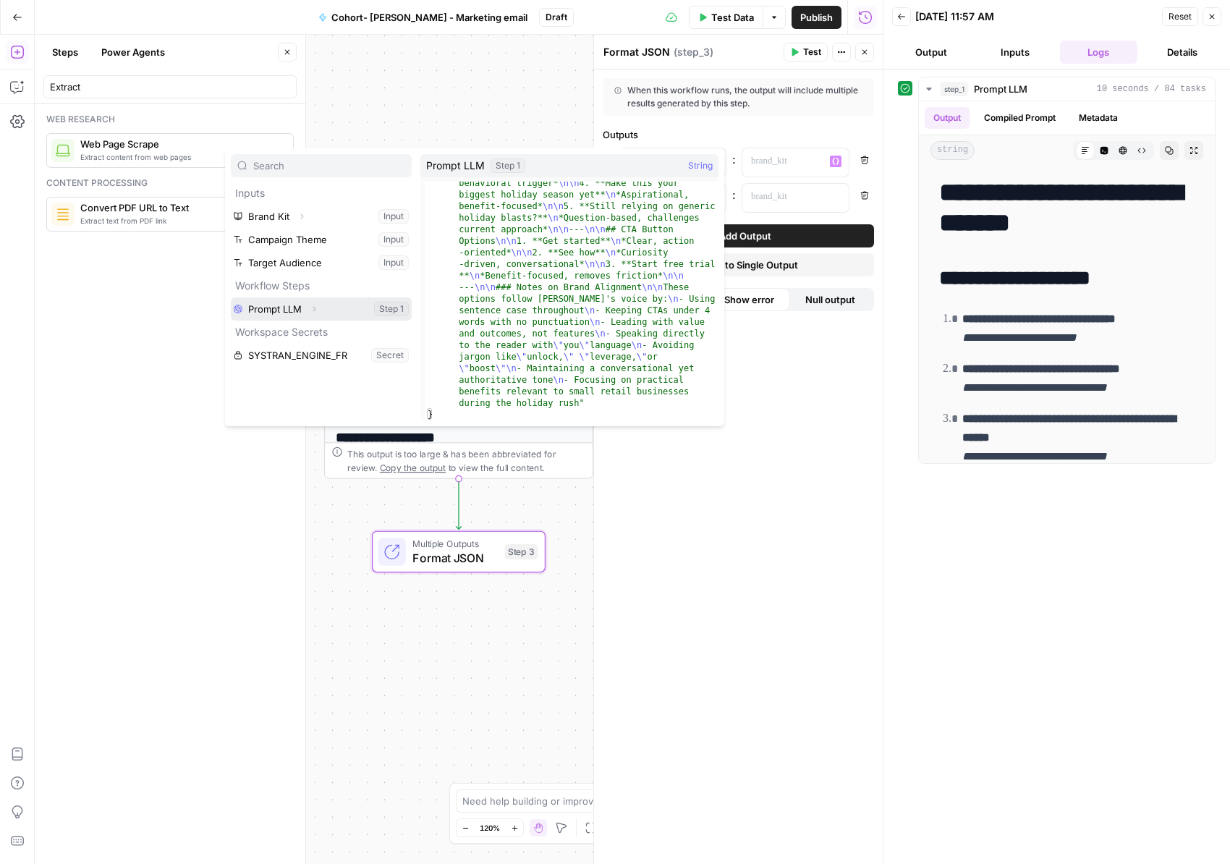
click at [319, 310] on button "Expand" at bounding box center [314, 309] width 19 height 19
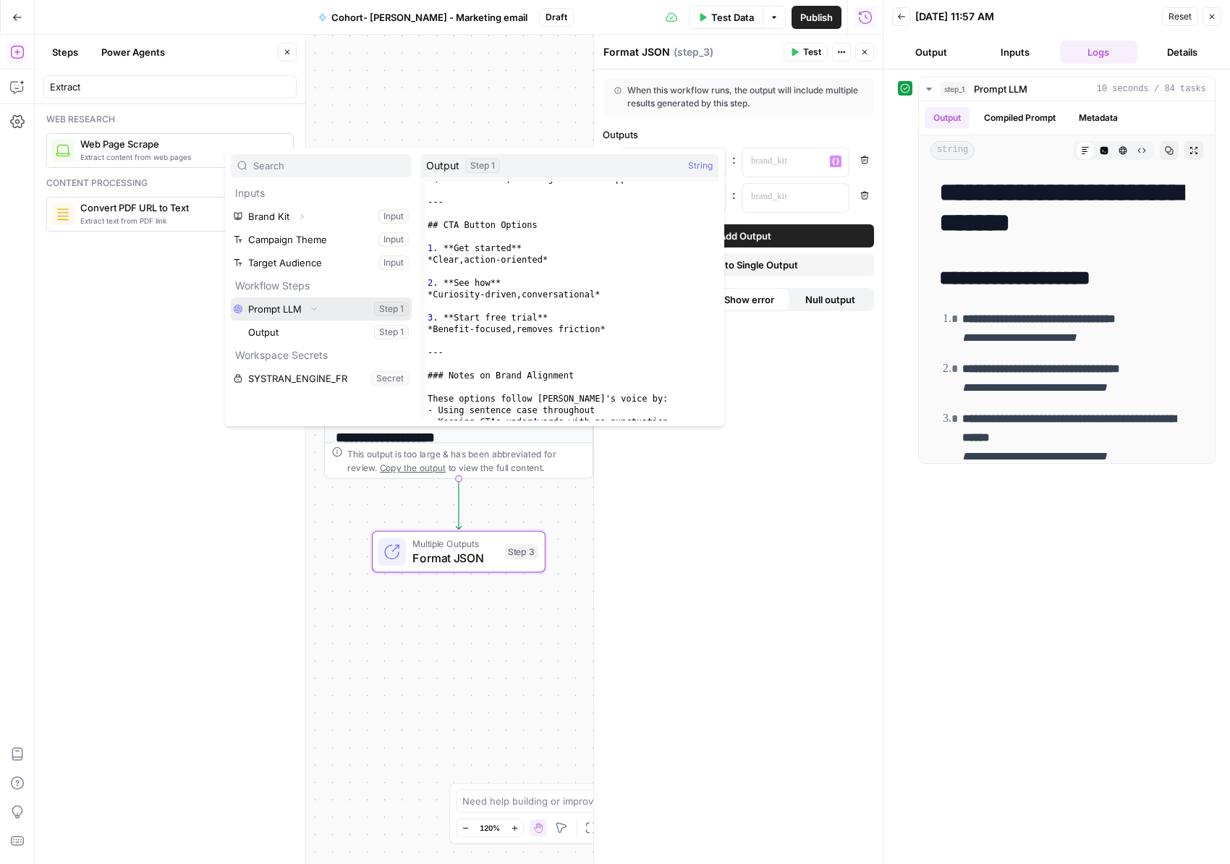
scroll to position [0, 0]
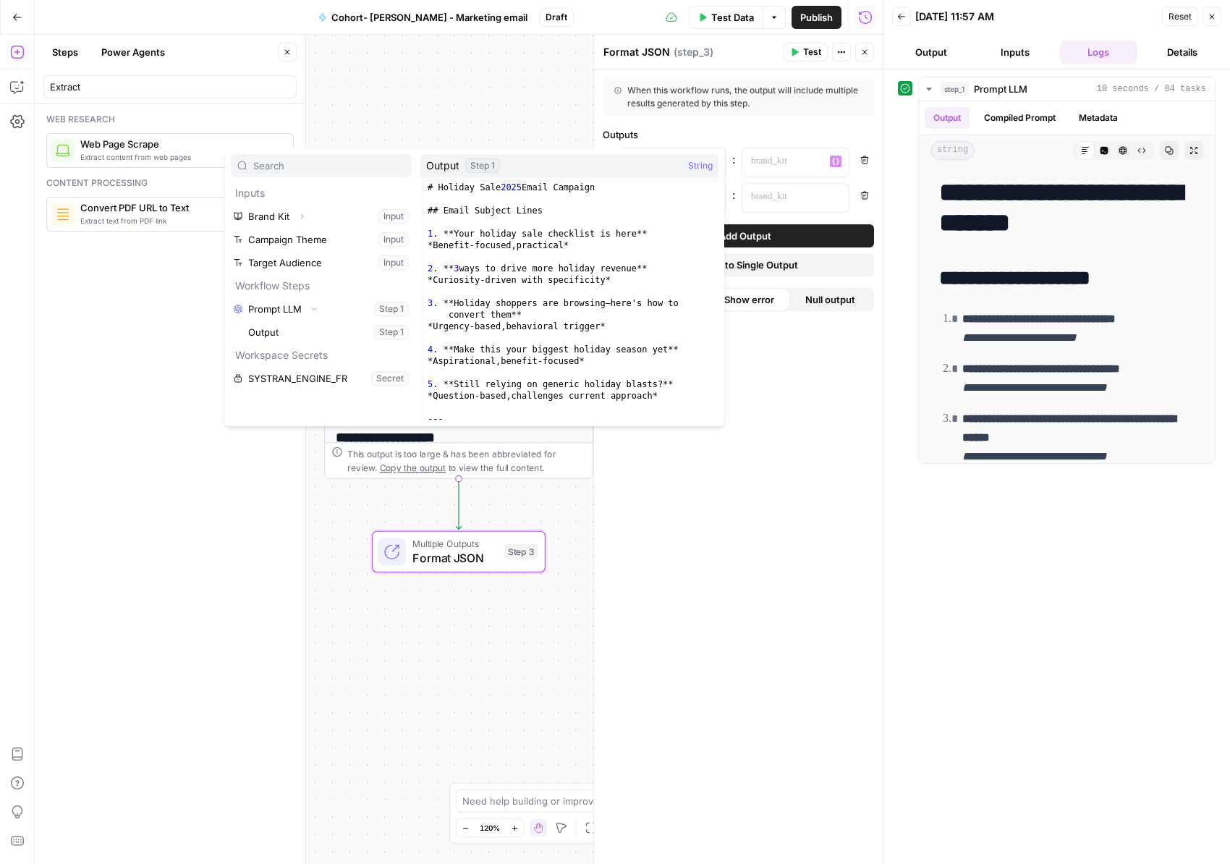
click at [776, 536] on div "**********" at bounding box center [738, 466] width 289 height 795
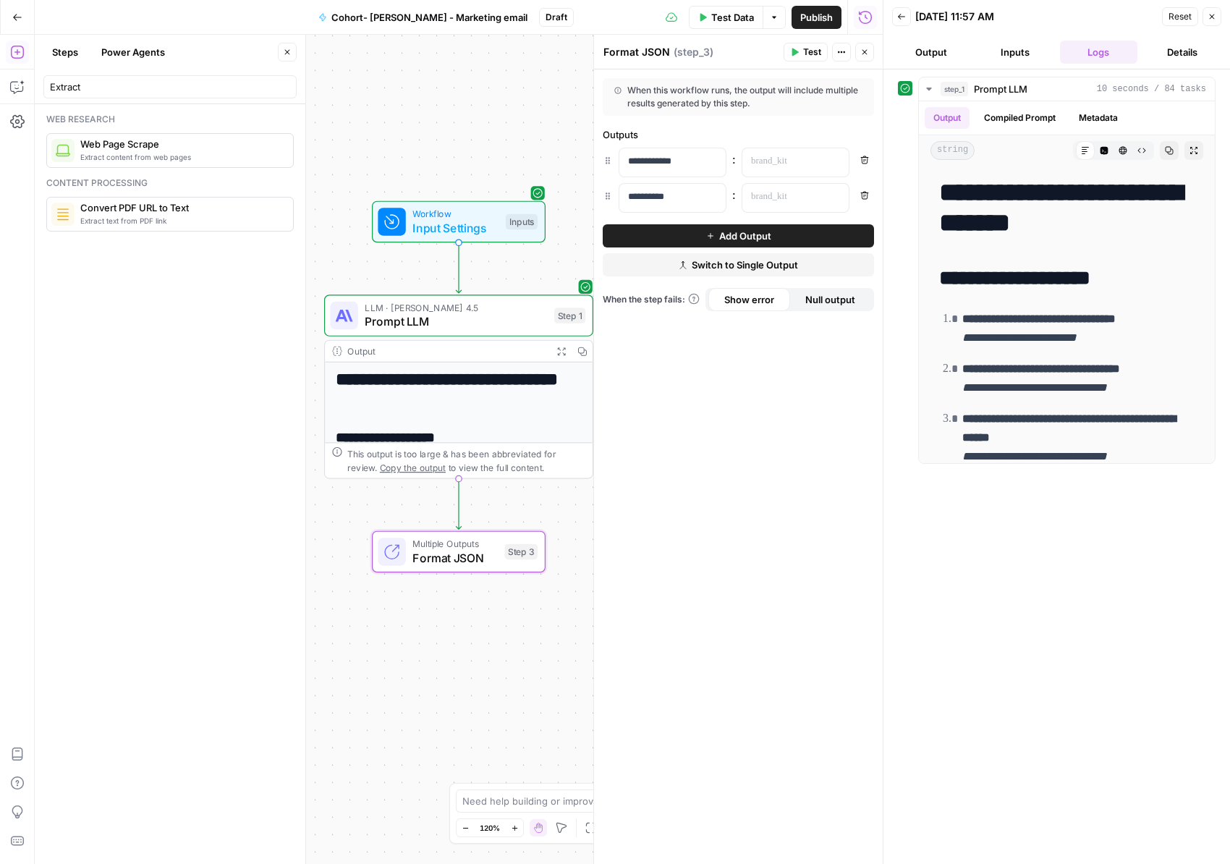
click at [455, 380] on h1 "**********" at bounding box center [460, 389] width 248 height 41
click at [469, 321] on span "Prompt LLM" at bounding box center [456, 321] width 182 height 17
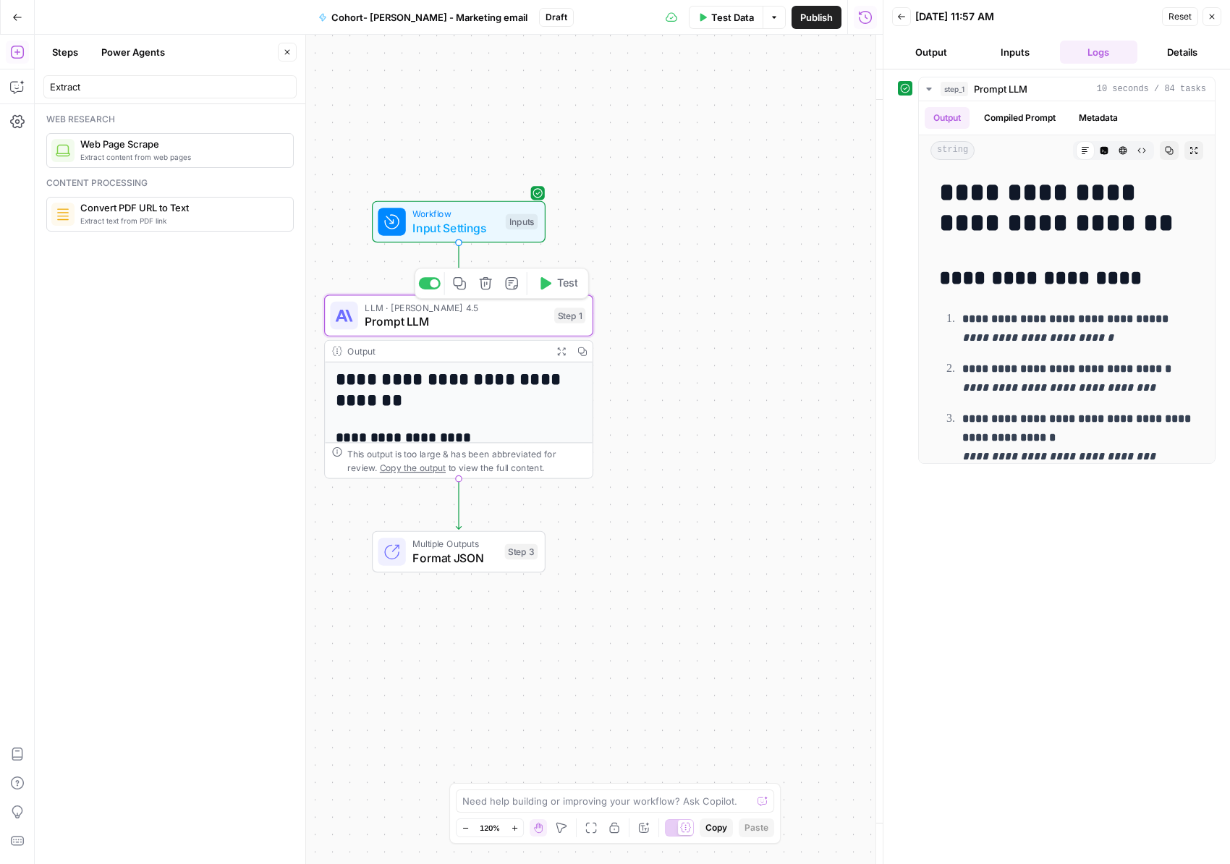
type textarea "Prompt LLM"
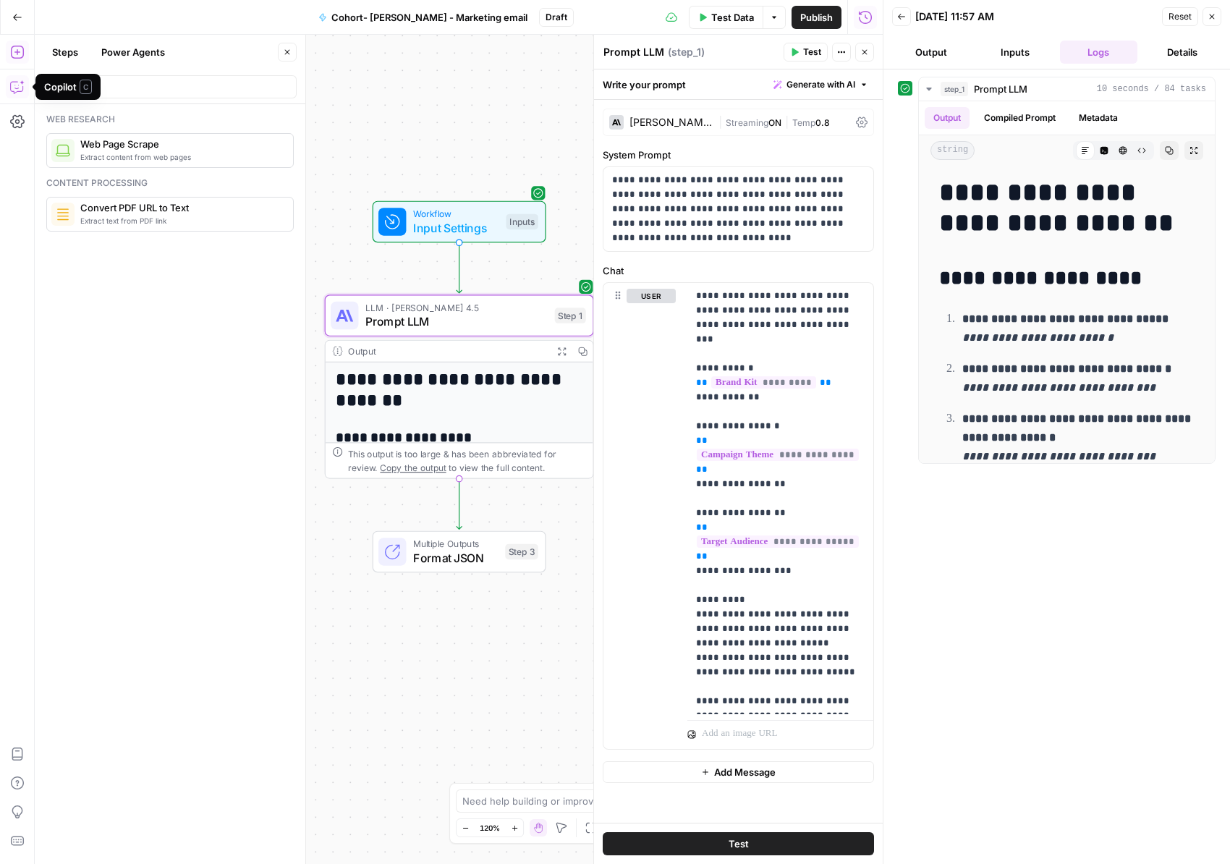
click at [17, 86] on icon "button" at bounding box center [17, 87] width 14 height 14
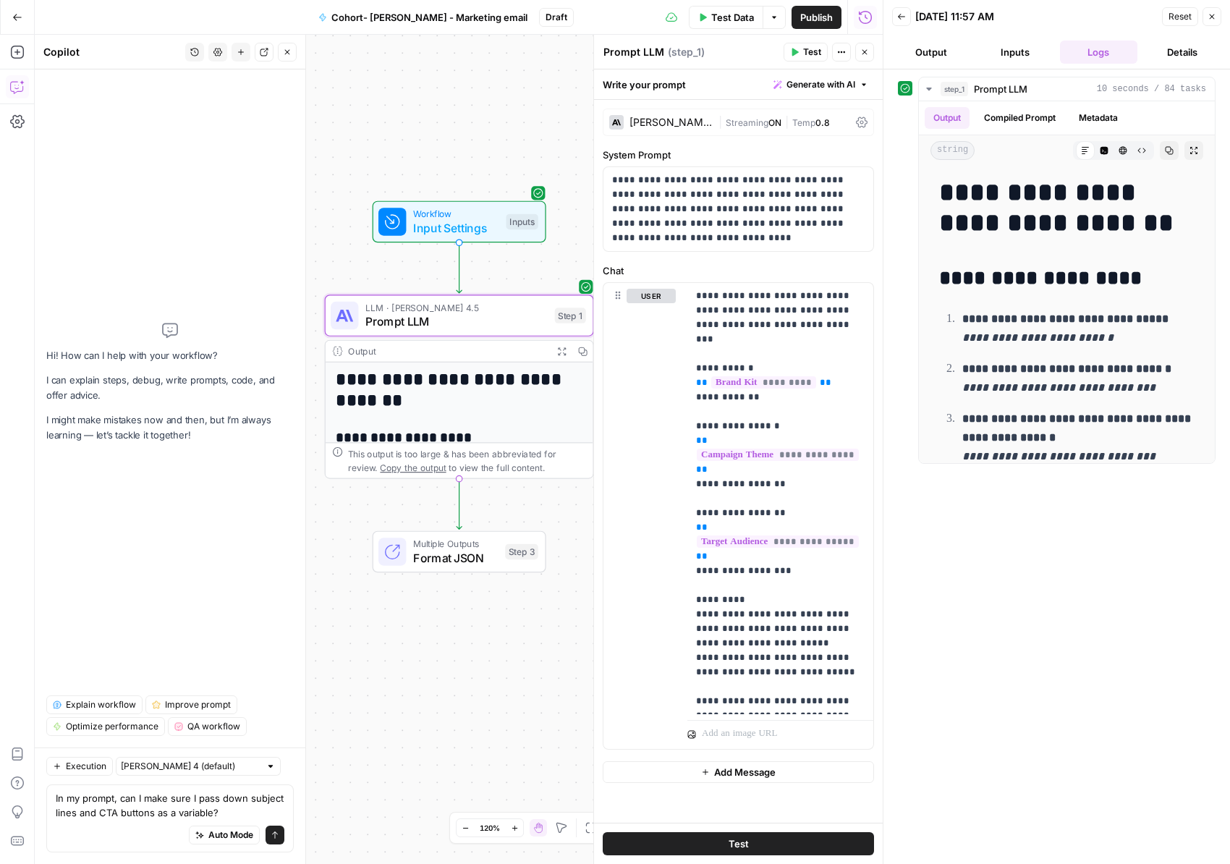
type textarea "In my prompt, can I make sure I pass down subject lines and CTA buttons as a va…"
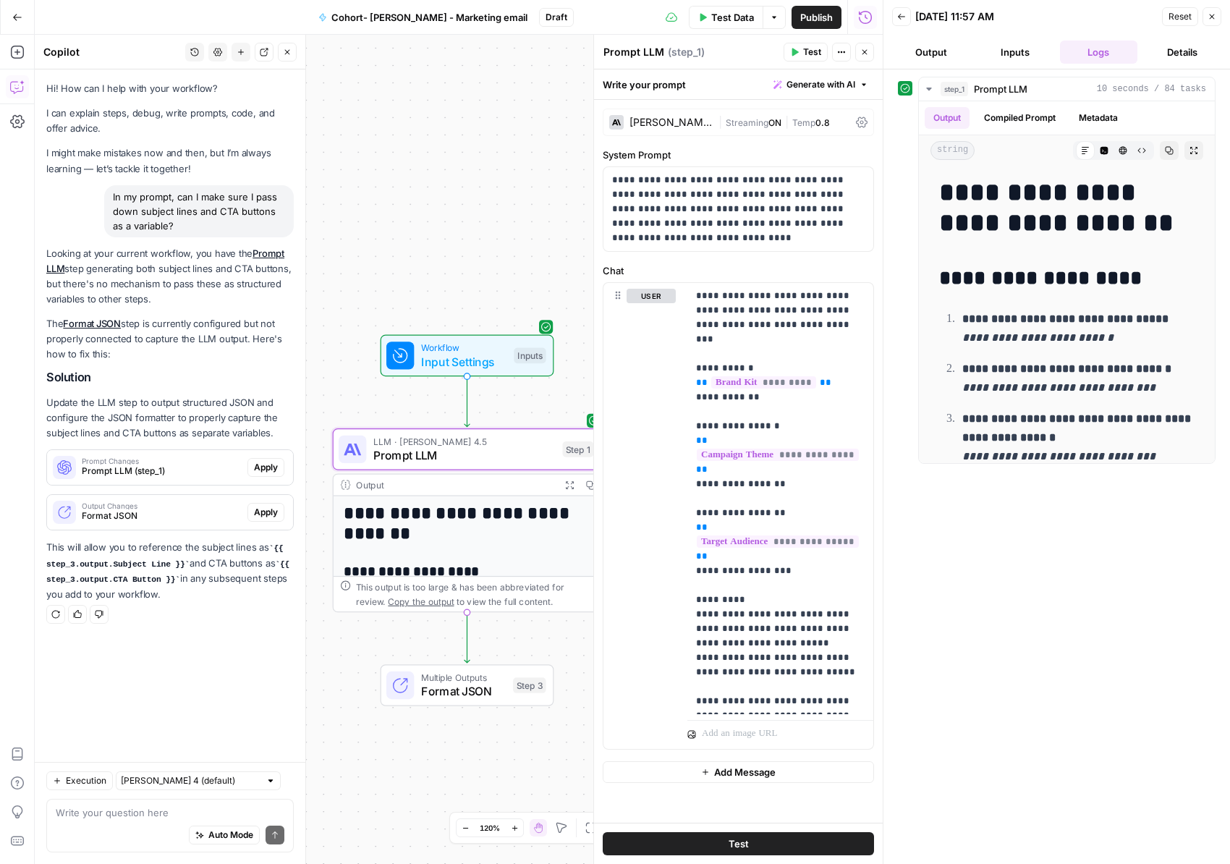
click at [237, 465] on span "Prompt LLM (step_1)" at bounding box center [162, 471] width 160 height 13
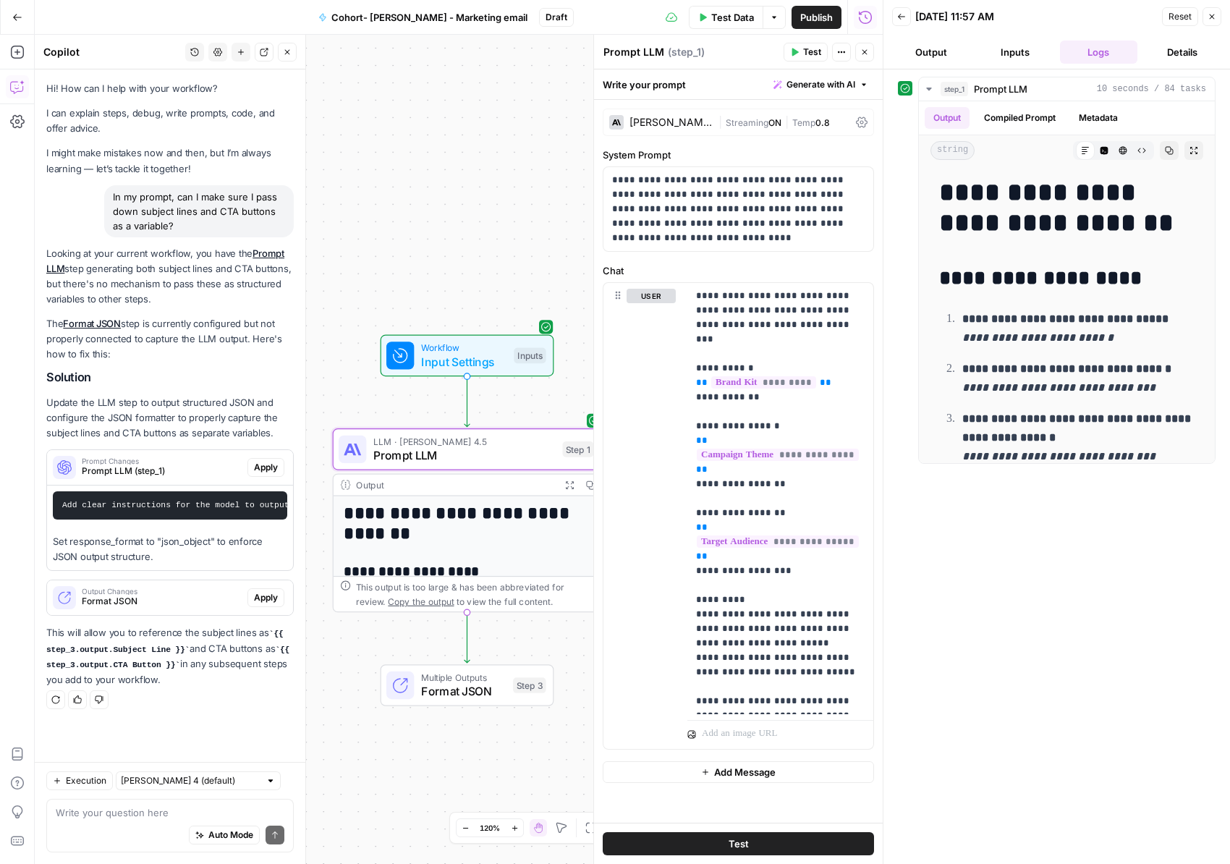
click at [263, 464] on span "Apply" at bounding box center [266, 467] width 24 height 13
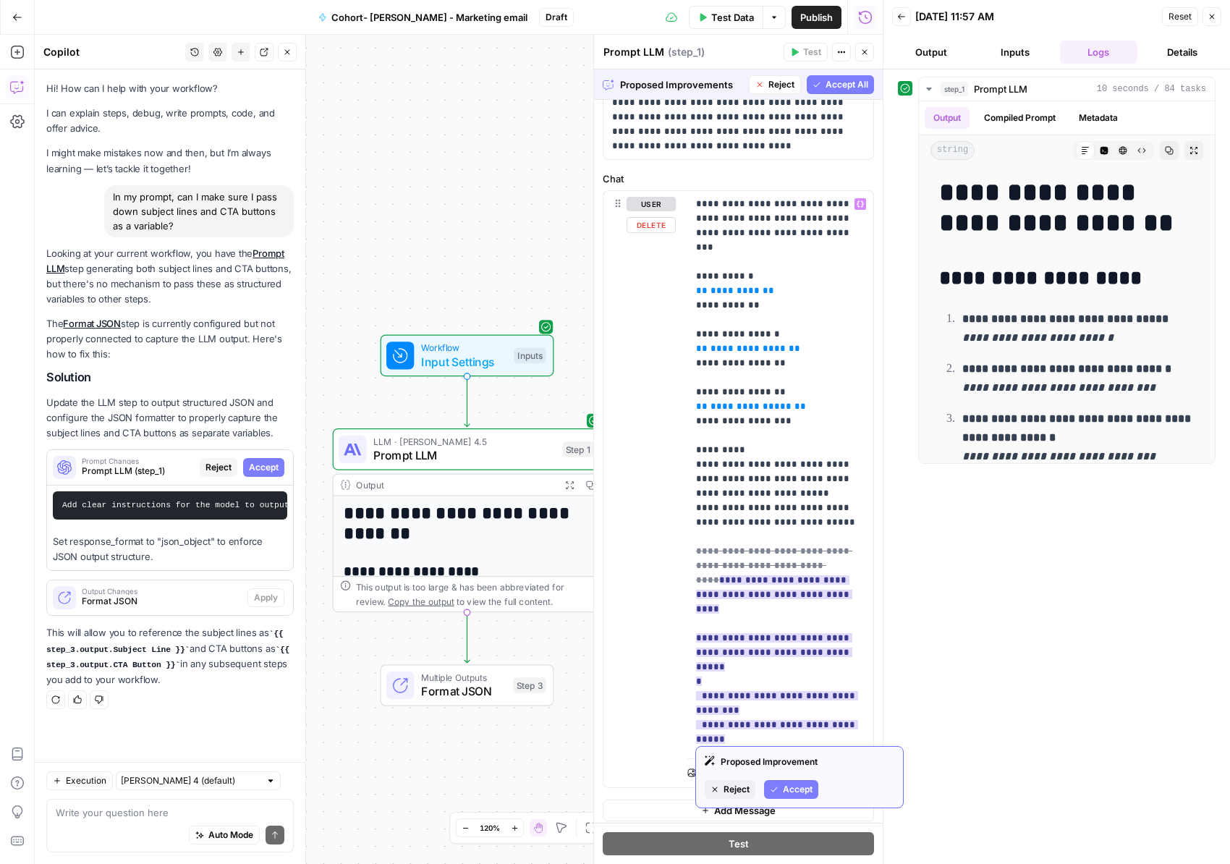
scroll to position [591, 0]
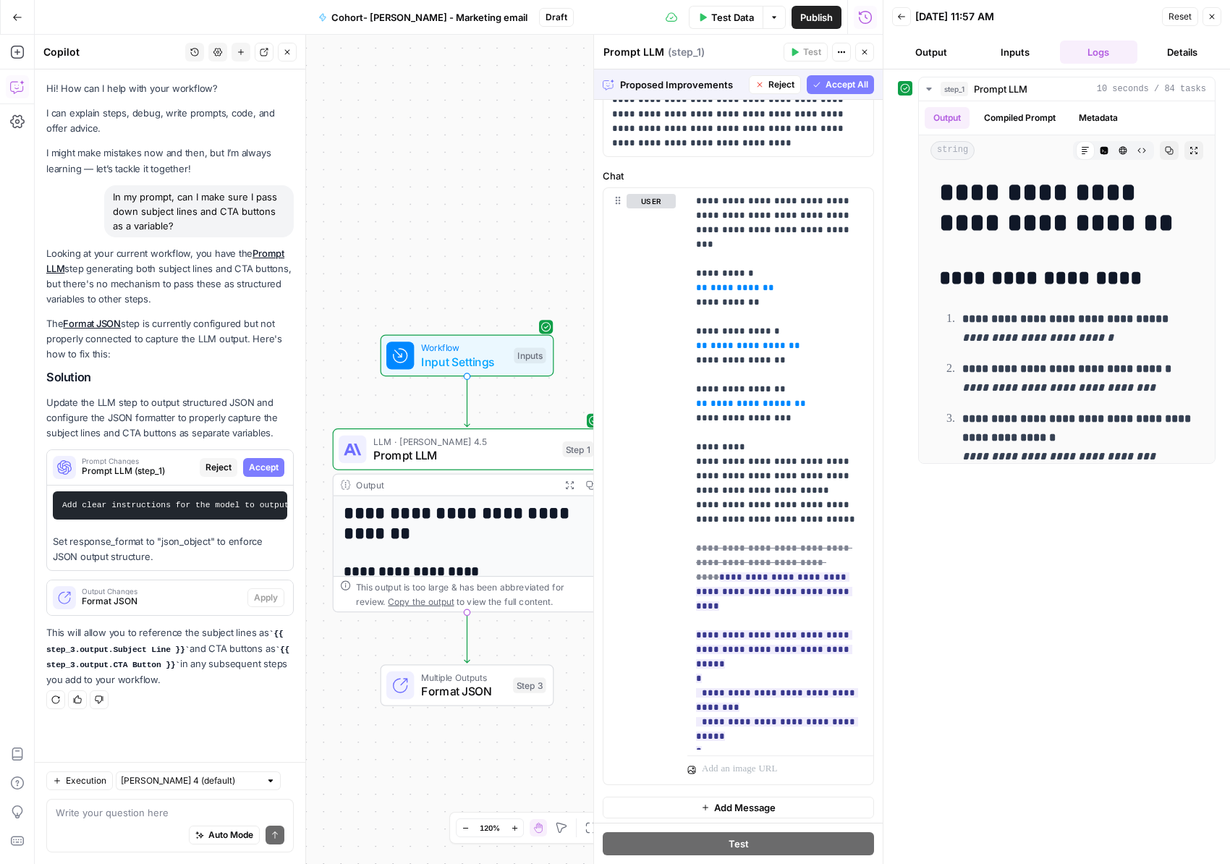
click at [840, 84] on span "Accept All" at bounding box center [847, 84] width 43 height 13
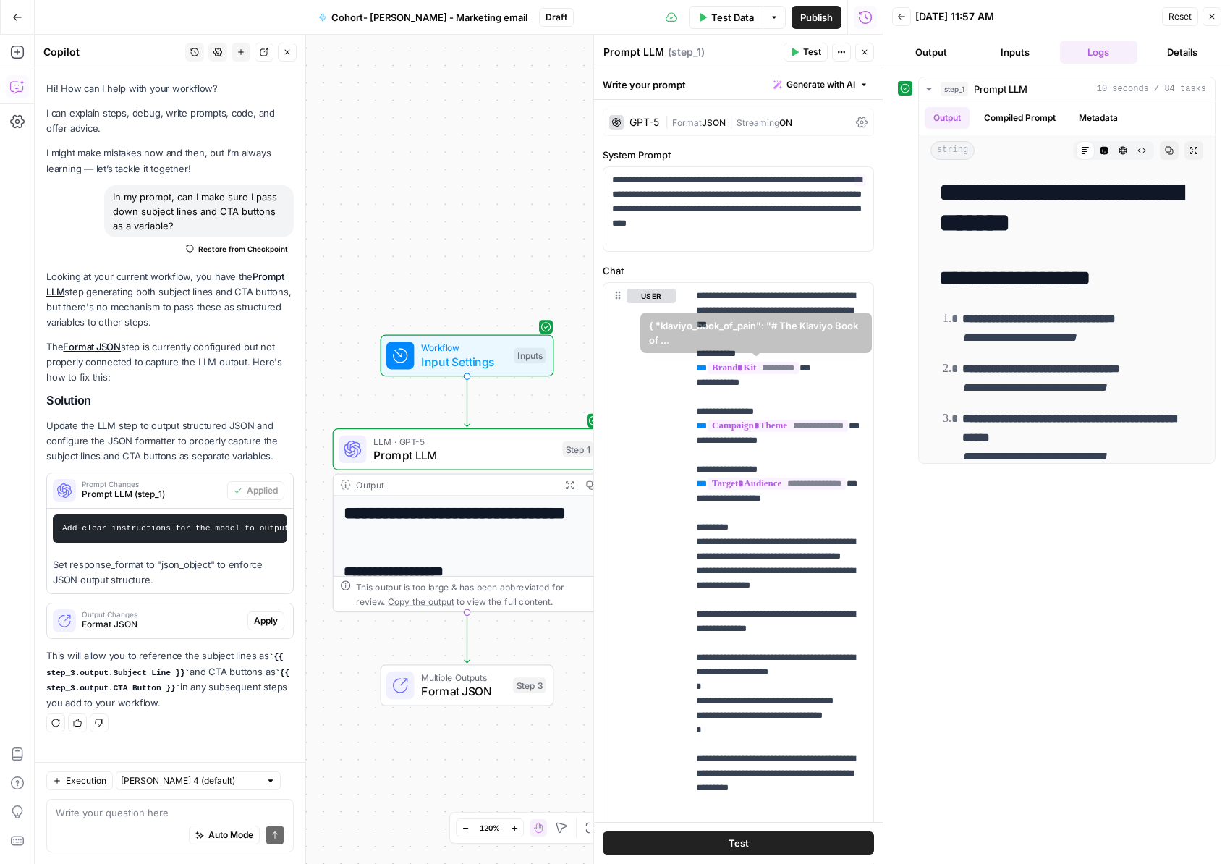
scroll to position [1, 0]
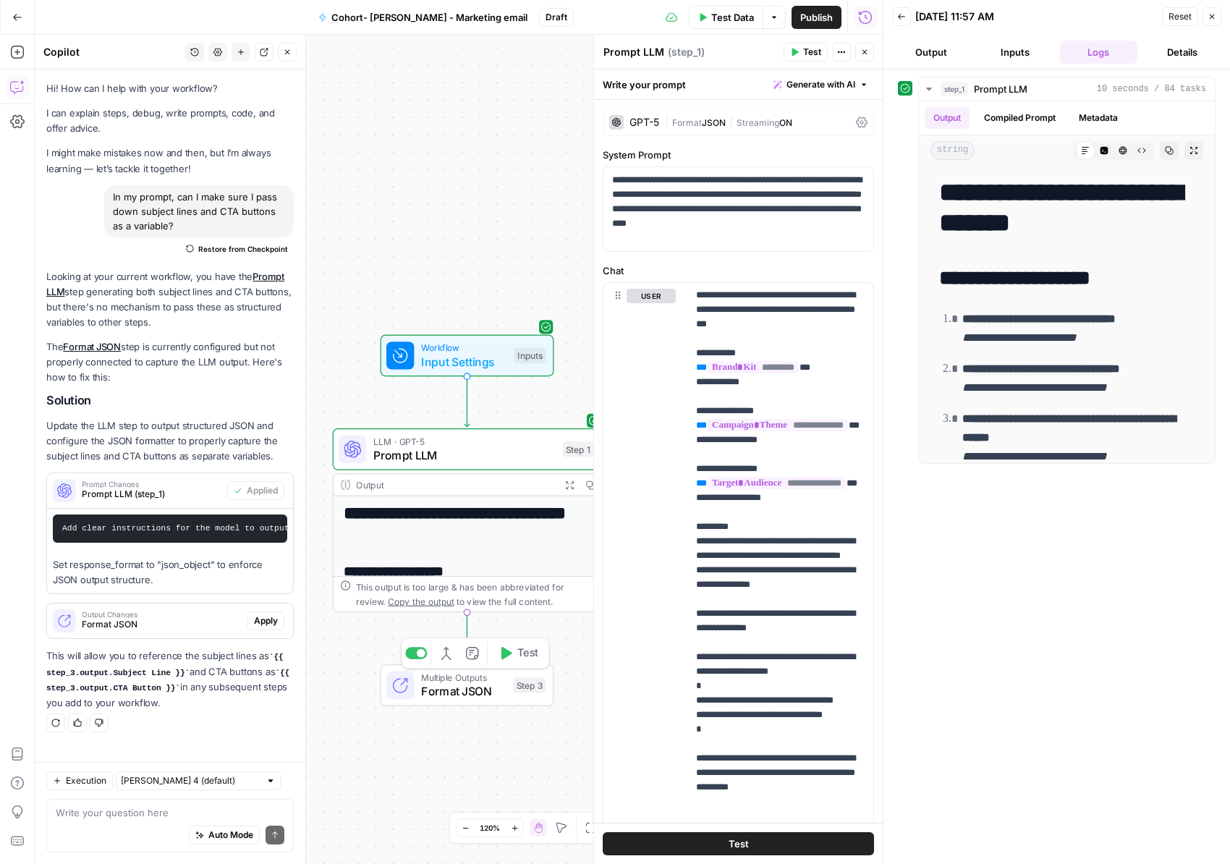
click at [464, 690] on span "Format JSON" at bounding box center [463, 691] width 85 height 17
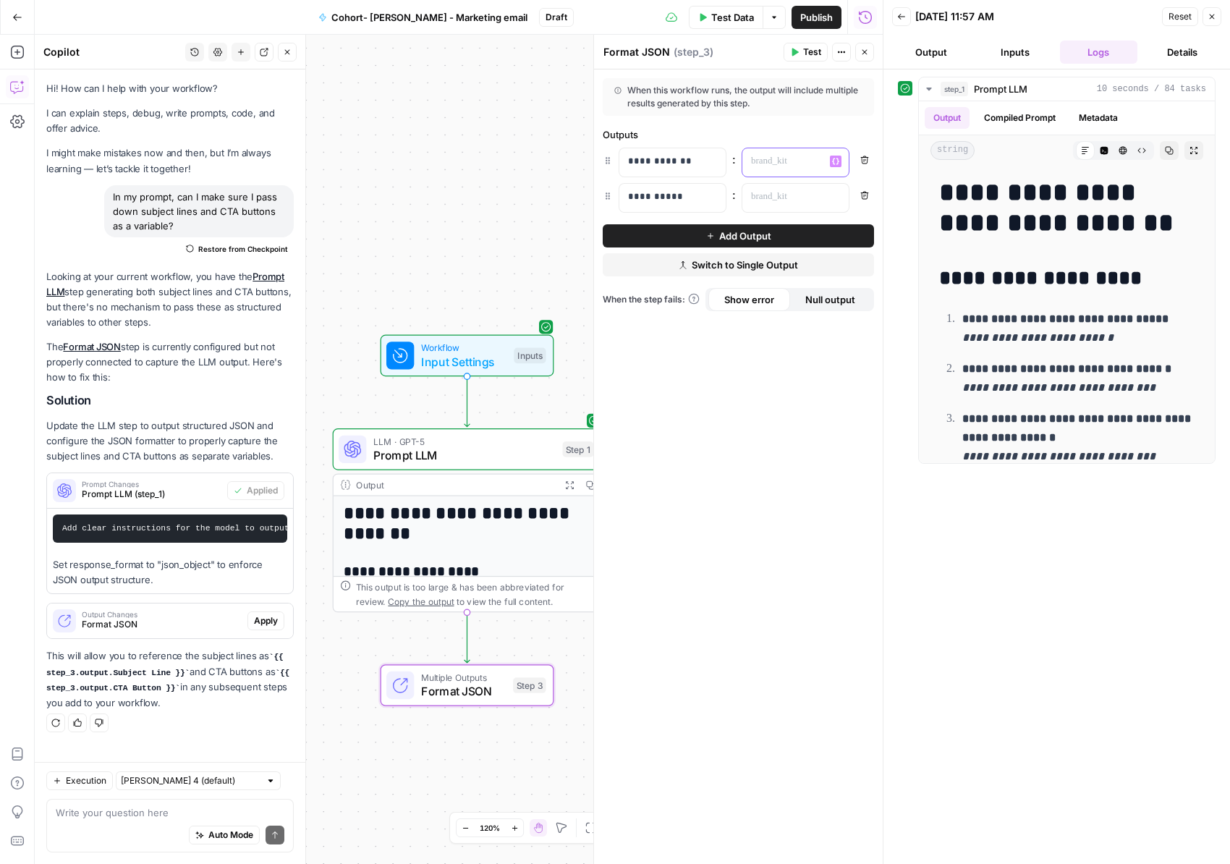
click at [839, 161] on span "Variables Menu" at bounding box center [839, 161] width 1 height 1
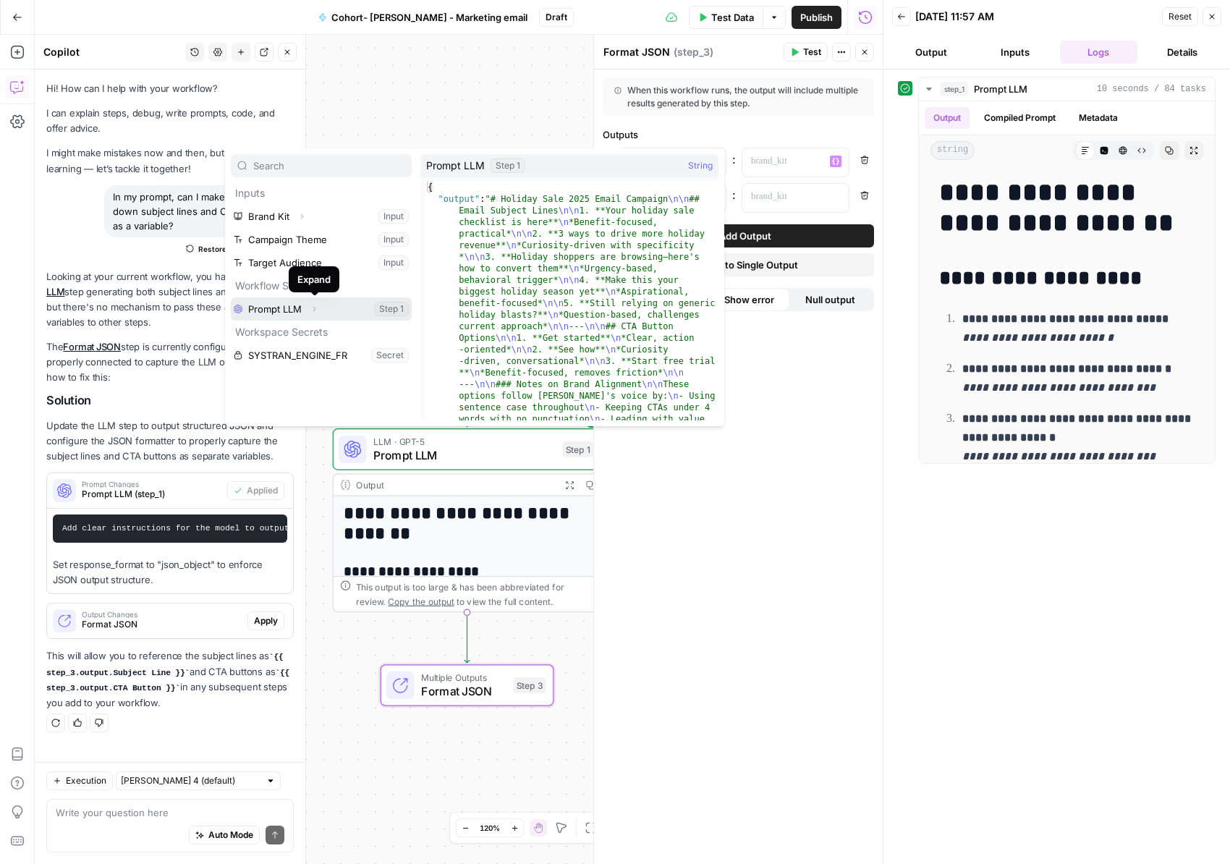
click at [318, 308] on button "Expand" at bounding box center [314, 309] width 19 height 19
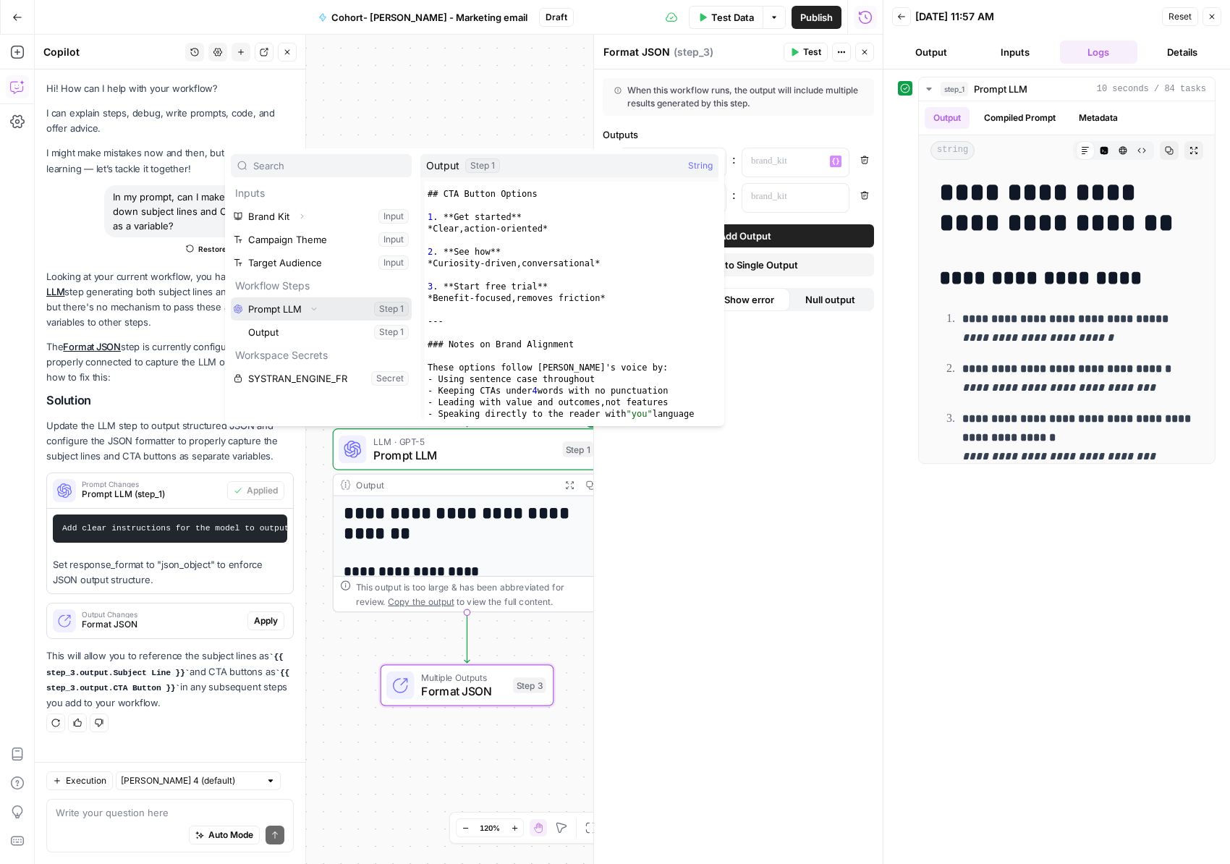
scroll to position [294, 0]
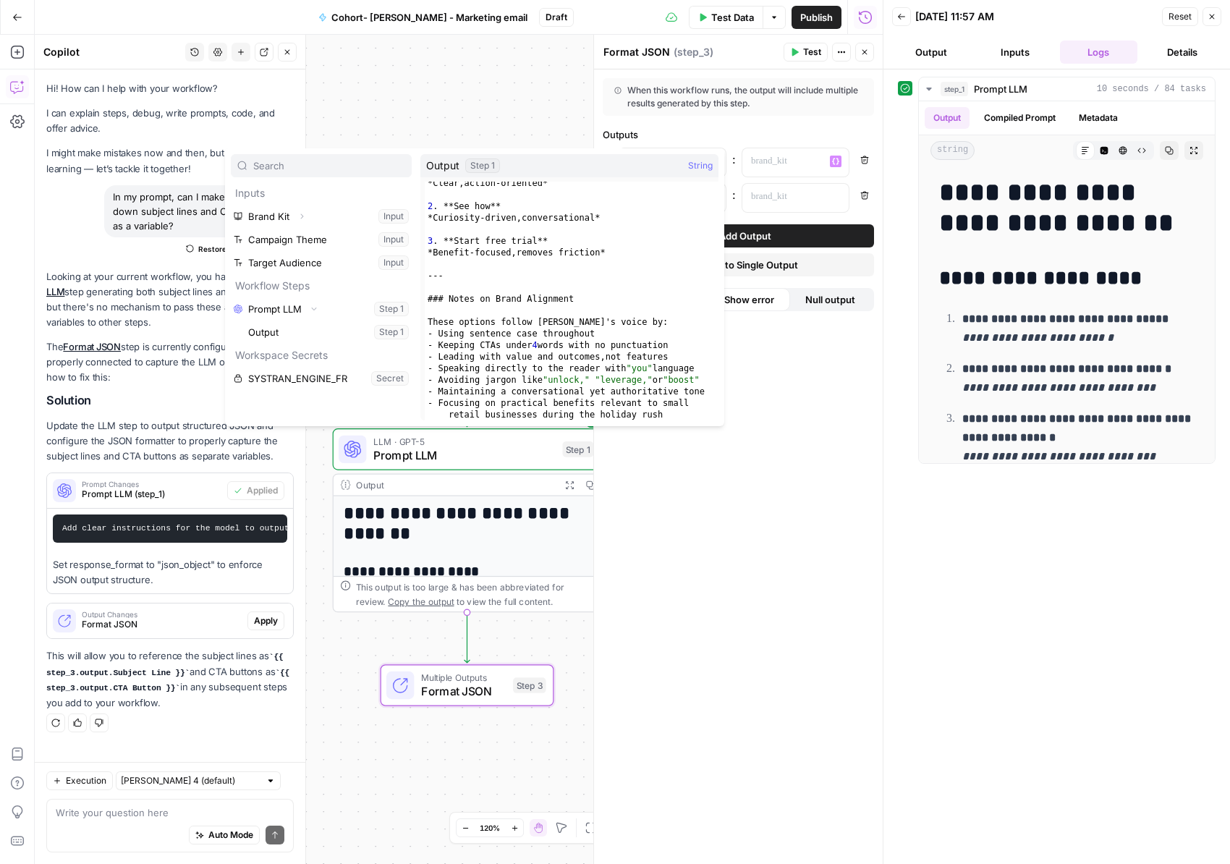
click at [706, 512] on div "**********" at bounding box center [738, 466] width 289 height 795
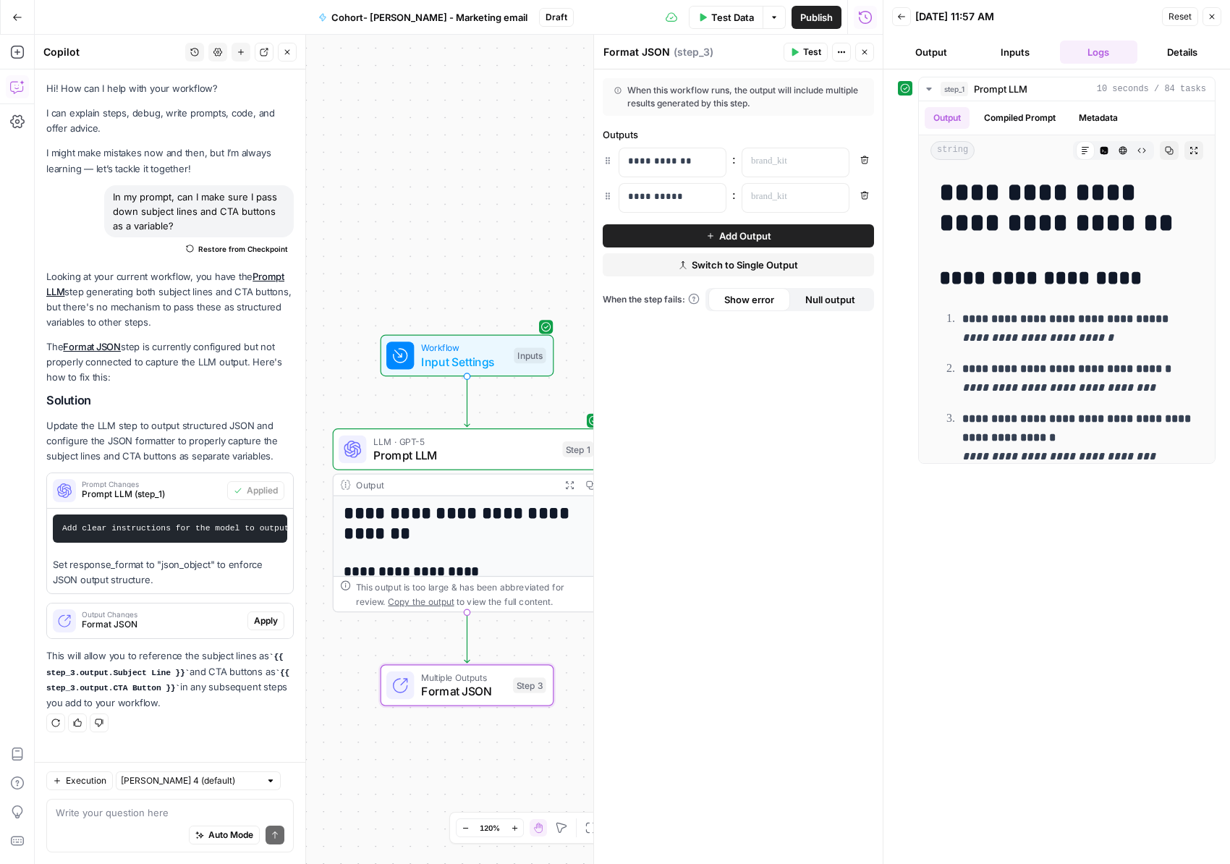
click at [721, 15] on span "Test Data" at bounding box center [732, 17] width 43 height 14
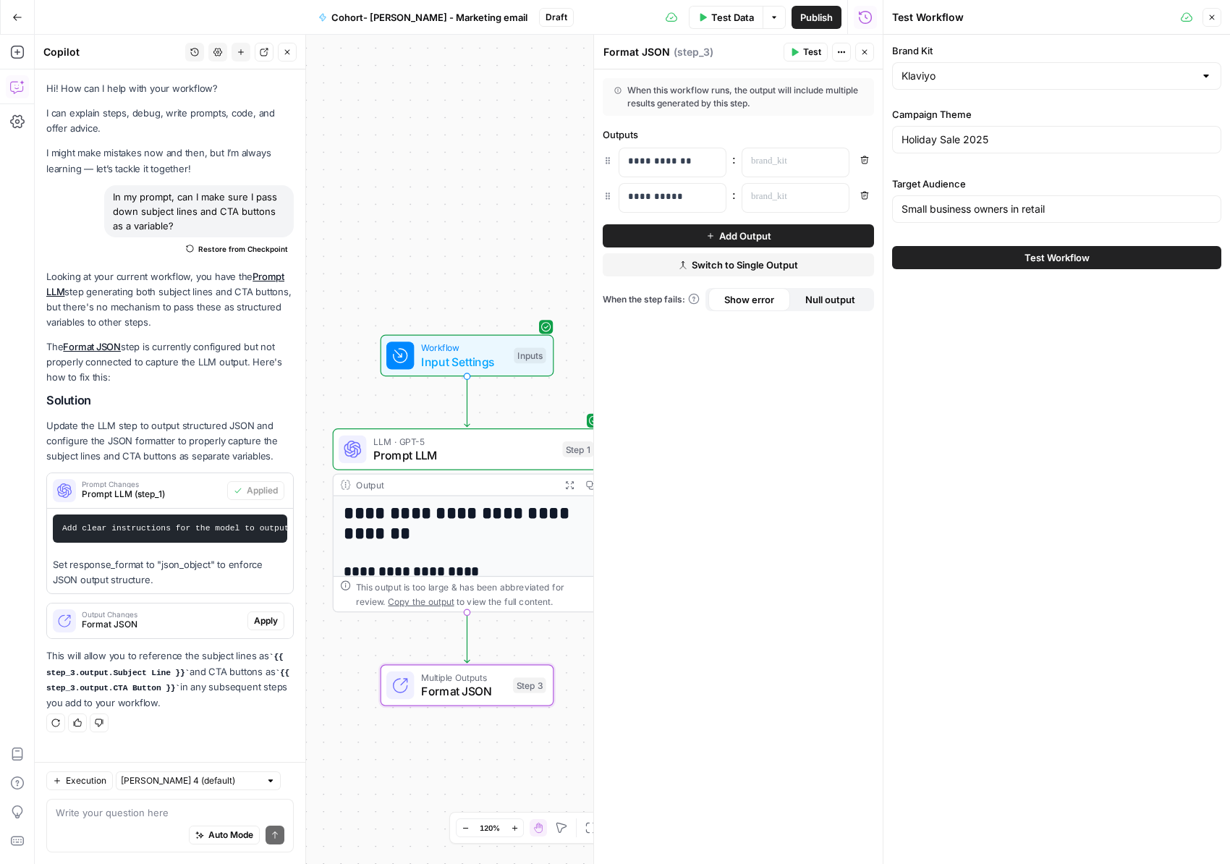
click at [1035, 254] on span "Test Workflow" at bounding box center [1057, 257] width 65 height 14
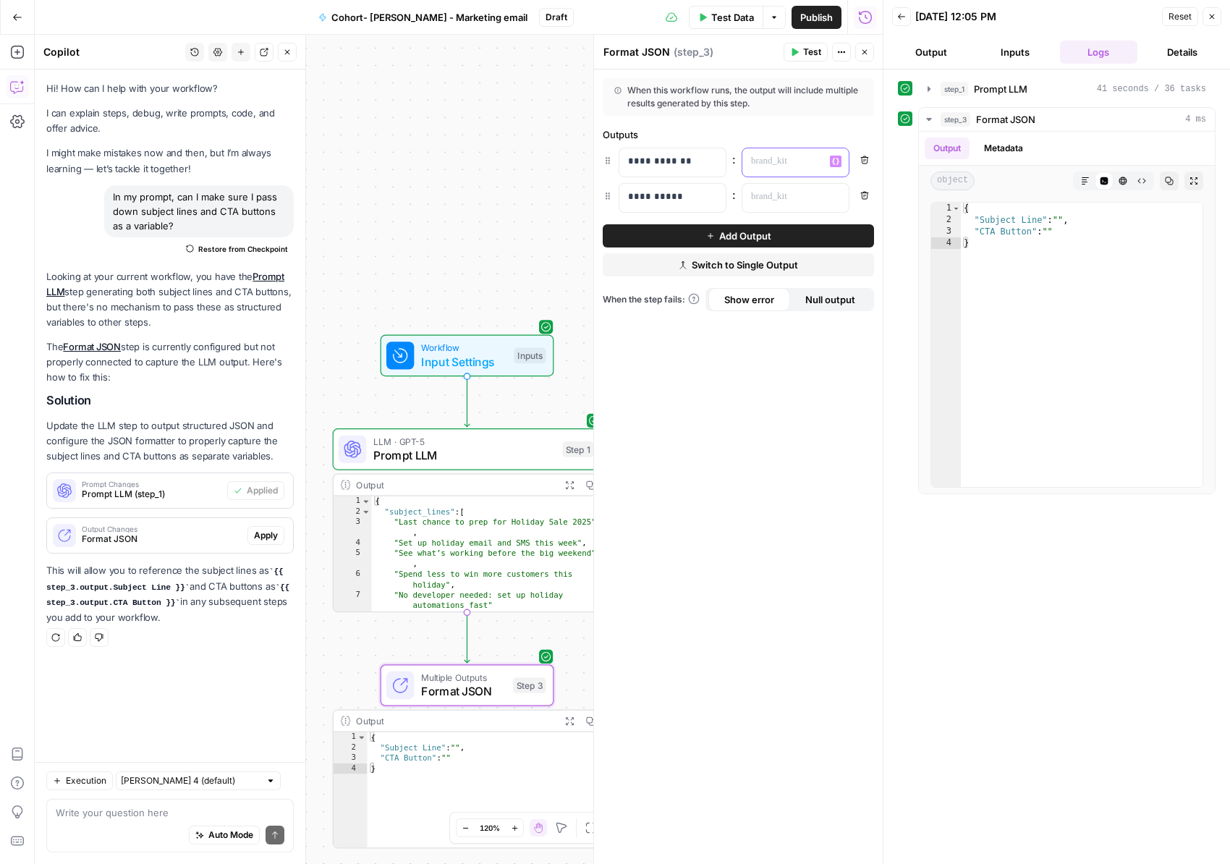
click at [840, 159] on button "Variables Menu" at bounding box center [836, 162] width 12 height 12
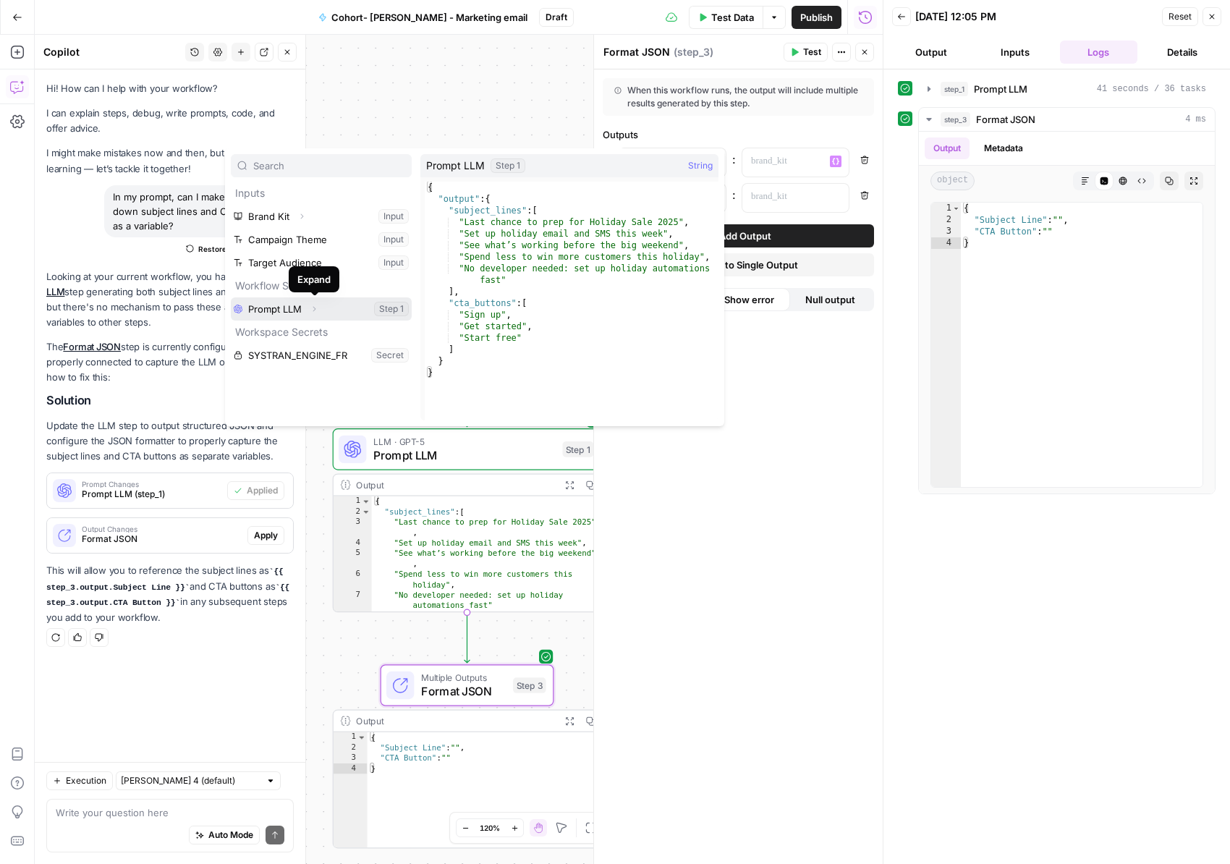
click at [319, 305] on button "Expand" at bounding box center [314, 309] width 19 height 19
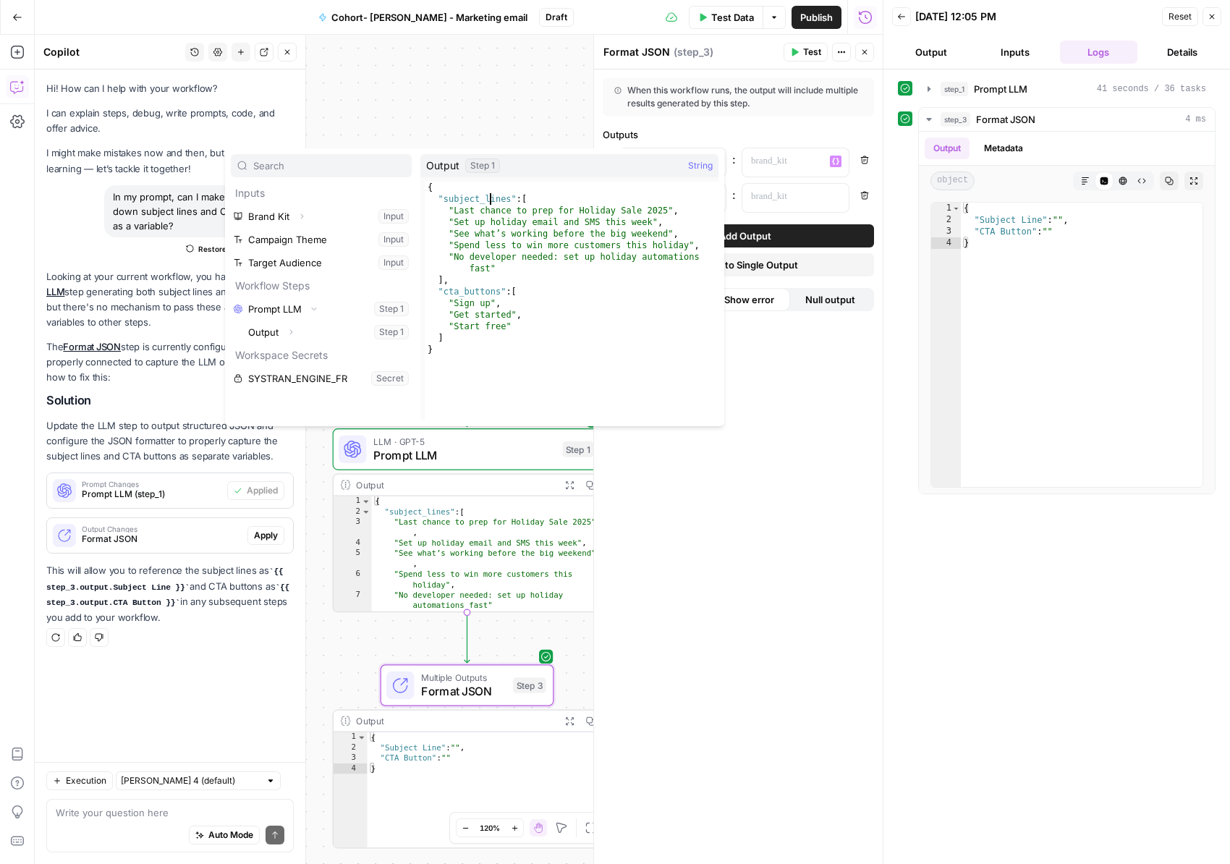
click at [493, 198] on div "{ "subject_lines" : [ "Last chance to prep for Holiday Sale 2025" , "Set up hol…" at bounding box center [572, 313] width 294 height 262
click at [506, 264] on div "{ "subject_lines" : [ "Last chance to prep for Holiday Sale 2025" , "Set up hol…" at bounding box center [572, 313] width 294 height 262
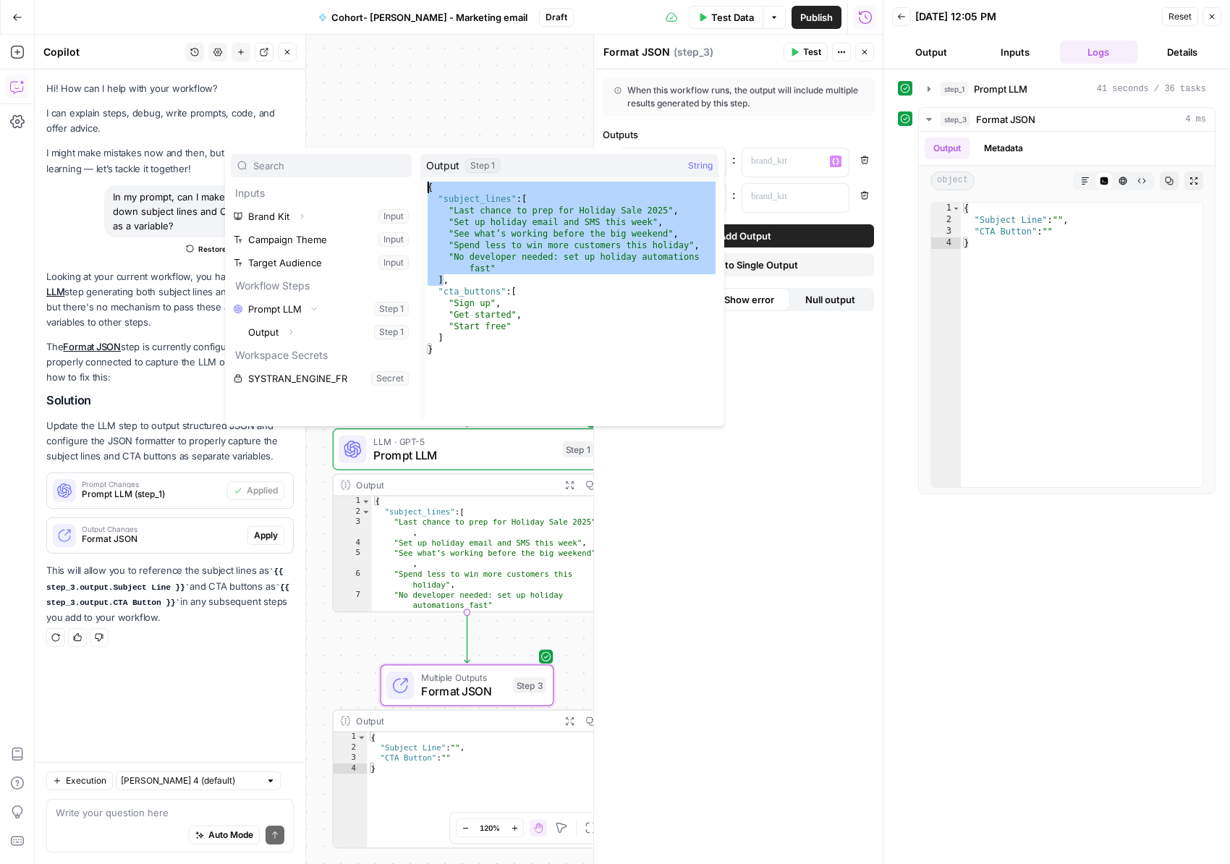
drag, startPoint x: 445, startPoint y: 278, endPoint x: 421, endPoint y: 185, distance: 96.6
click at [421, 185] on span "**********" at bounding box center [568, 296] width 294 height 239
click at [452, 196] on div "{ "subject_lines" : [ "Last chance to prep for Holiday Sale 2025" , "Set up hol…" at bounding box center [572, 313] width 294 height 262
type textarea "**********"
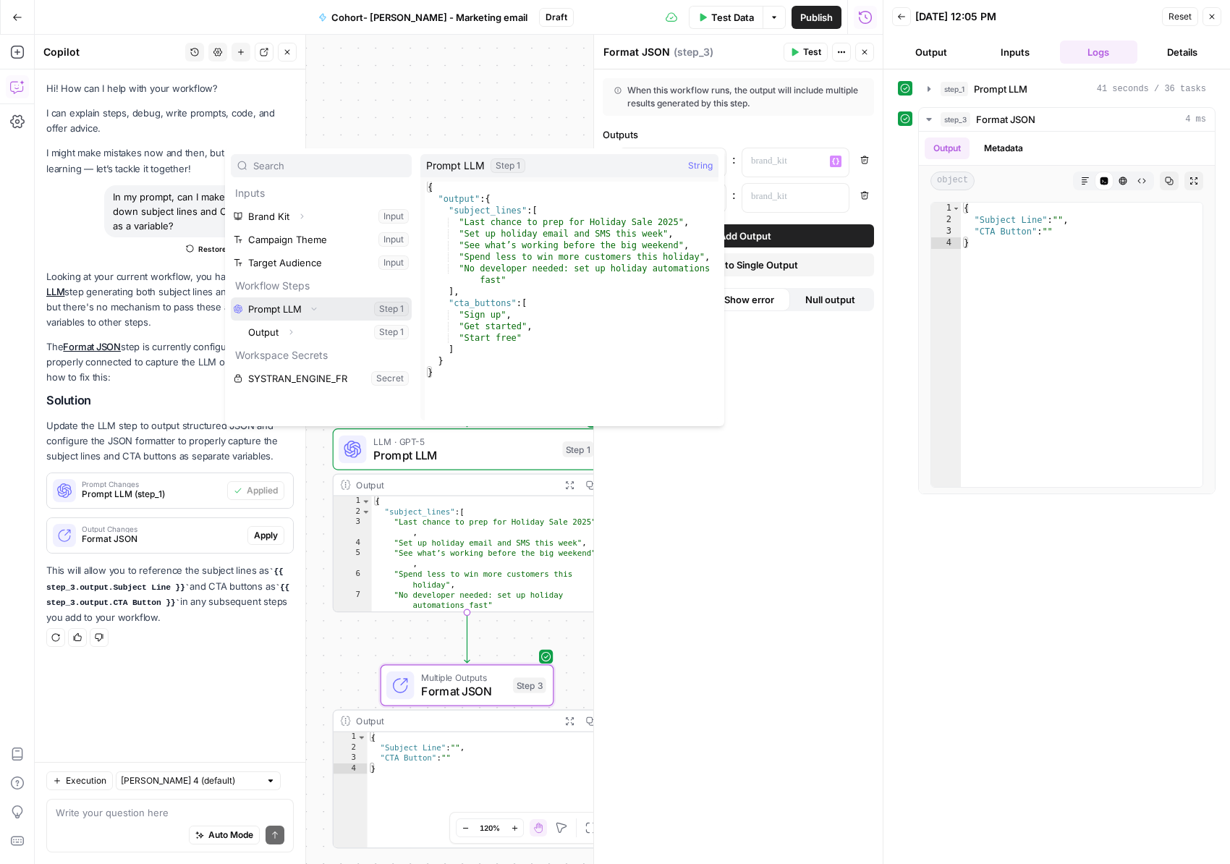
click at [347, 307] on button "Select variable Prompt LLM" at bounding box center [321, 308] width 181 height 23
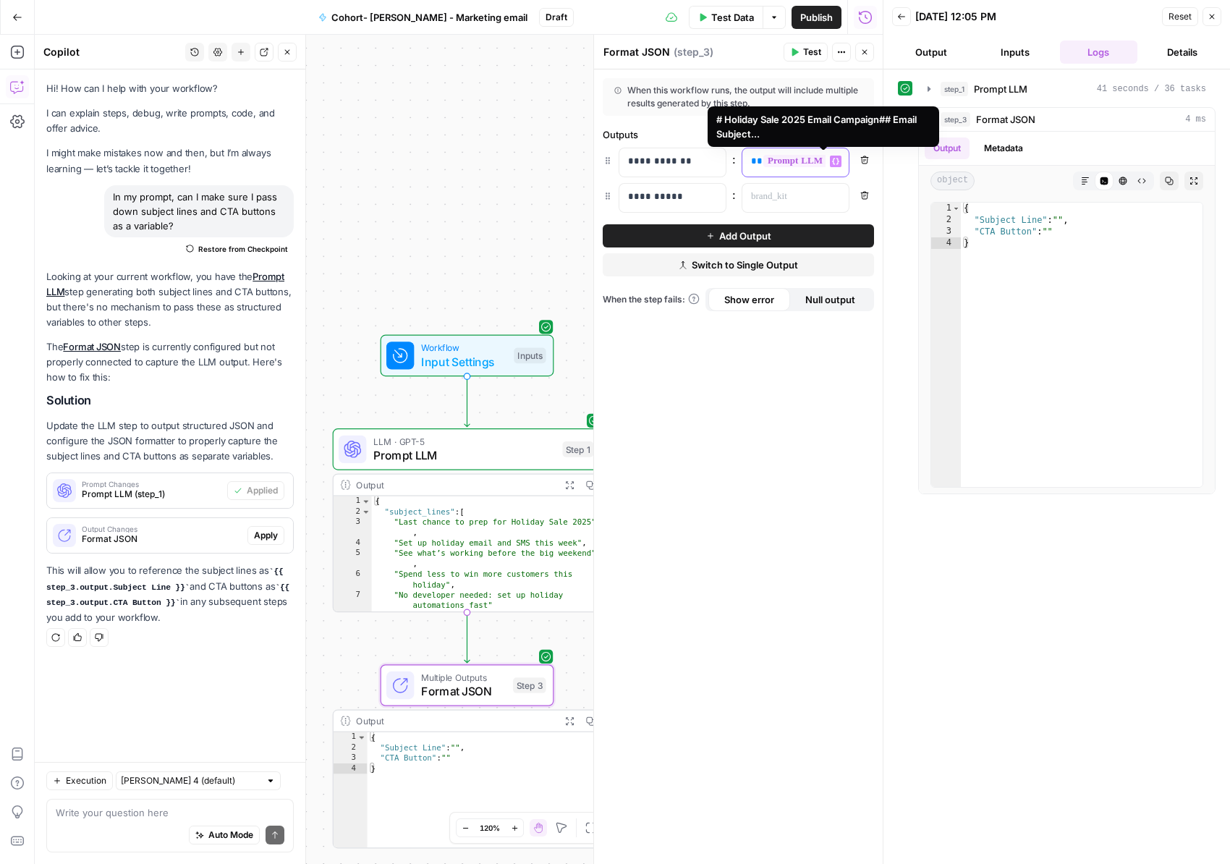
click at [819, 162] on span "**********" at bounding box center [833, 161] width 139 height 12
click at [793, 159] on span "**********" at bounding box center [833, 161] width 139 height 12
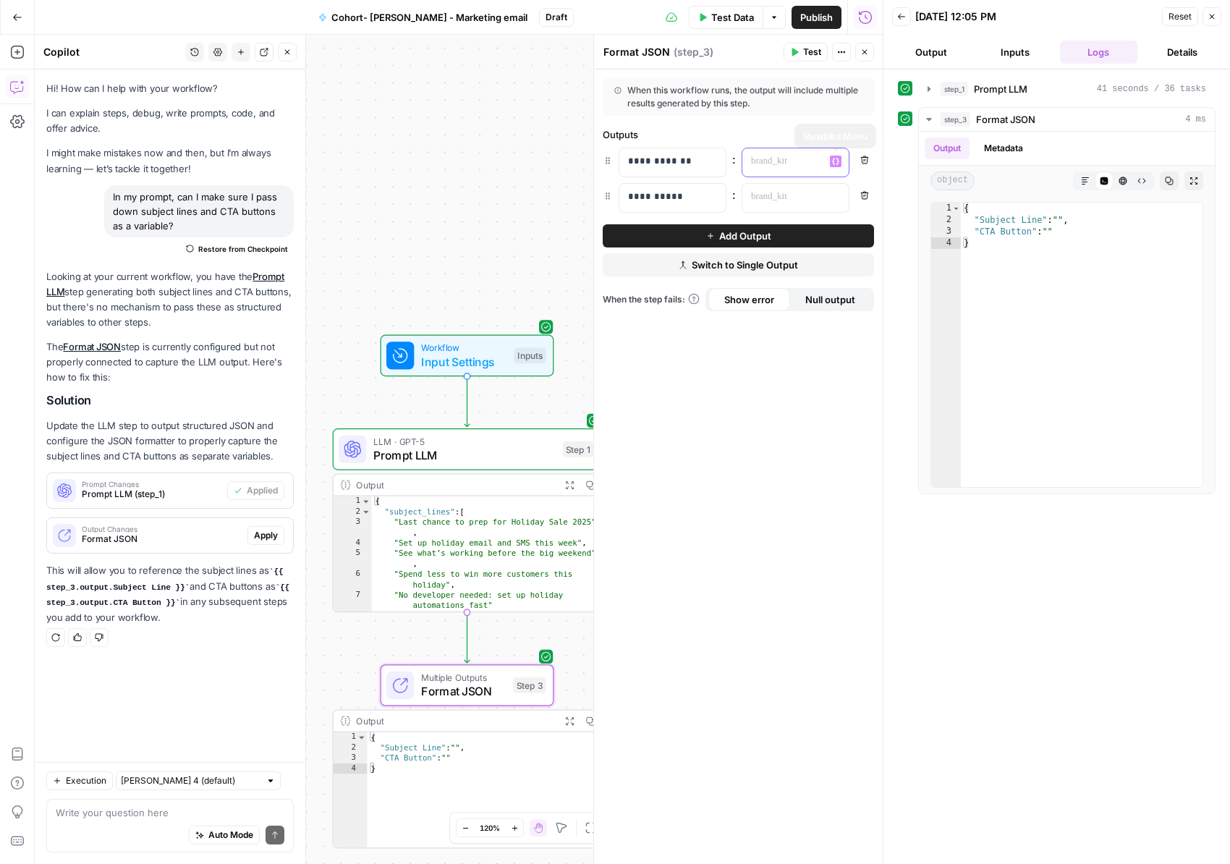
click at [834, 160] on icon "button" at bounding box center [835, 162] width 7 height 7
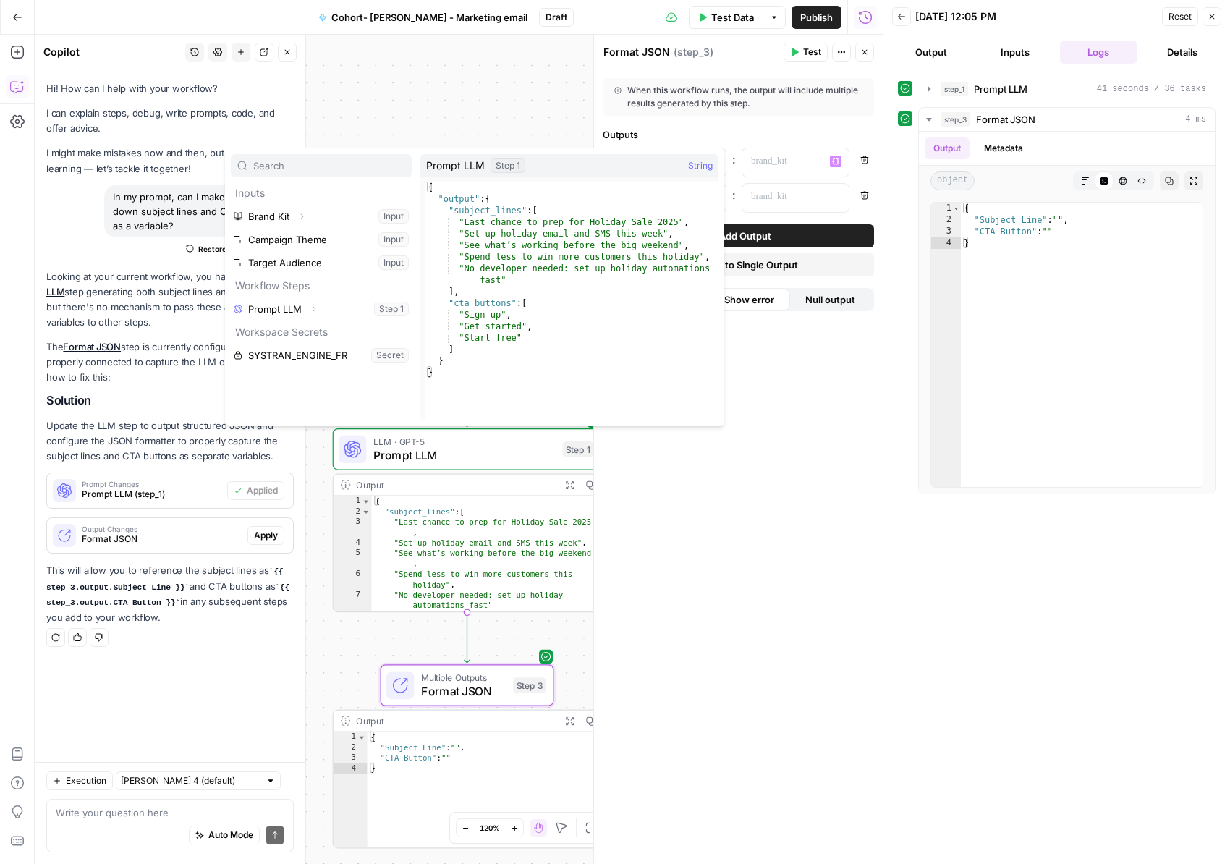
click at [449, 198] on div "{ "output" : { "subject_lines" : [ "Last chance to prep for Holiday Sale 2025" …" at bounding box center [572, 313] width 294 height 262
drag, startPoint x: 455, startPoint y: 211, endPoint x: 530, endPoint y: 208, distance: 74.6
click at [530, 208] on div "{ "output" : { "subject_lines" : [ "Last chance to prep for Holiday Sale 2025" …" at bounding box center [572, 313] width 294 height 262
type textarea "**********"
drag, startPoint x: 145, startPoint y: 607, endPoint x: 168, endPoint y: 547, distance: 63.7
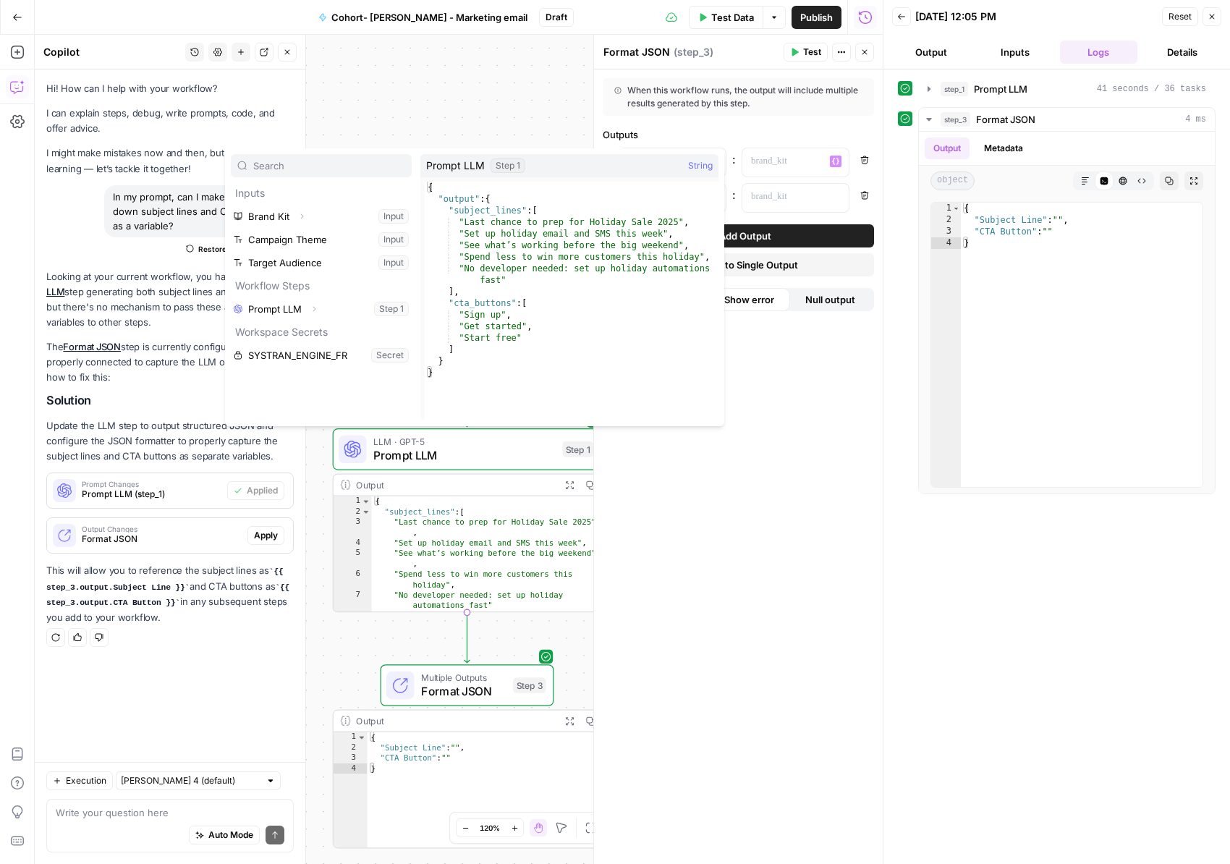
click at [145, 607] on p "This will allow you to reference the subject lines as {{ step_3.output.Subject …" at bounding box center [170, 594] width 248 height 62
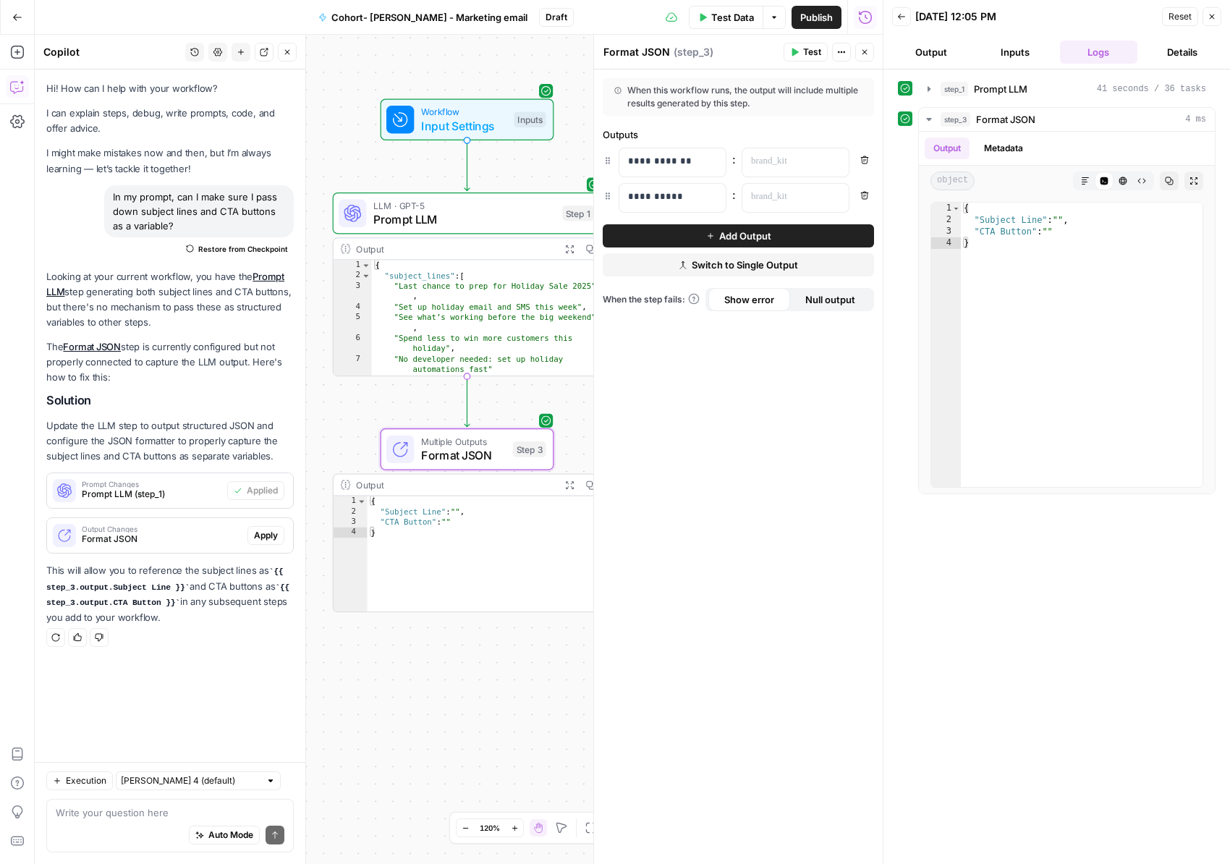
click at [178, 542] on span "Format JSON" at bounding box center [162, 539] width 160 height 13
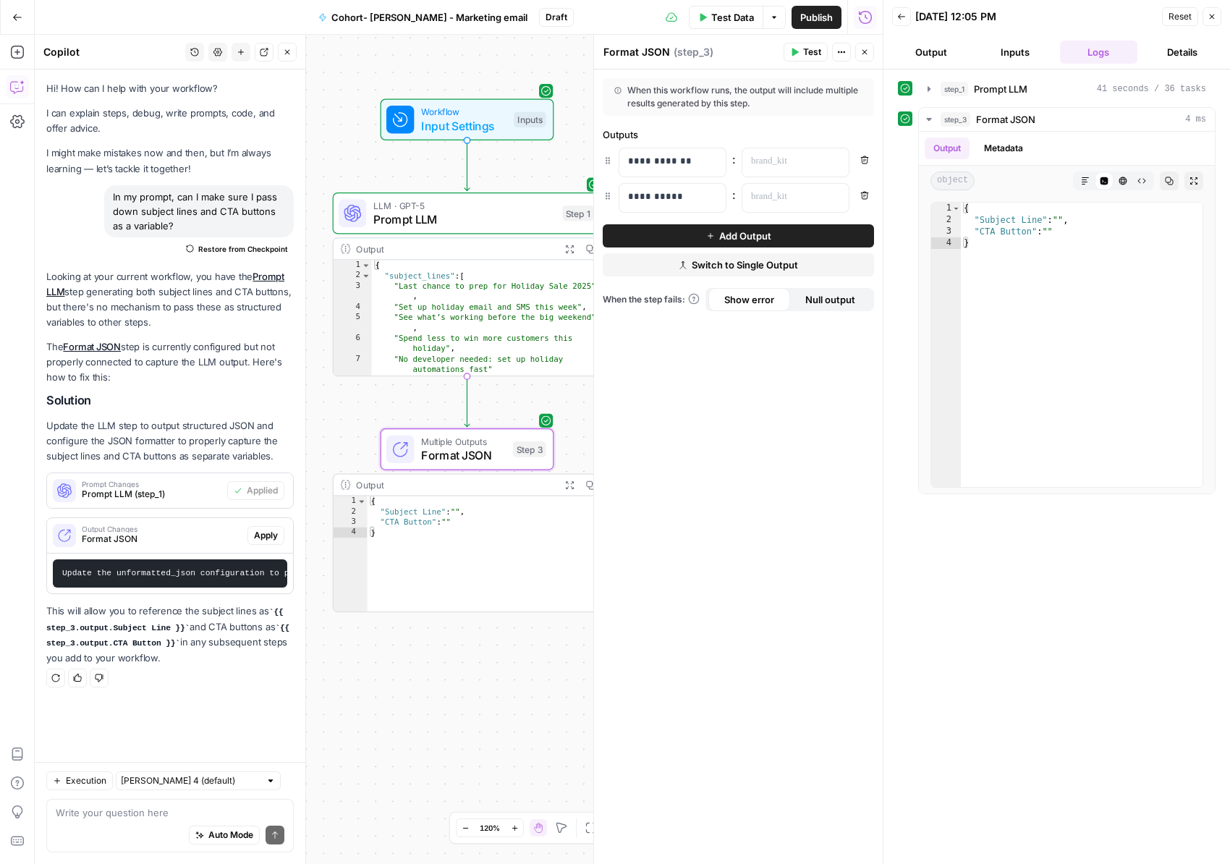
click at [263, 533] on span "Apply" at bounding box center [266, 535] width 24 height 13
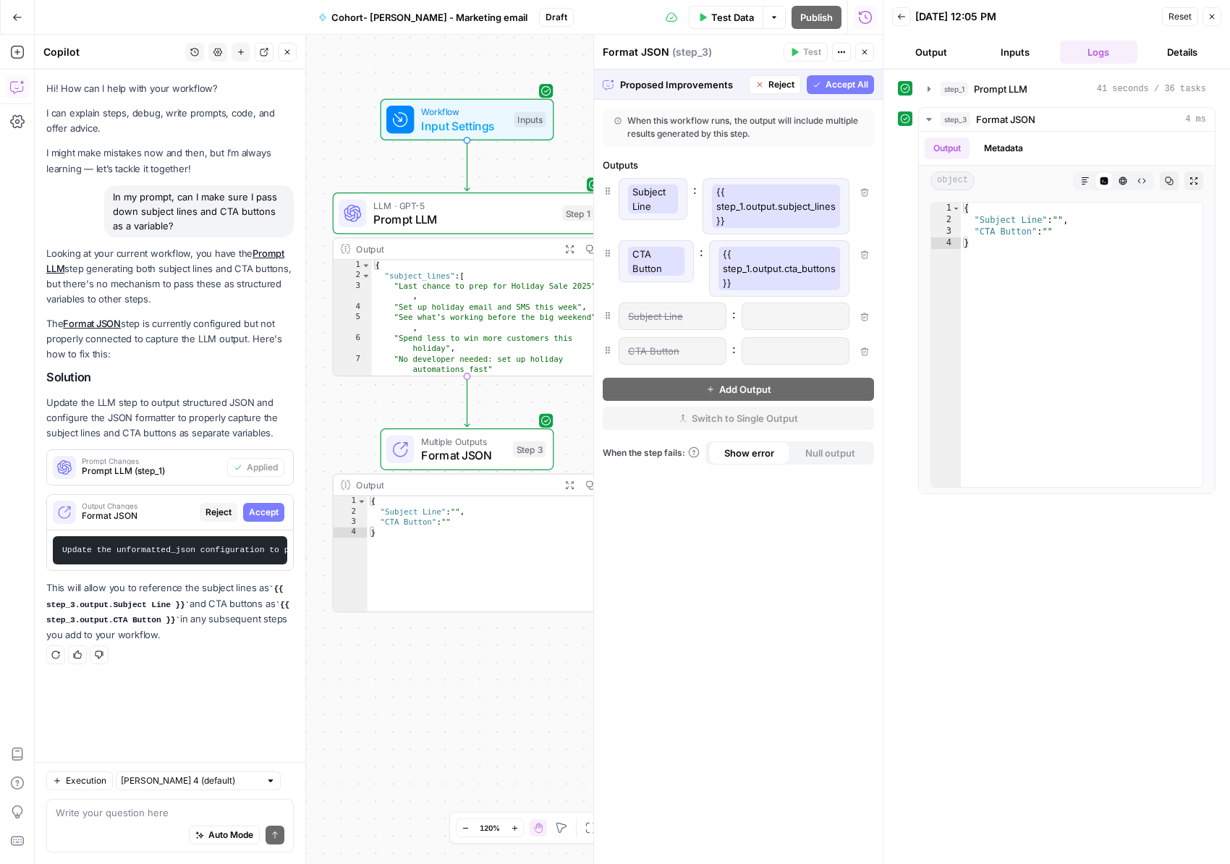
click at [859, 83] on span "Accept All" at bounding box center [847, 84] width 43 height 13
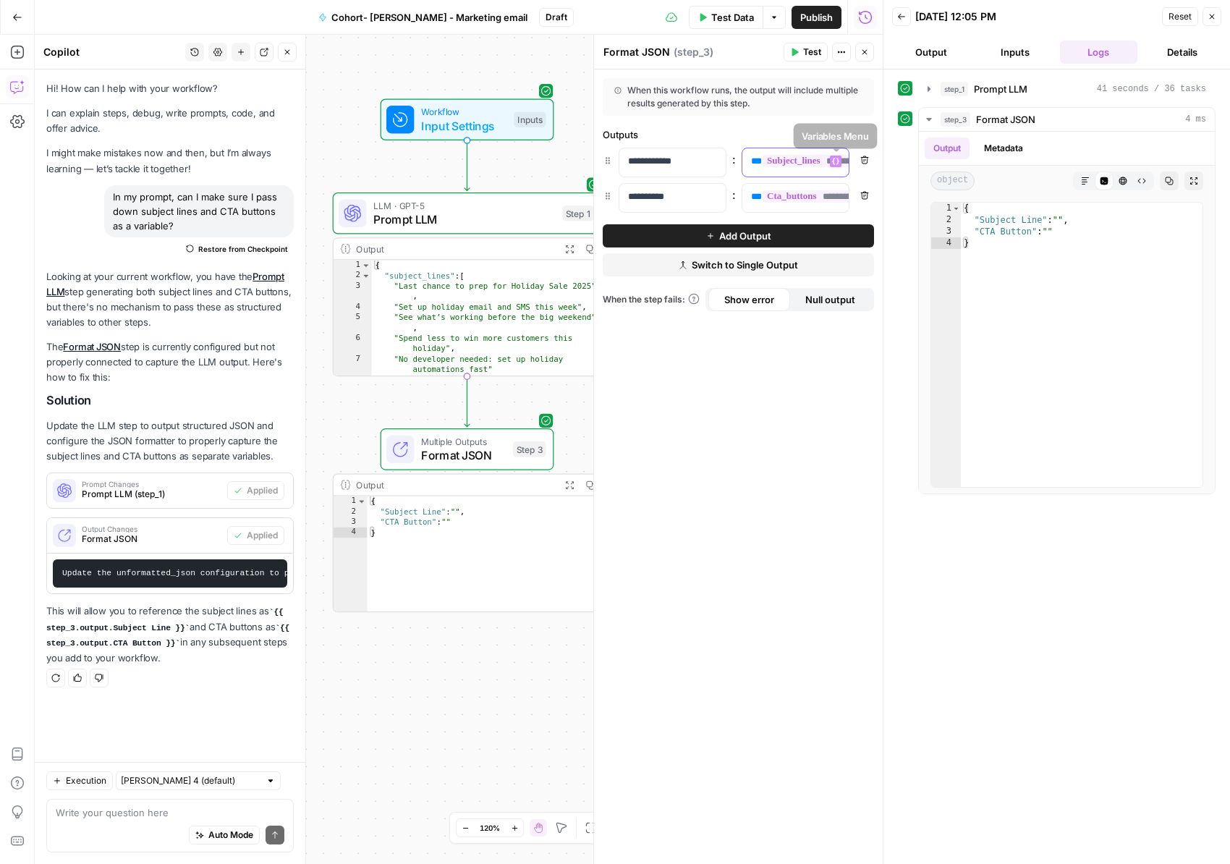
click at [833, 159] on icon "button" at bounding box center [835, 161] width 7 height 7
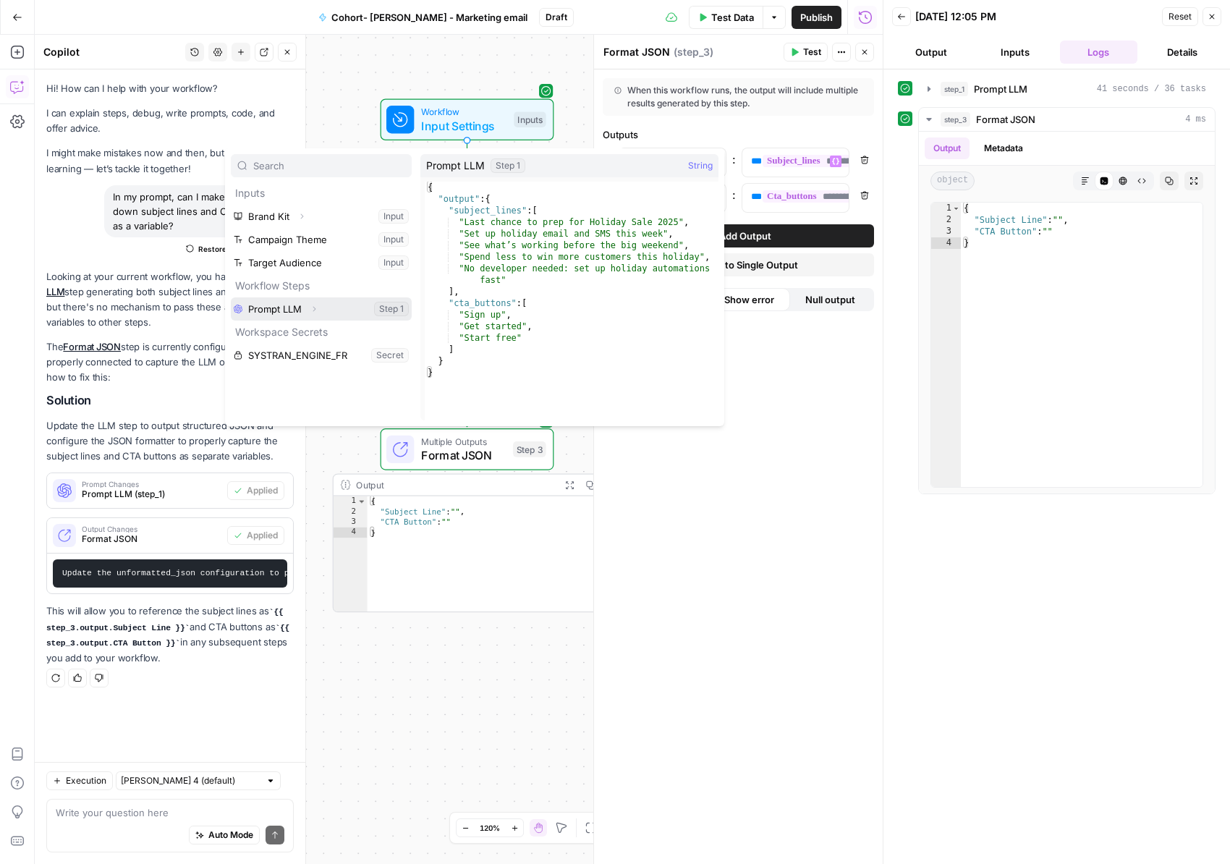
click at [314, 308] on icon "button" at bounding box center [314, 309] width 9 height 9
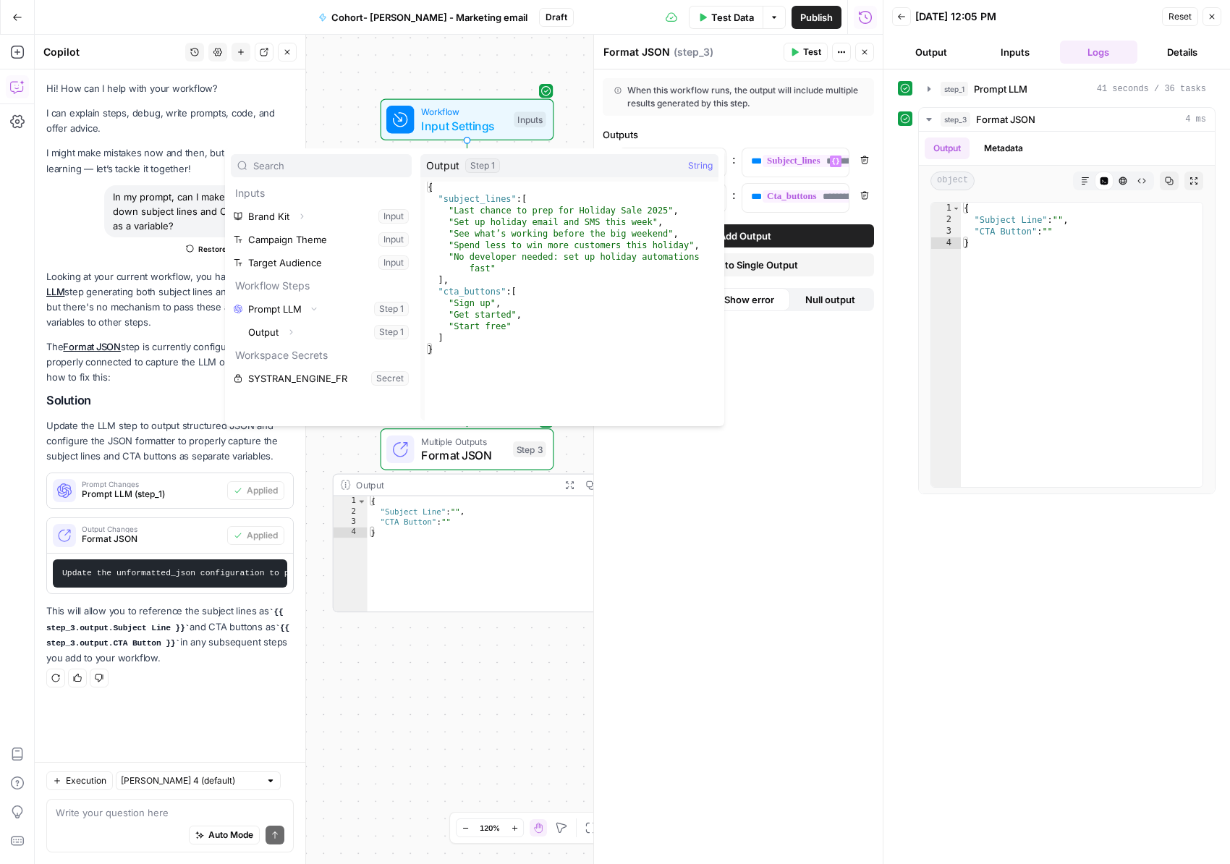
click at [794, 499] on div "**********" at bounding box center [738, 466] width 289 height 795
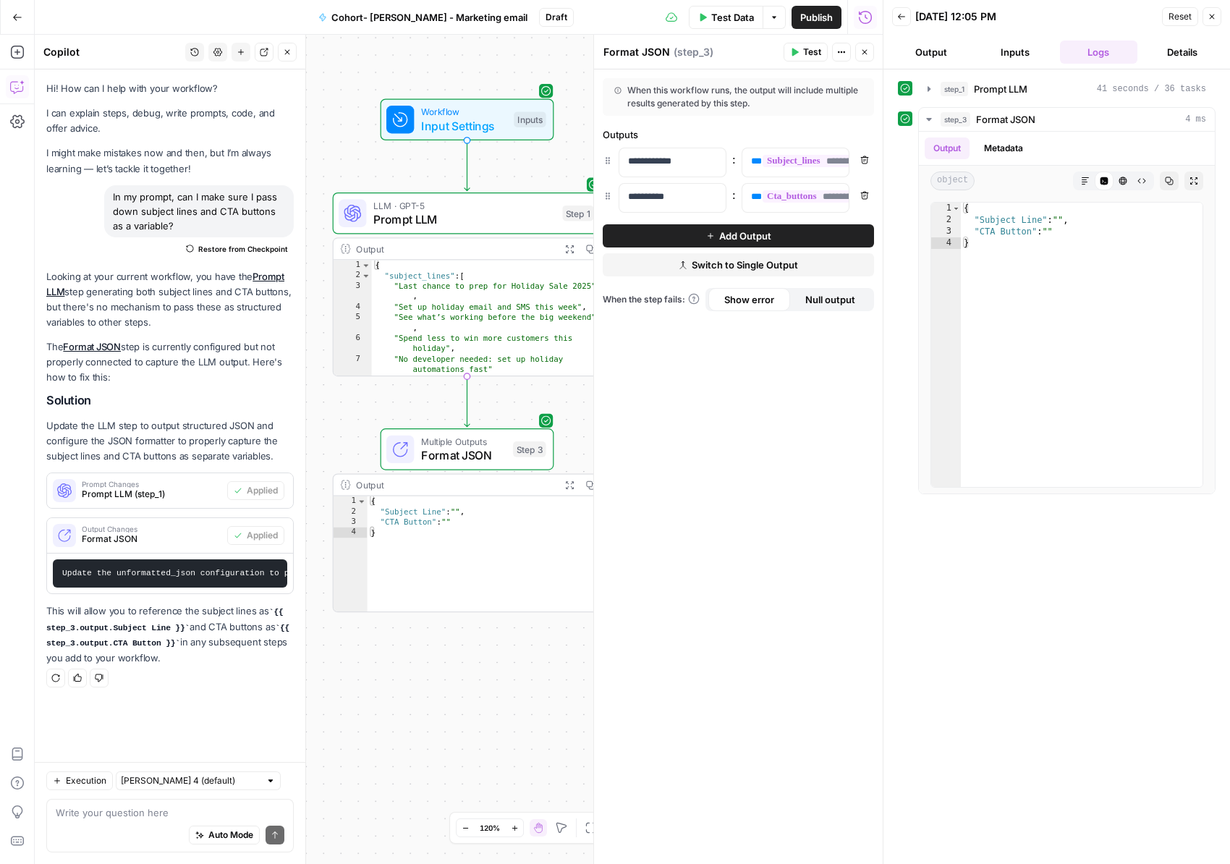
click at [739, 11] on span "Test Data" at bounding box center [732, 17] width 43 height 14
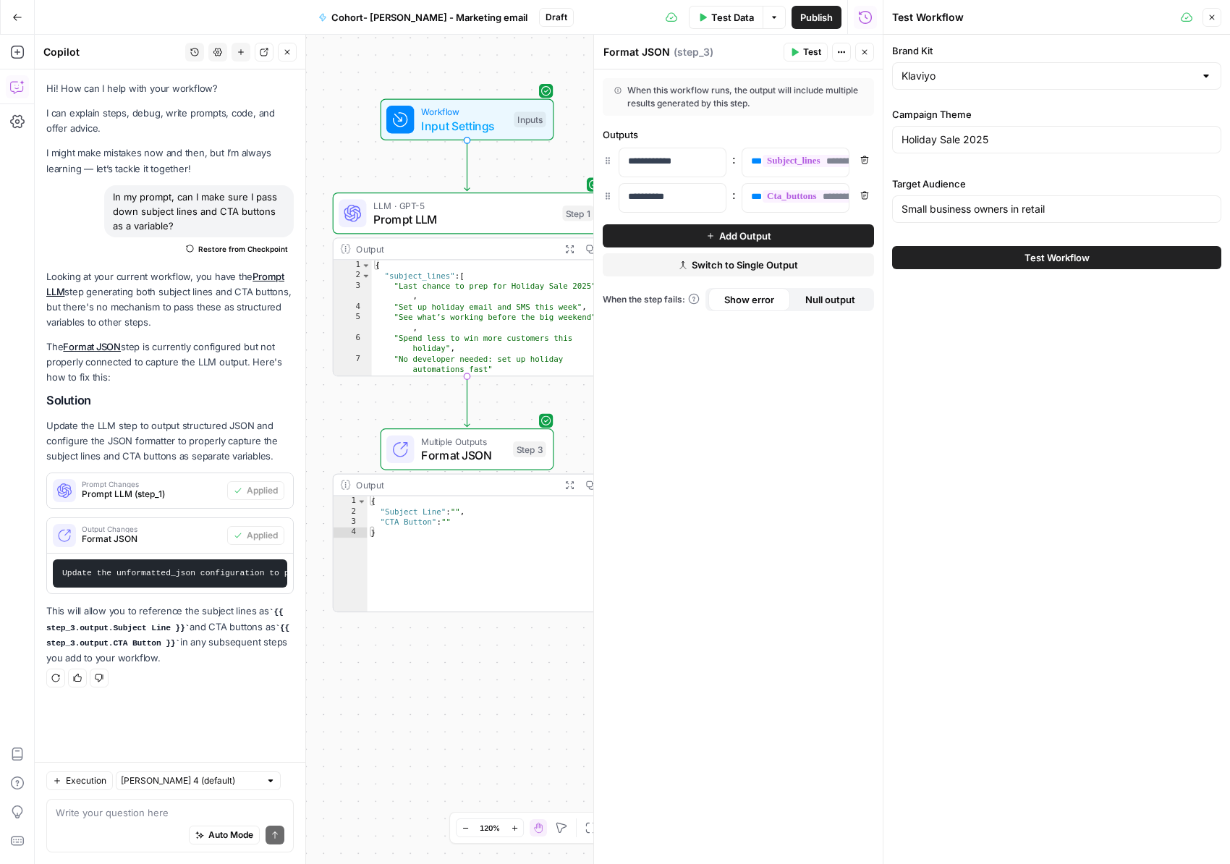
click at [999, 259] on button "Test Workflow" at bounding box center [1056, 257] width 329 height 23
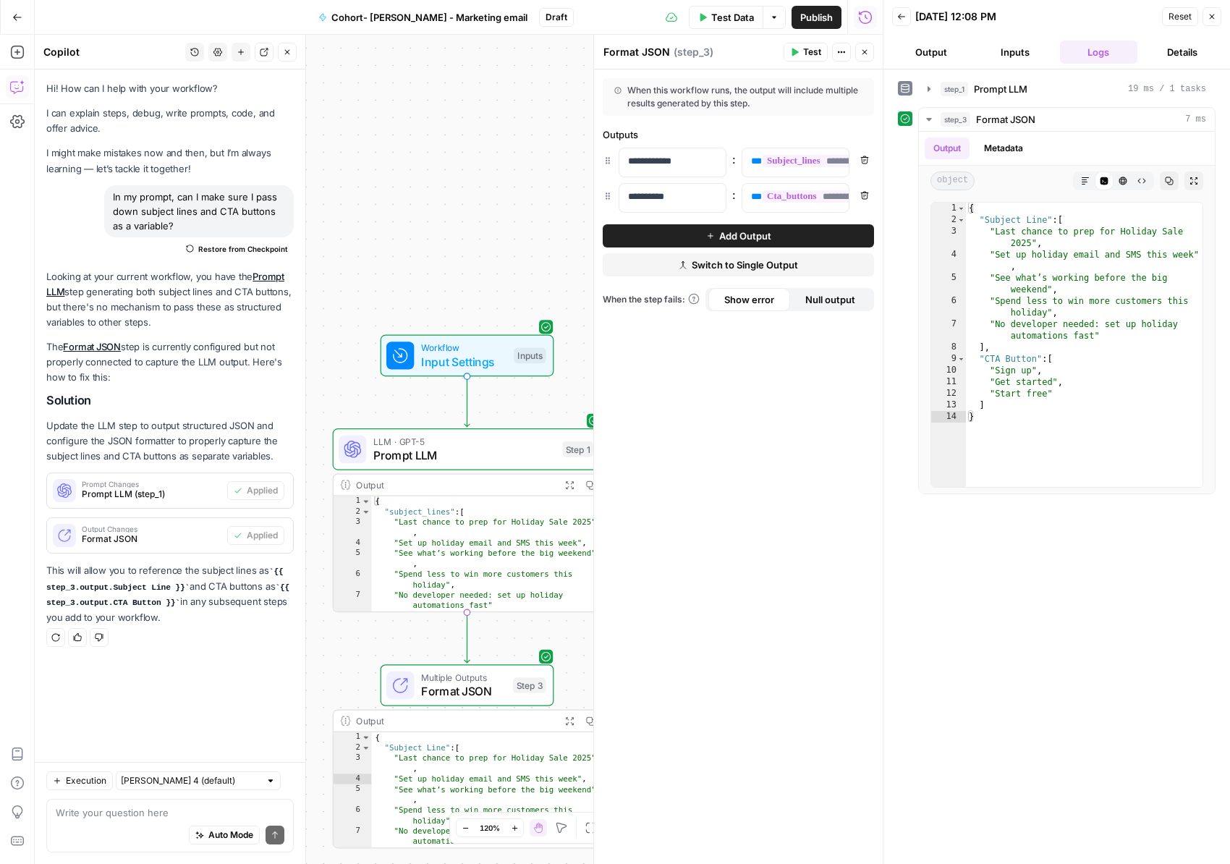
click at [1021, 51] on button "Inputs" at bounding box center [1015, 52] width 78 height 23
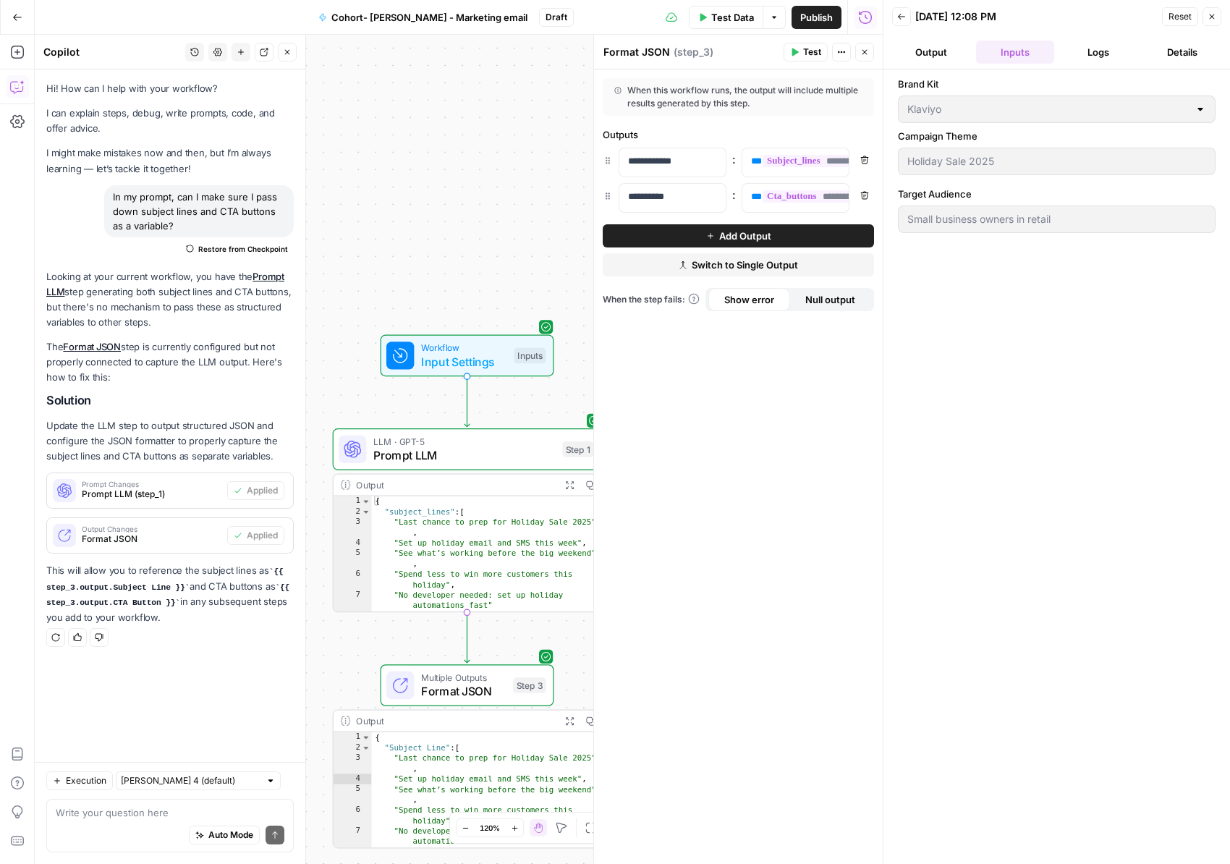
click at [724, 13] on span "Test Data" at bounding box center [732, 17] width 43 height 14
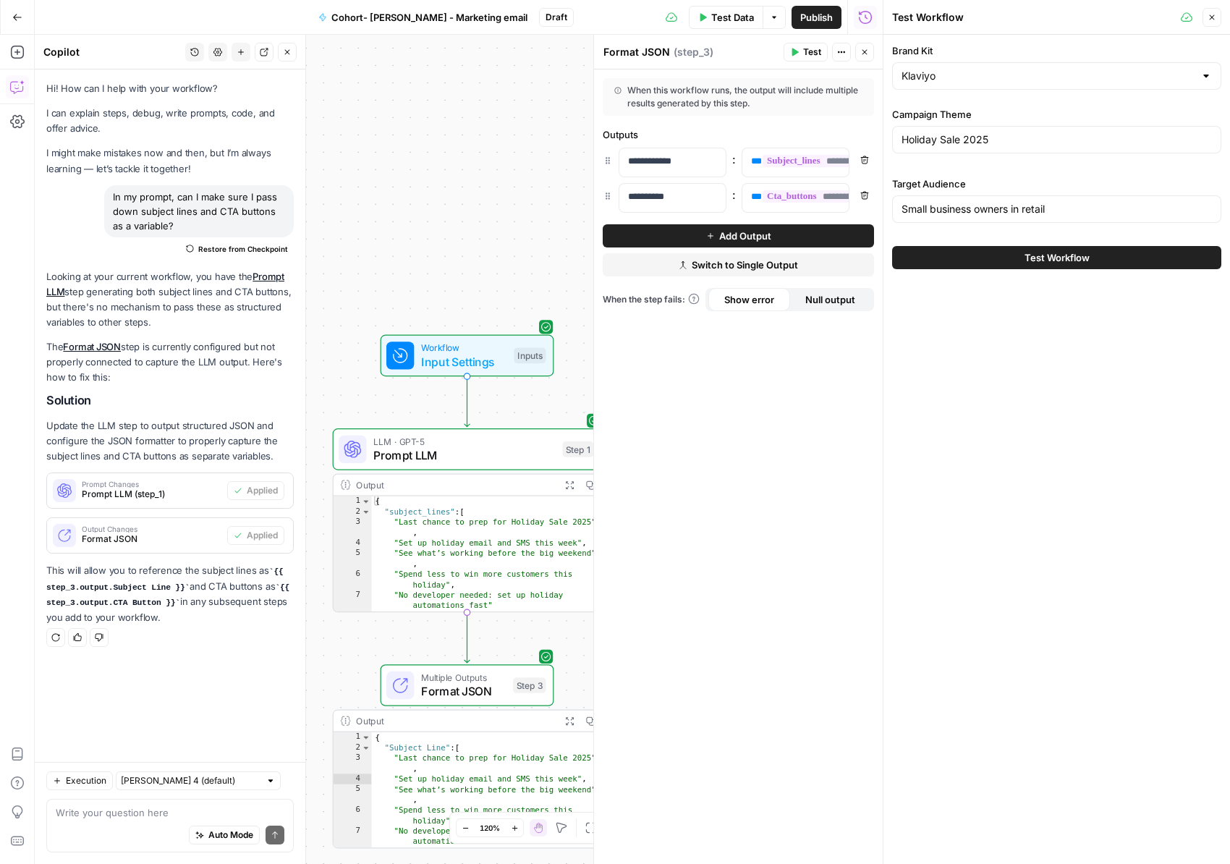
click at [934, 149] on div "Holiday Sale 2025" at bounding box center [1056, 140] width 329 height 28
click at [937, 147] on div "Holiday Sale 2025" at bounding box center [1056, 140] width 329 height 28
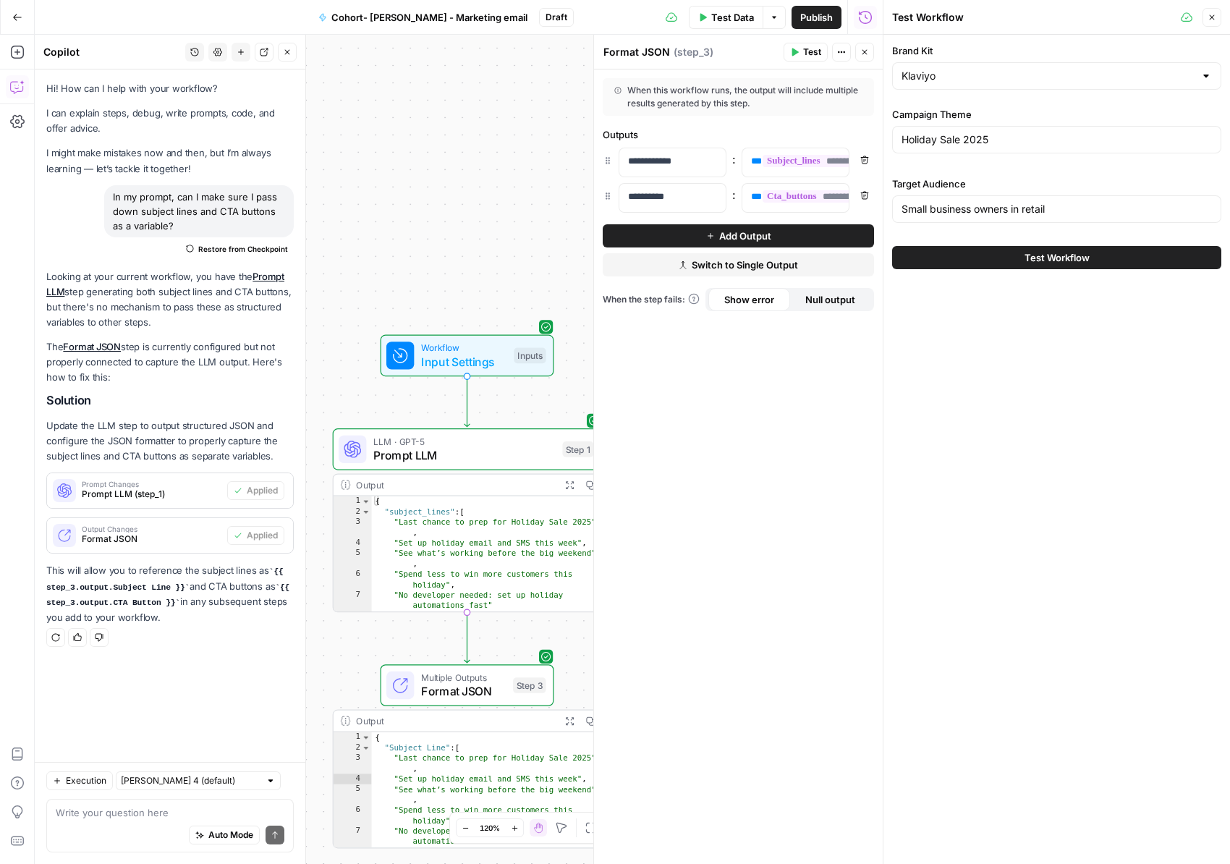
click at [937, 147] on div "Holiday Sale 2025" at bounding box center [1056, 140] width 329 height 28
click at [1015, 136] on input "Holiday Sale 2025" at bounding box center [1057, 139] width 311 height 14
drag, startPoint x: 1026, startPoint y: 136, endPoint x: 804, endPoint y: 119, distance: 222.1
click at [804, 119] on body "Klaviyo New Home Browse Insights Opportunities Your Data Recent Grids Pillar Pa…" at bounding box center [615, 432] width 1230 height 864
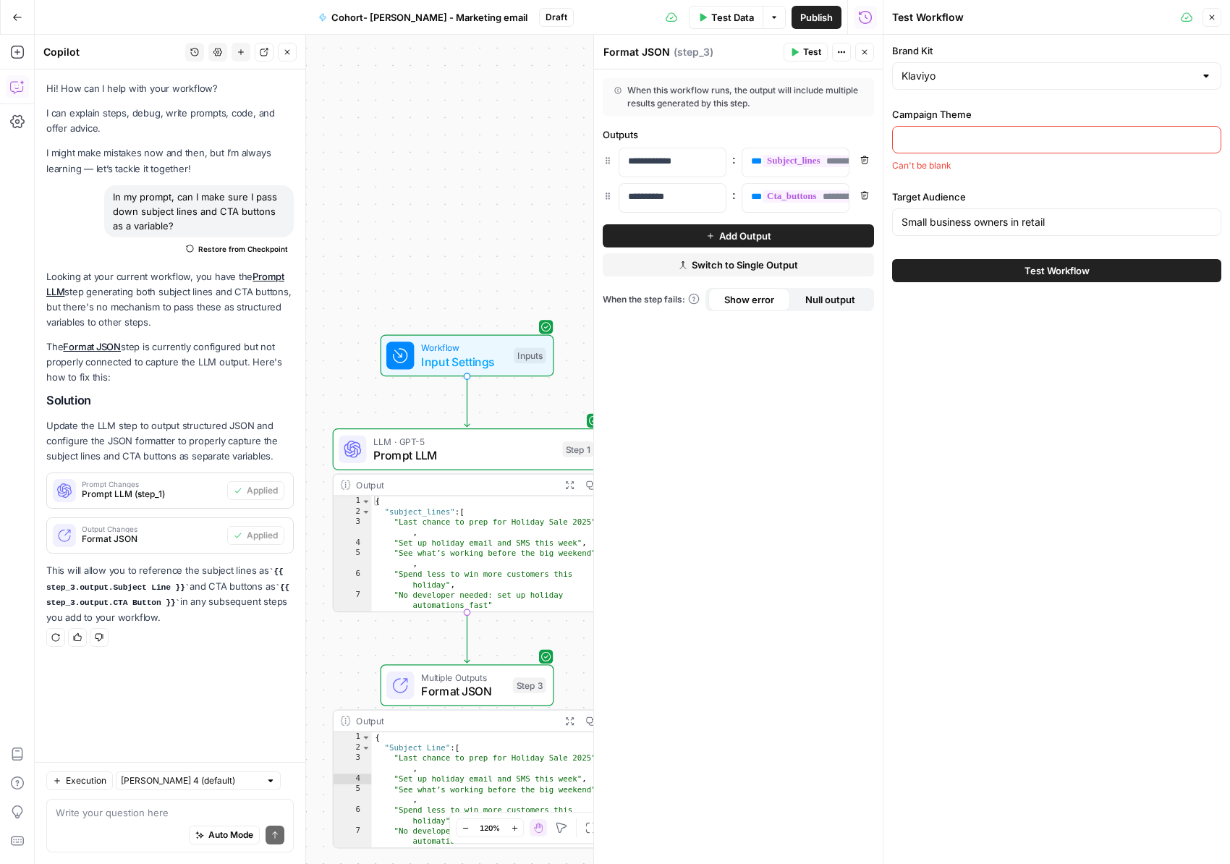
paste input "New AI Features Launch"
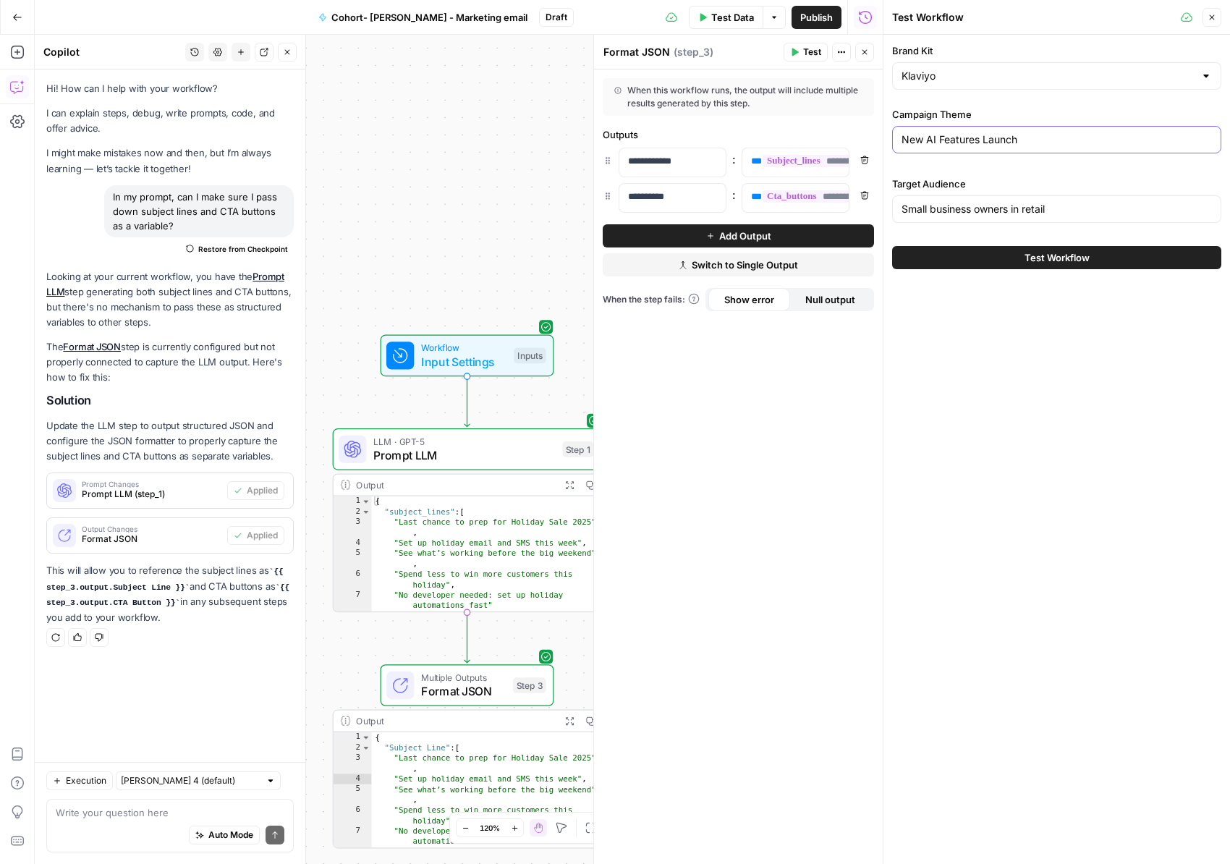
type input "New AI Features Launch"
click at [954, 203] on input "Small business owners in retail" at bounding box center [1057, 209] width 311 height 14
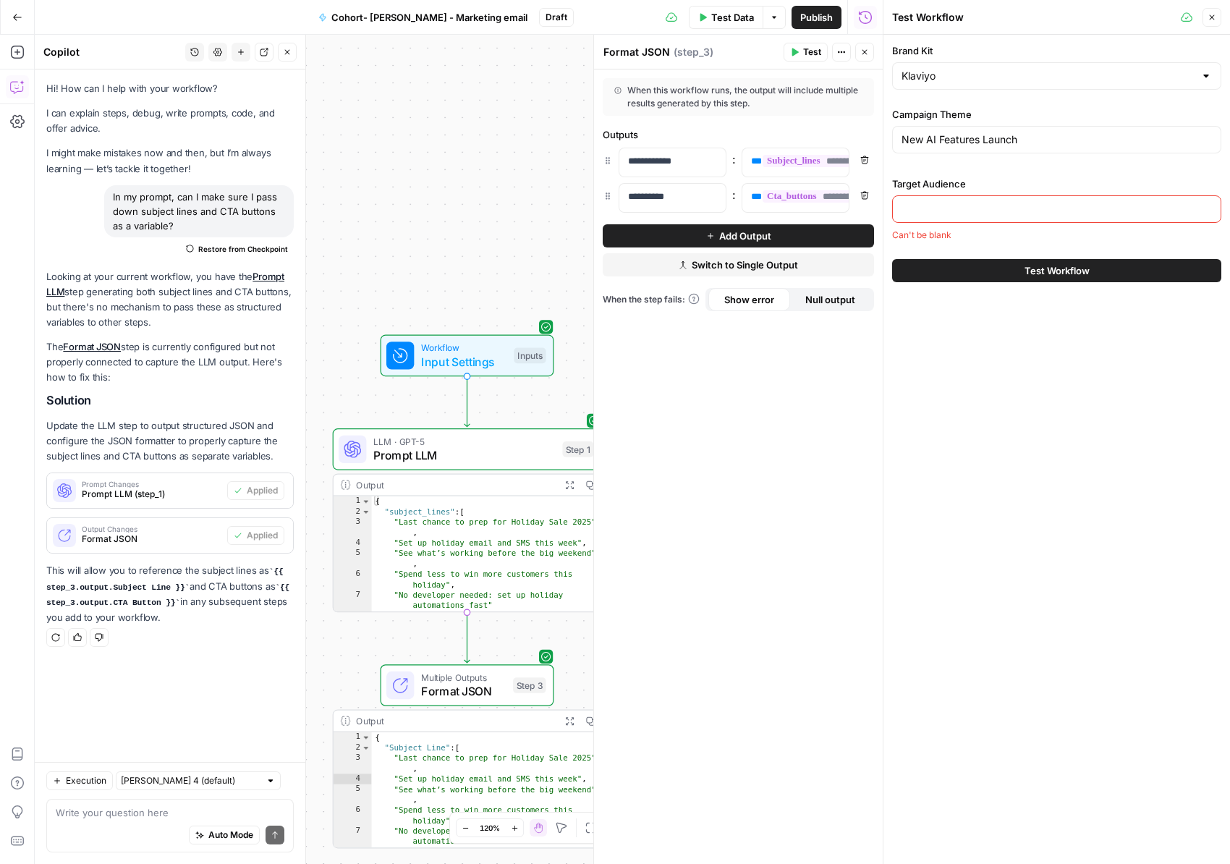
paste input "Marketing leaders at B2B SaaS companies"
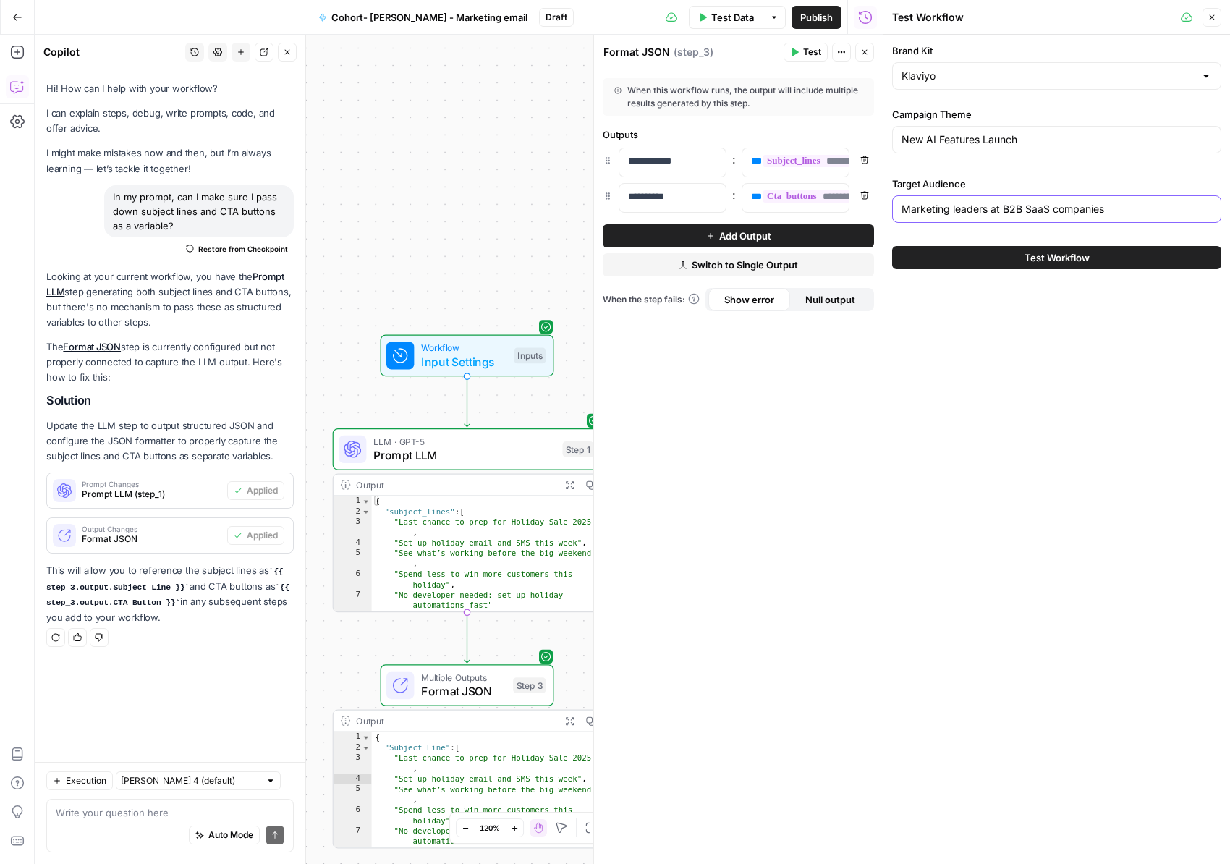
type input "Marketing leaders at B2B SaaS companies"
click at [1011, 249] on button "Test Workflow" at bounding box center [1056, 257] width 329 height 23
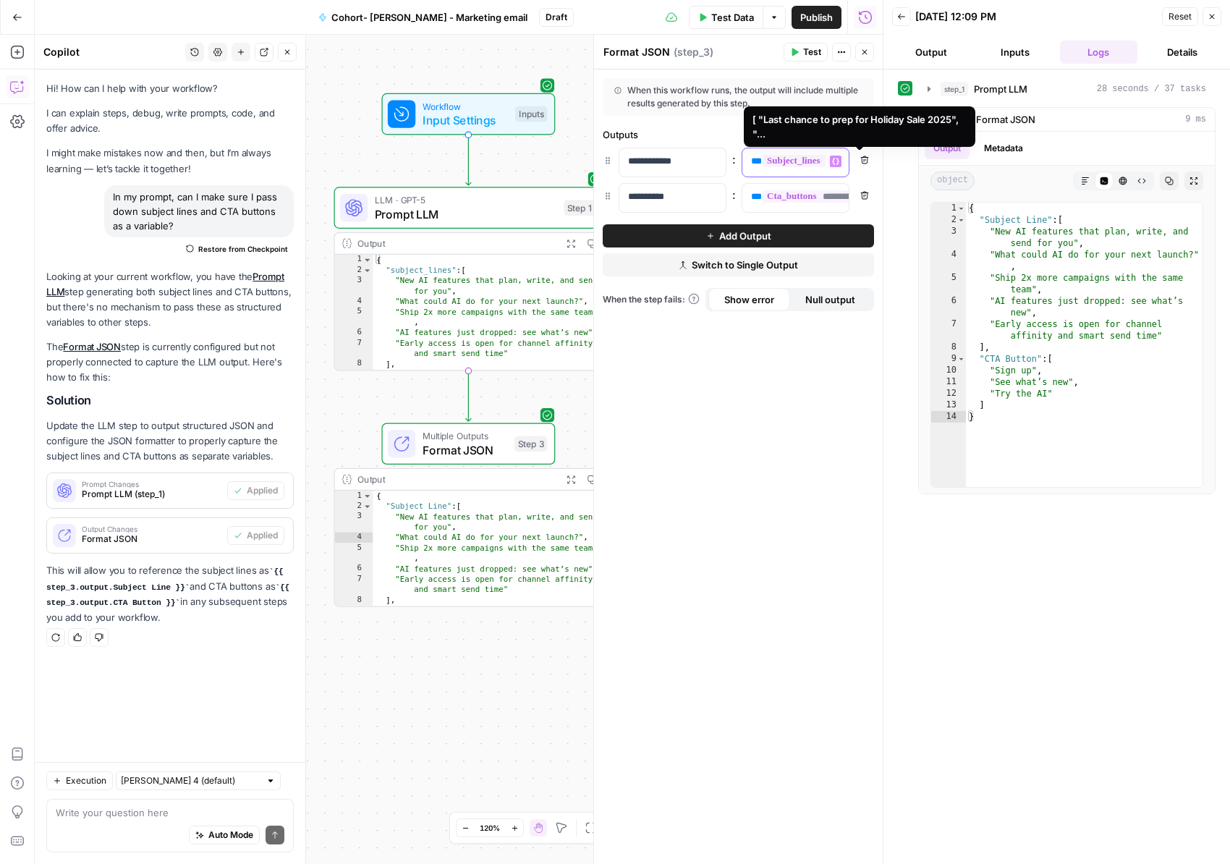
click at [790, 166] on span "**********" at bounding box center [846, 161] width 166 height 12
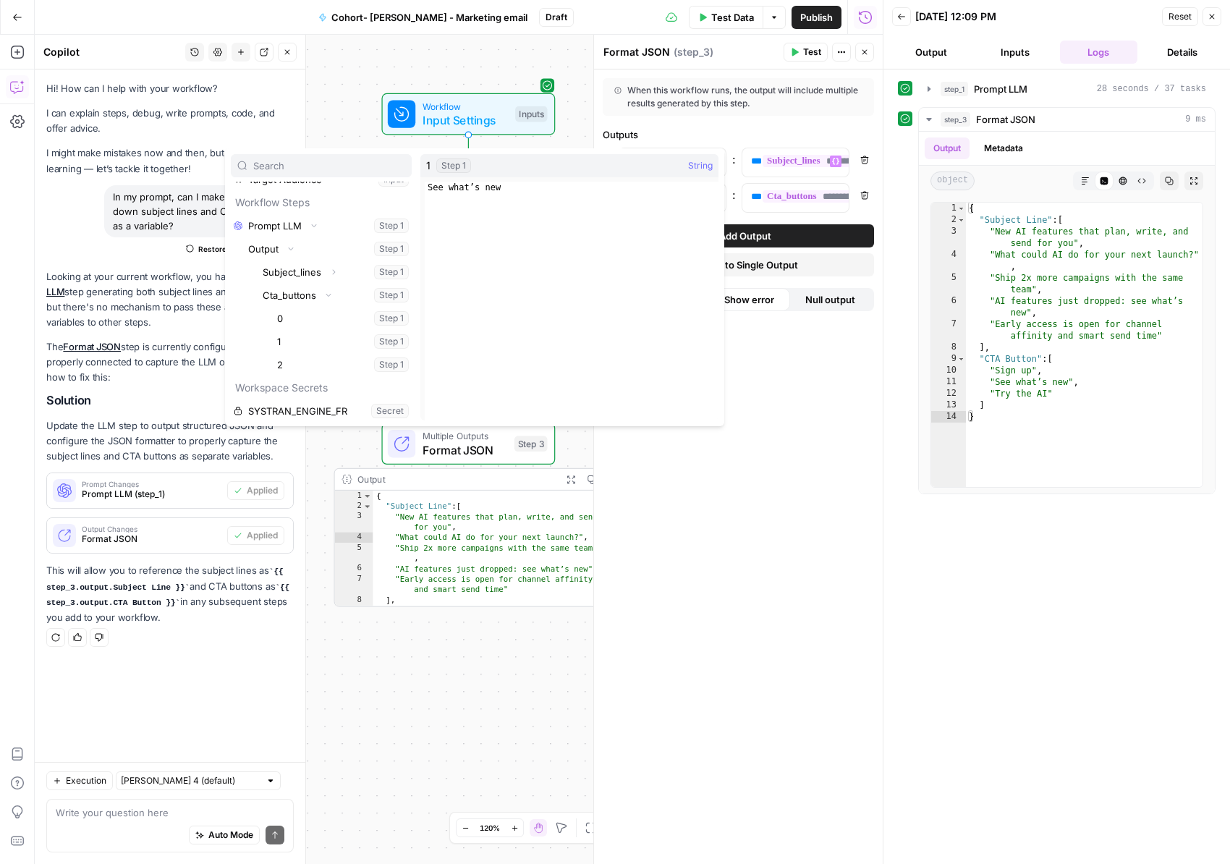
scroll to position [525, 0]
click at [800, 502] on div "**********" at bounding box center [738, 466] width 289 height 795
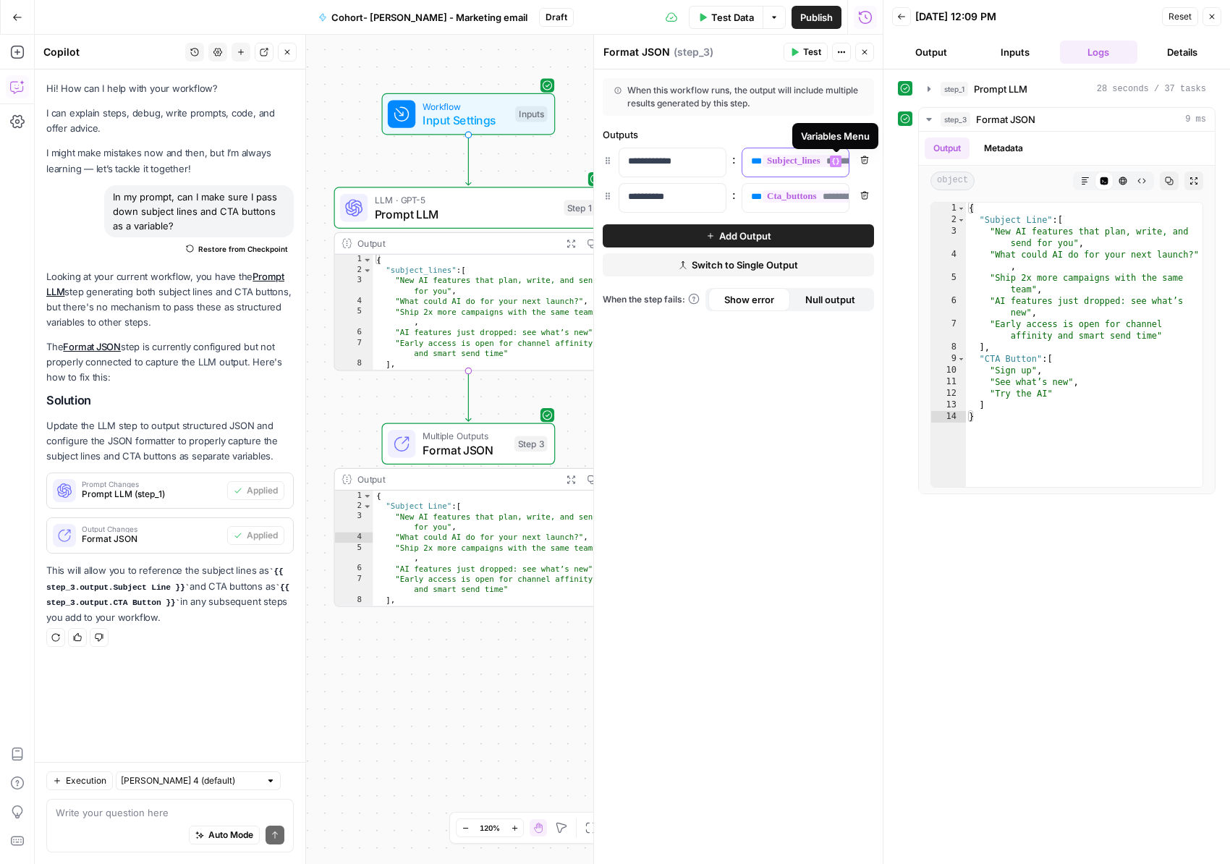
click at [835, 159] on icon "button" at bounding box center [835, 161] width 7 height 7
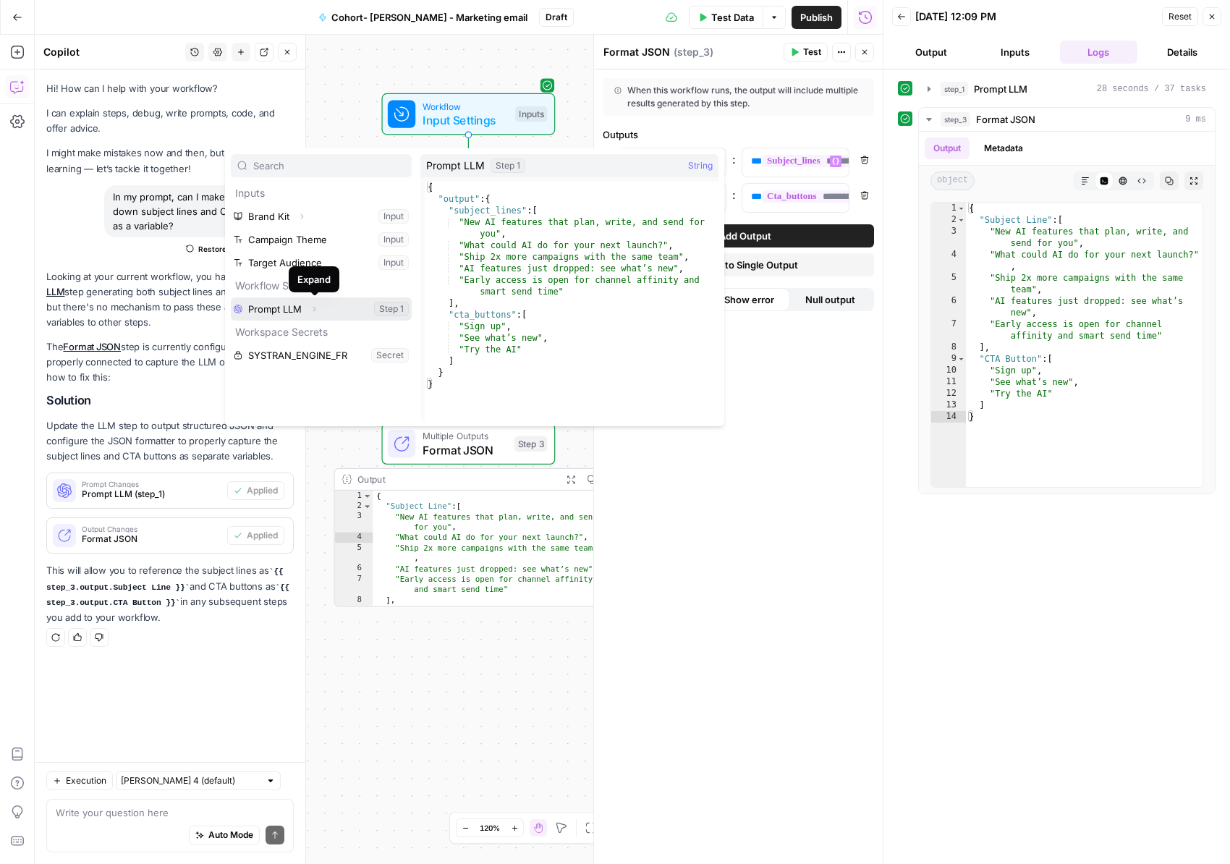
click at [311, 307] on icon "button" at bounding box center [314, 309] width 9 height 9
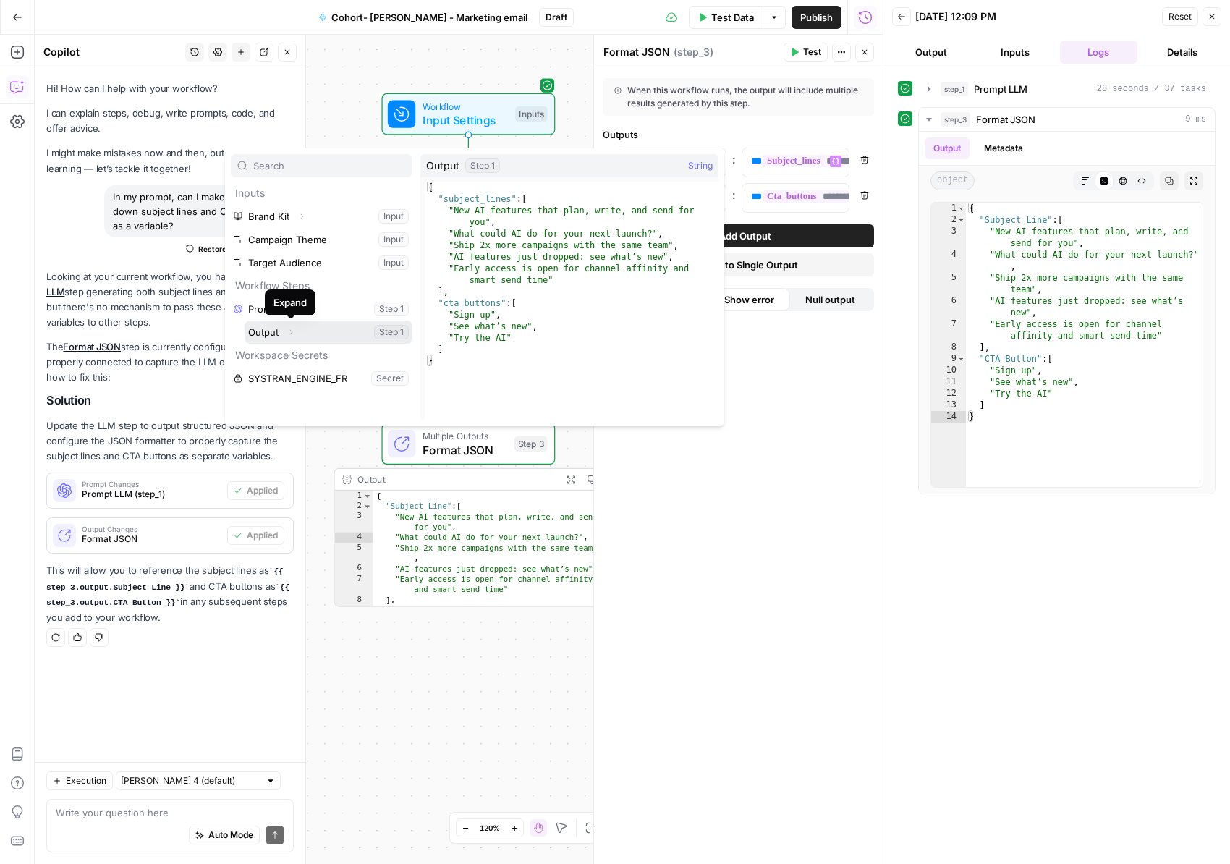
click at [295, 334] on icon "button" at bounding box center [291, 332] width 9 height 9
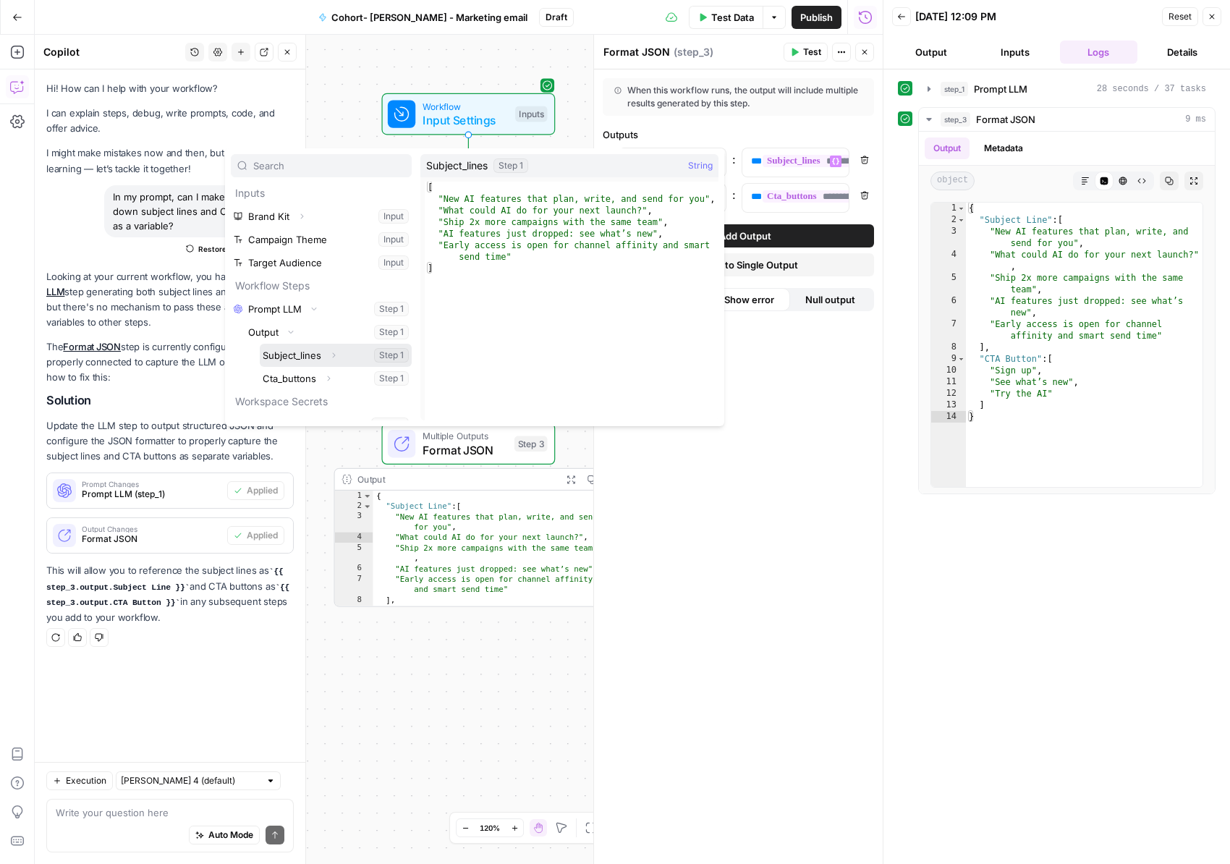
click at [303, 350] on button "Select variable Subject_lines" at bounding box center [336, 355] width 152 height 23
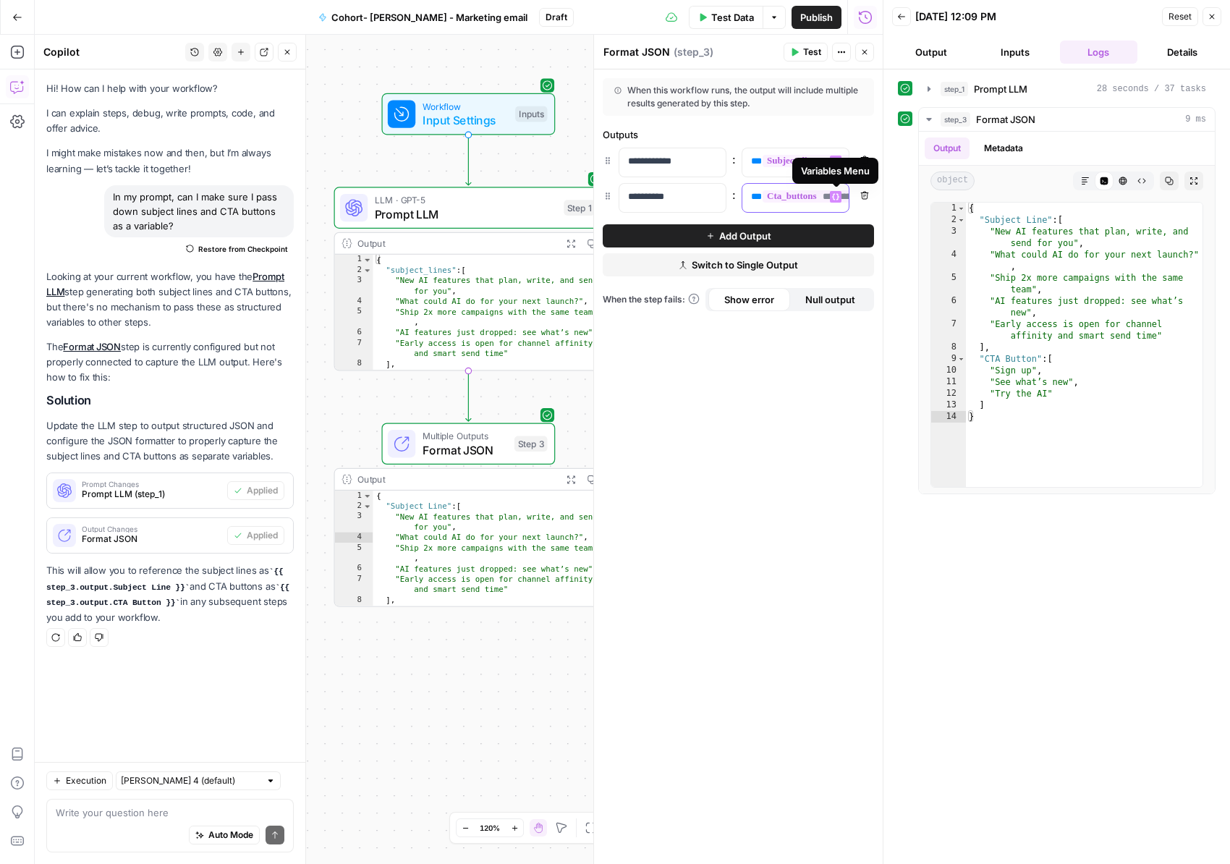
click at [837, 193] on icon "button" at bounding box center [835, 196] width 7 height 7
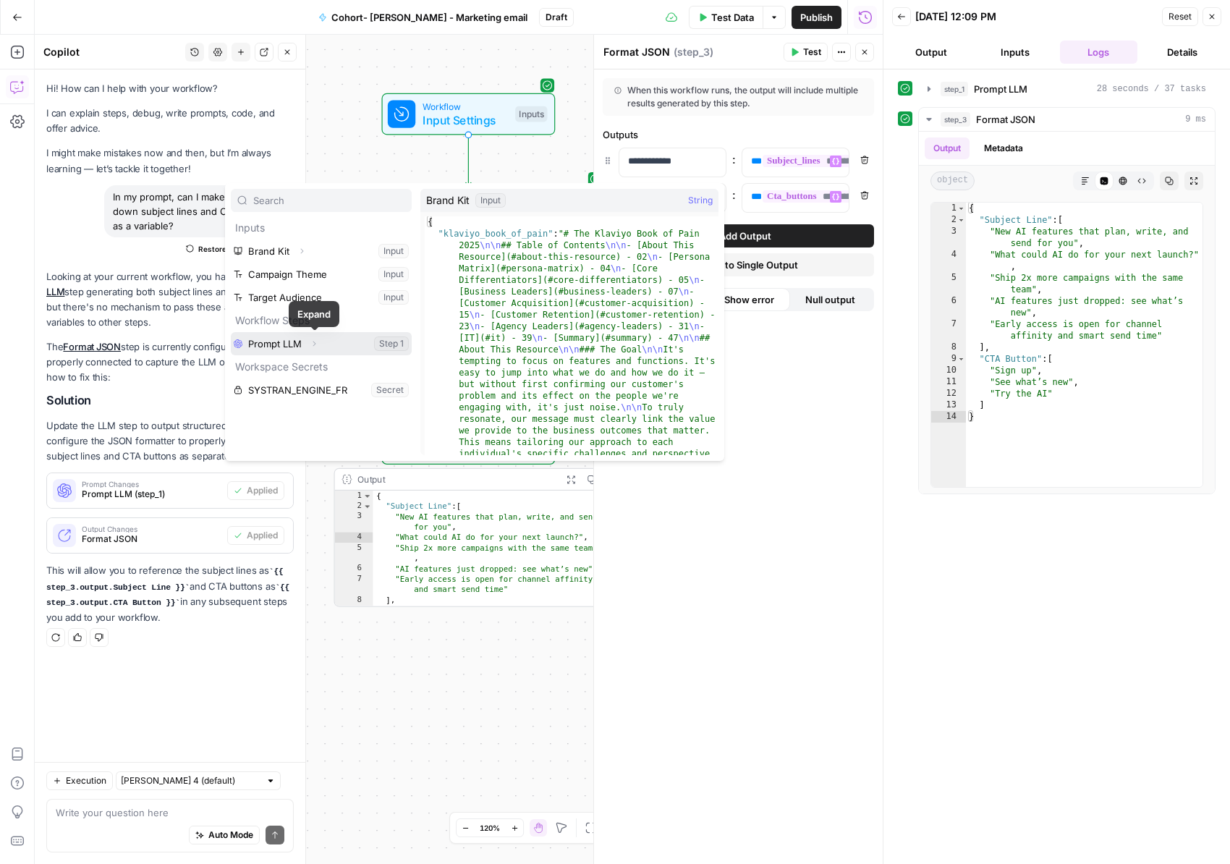
click at [314, 343] on icon "button" at bounding box center [314, 343] width 9 height 9
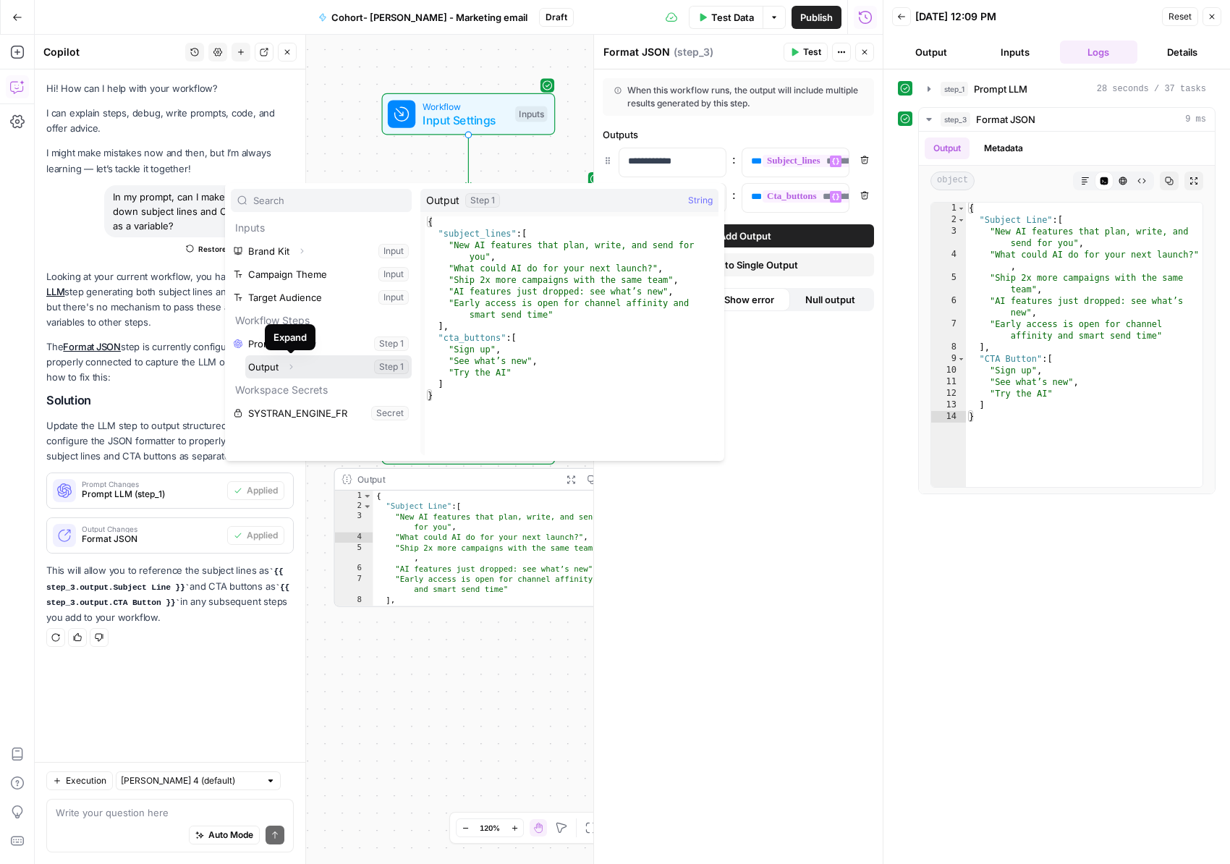
click at [289, 366] on icon "button" at bounding box center [291, 367] width 9 height 9
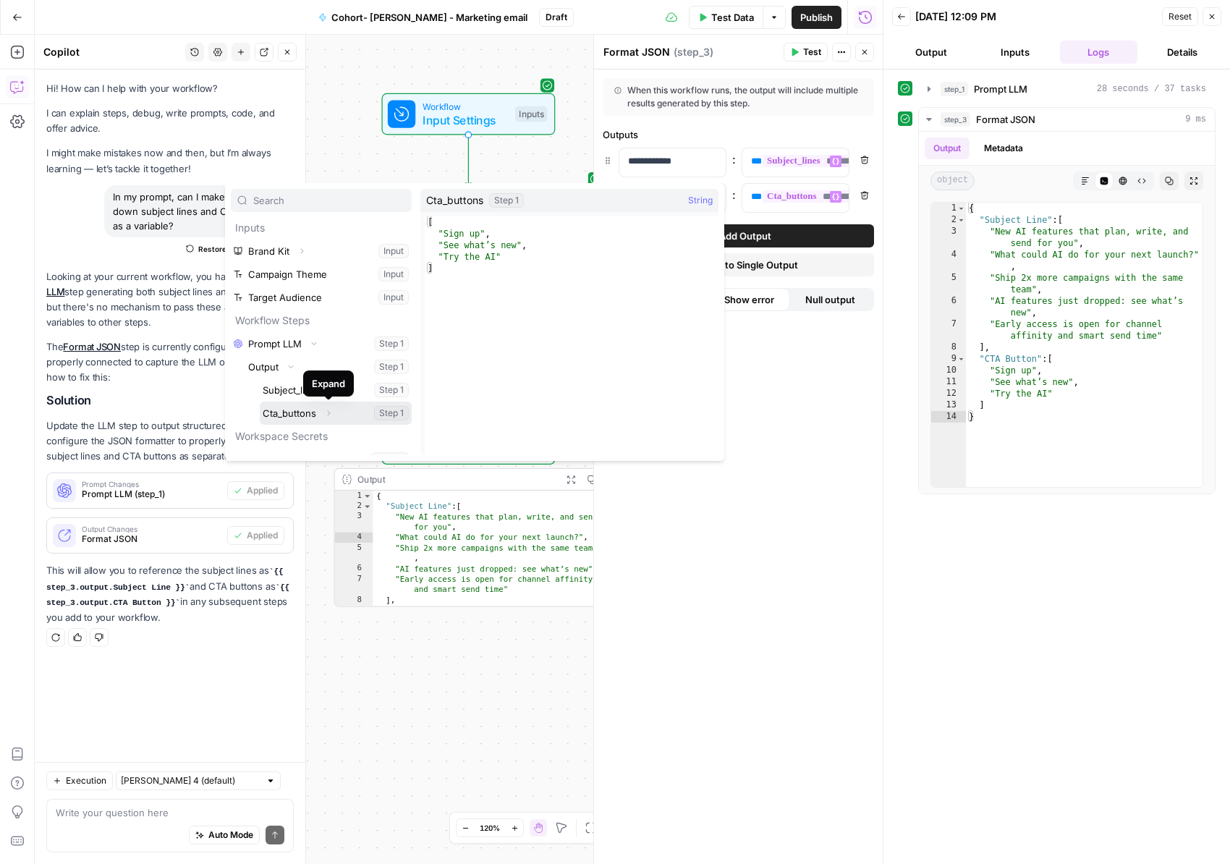
click at [330, 412] on icon "button" at bounding box center [329, 412] width 3 height 5
click at [799, 497] on div "**********" at bounding box center [738, 466] width 289 height 795
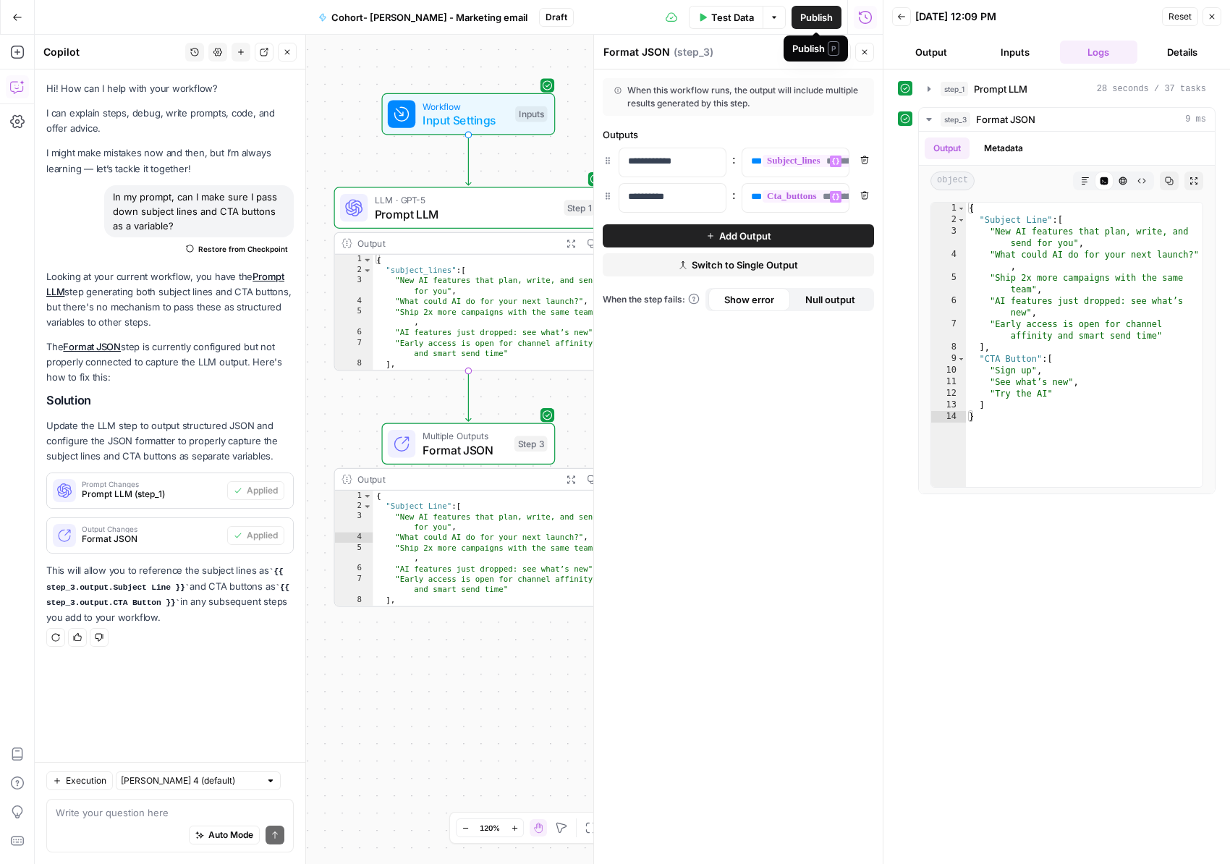
click at [813, 20] on span "Publish" at bounding box center [817, 17] width 33 height 14
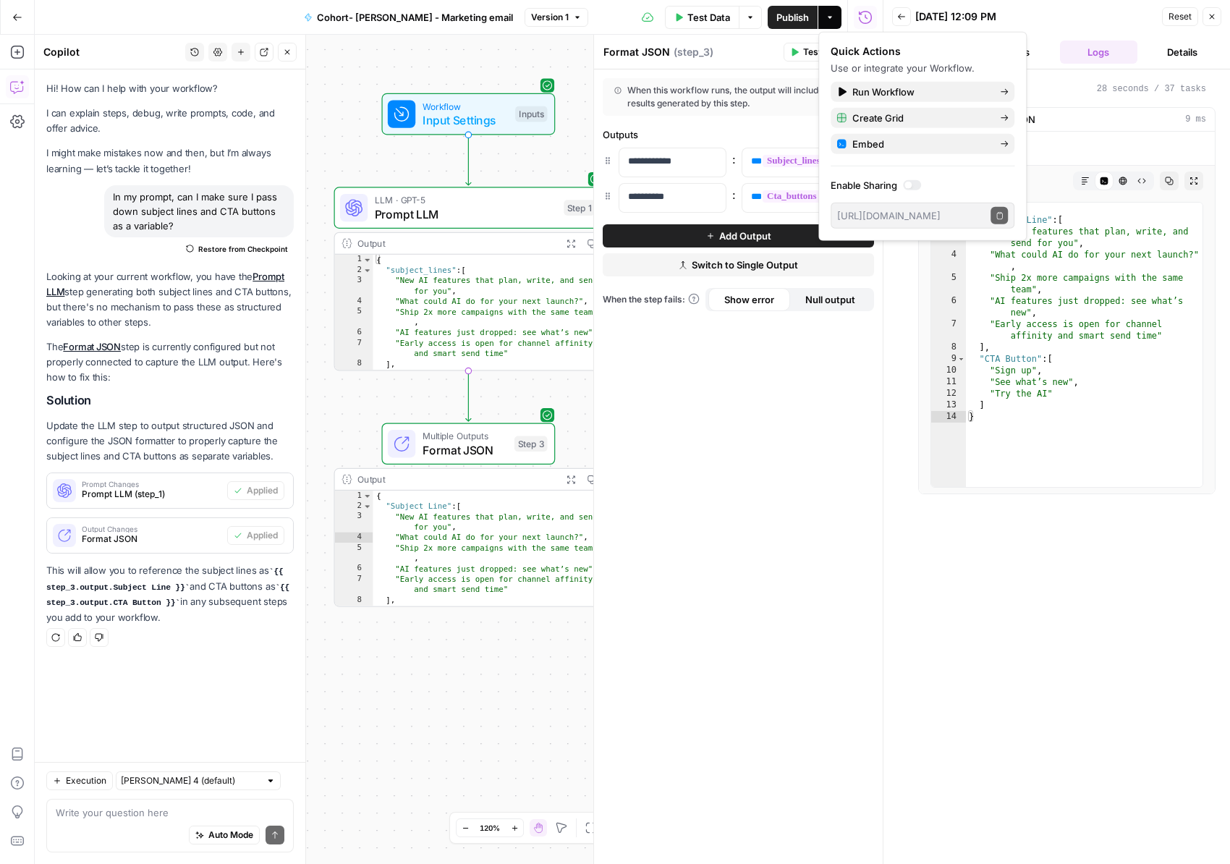
click at [808, 484] on div "**********" at bounding box center [738, 466] width 289 height 795
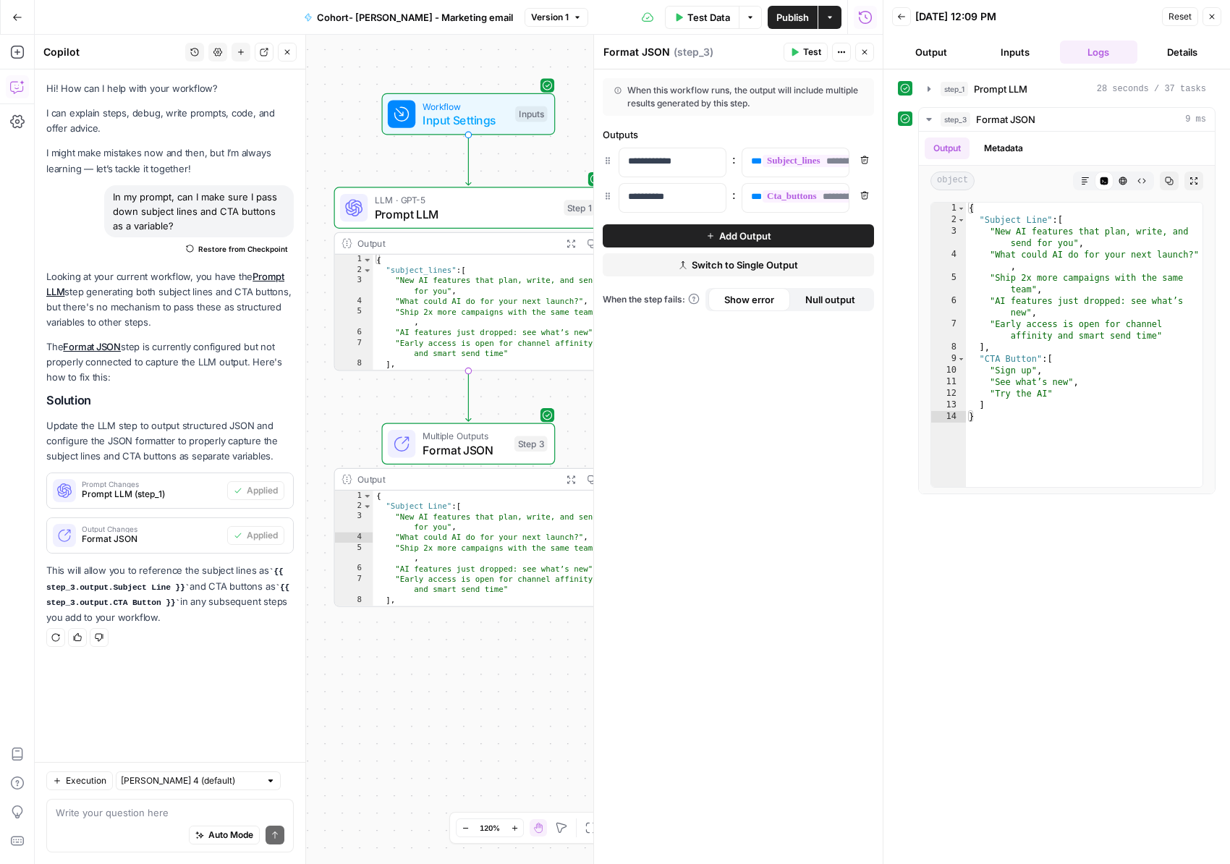
click at [450, 304] on div "{ "subject_lines" : [ "New AI features that plan, write, and send for you" , "W…" at bounding box center [488, 323] width 230 height 137
click at [449, 111] on span "Input Settings" at bounding box center [466, 119] width 86 height 17
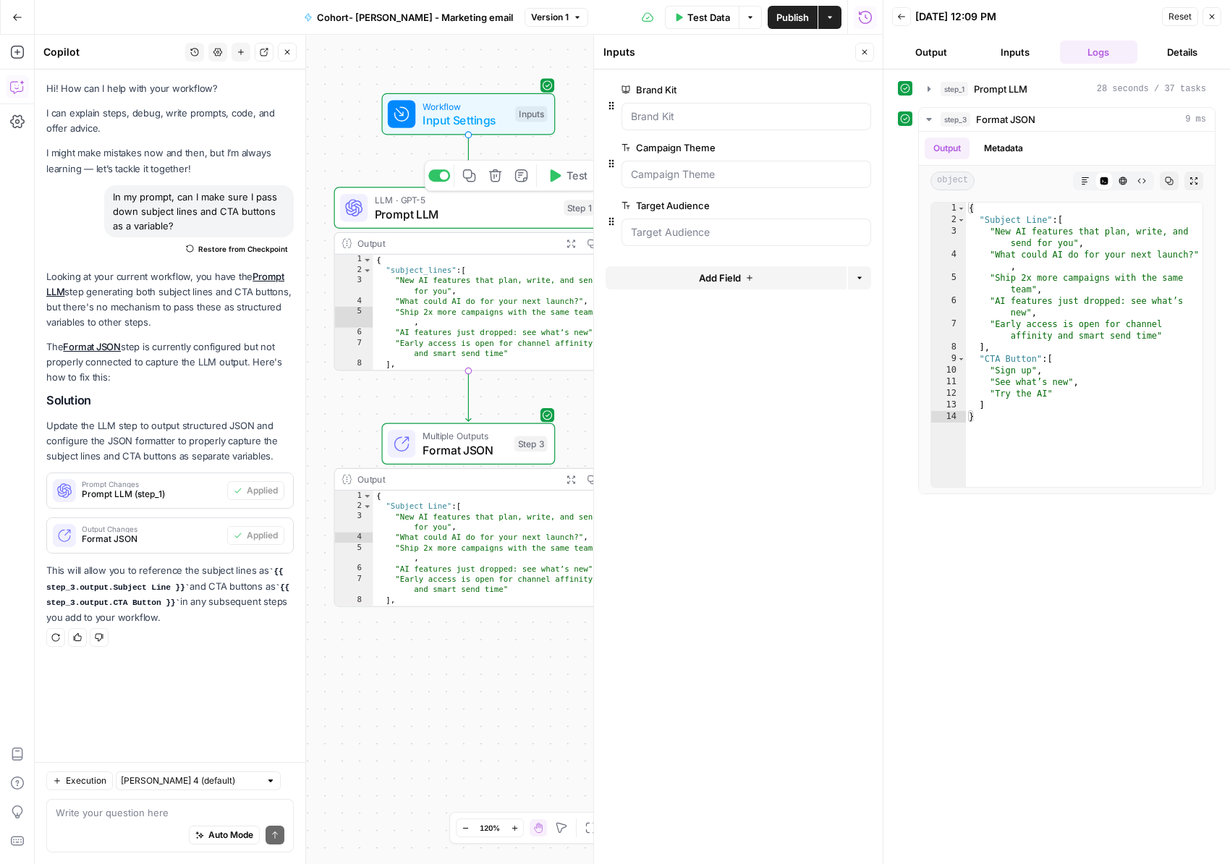
click at [431, 198] on span "LLM · GPT-5" at bounding box center [466, 200] width 182 height 14
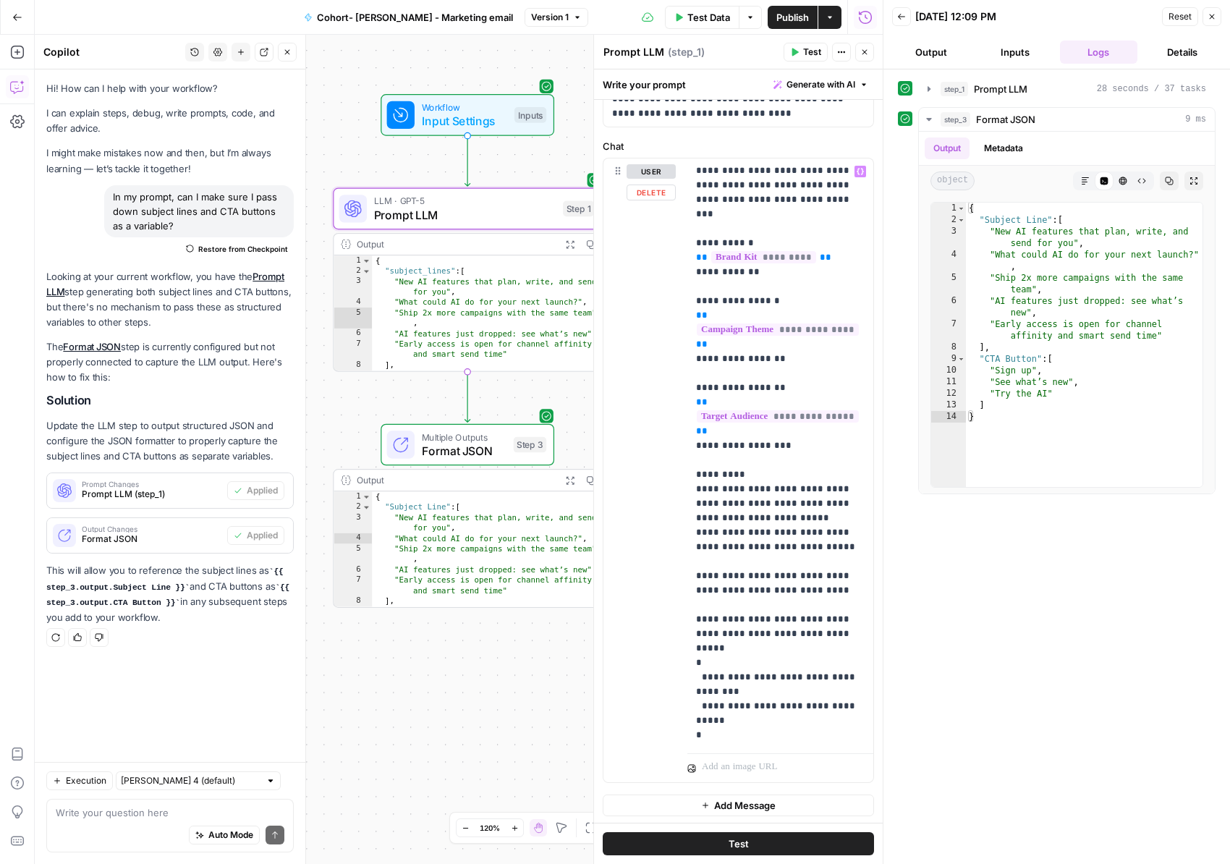
scroll to position [1, 0]
click at [829, 15] on icon "button" at bounding box center [830, 17] width 9 height 9
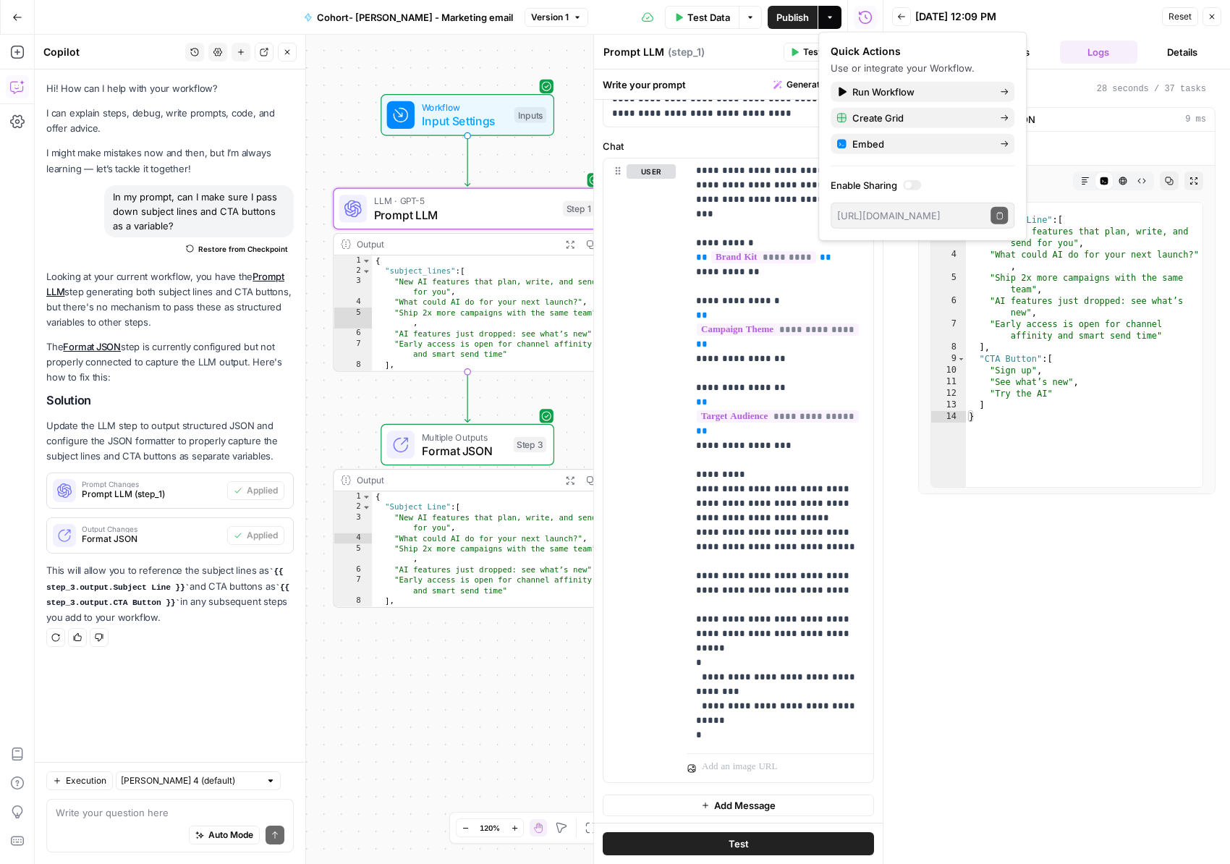
click at [912, 186] on div at bounding box center [912, 185] width 18 height 10
click at [1002, 214] on icon "button" at bounding box center [1000, 215] width 8 height 8
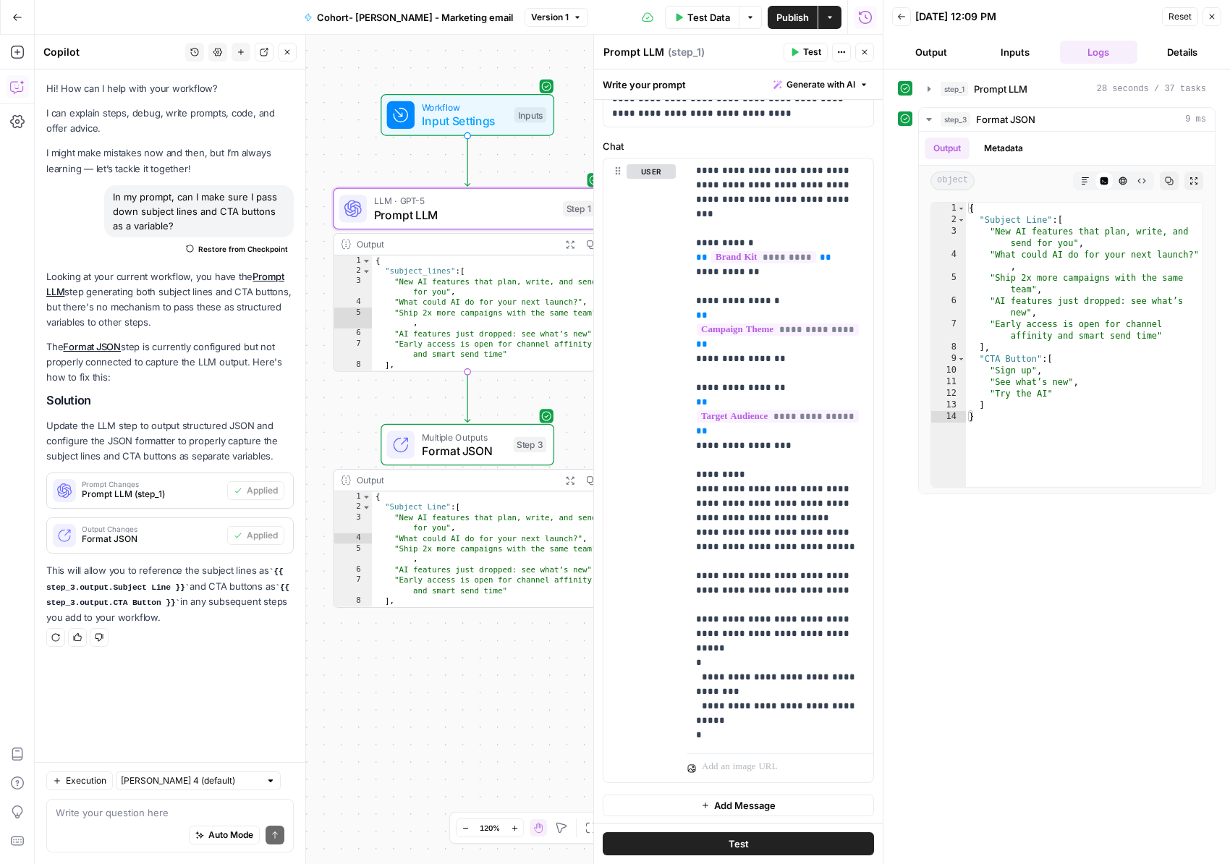
click at [782, 12] on span "Publish" at bounding box center [793, 17] width 33 height 14
click at [451, 116] on span "Input Settings" at bounding box center [465, 120] width 86 height 17
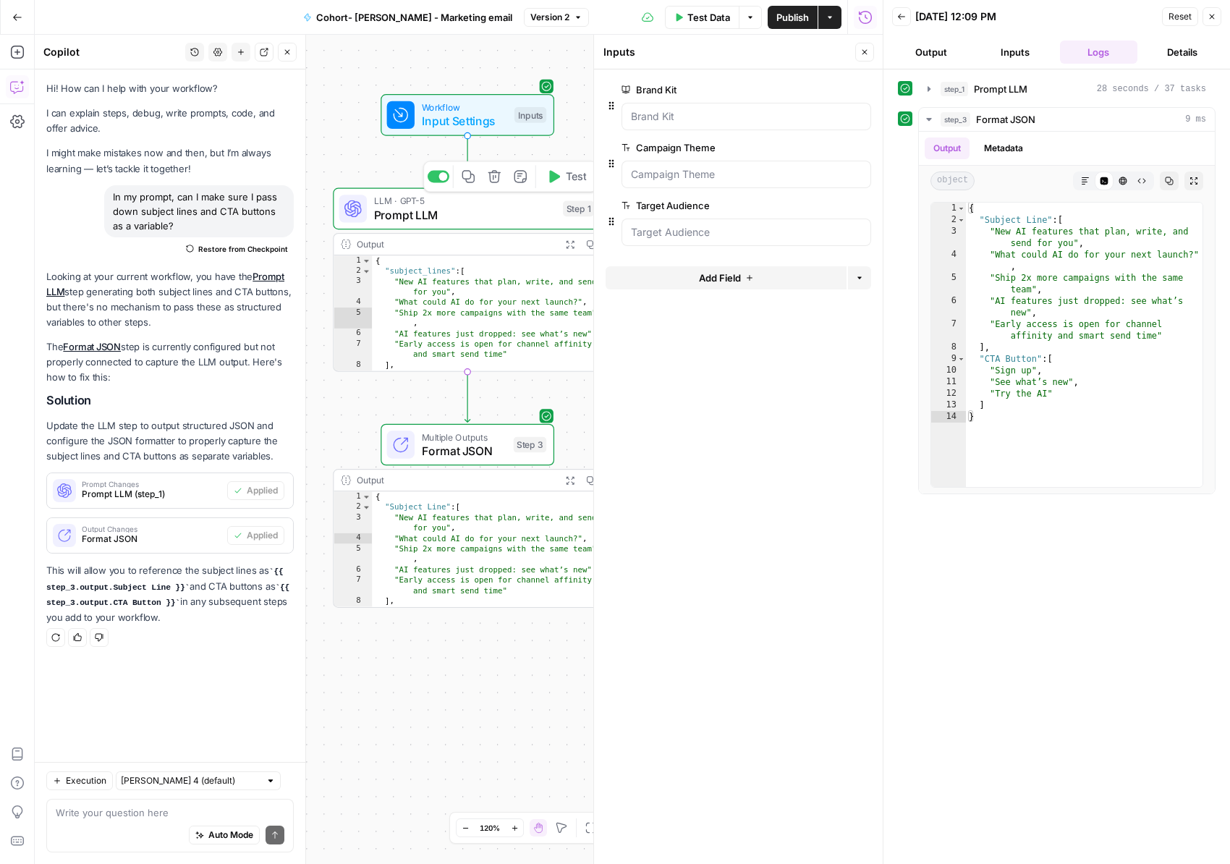
click at [441, 219] on span "Prompt LLM" at bounding box center [465, 214] width 182 height 17
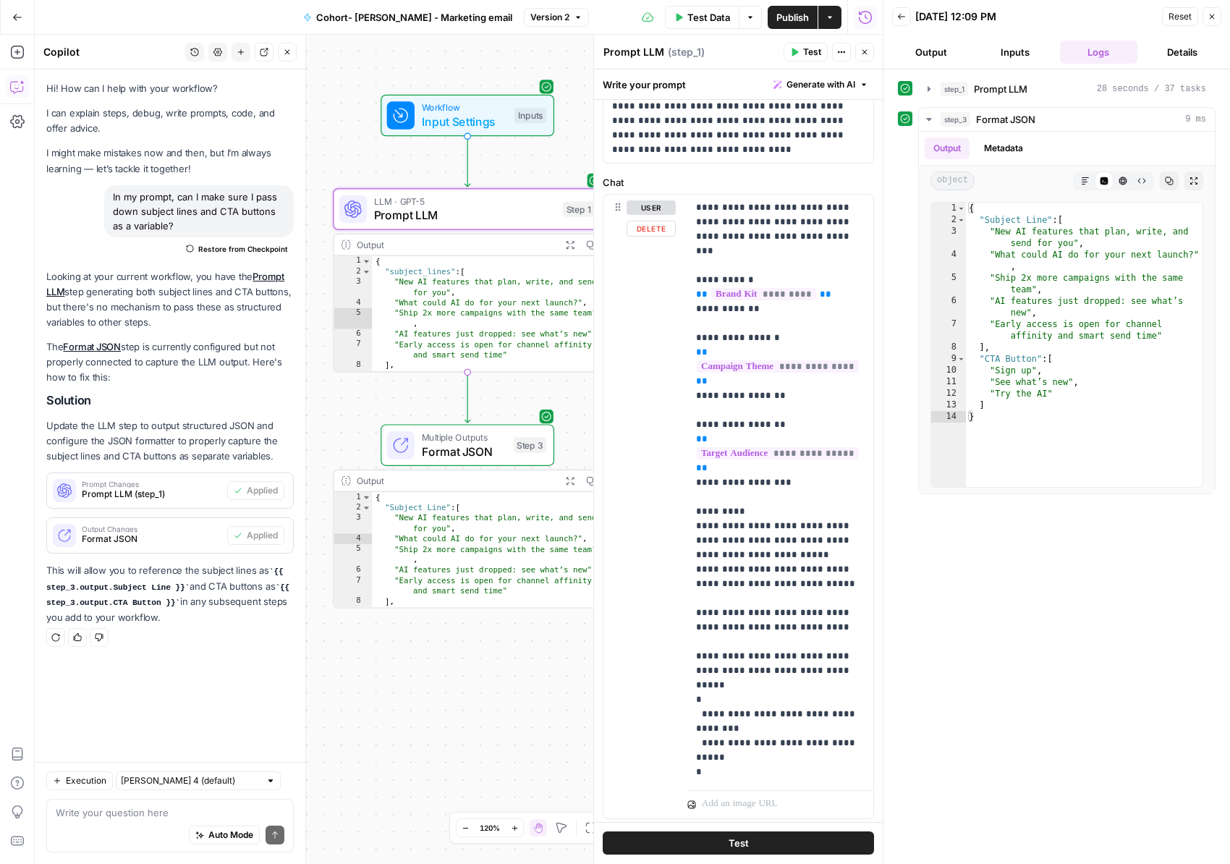
scroll to position [124, 0]
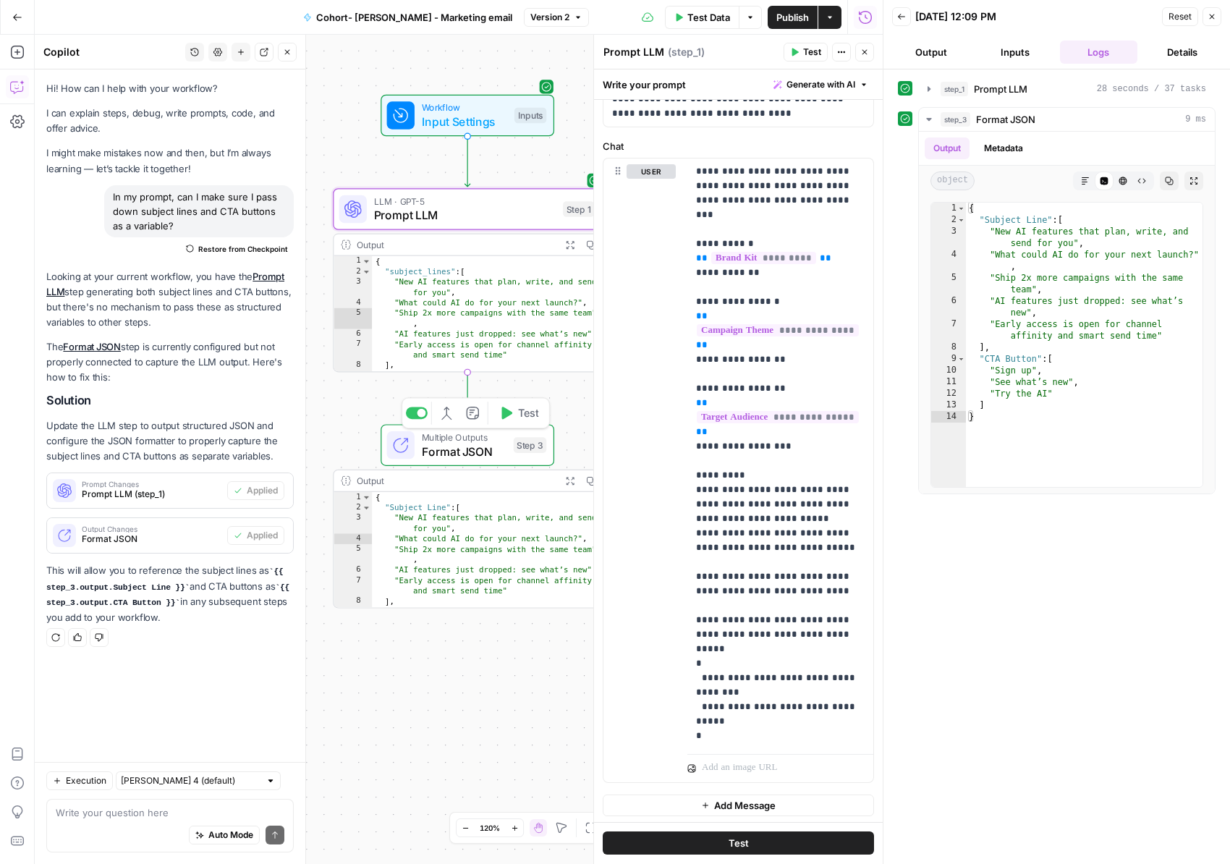
click at [478, 444] on span "Format JSON" at bounding box center [464, 451] width 85 height 17
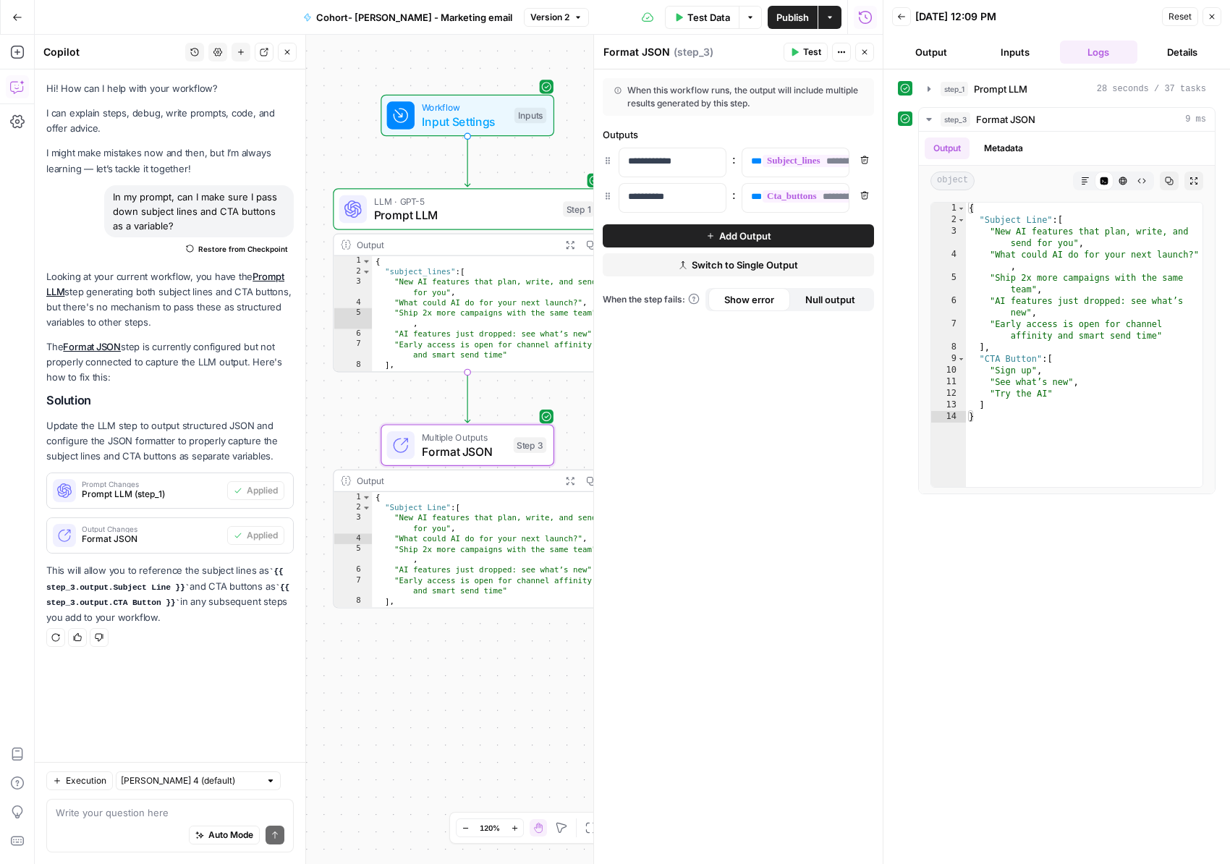
type textarea "**********"
click at [489, 335] on div "{ "subject_lines" : [ "New AI features that plan, write, and send for you" , "W…" at bounding box center [487, 324] width 230 height 137
click at [435, 245] on div "Output" at bounding box center [456, 245] width 198 height 14
type textarea "**********"
click at [439, 514] on div "{ "Subject Line" : [ "New AI features that plan, write, and send for you" , "Wh…" at bounding box center [487, 560] width 230 height 137
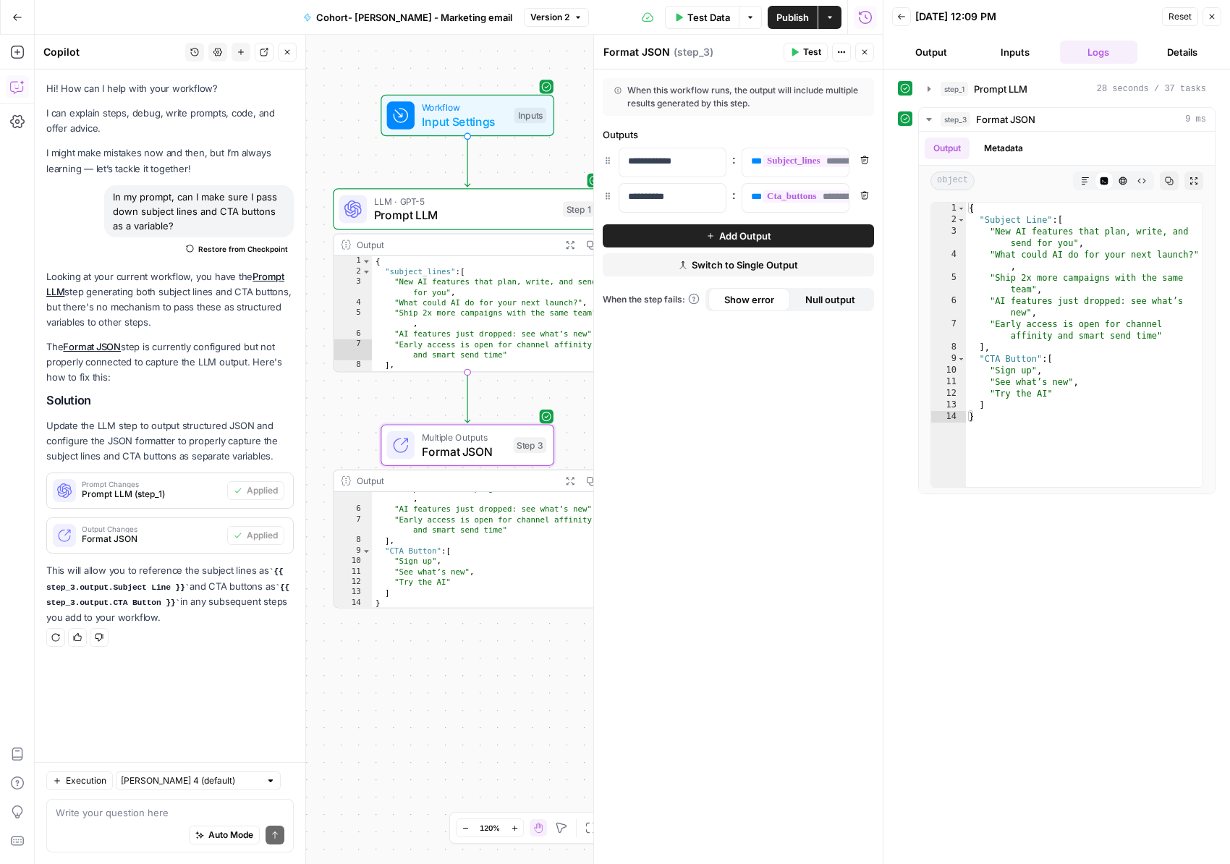
scroll to position [0, 0]
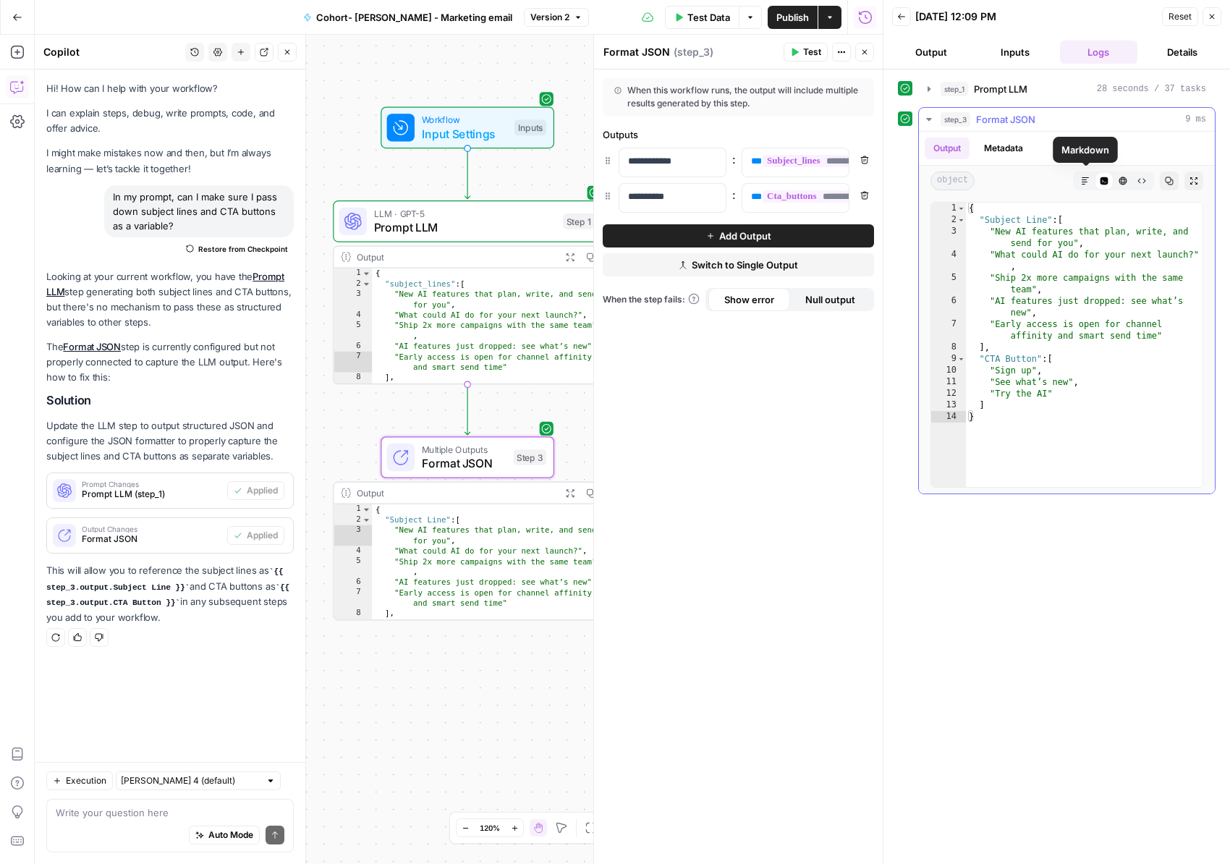
click at [1086, 178] on icon "button" at bounding box center [1085, 181] width 9 height 9
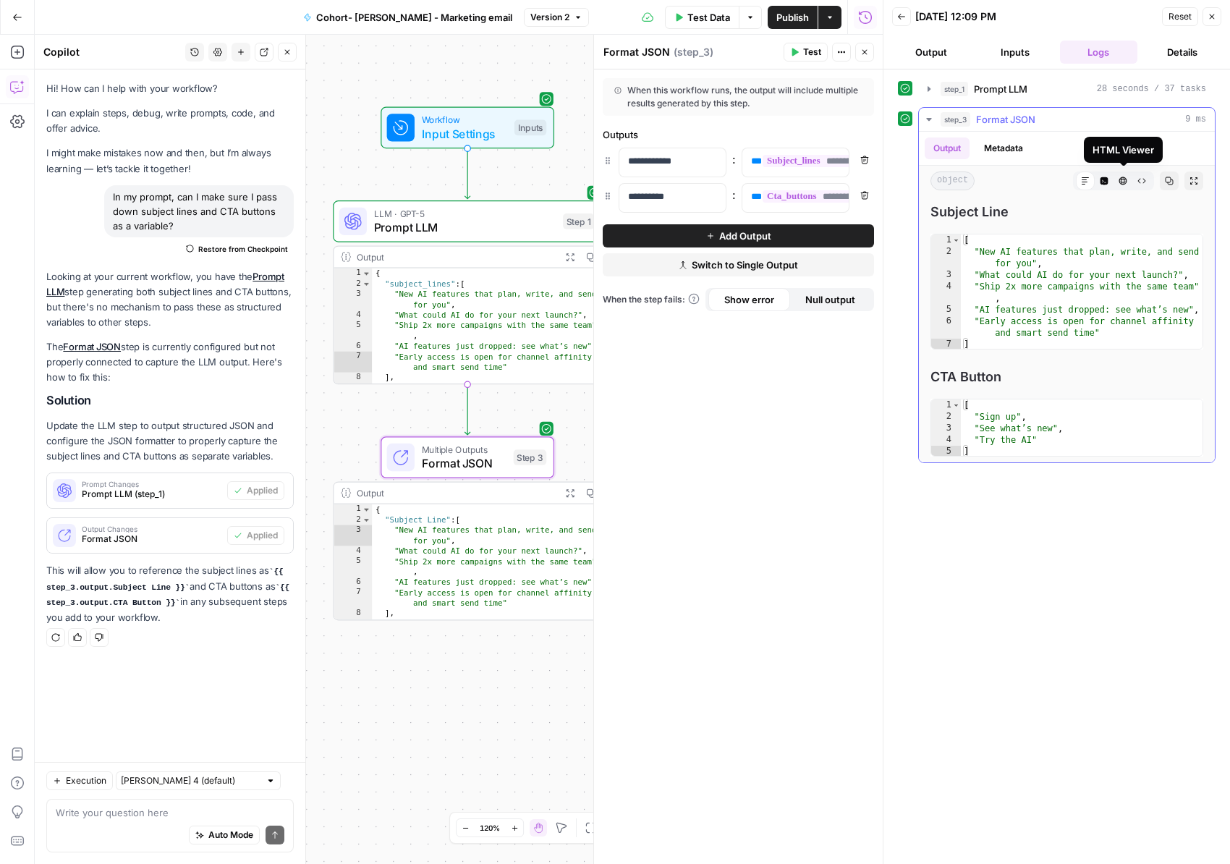
click at [1121, 177] on icon "button" at bounding box center [1124, 181] width 8 height 8
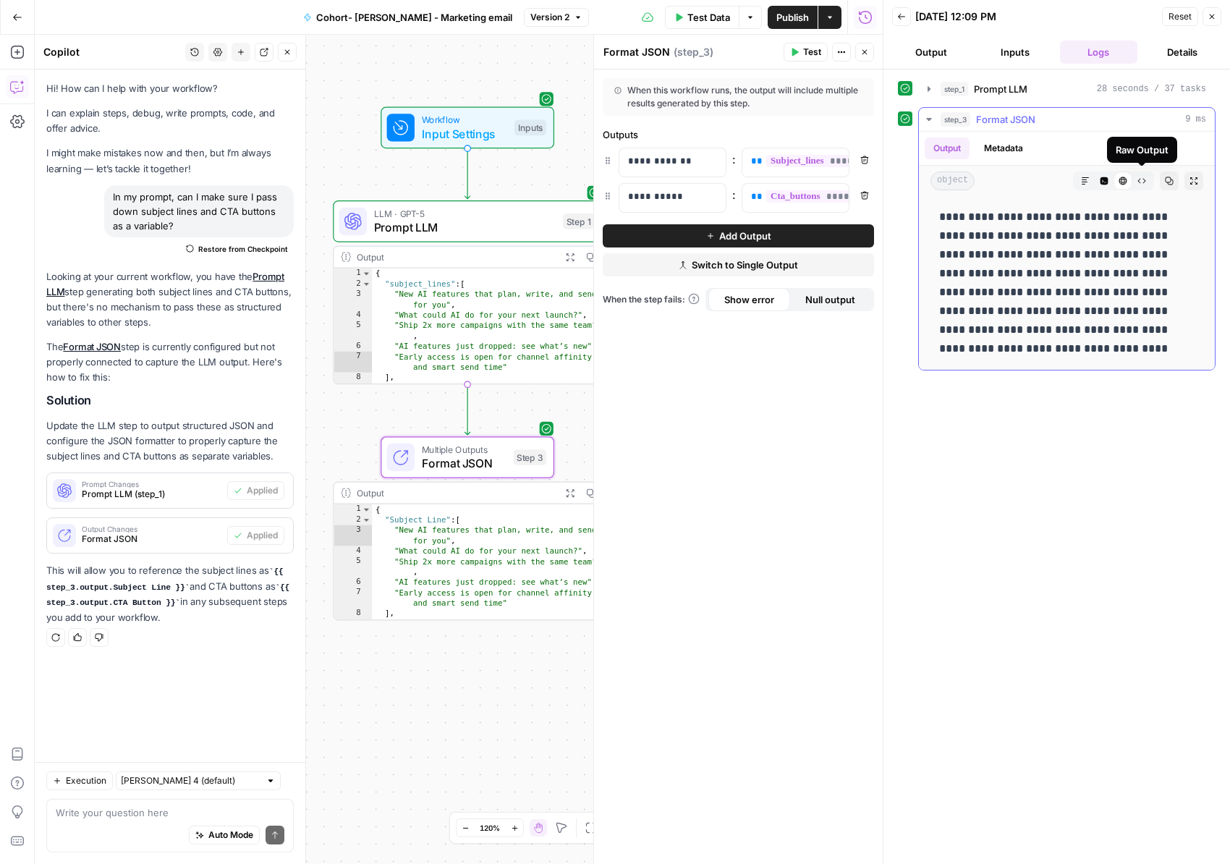
click at [1142, 178] on icon "button" at bounding box center [1142, 181] width 9 height 9
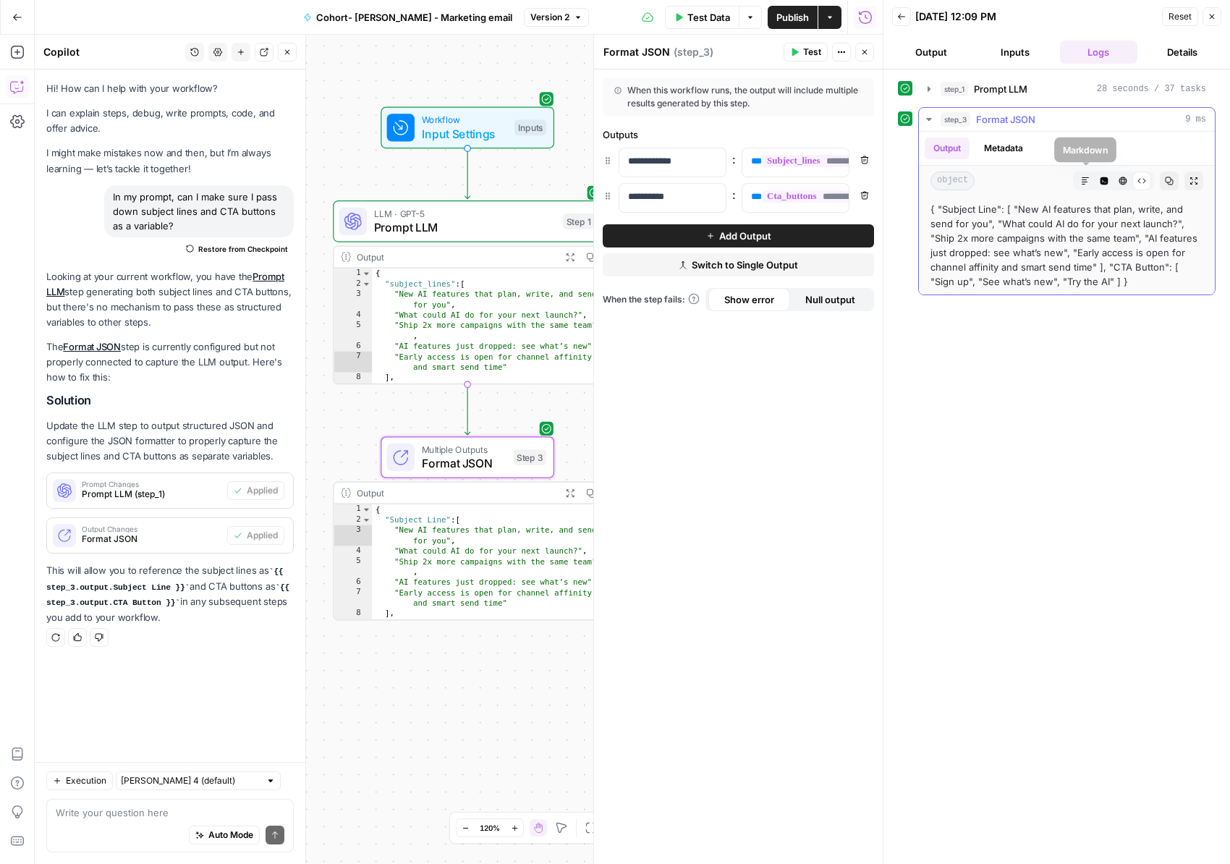
click at [1086, 178] on icon "button" at bounding box center [1085, 181] width 9 height 9
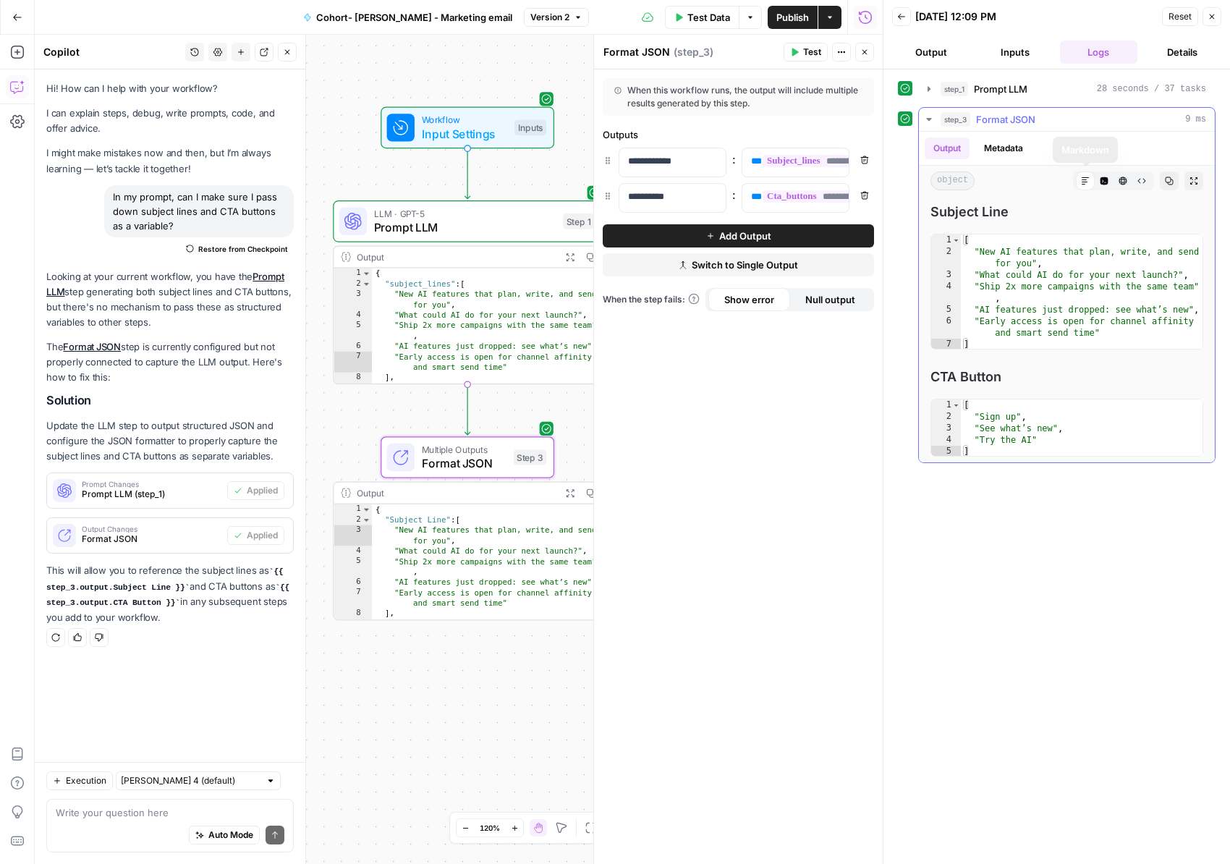
click at [1101, 177] on icon "button" at bounding box center [1105, 181] width 8 height 8
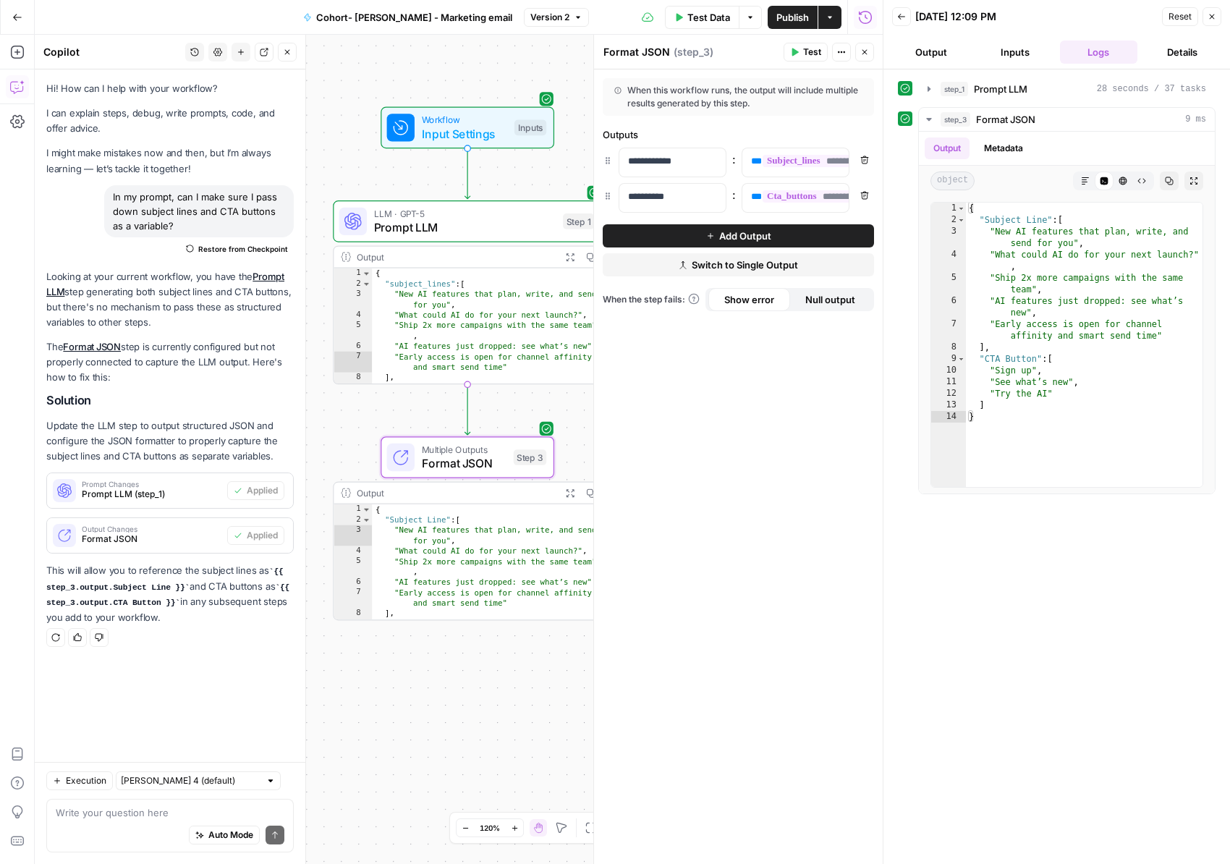
click at [24, 16] on button "Go Back" at bounding box center [17, 17] width 26 height 26
